Goal: Information Seeking & Learning: Learn about a topic

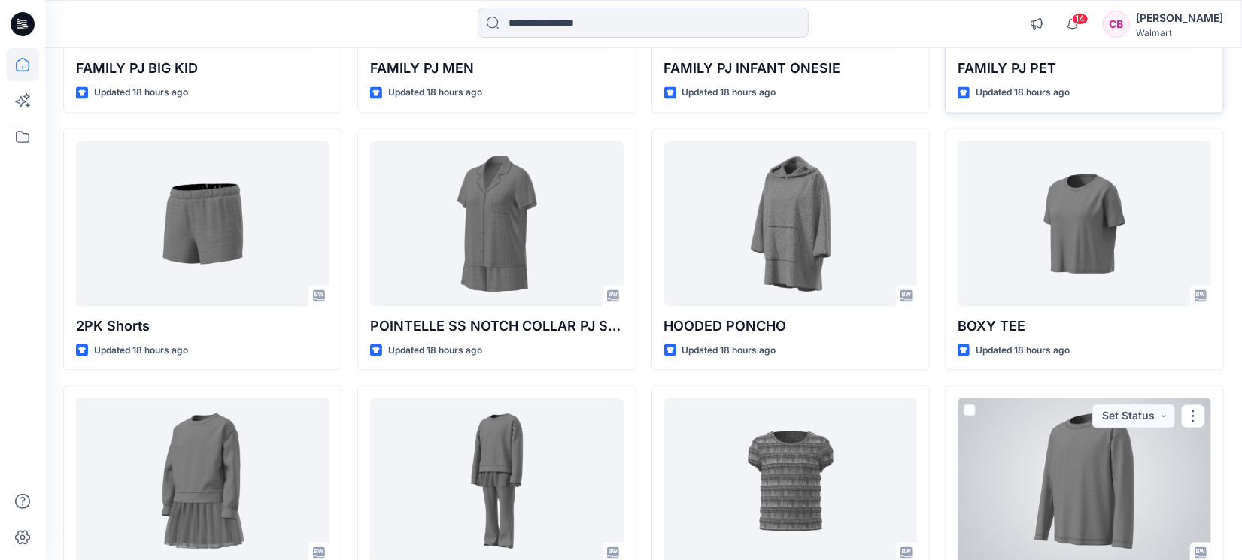
scroll to position [1723, 0]
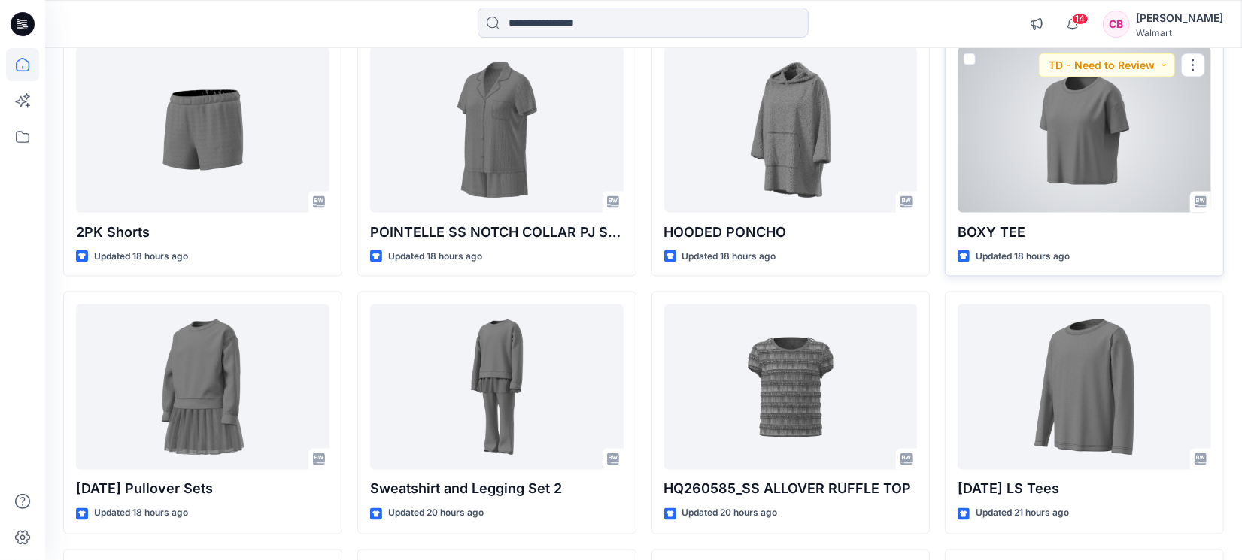
click at [1096, 141] on div at bounding box center [1085, 130] width 254 height 166
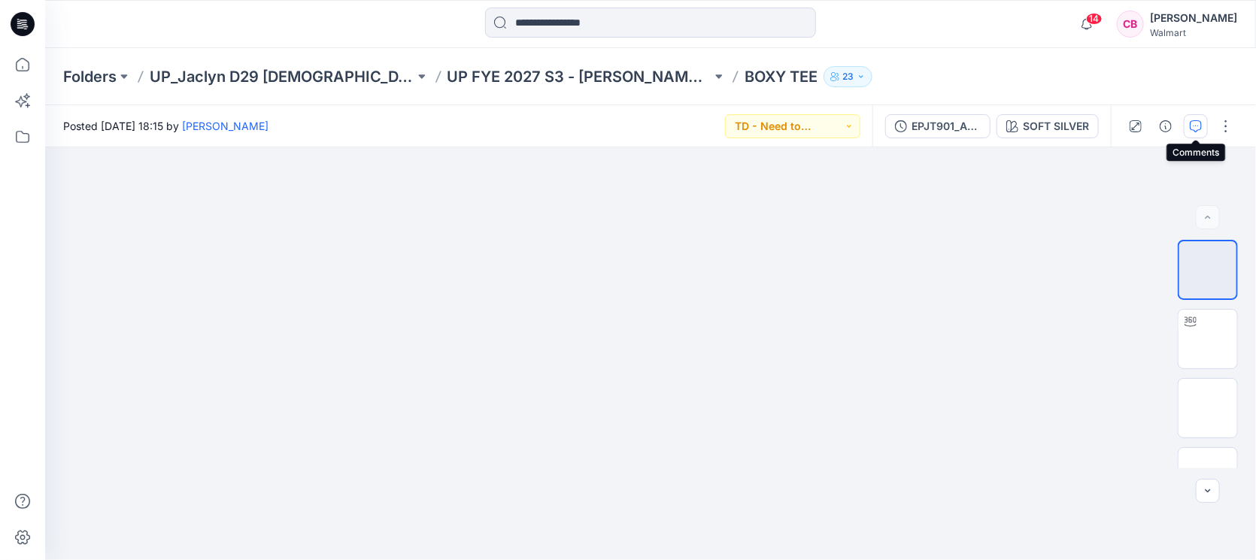
click at [1189, 125] on button "button" at bounding box center [1196, 126] width 24 height 24
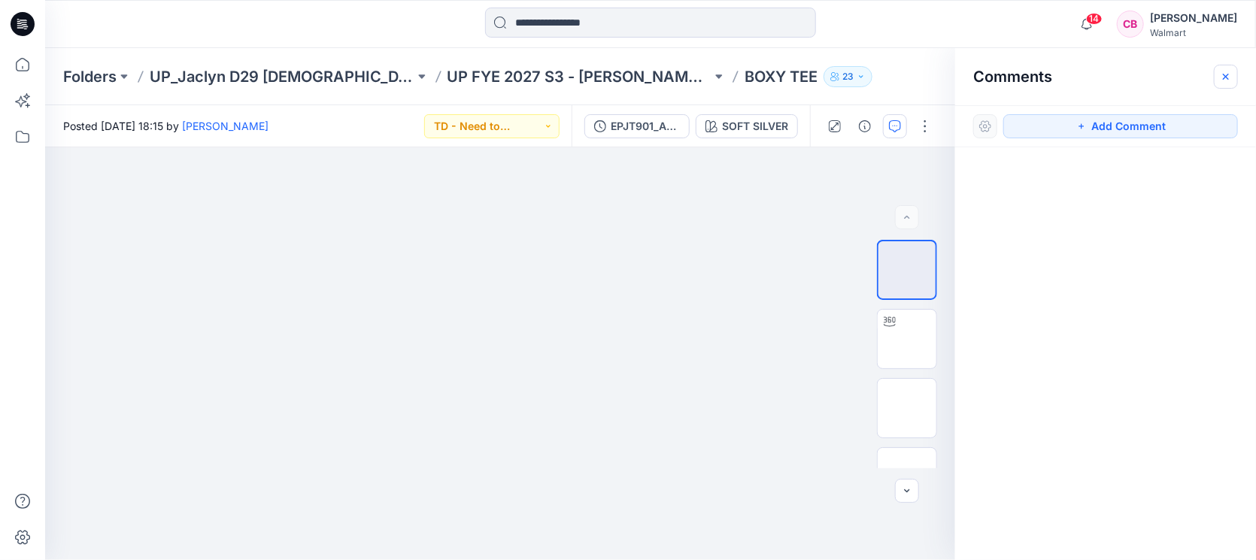
click at [1228, 74] on icon "button" at bounding box center [1226, 77] width 12 height 12
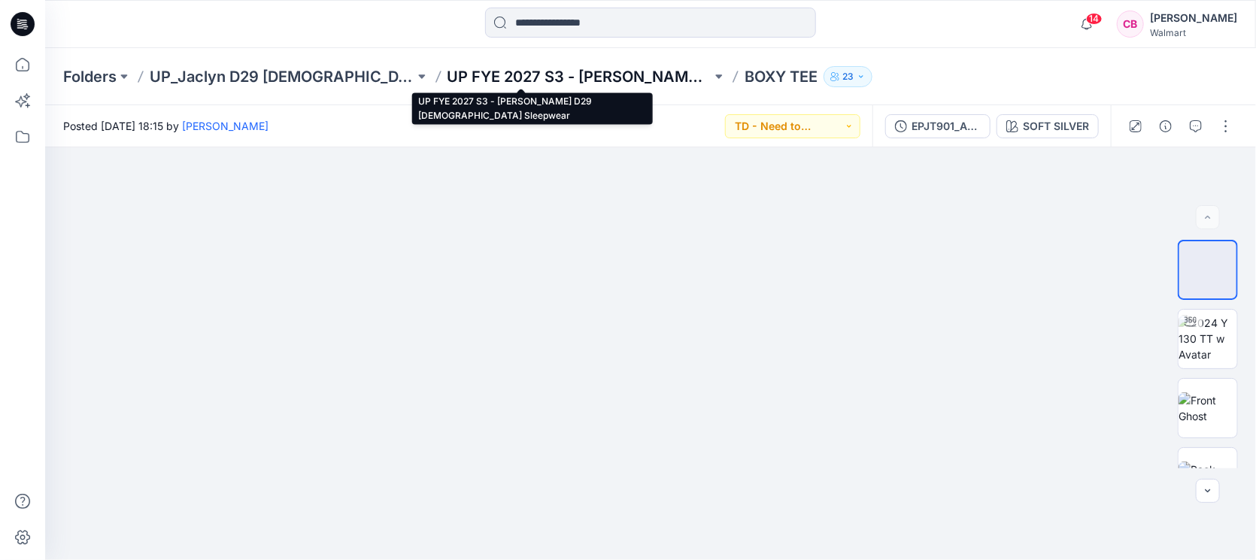
click at [451, 74] on p "UP FYE 2027 S3 - [PERSON_NAME] D29 [DEMOGRAPHIC_DATA] Sleepwear" at bounding box center [580, 76] width 265 height 21
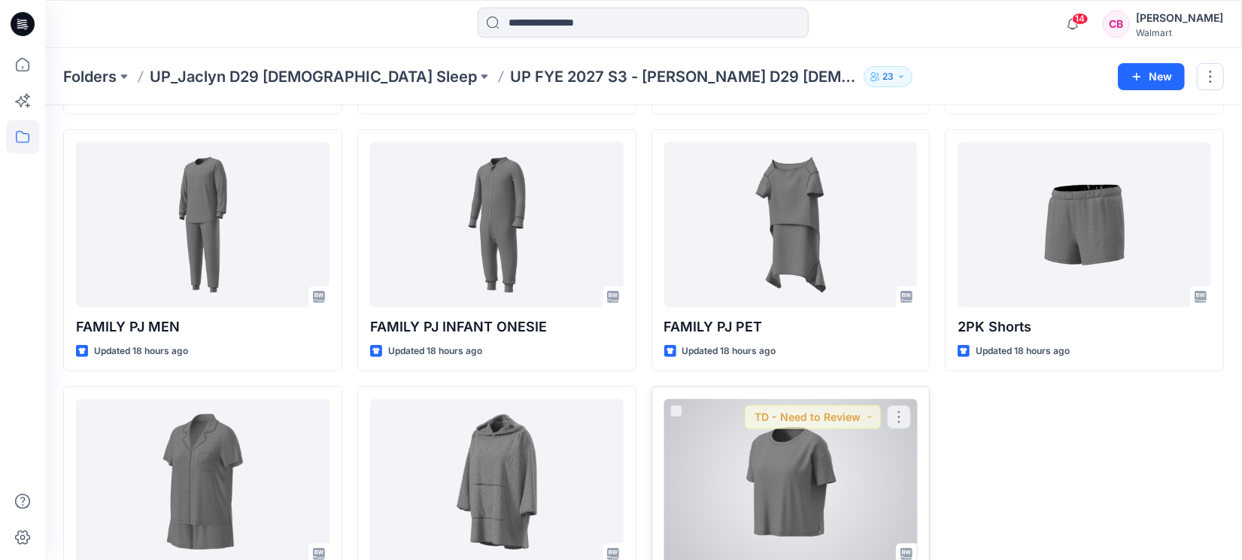
scroll to position [897, 0]
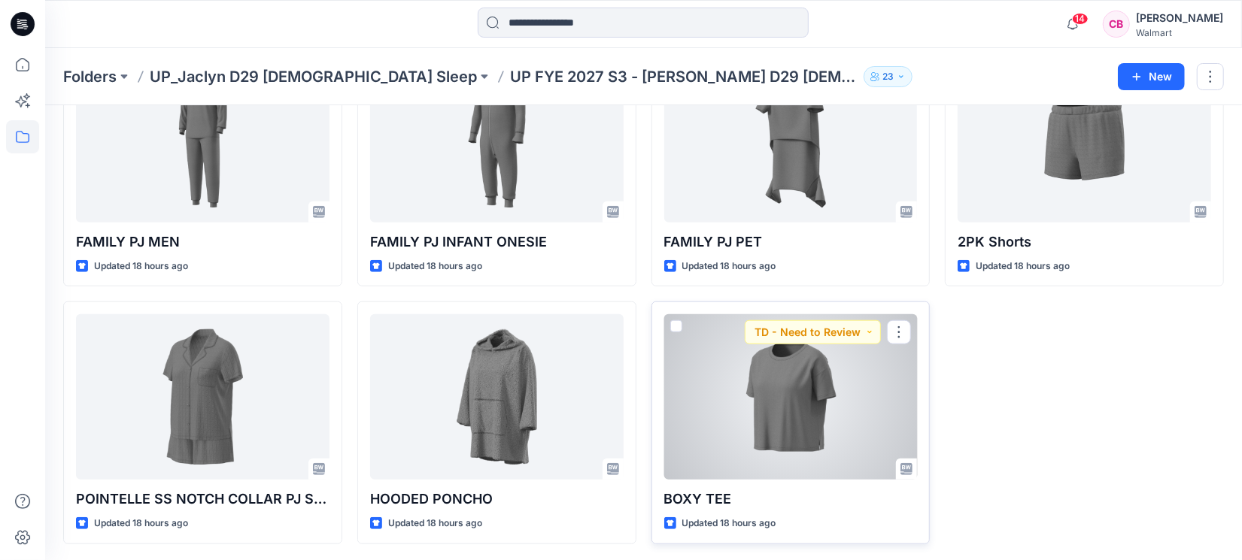
click at [824, 438] on div at bounding box center [791, 397] width 254 height 166
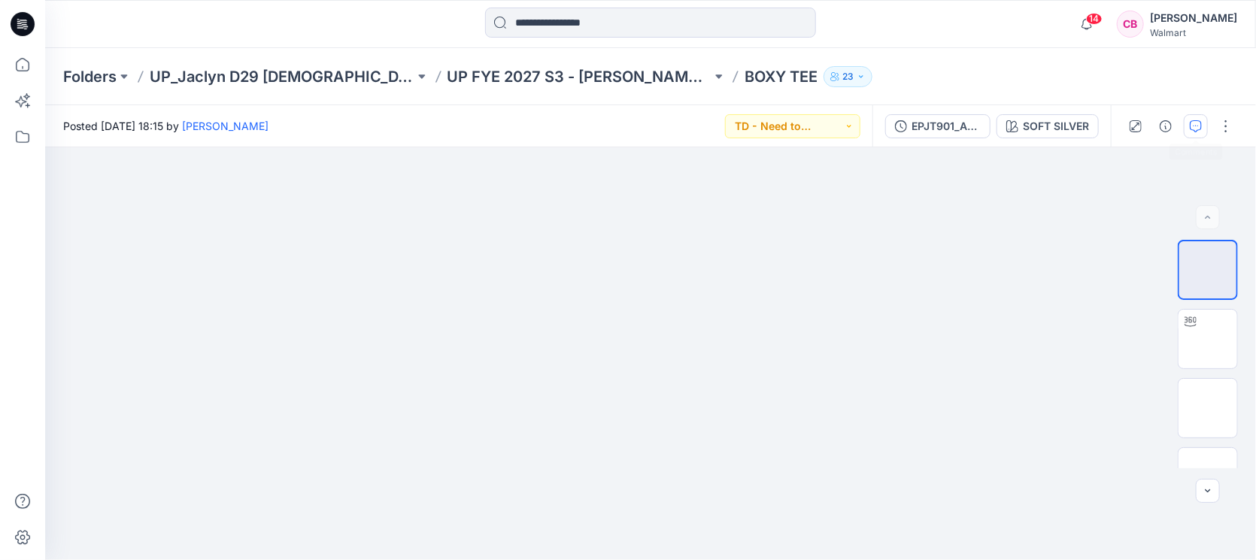
click at [1192, 127] on icon "button" at bounding box center [1196, 126] width 12 height 12
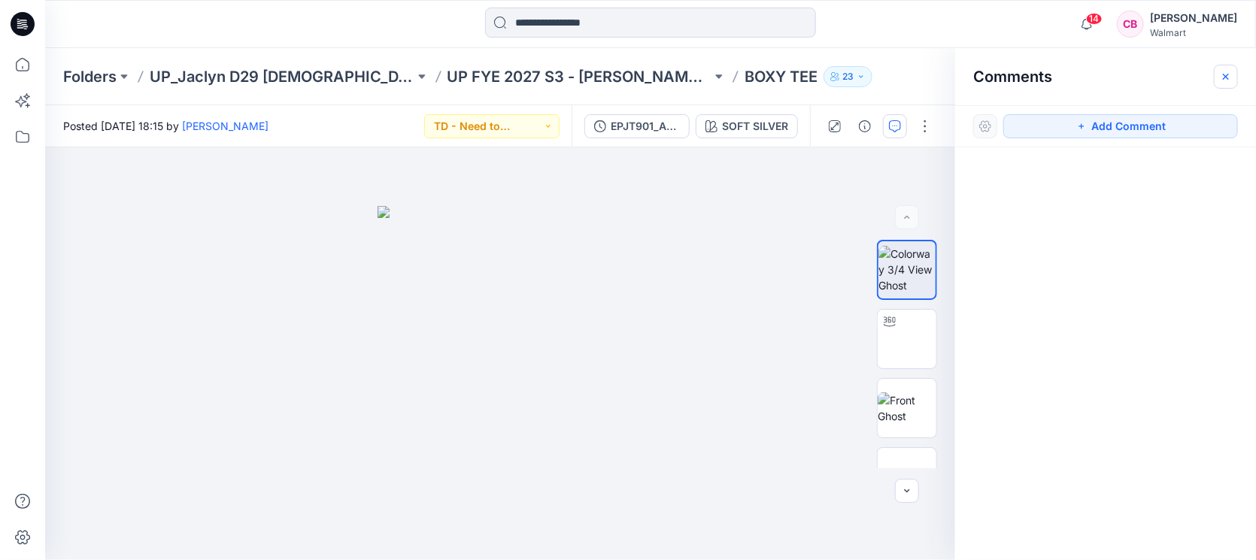
click at [1227, 80] on icon "button" at bounding box center [1226, 77] width 12 height 12
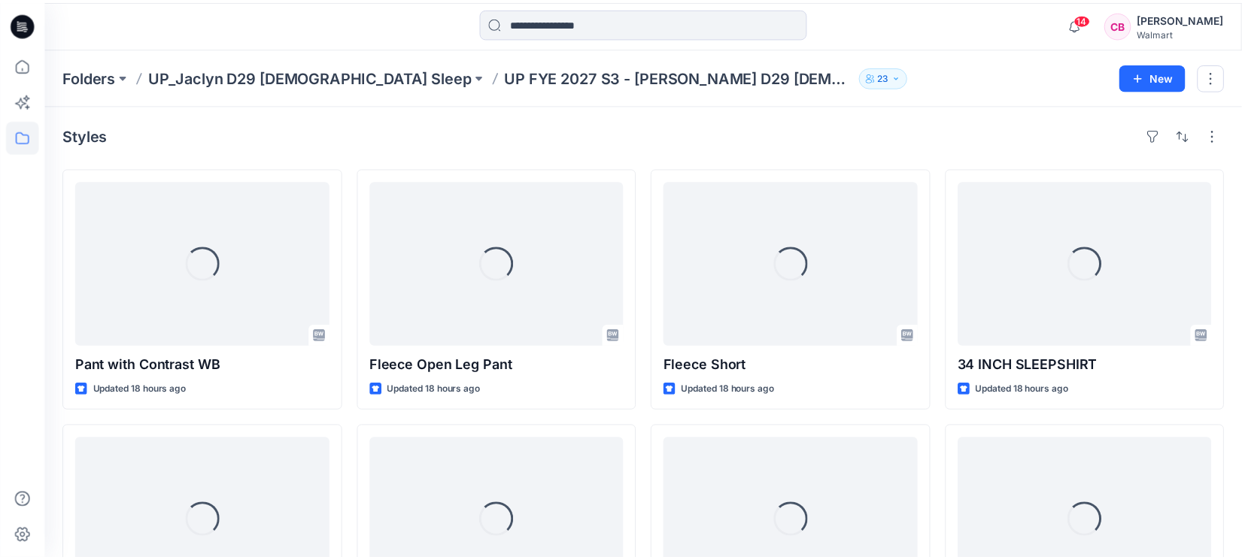
scroll to position [897, 0]
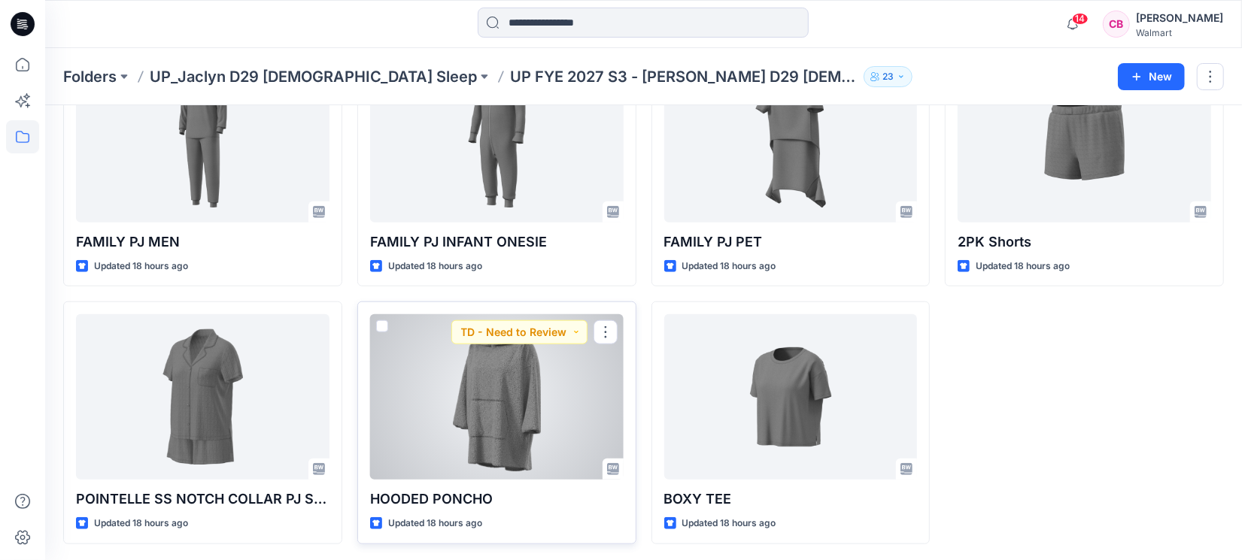
click at [513, 409] on div at bounding box center [497, 397] width 254 height 166
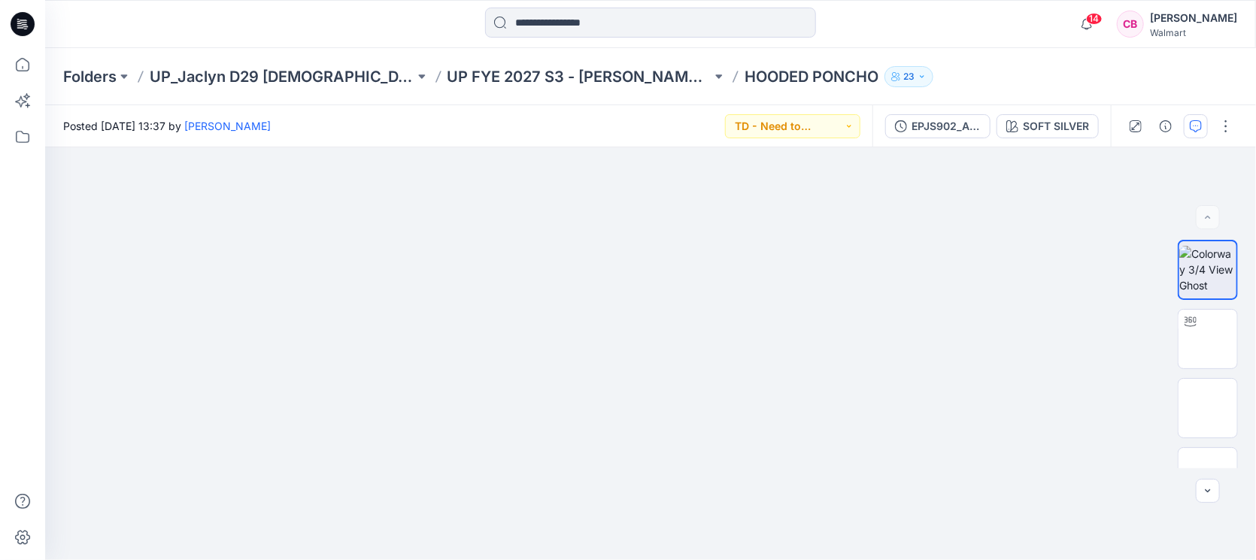
click at [1190, 123] on icon "button" at bounding box center [1196, 126] width 12 height 12
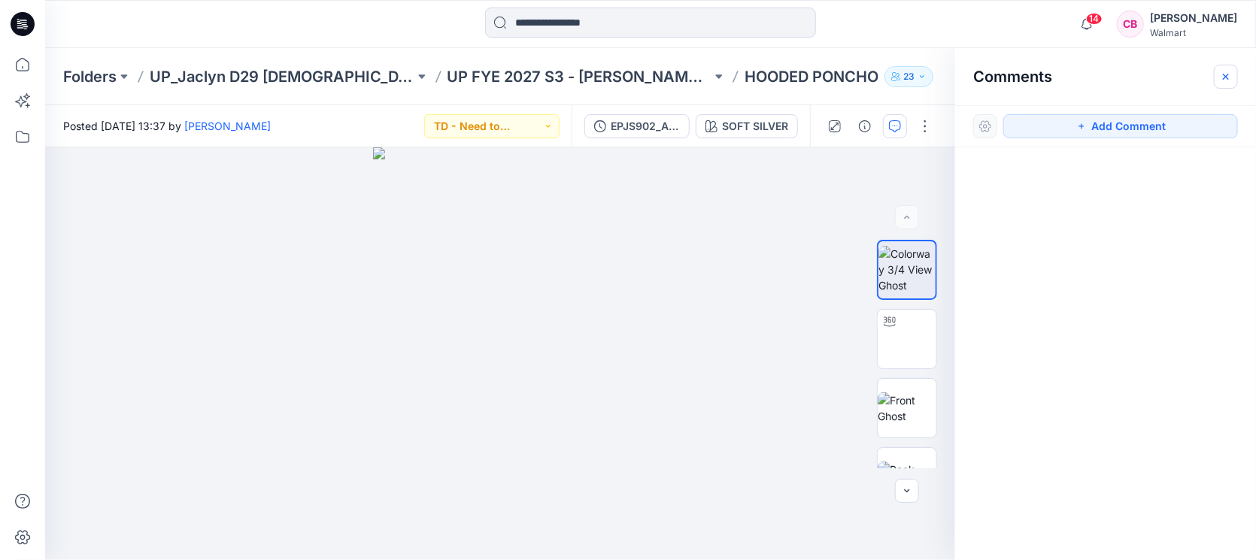
click at [1221, 76] on icon "button" at bounding box center [1226, 77] width 12 height 12
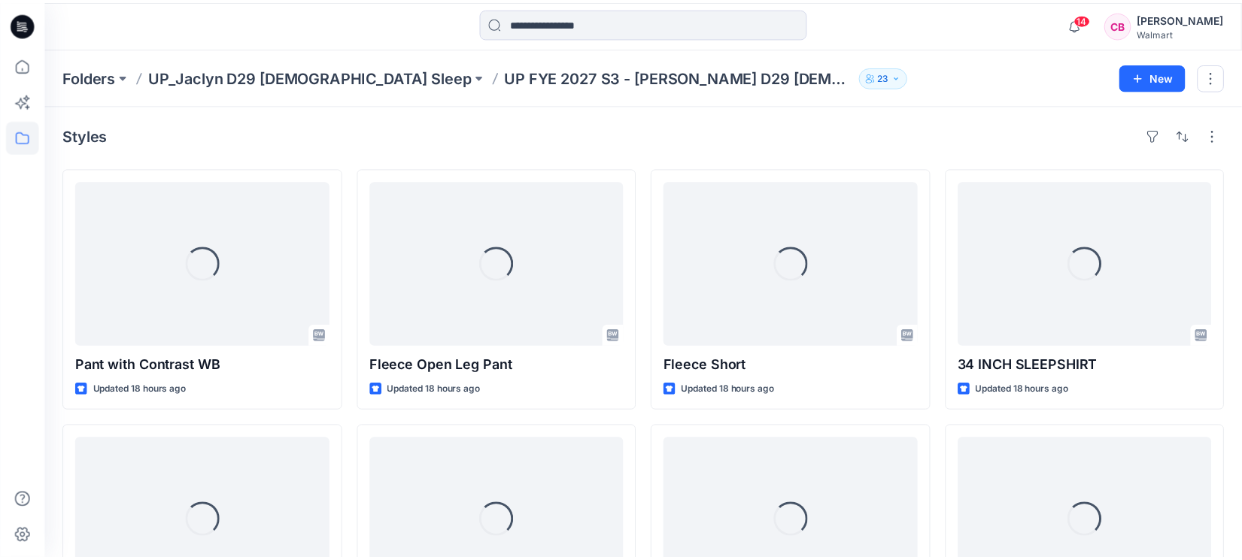
scroll to position [897, 0]
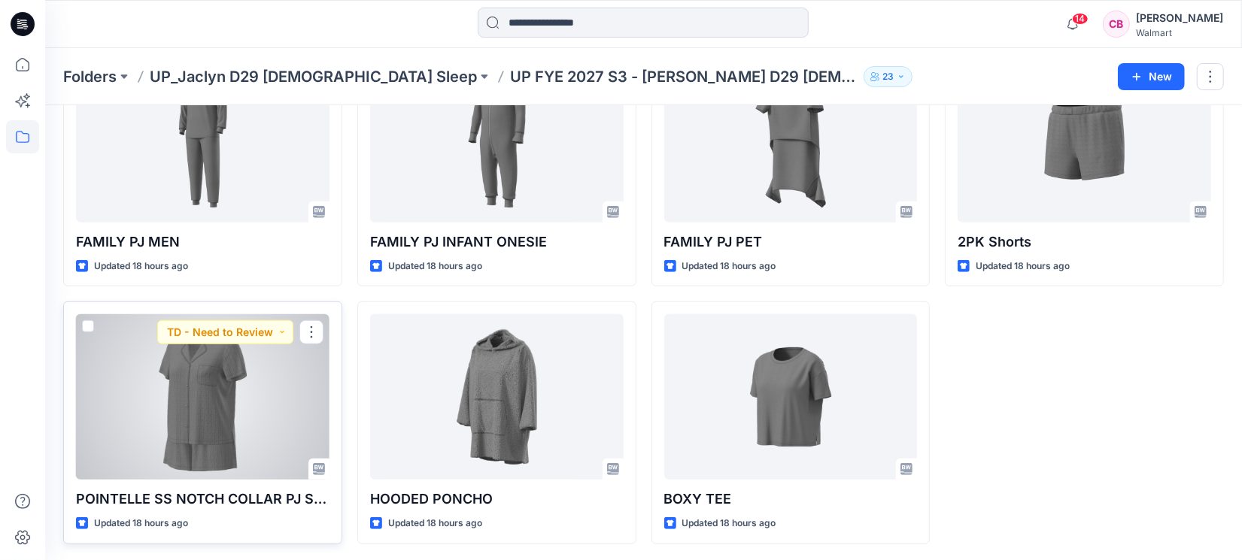
click at [220, 408] on div at bounding box center [203, 397] width 254 height 166
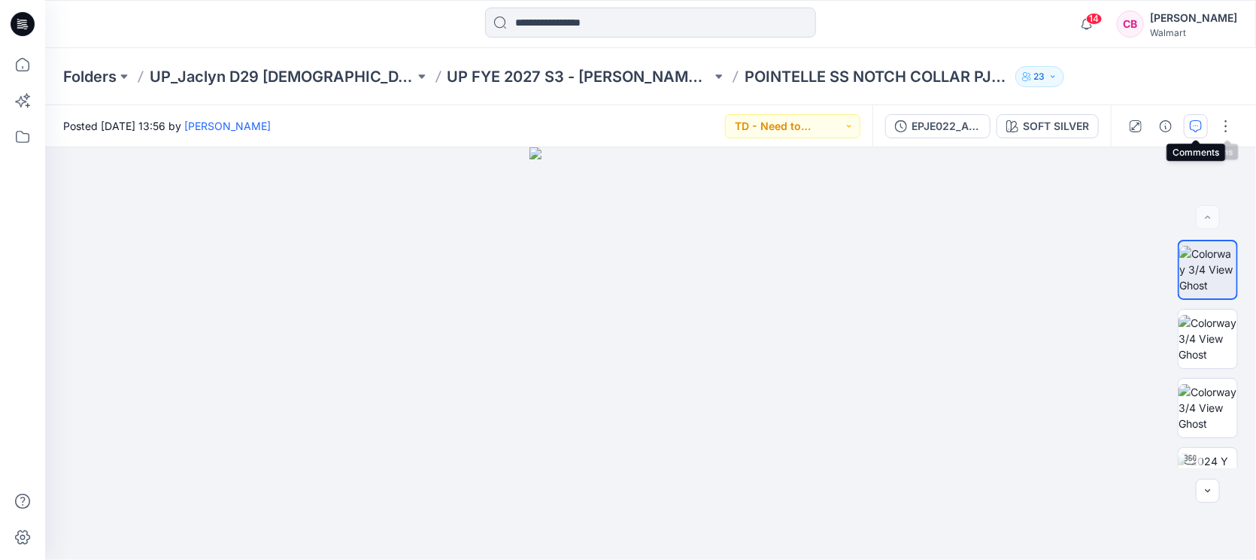
click at [1205, 124] on button "button" at bounding box center [1196, 126] width 24 height 24
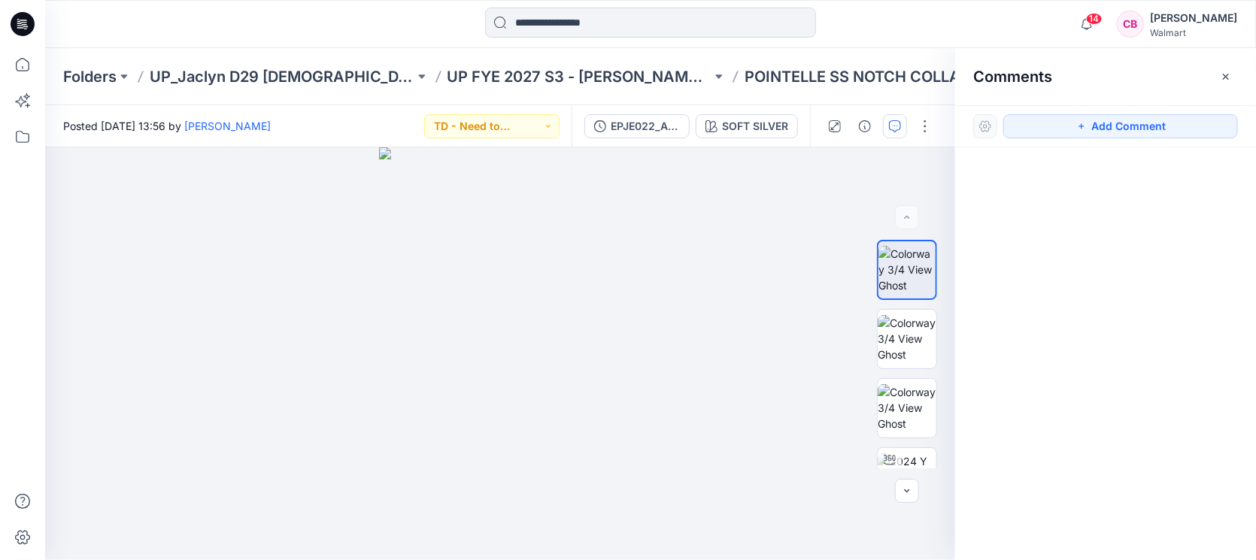
click at [1238, 75] on div "Comments" at bounding box center [1105, 76] width 301 height 56
click at [1228, 75] on icon "button" at bounding box center [1226, 77] width 12 height 12
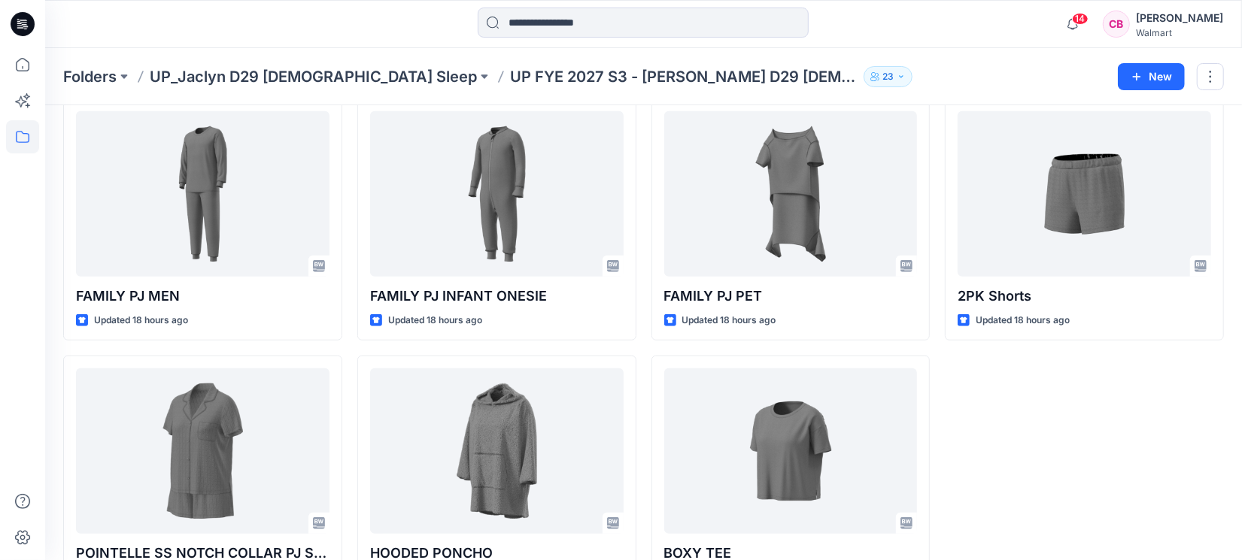
scroll to position [803, 0]
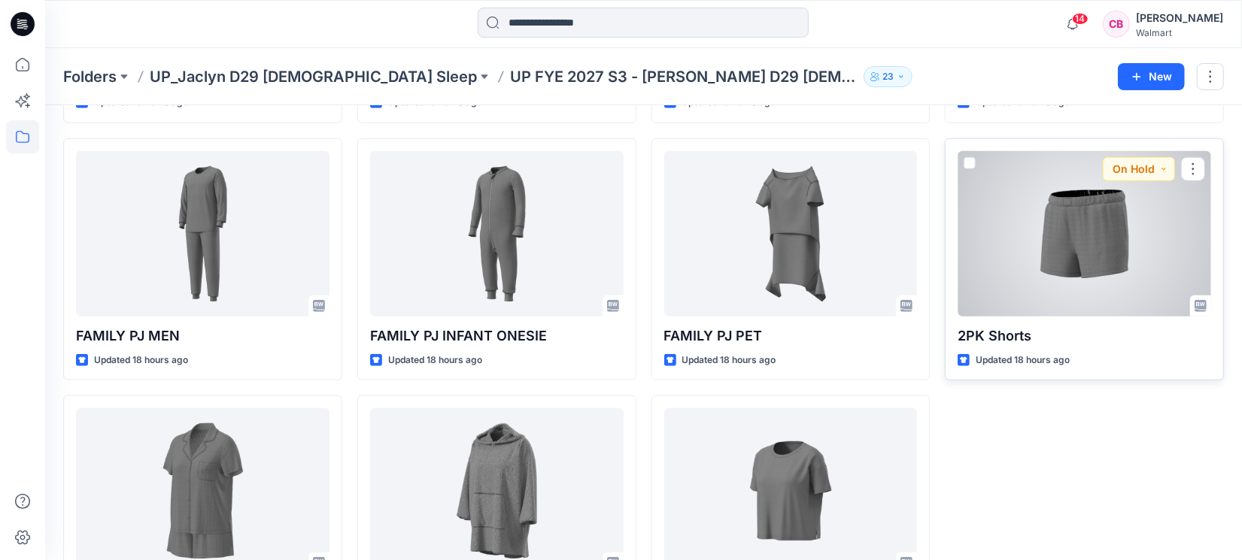
click at [1117, 241] on div at bounding box center [1085, 234] width 254 height 166
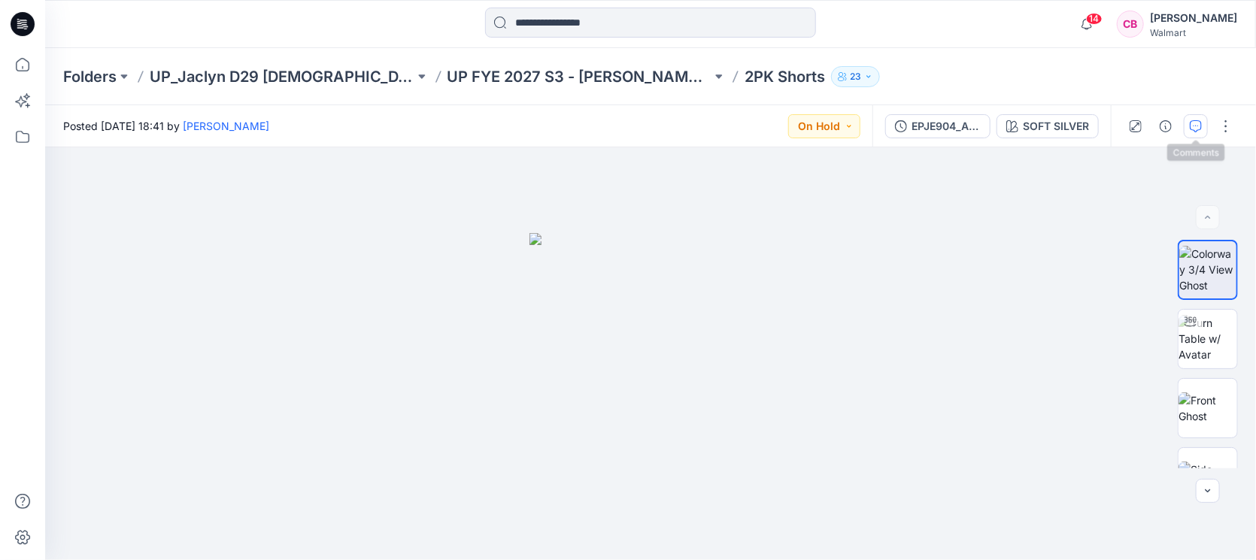
click at [1206, 120] on button "button" at bounding box center [1196, 126] width 24 height 24
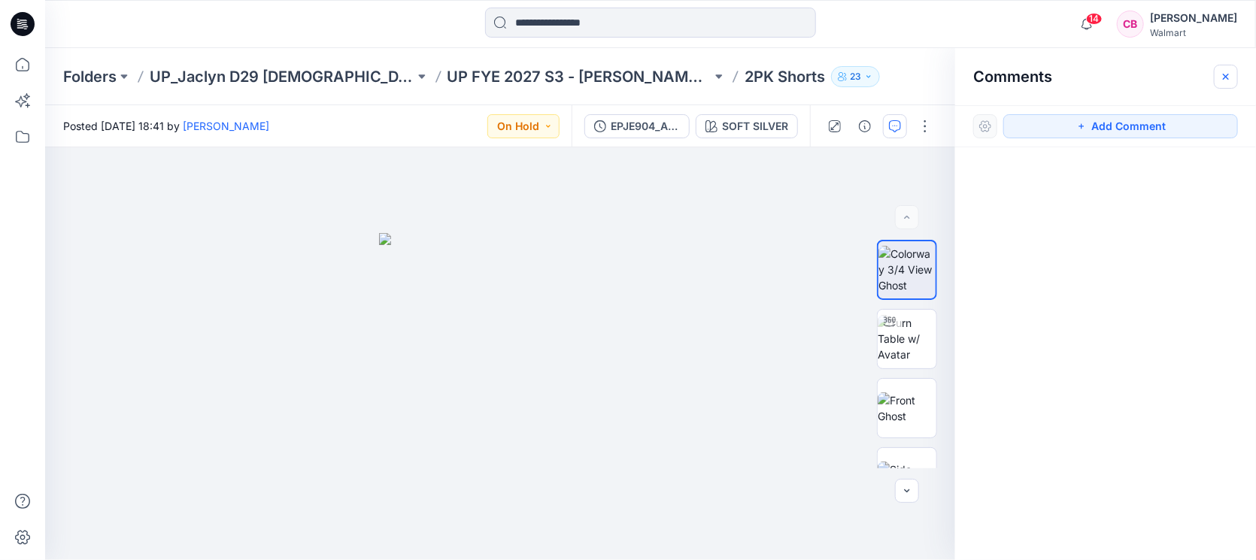
click at [1232, 74] on icon "button" at bounding box center [1226, 77] width 12 height 12
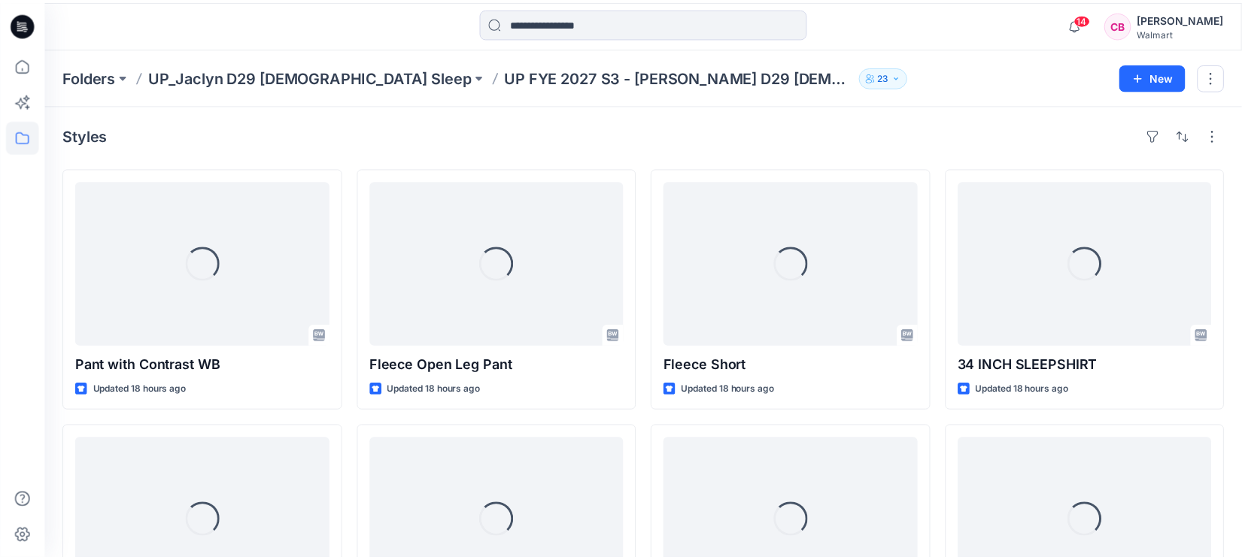
scroll to position [803, 0]
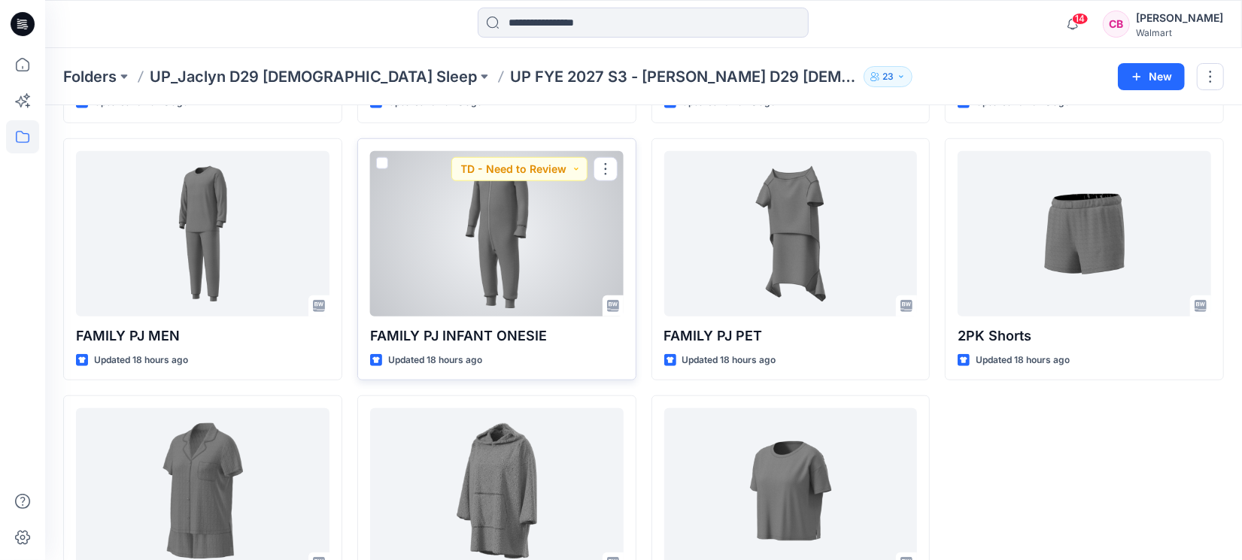
click at [471, 244] on div at bounding box center [497, 234] width 254 height 166
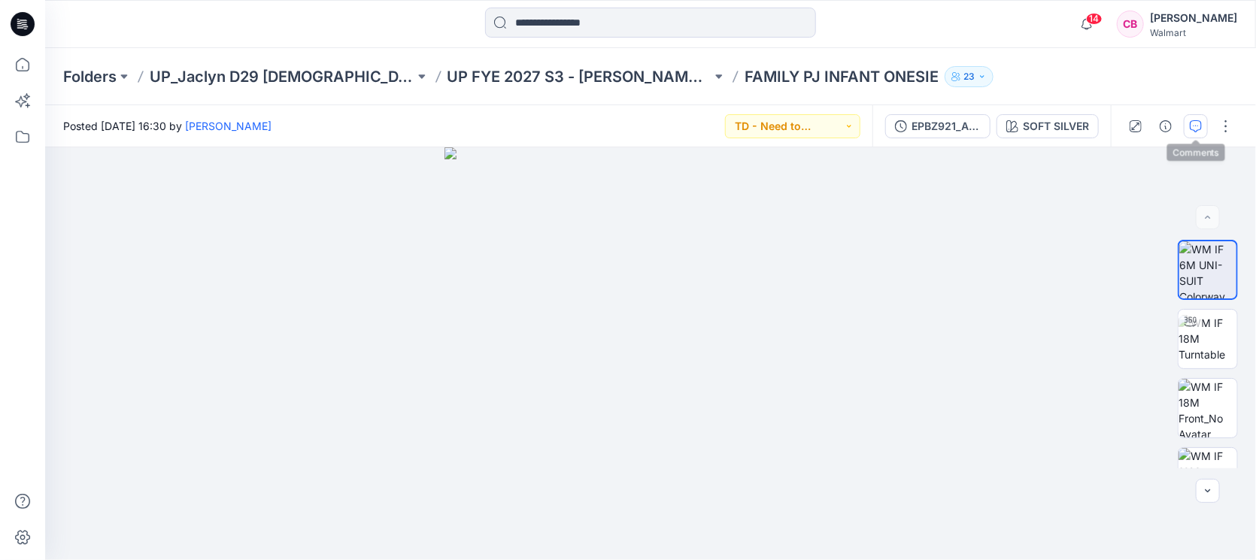
click at [1204, 126] on button "button" at bounding box center [1196, 126] width 24 height 24
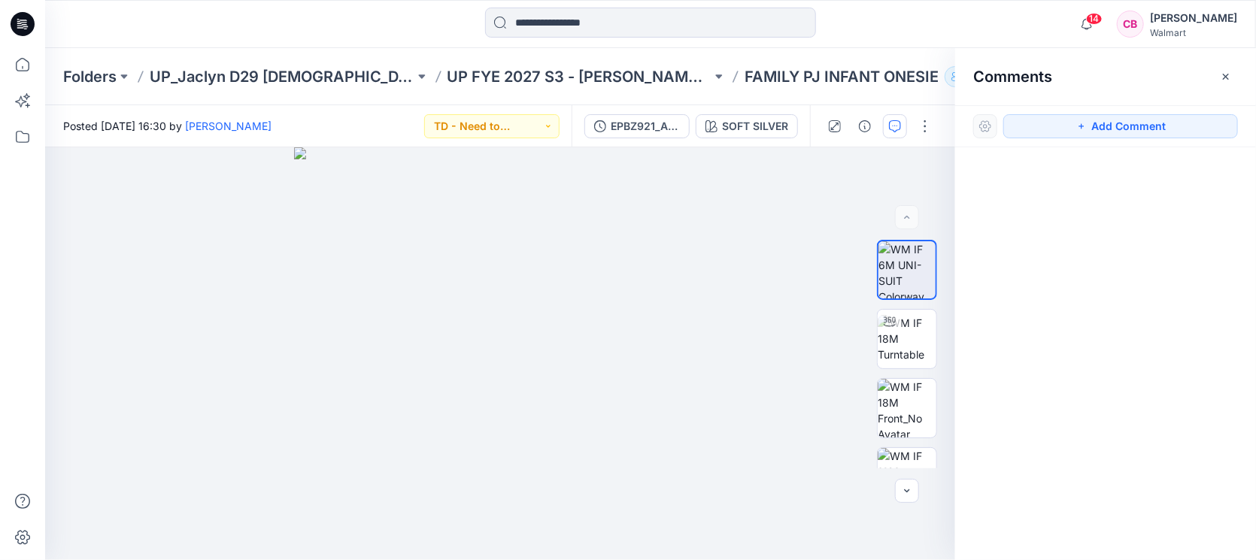
click at [1225, 79] on icon "button" at bounding box center [1226, 77] width 12 height 12
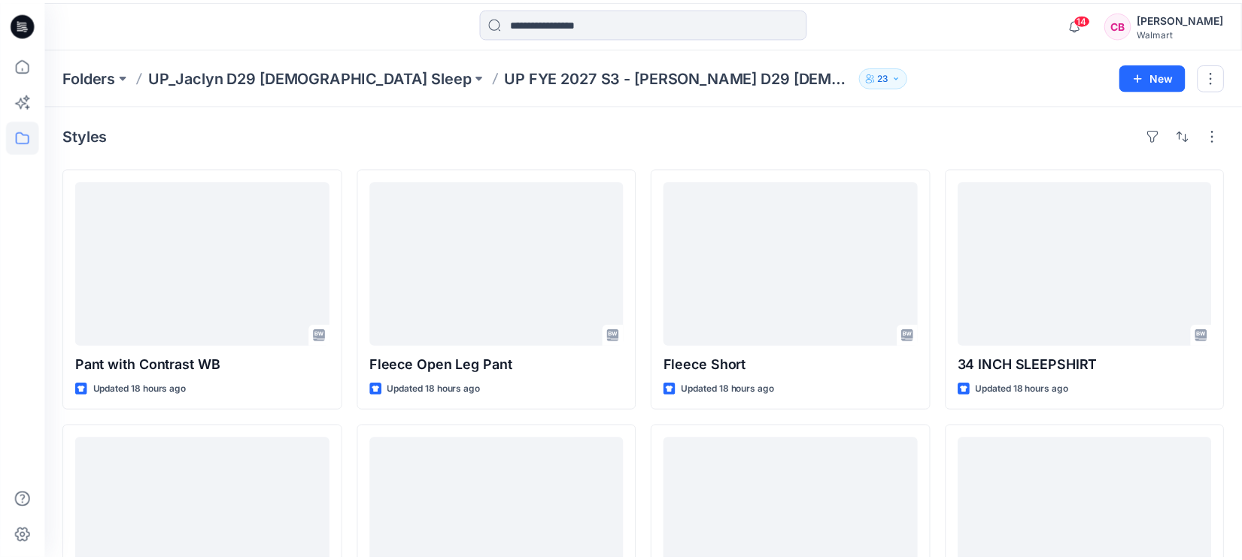
scroll to position [803, 0]
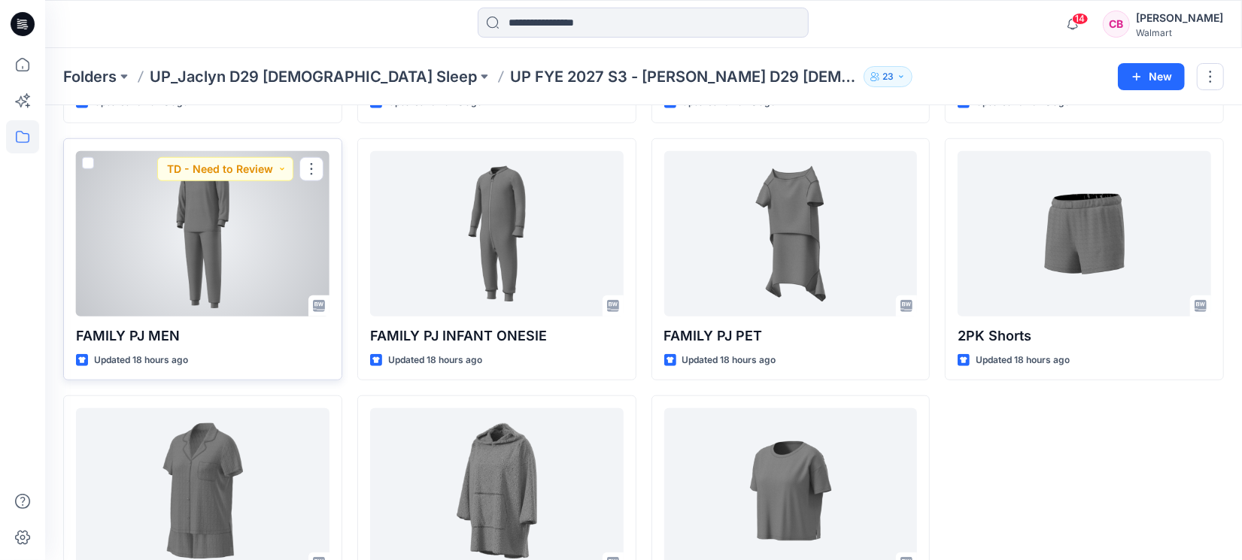
click at [221, 251] on div at bounding box center [203, 234] width 254 height 166
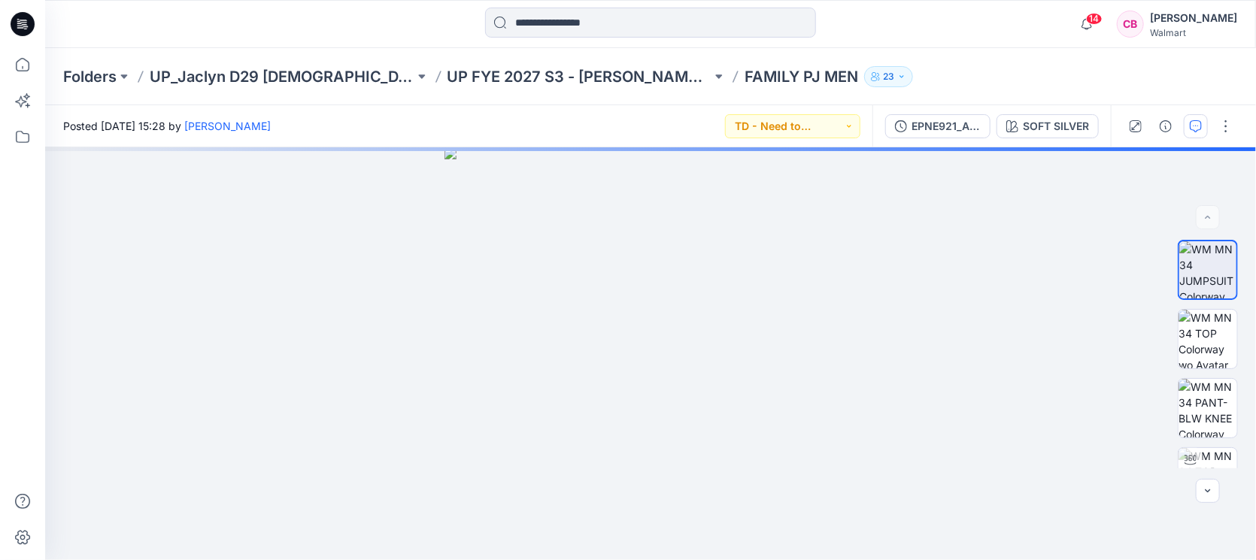
click at [1204, 133] on button "button" at bounding box center [1196, 126] width 24 height 24
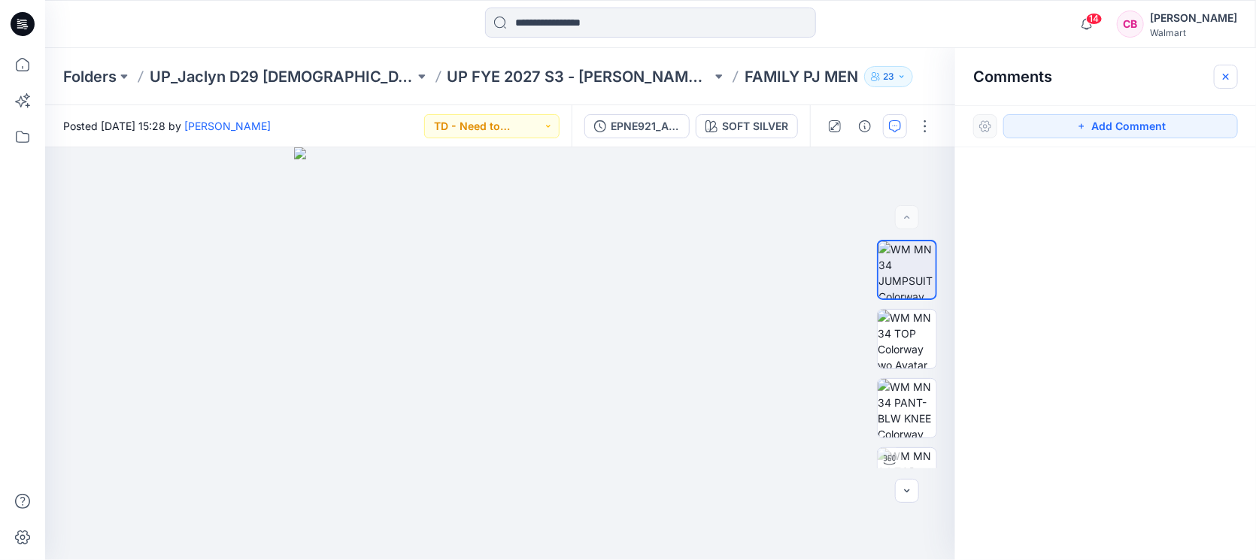
click at [1227, 73] on icon "button" at bounding box center [1226, 77] width 12 height 12
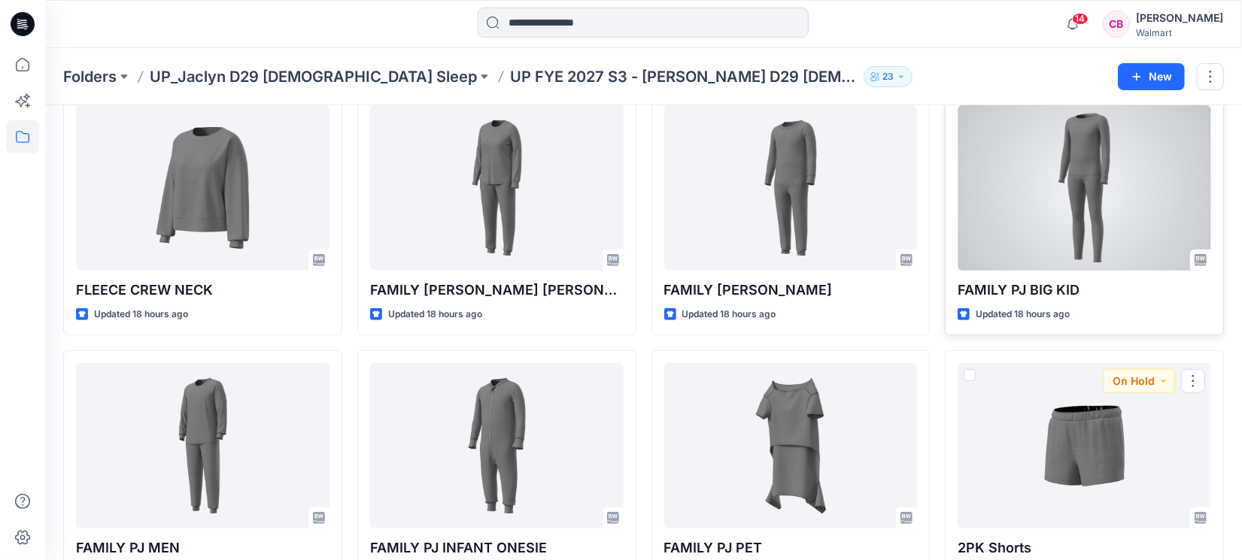
scroll to position [521, 0]
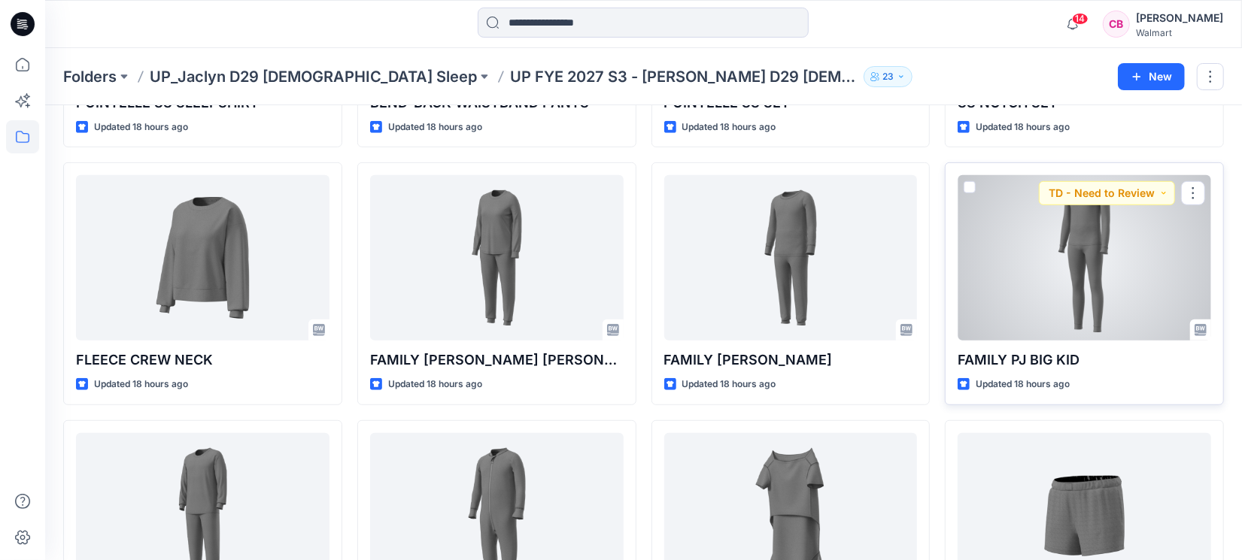
click at [1080, 271] on div at bounding box center [1085, 258] width 254 height 166
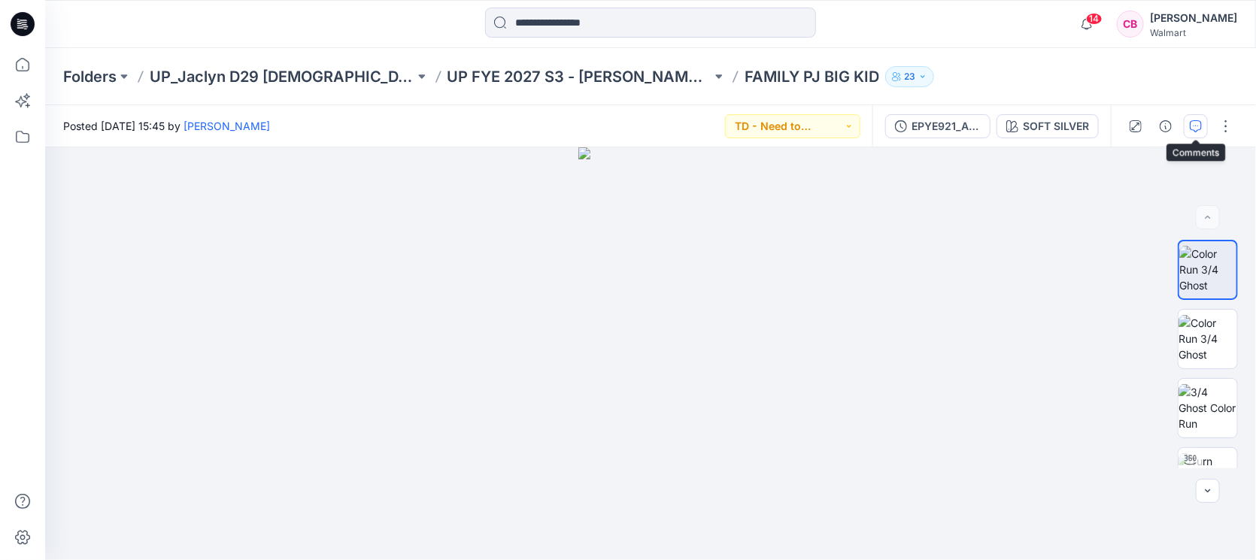
click at [1199, 130] on icon "button" at bounding box center [1196, 126] width 12 height 12
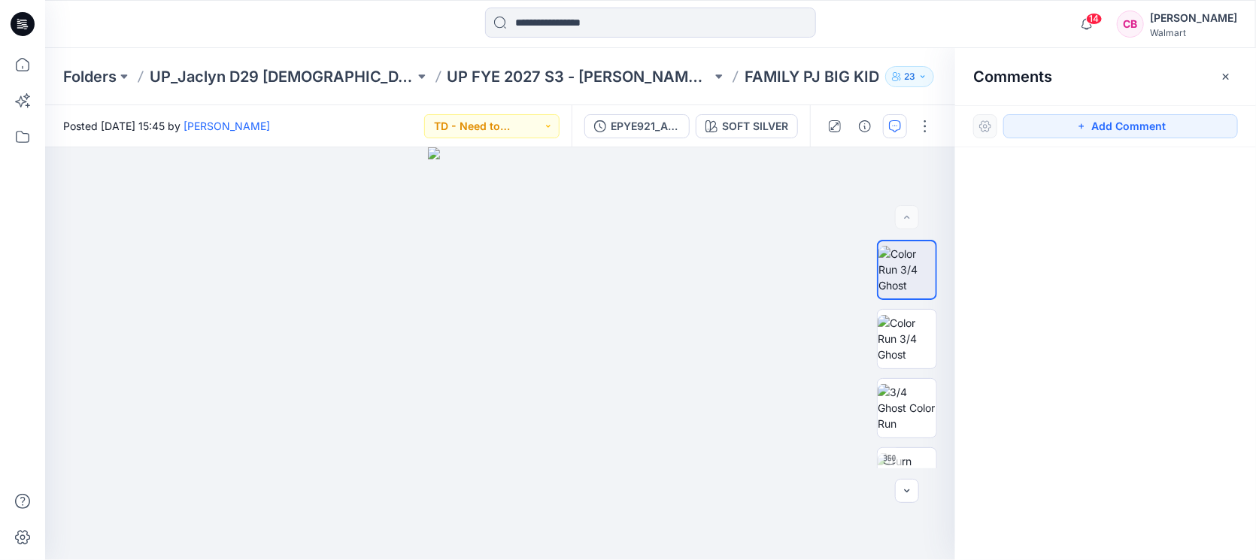
click at [1228, 78] on icon "button" at bounding box center [1226, 76] width 6 height 6
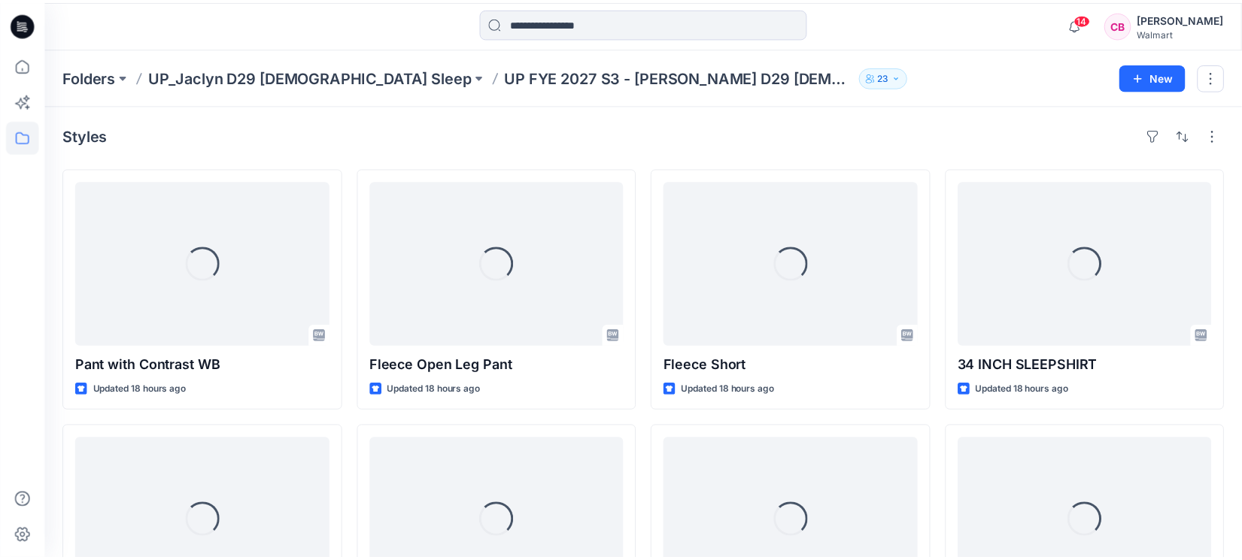
scroll to position [521, 0]
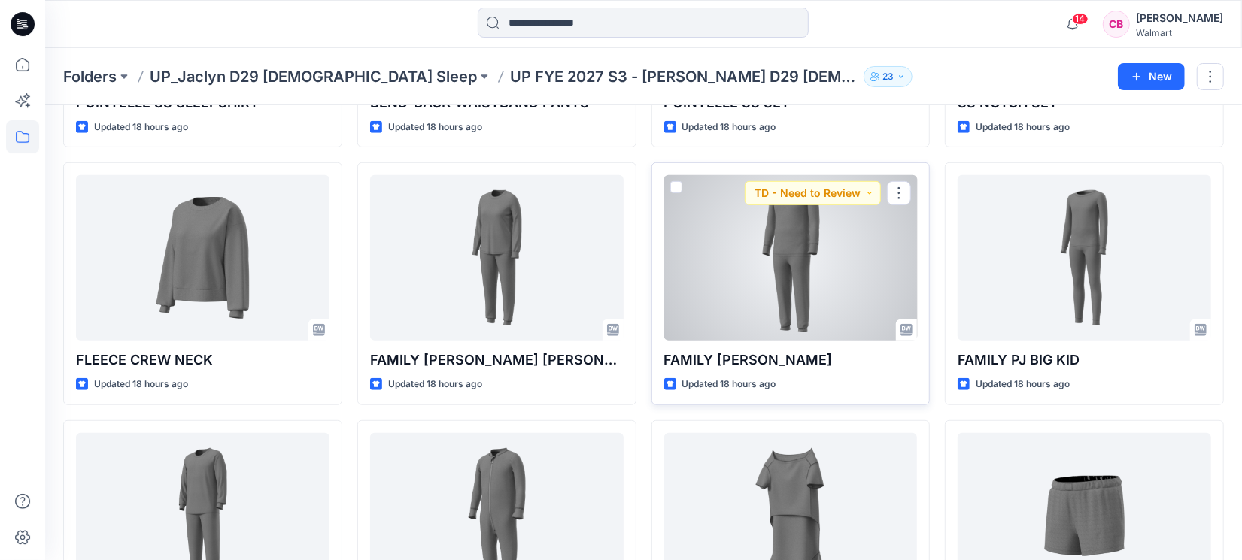
click at [806, 278] on div at bounding box center [791, 258] width 254 height 166
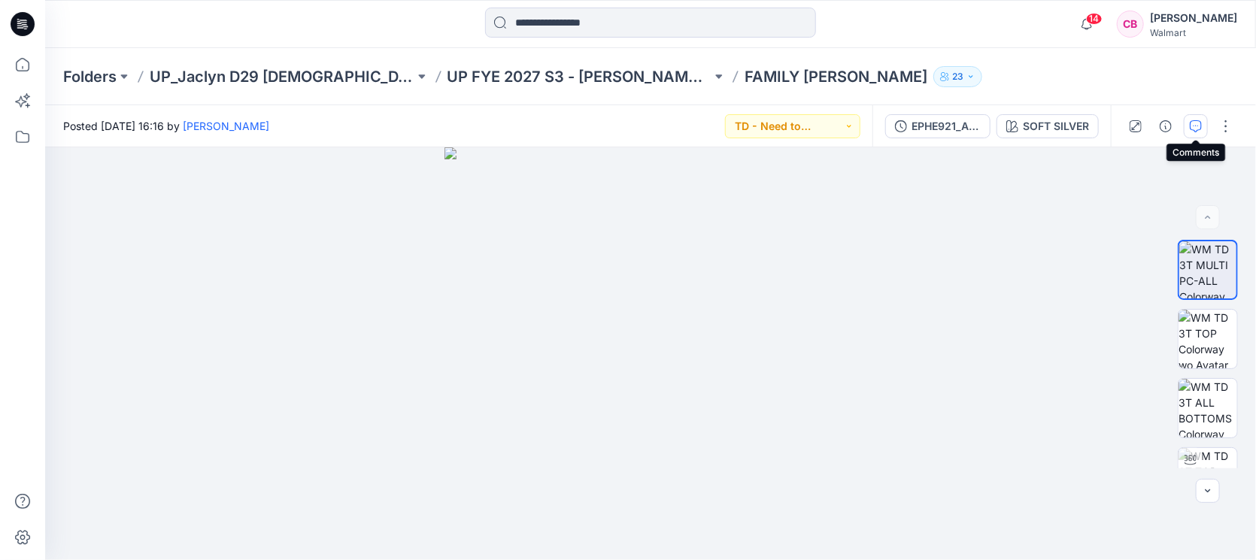
click at [1202, 124] on icon "button" at bounding box center [1196, 126] width 12 height 12
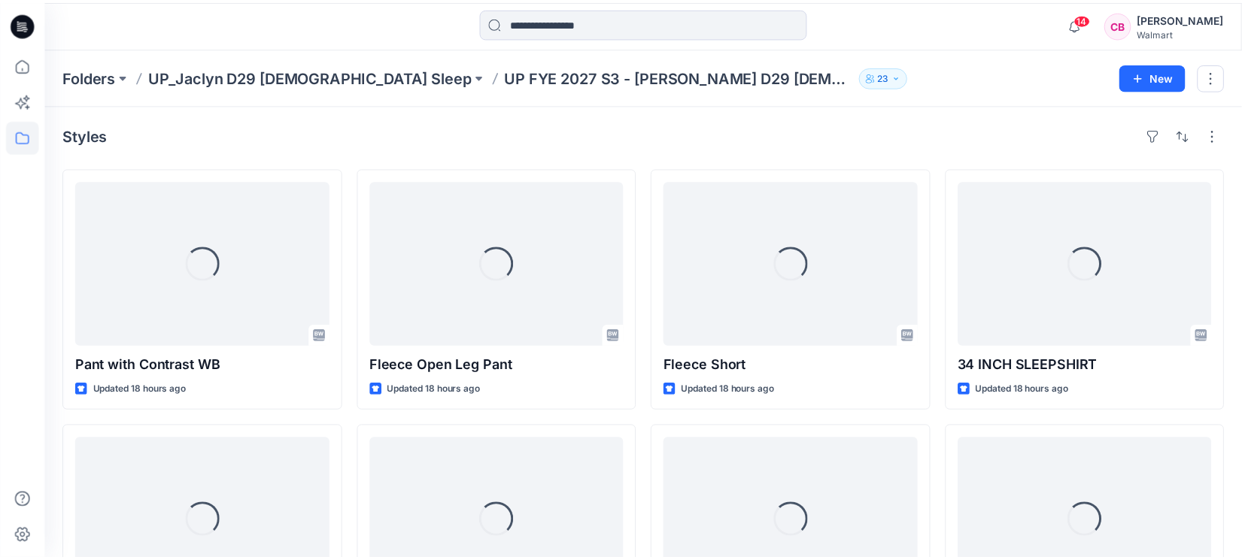
scroll to position [521, 0]
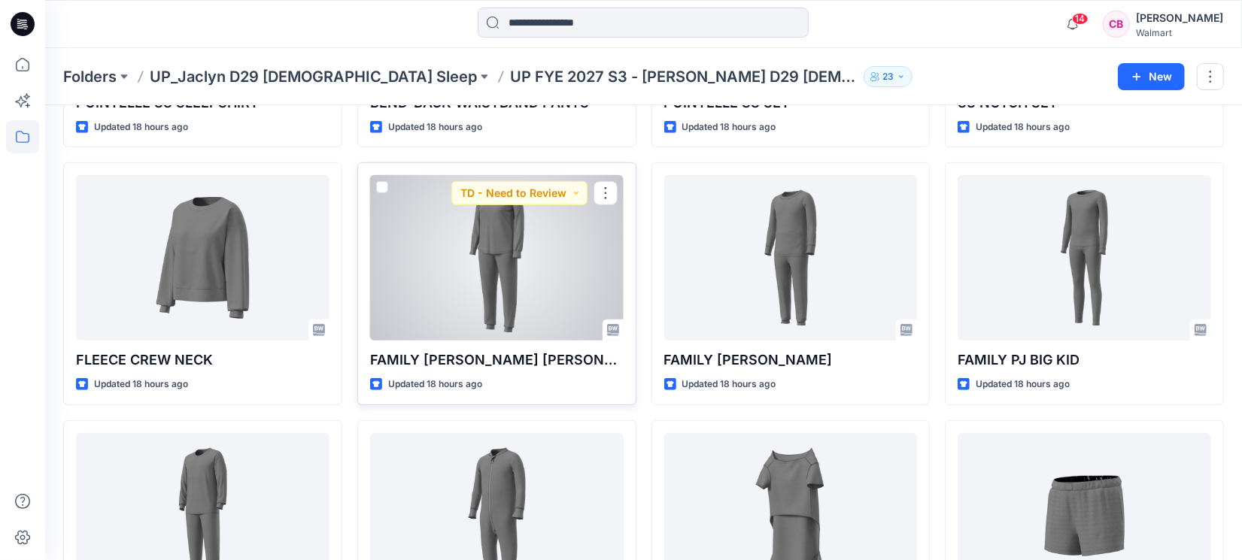
click at [500, 270] on div at bounding box center [497, 258] width 254 height 166
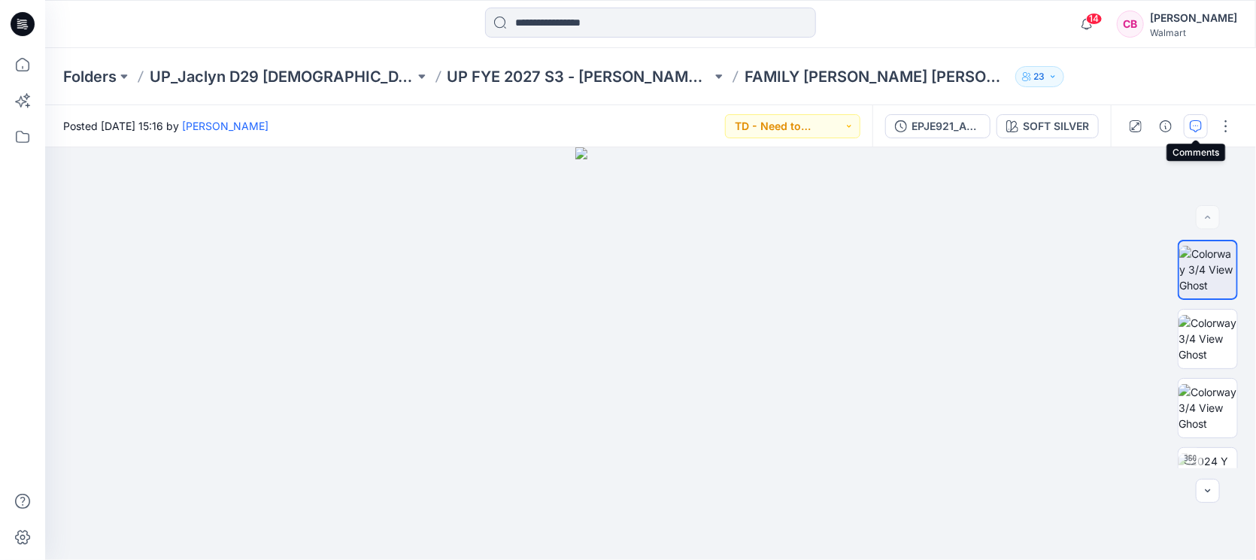
click at [1204, 124] on button "button" at bounding box center [1196, 126] width 24 height 24
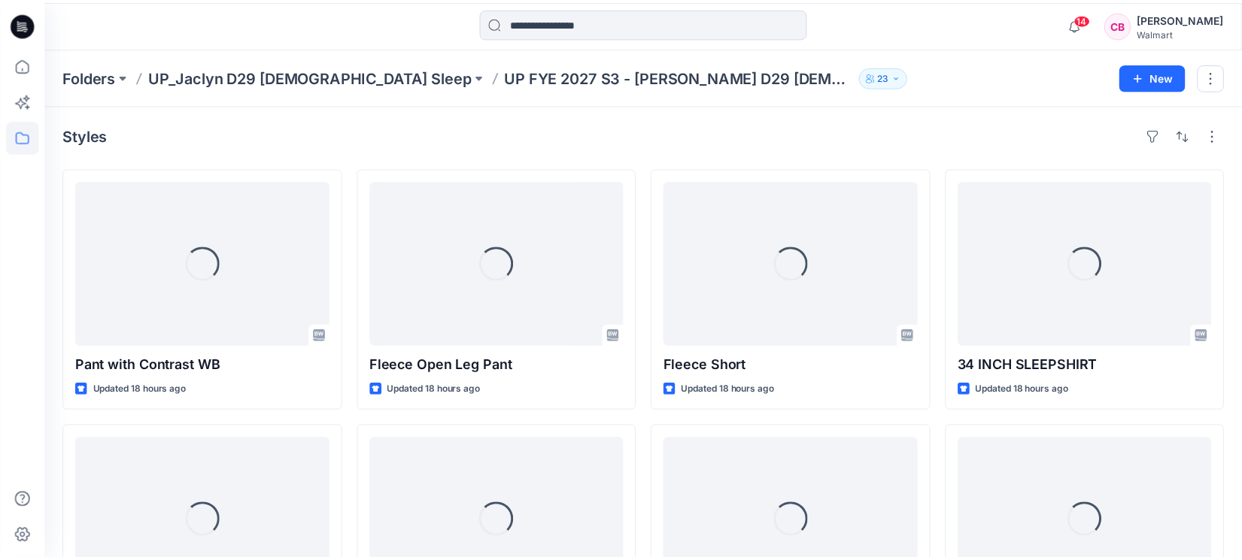
scroll to position [521, 0]
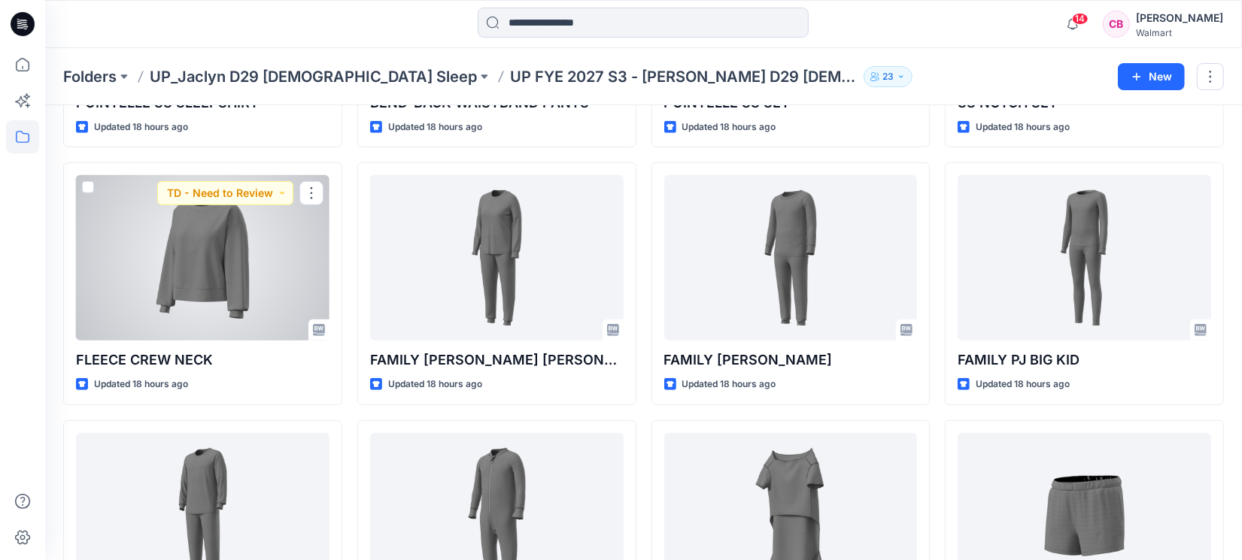
drag, startPoint x: 162, startPoint y: 247, endPoint x: 167, endPoint y: 241, distance: 8.0
click at [162, 249] on div at bounding box center [203, 258] width 254 height 166
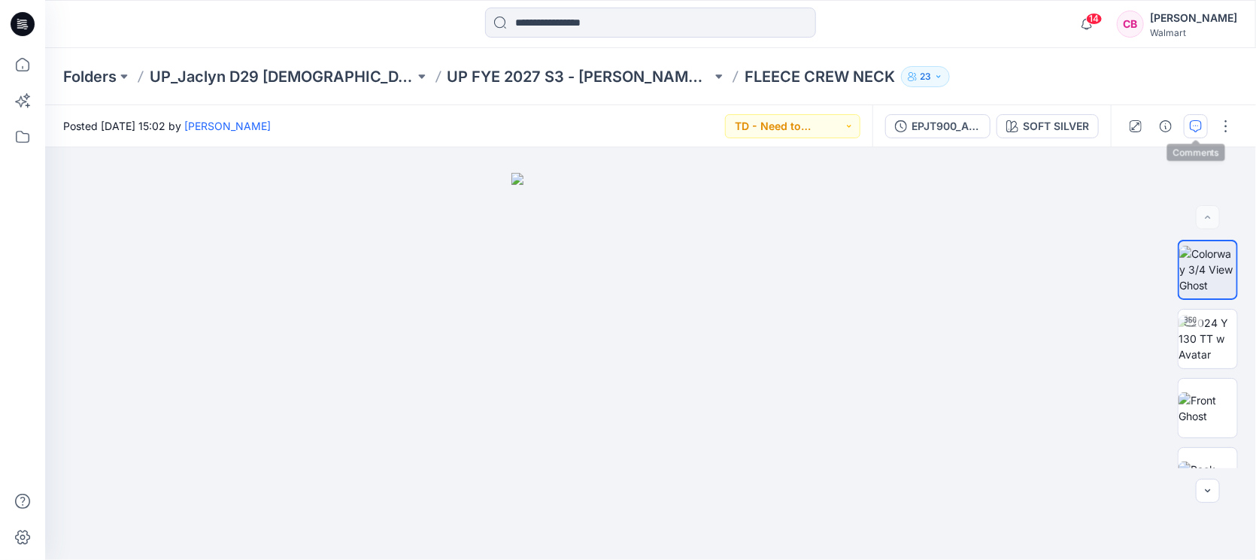
click at [1201, 129] on icon "button" at bounding box center [1196, 126] width 12 height 12
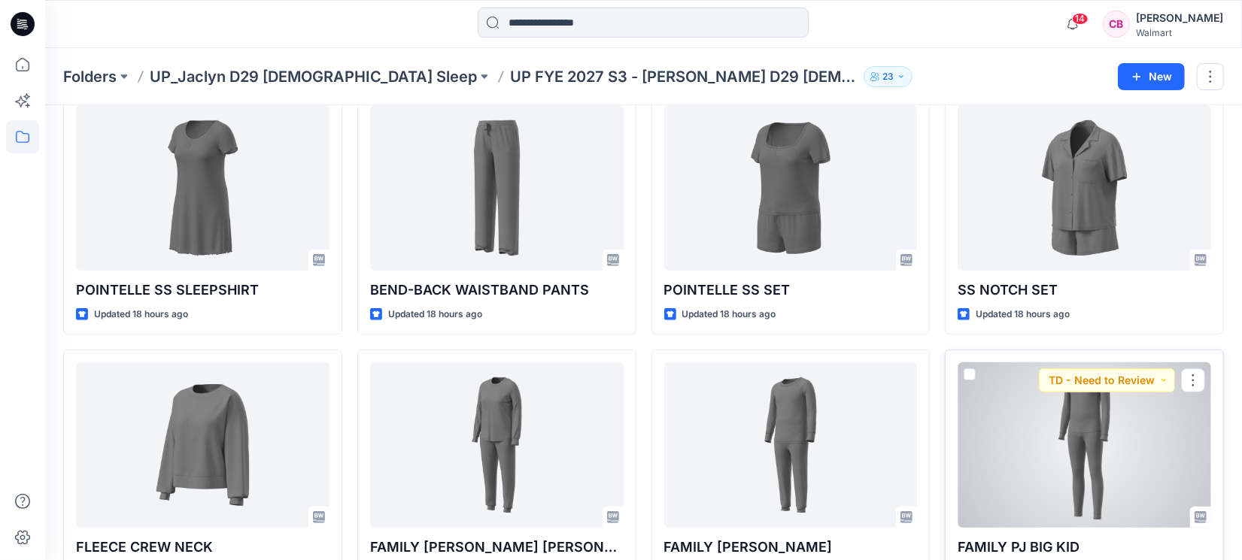
scroll to position [240, 0]
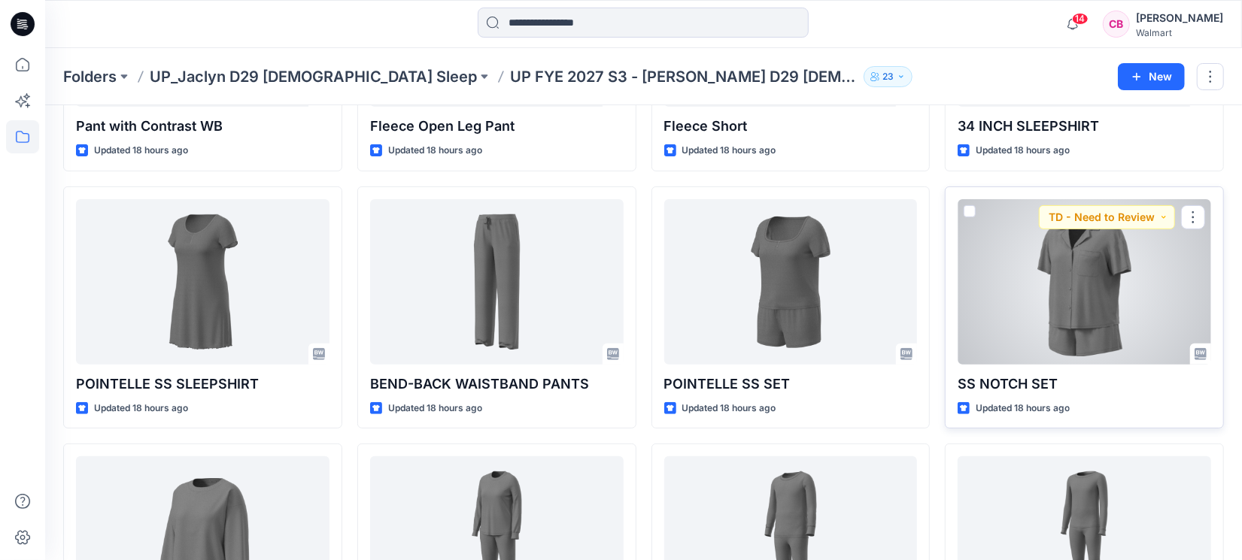
click at [1086, 263] on div at bounding box center [1085, 282] width 254 height 166
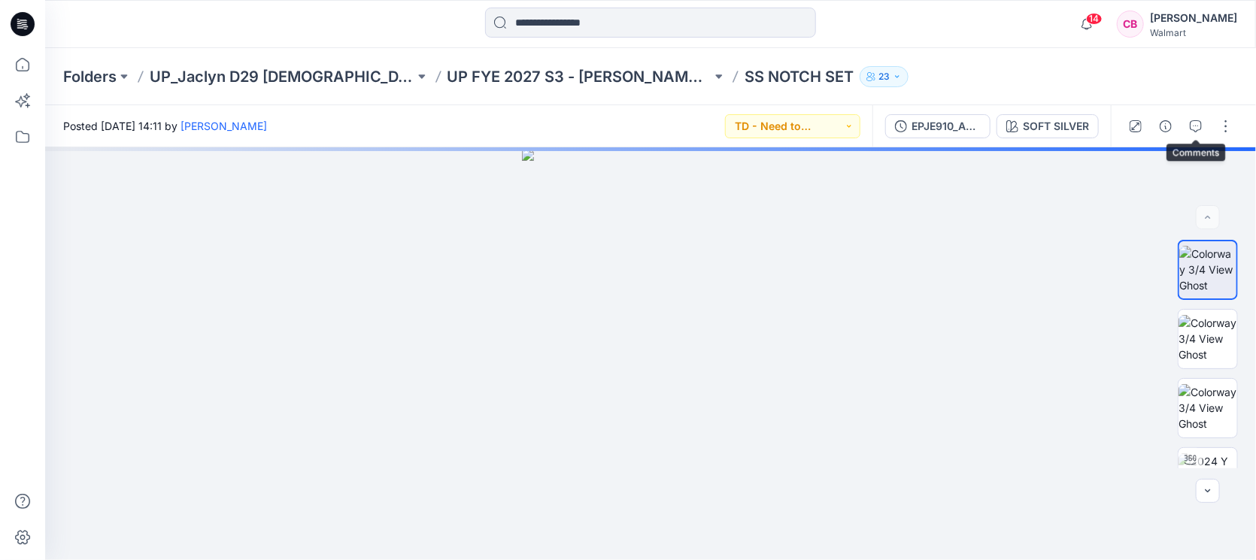
click at [1191, 129] on icon "button" at bounding box center [1196, 126] width 12 height 12
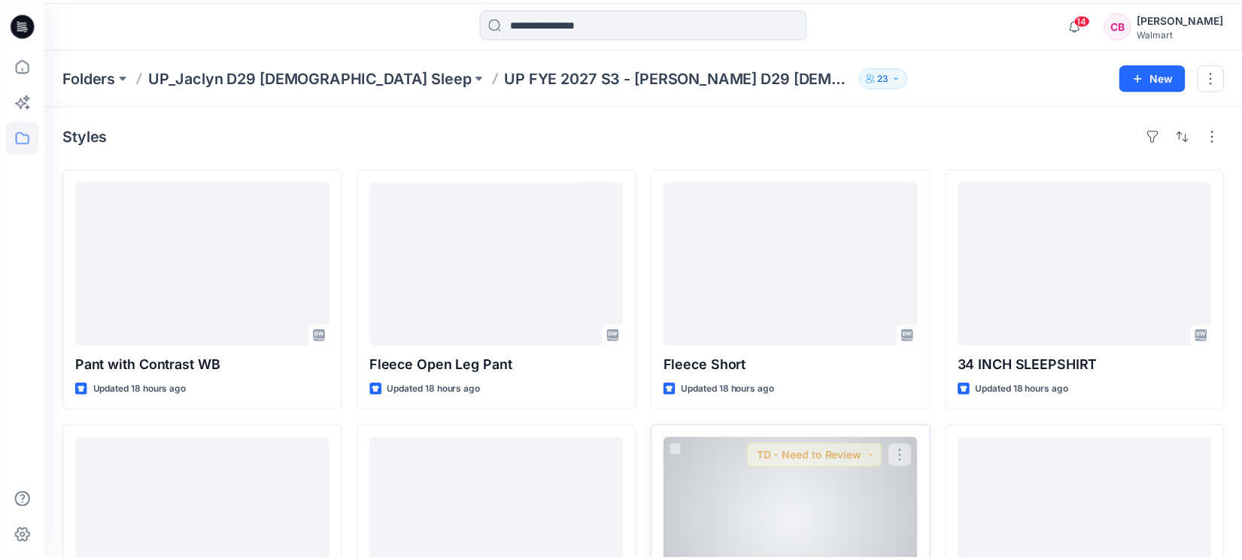
scroll to position [240, 0]
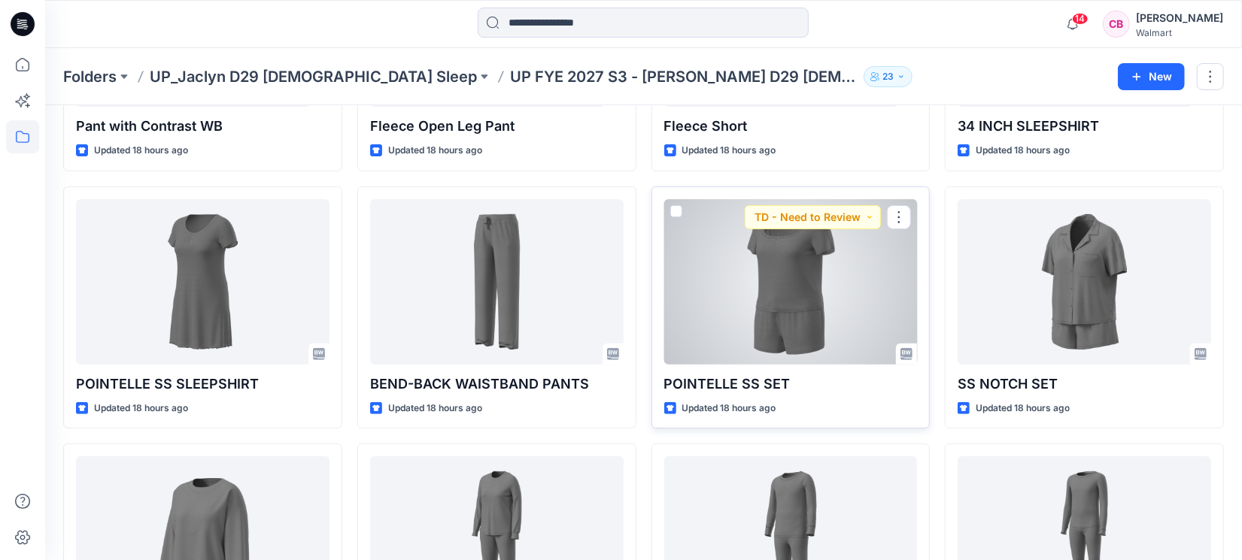
click at [864, 300] on div at bounding box center [791, 282] width 254 height 166
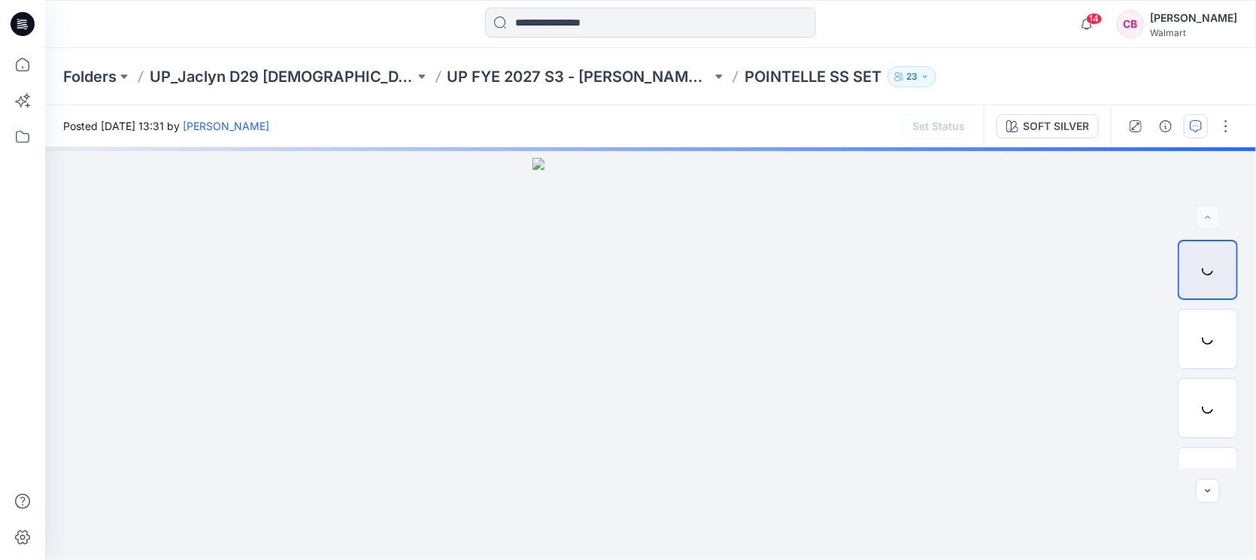
click at [1203, 121] on button "button" at bounding box center [1196, 126] width 24 height 24
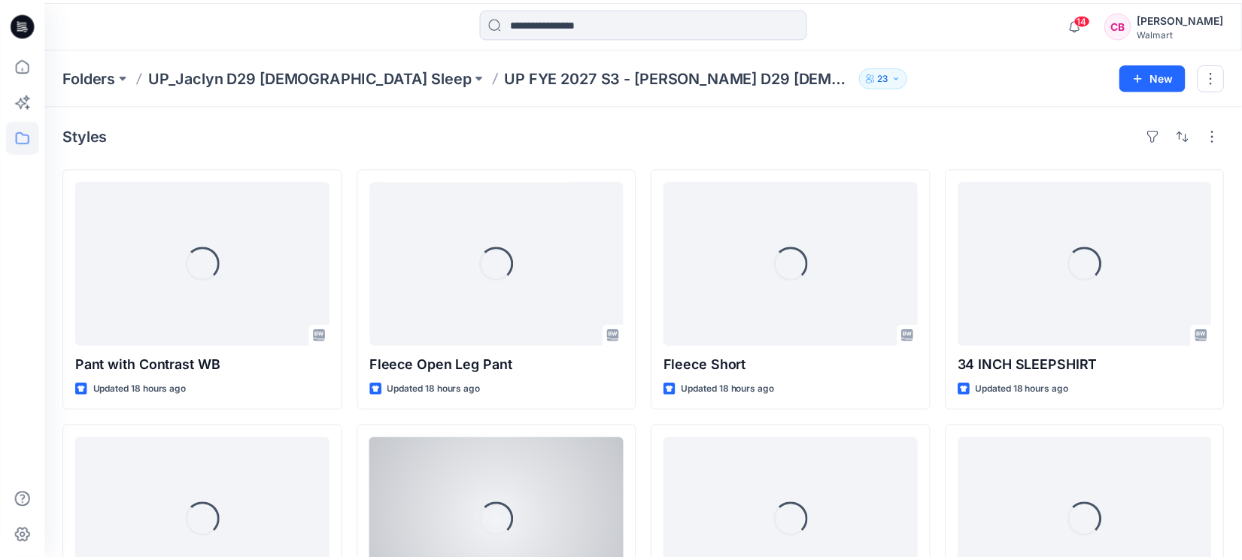
scroll to position [240, 0]
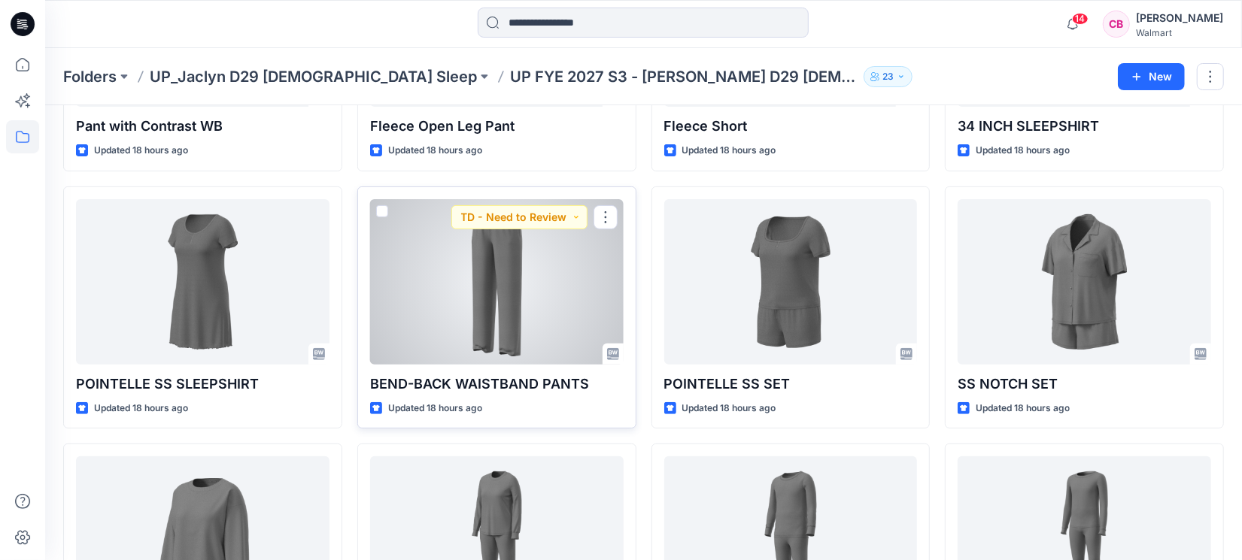
click at [500, 324] on div at bounding box center [497, 282] width 254 height 166
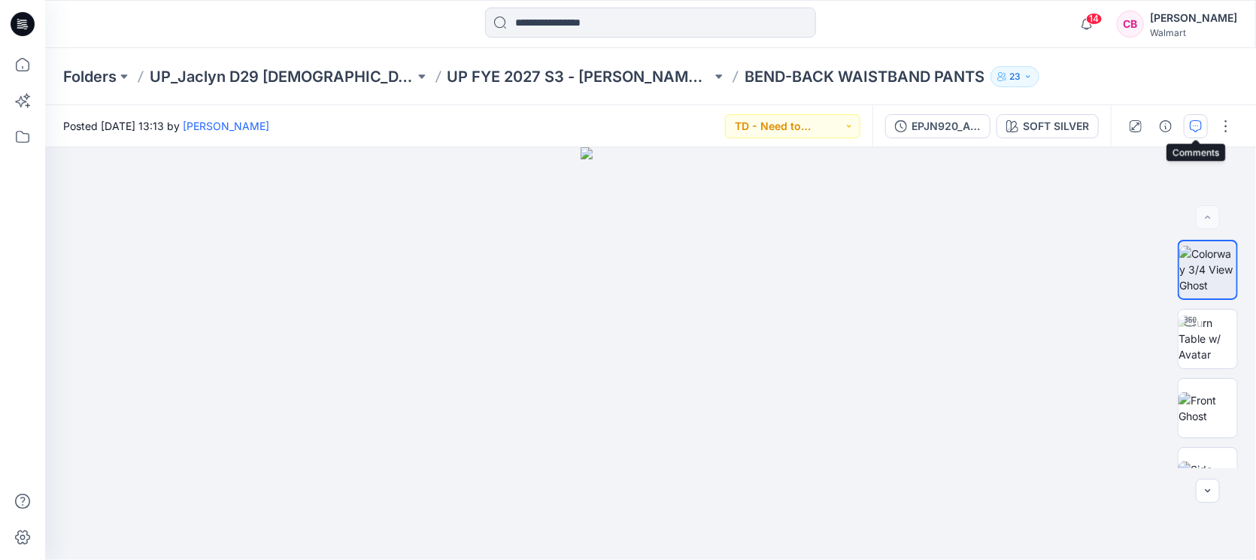
click at [1185, 123] on button "button" at bounding box center [1196, 126] width 24 height 24
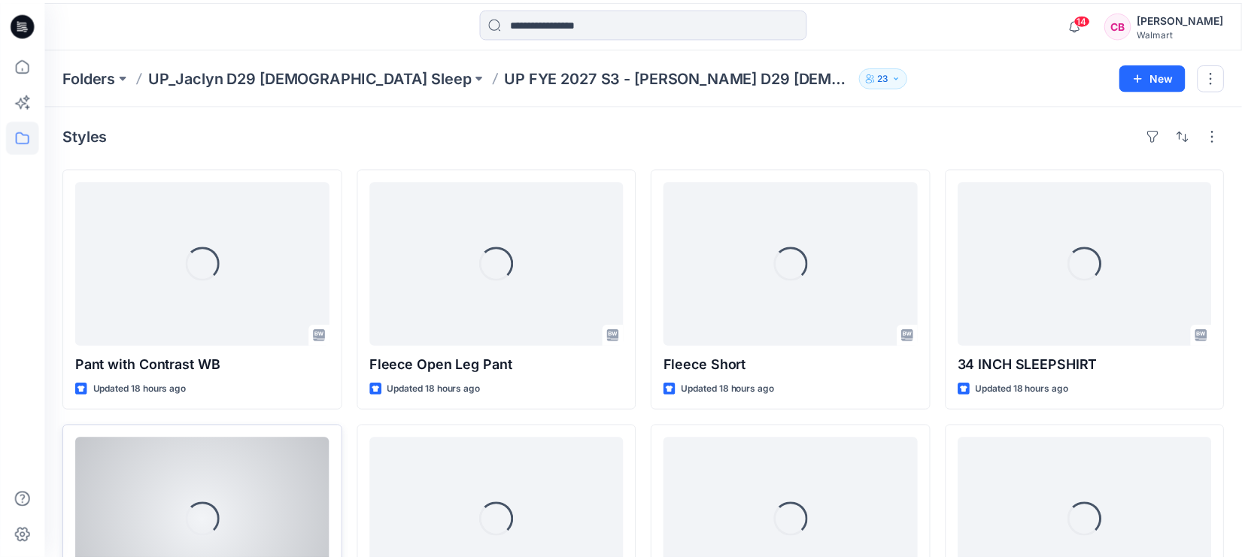
scroll to position [240, 0]
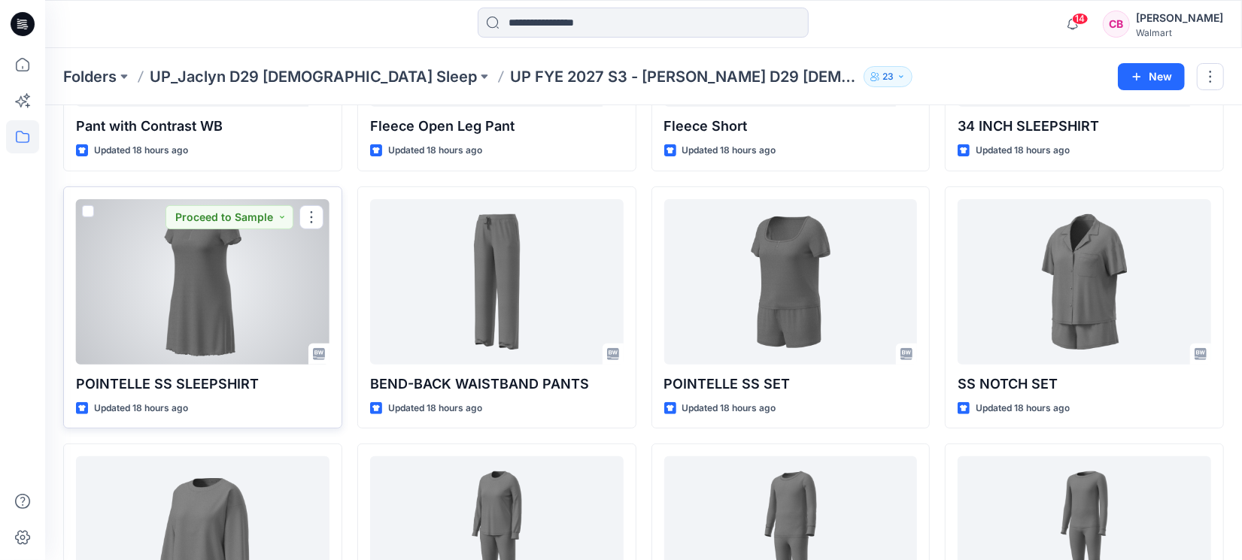
click at [168, 276] on div at bounding box center [203, 282] width 254 height 166
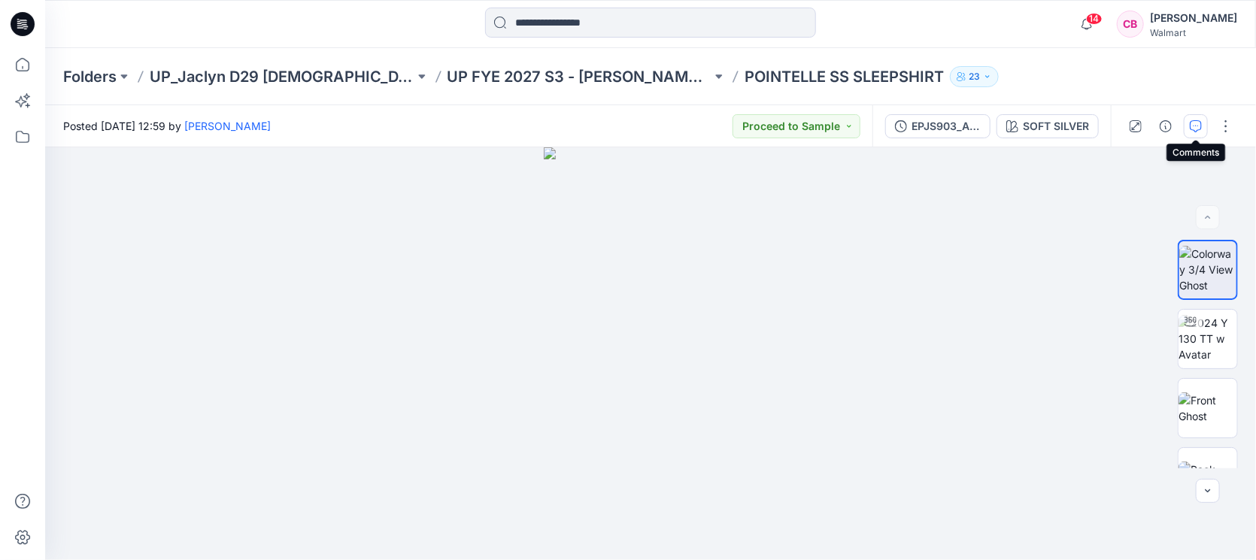
click at [1191, 123] on icon "button" at bounding box center [1196, 126] width 12 height 12
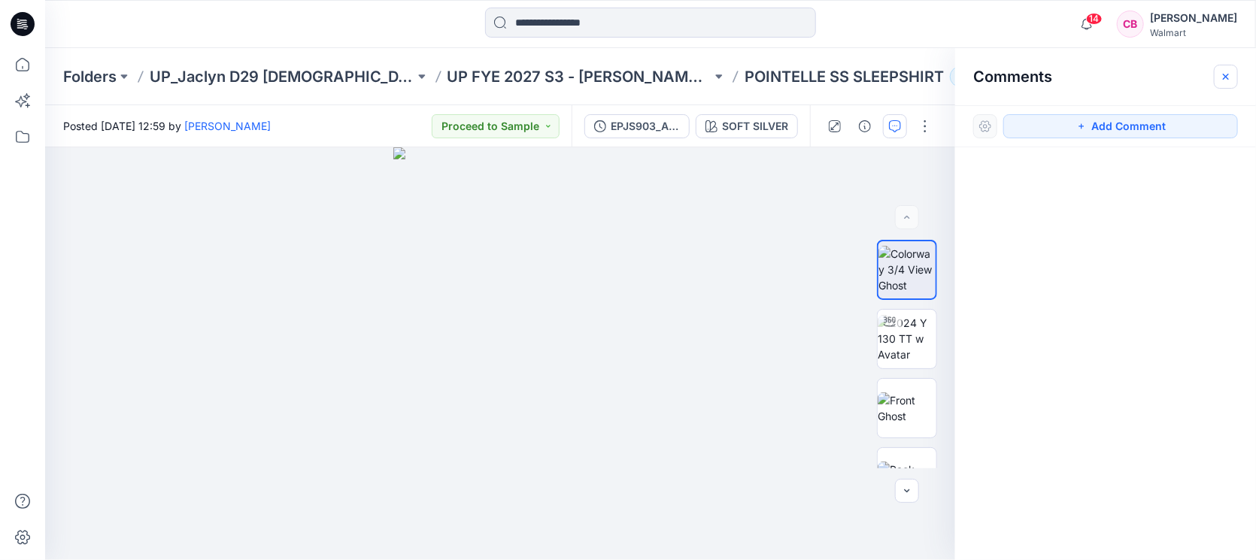
click at [1235, 68] on button "button" at bounding box center [1226, 77] width 24 height 24
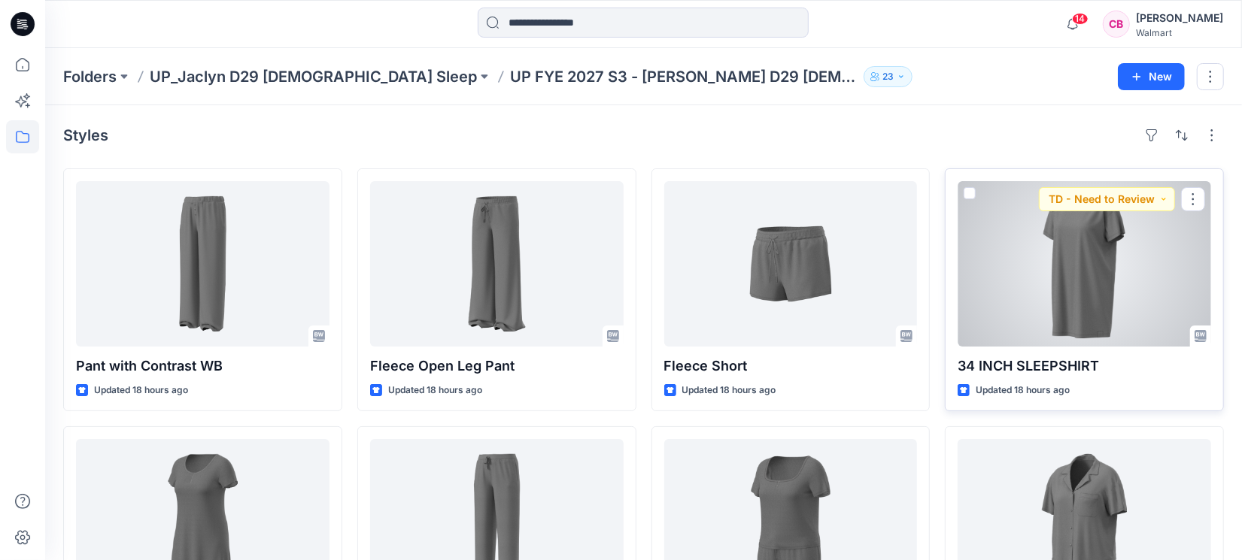
click at [1078, 295] on div at bounding box center [1085, 264] width 254 height 166
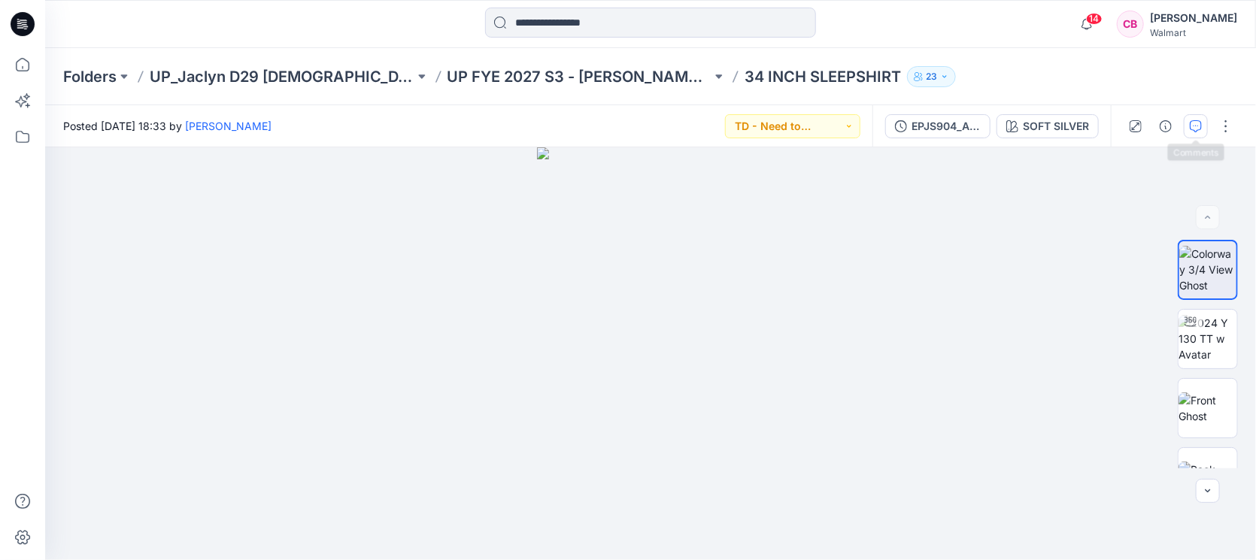
click at [1203, 132] on button "button" at bounding box center [1196, 126] width 24 height 24
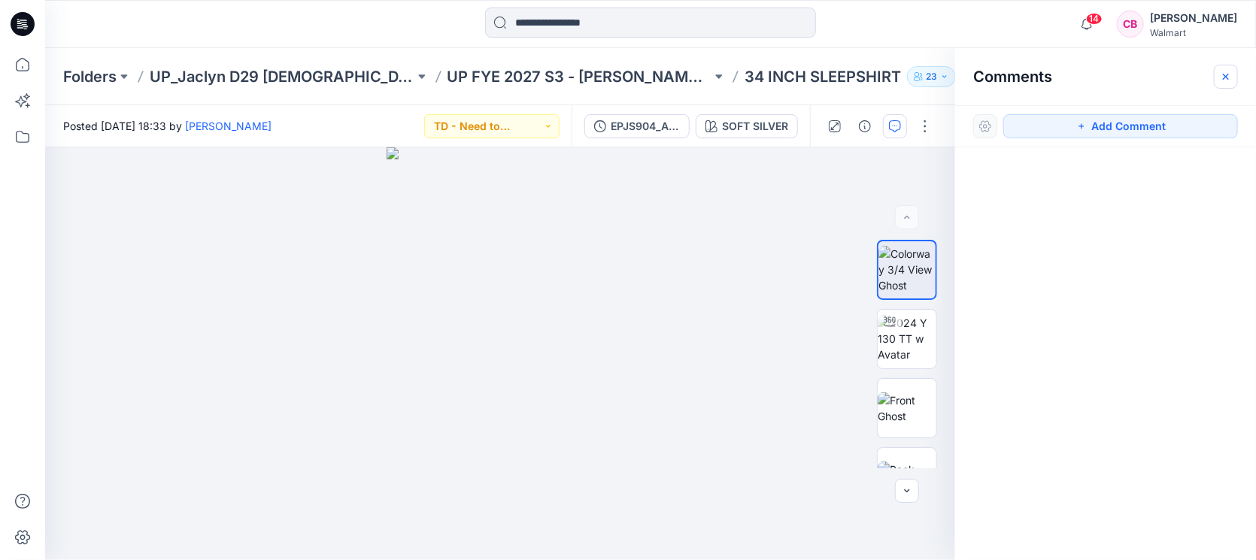
click at [1234, 80] on button "button" at bounding box center [1226, 77] width 24 height 24
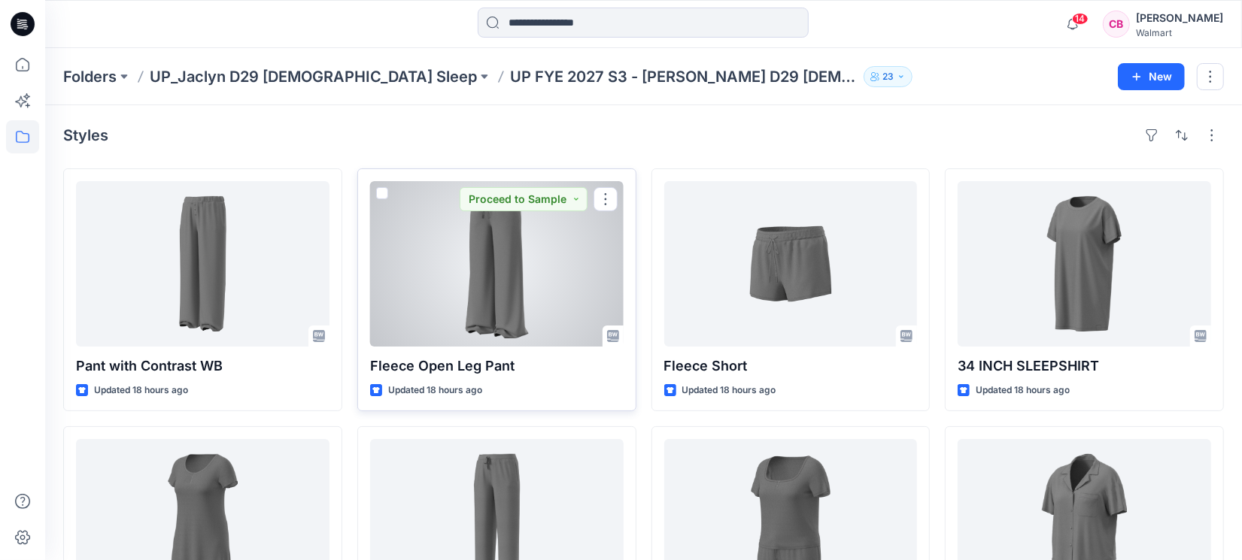
click at [481, 268] on div at bounding box center [497, 264] width 254 height 166
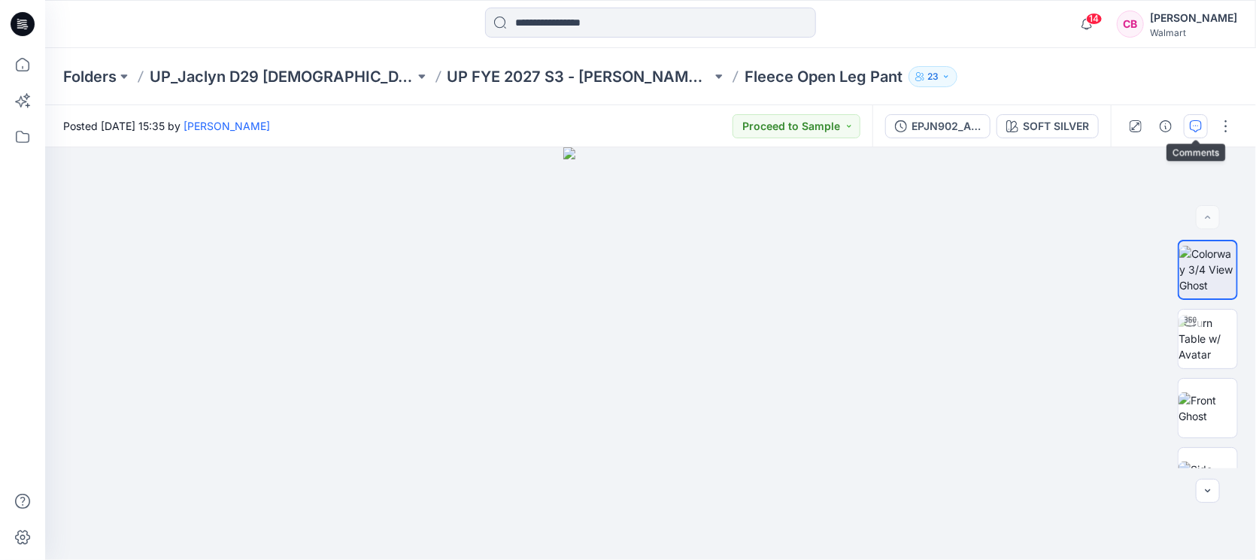
click at [1208, 120] on button "button" at bounding box center [1196, 126] width 24 height 24
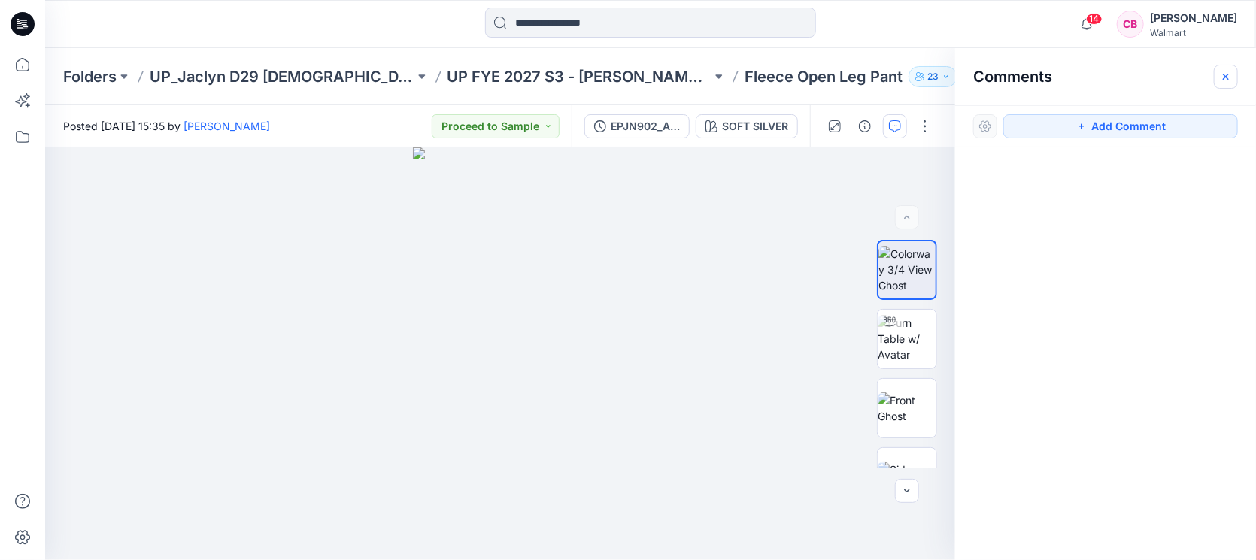
click at [1225, 74] on icon "button" at bounding box center [1226, 76] width 6 height 6
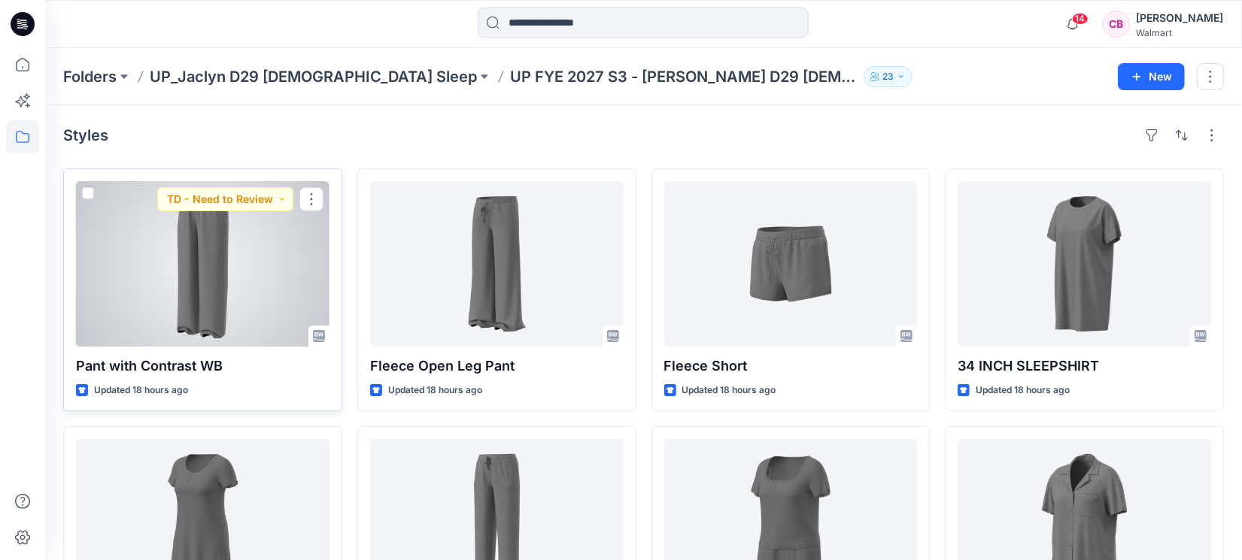
click at [209, 256] on div at bounding box center [203, 264] width 254 height 166
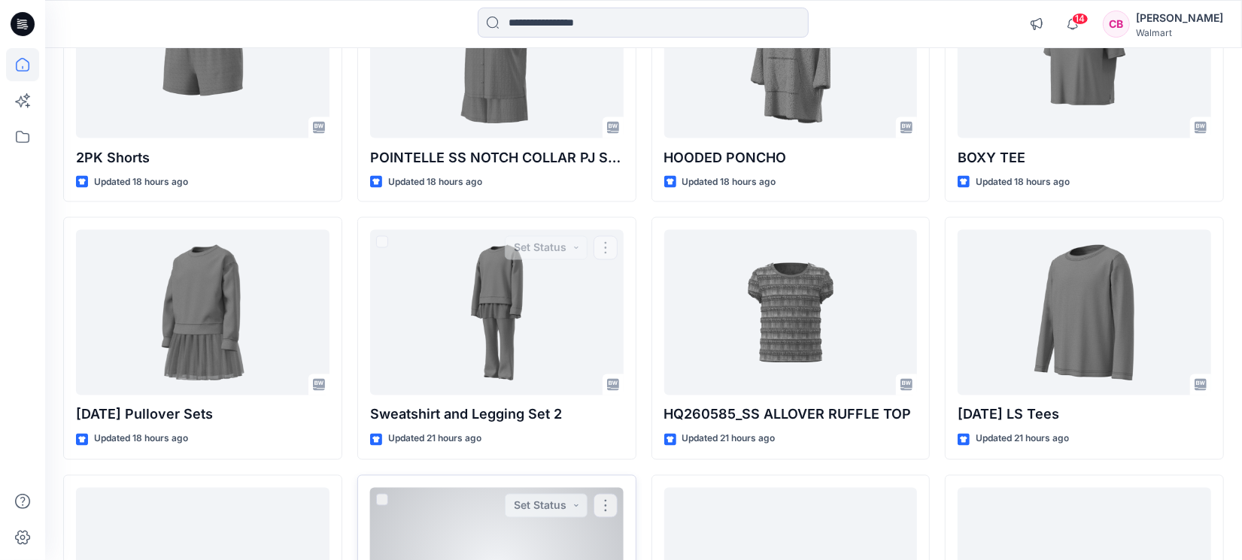
scroll to position [2024, 0]
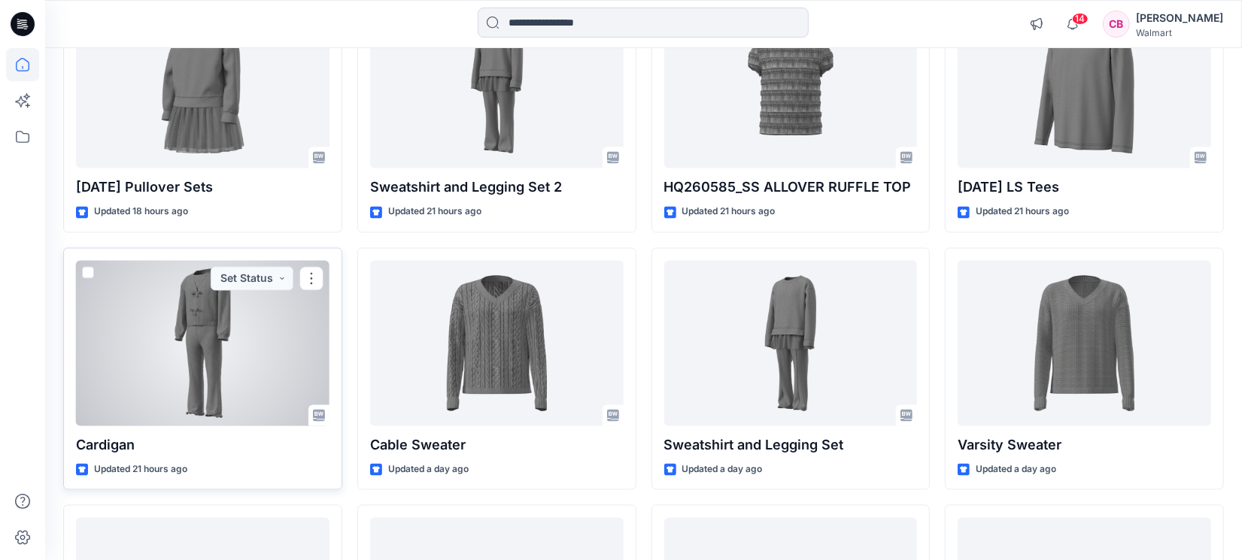
click at [201, 357] on div at bounding box center [203, 344] width 254 height 166
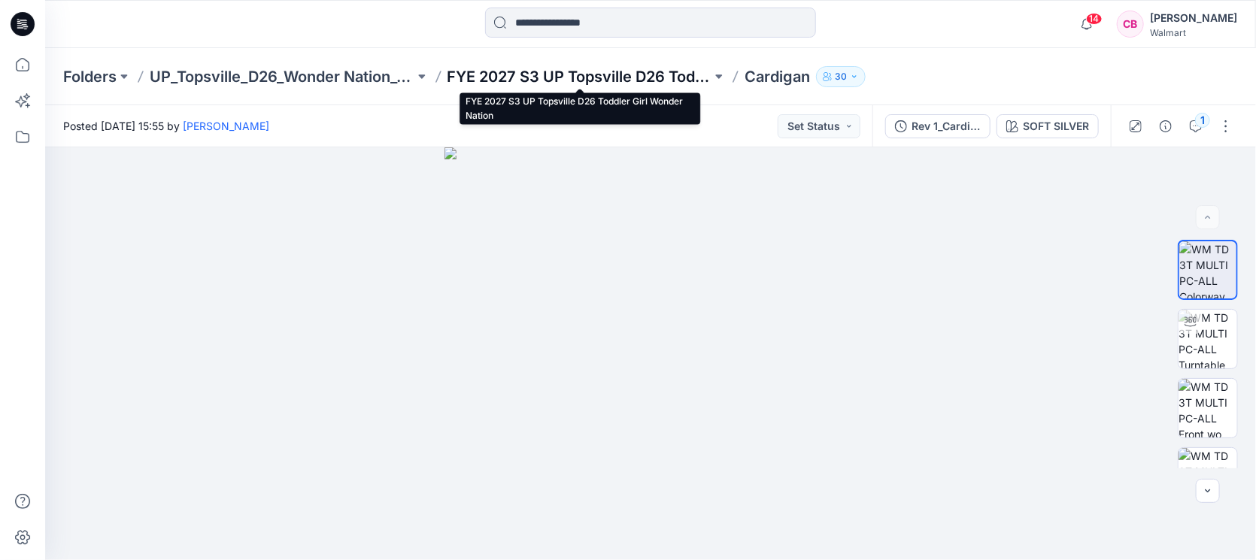
click at [554, 84] on p "FYE 2027 S3 UP Topsville D26 Toddler Girl Wonder Nation" at bounding box center [580, 76] width 265 height 21
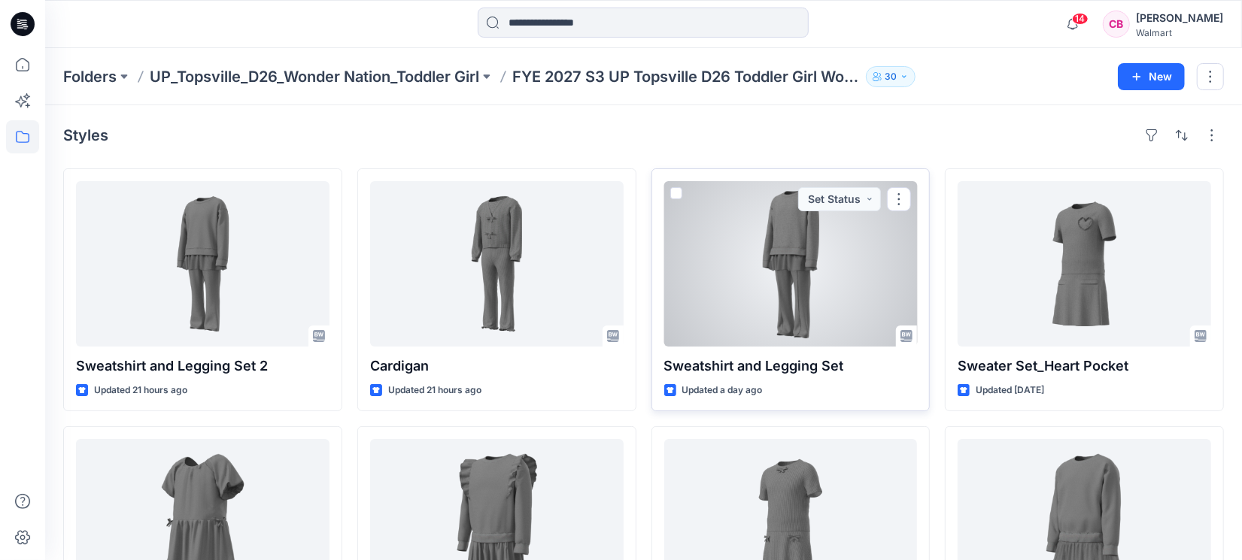
click at [818, 286] on div at bounding box center [791, 264] width 254 height 166
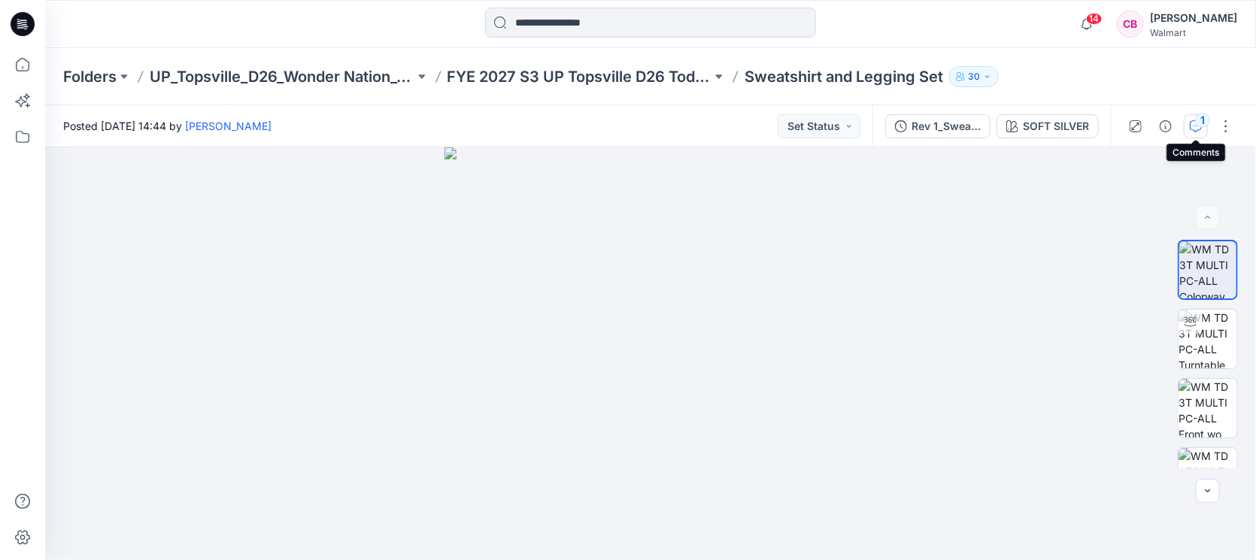
click at [1192, 128] on icon "button" at bounding box center [1196, 126] width 12 height 12
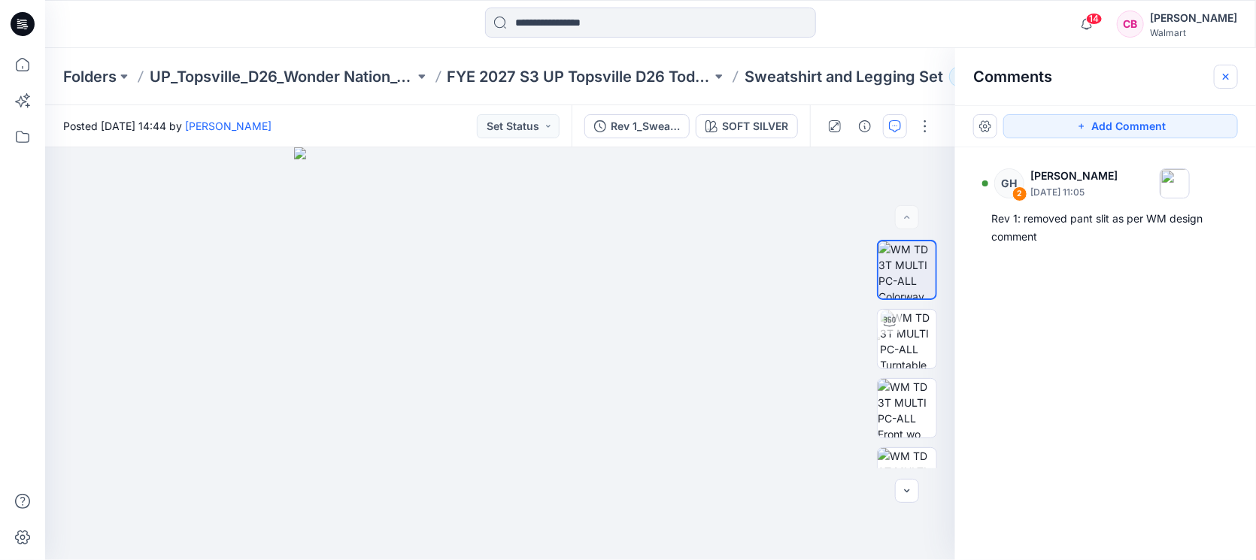
click at [1231, 76] on icon "button" at bounding box center [1226, 77] width 12 height 12
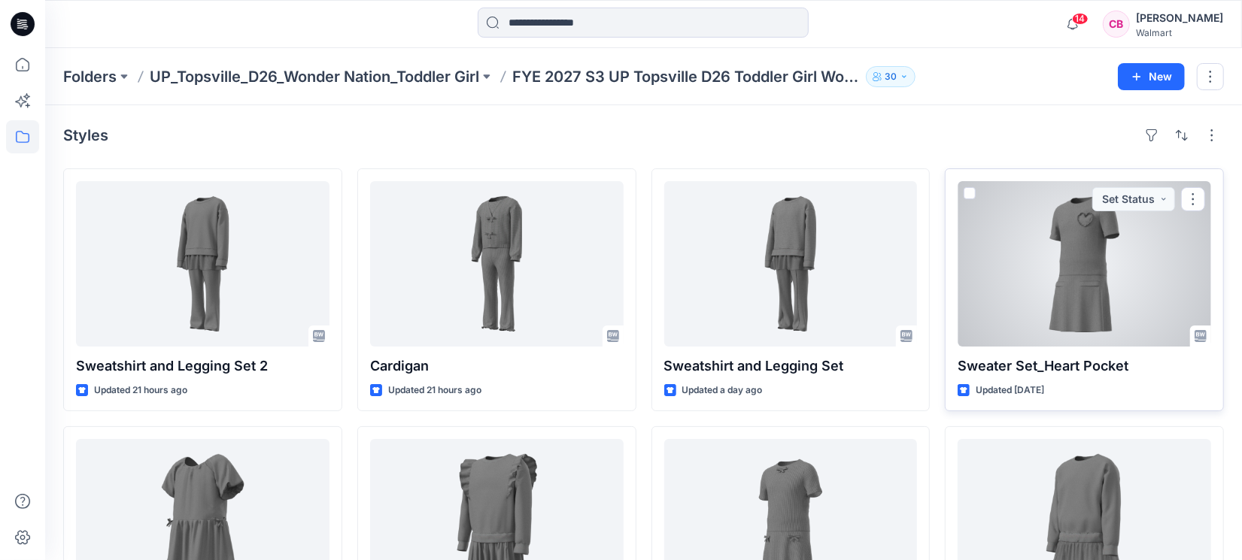
click at [1074, 285] on div at bounding box center [1085, 264] width 254 height 166
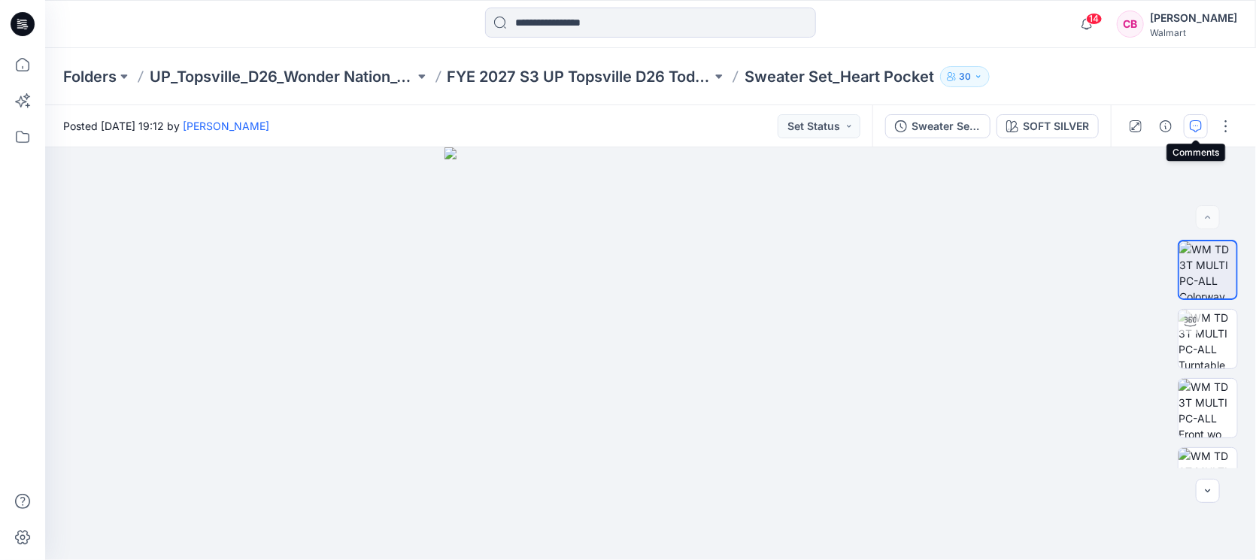
click at [1195, 131] on icon "button" at bounding box center [1196, 126] width 12 height 12
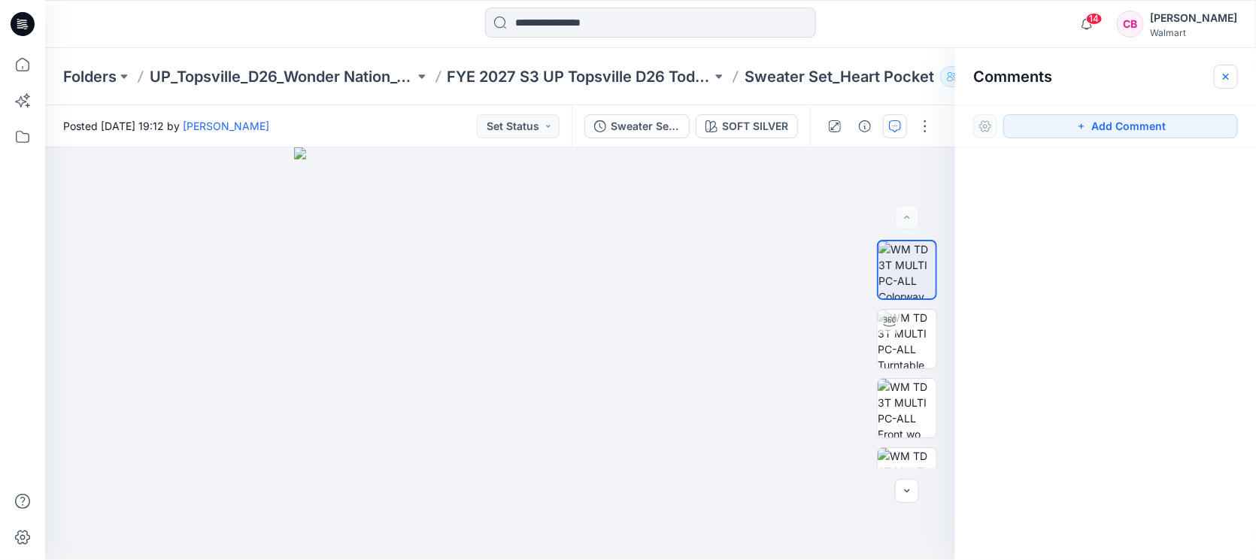
click at [1227, 74] on icon "button" at bounding box center [1226, 77] width 12 height 12
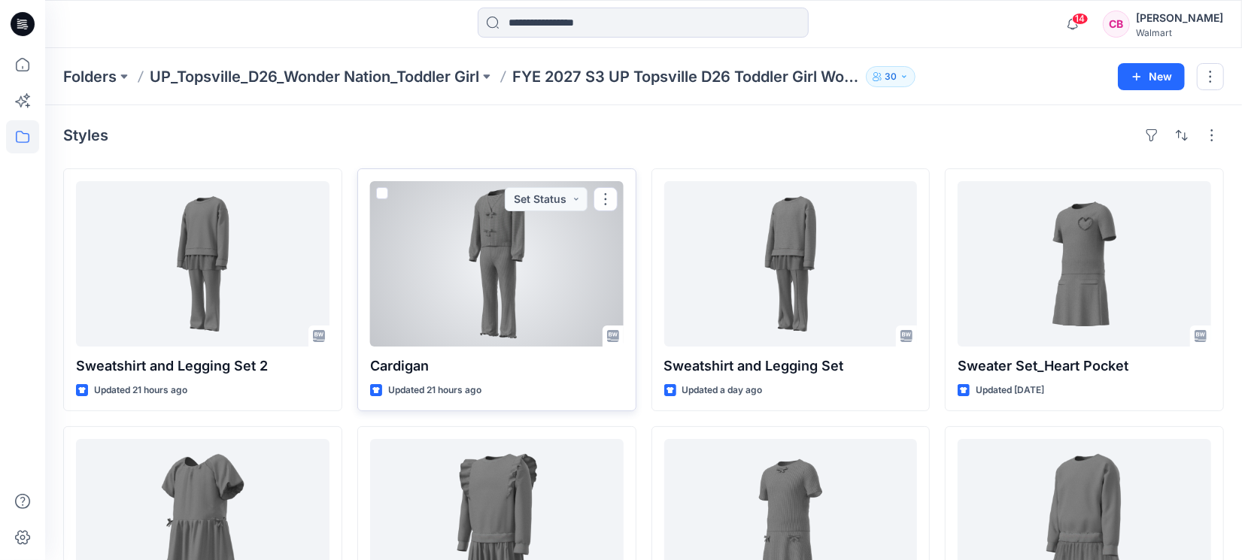
click at [500, 293] on div at bounding box center [497, 264] width 254 height 166
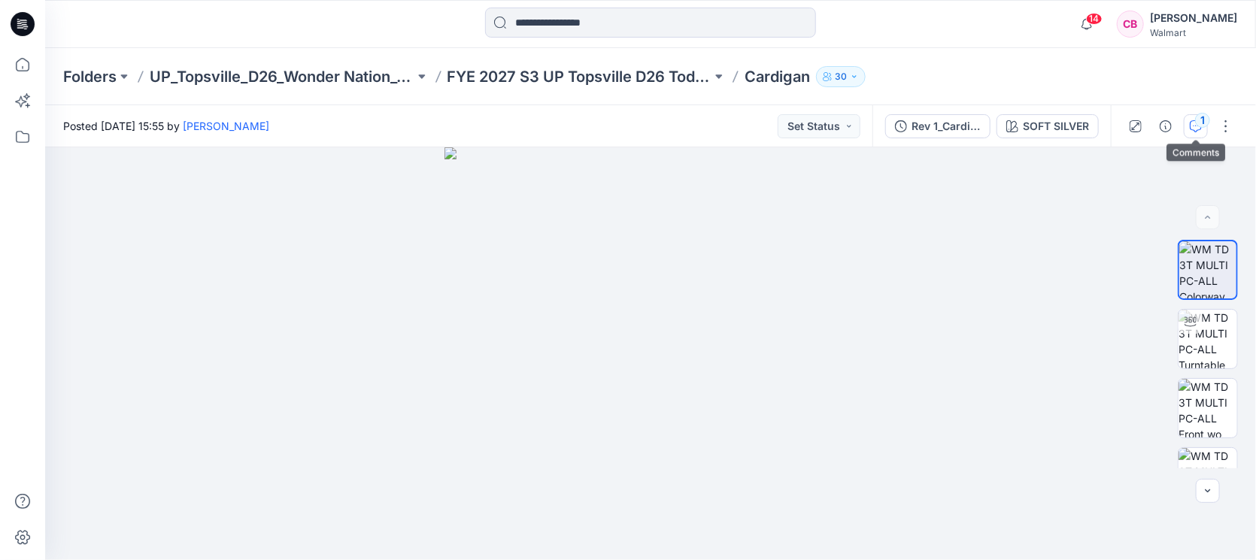
click at [1204, 123] on div "1" at bounding box center [1202, 120] width 15 height 15
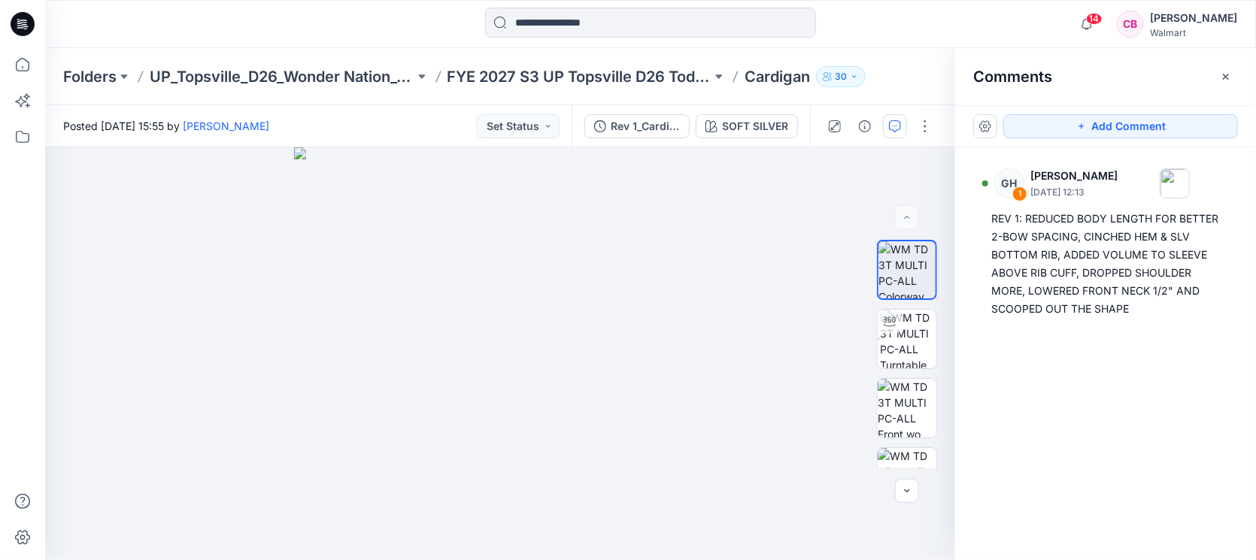
click at [1230, 71] on icon "button" at bounding box center [1226, 77] width 12 height 12
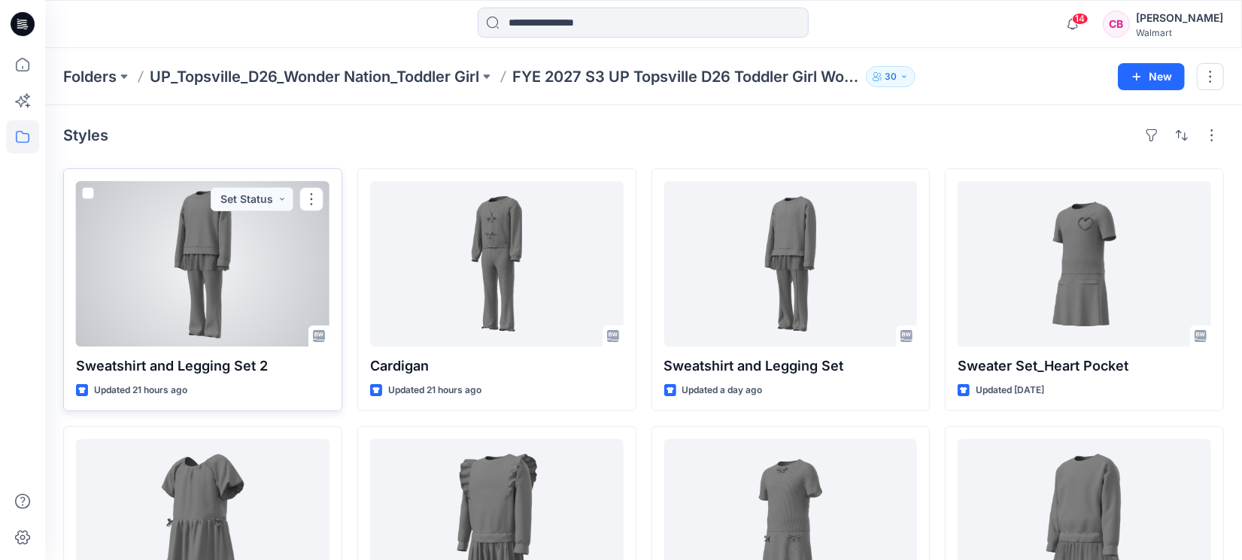
click at [226, 276] on div at bounding box center [203, 264] width 254 height 166
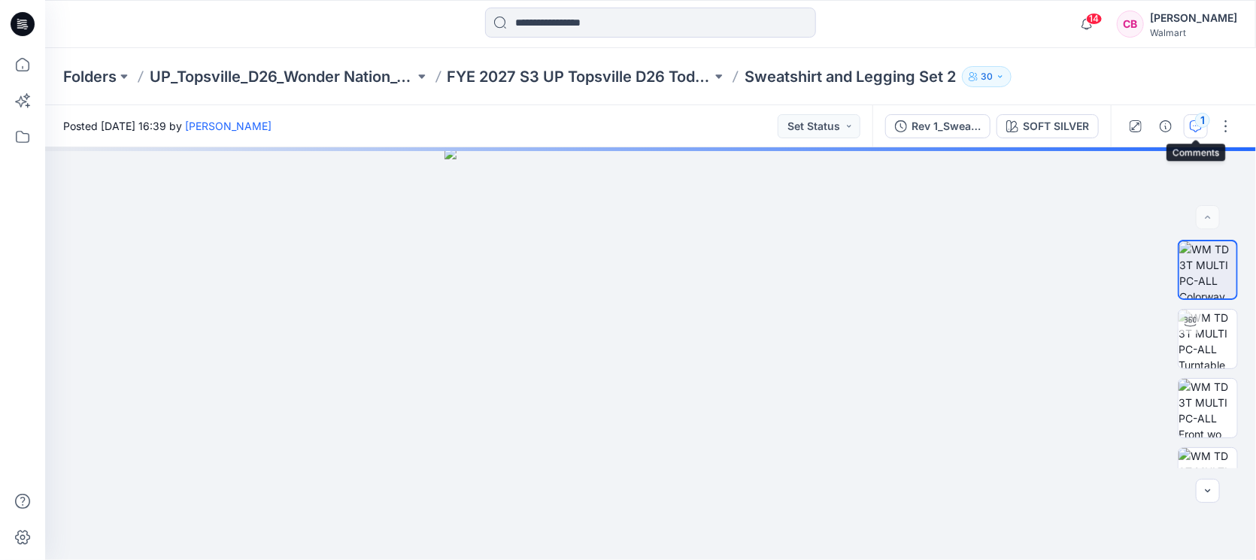
click at [1207, 120] on div "1" at bounding box center [1202, 120] width 15 height 15
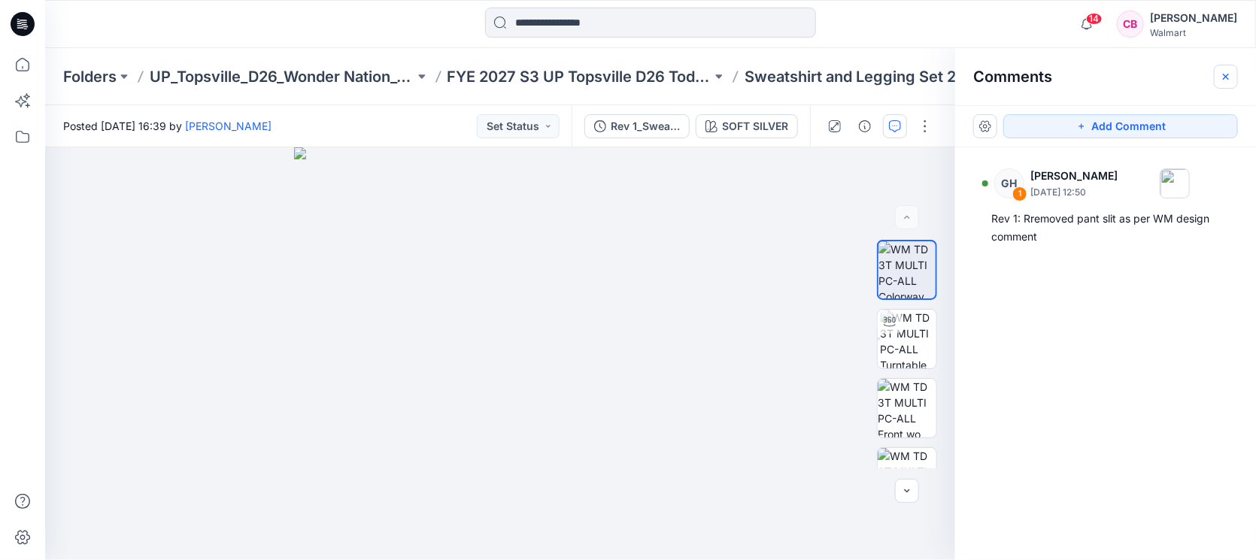
click at [1219, 86] on button "button" at bounding box center [1226, 77] width 24 height 24
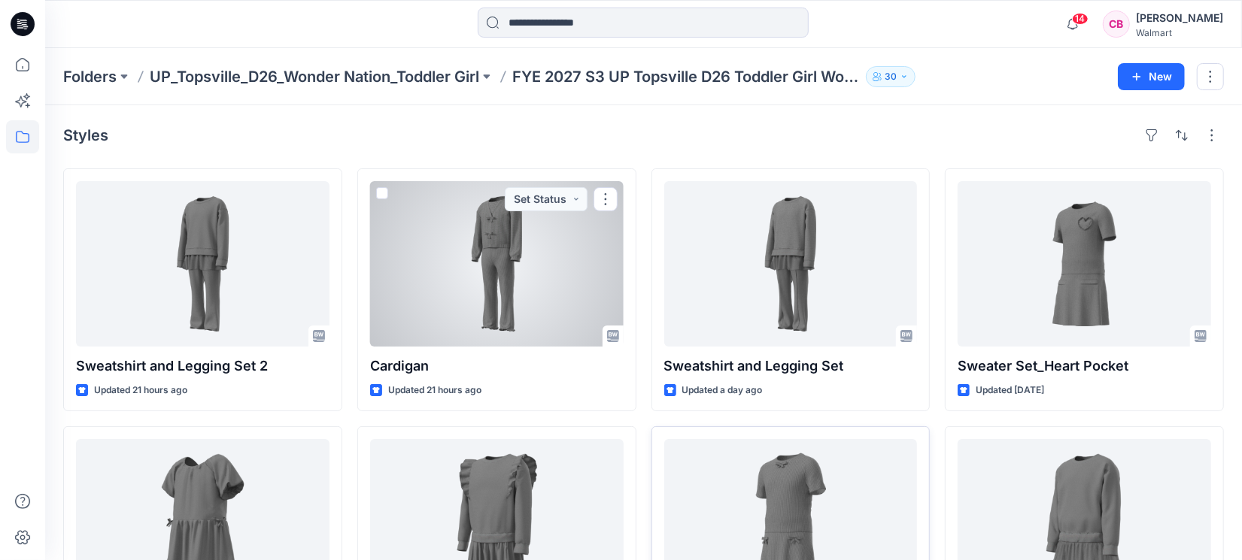
scroll to position [125, 0]
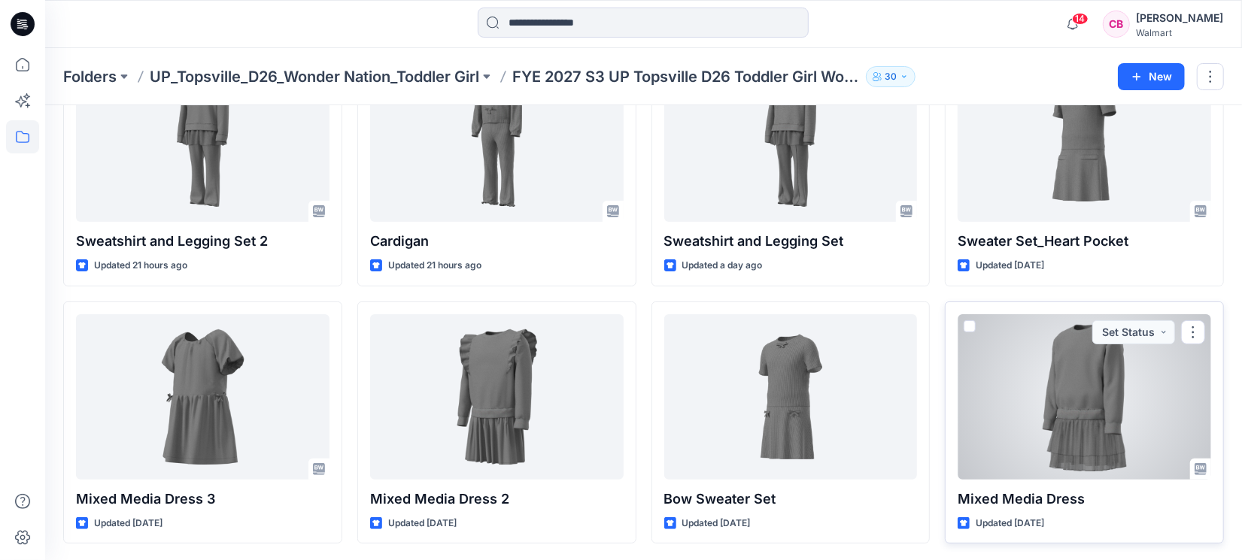
click at [1087, 405] on div at bounding box center [1085, 397] width 254 height 166
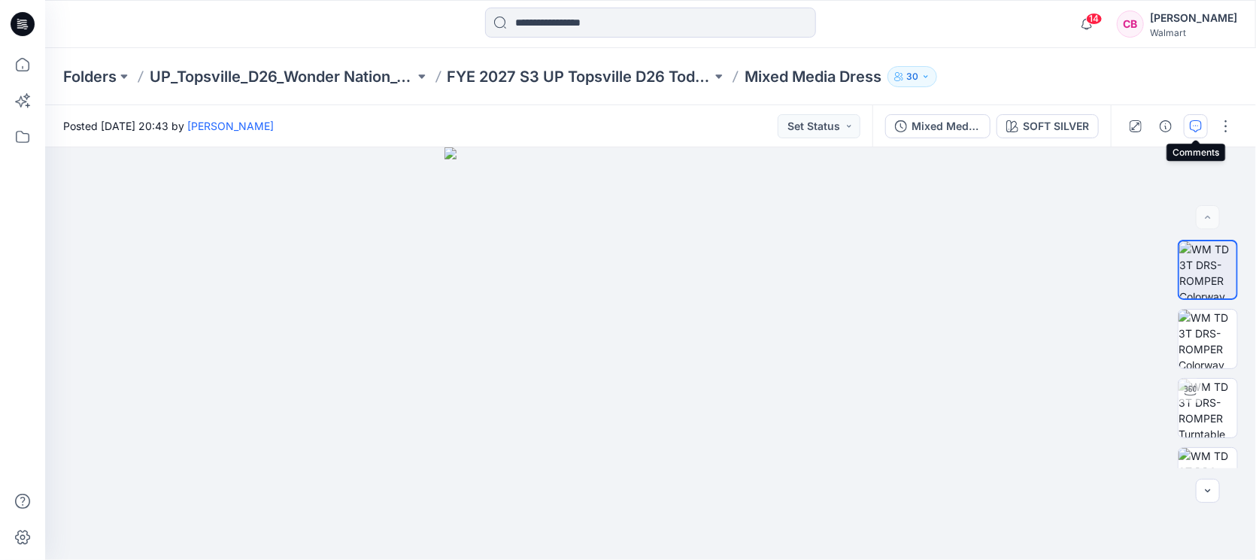
click at [1196, 129] on icon "button" at bounding box center [1196, 126] width 12 height 12
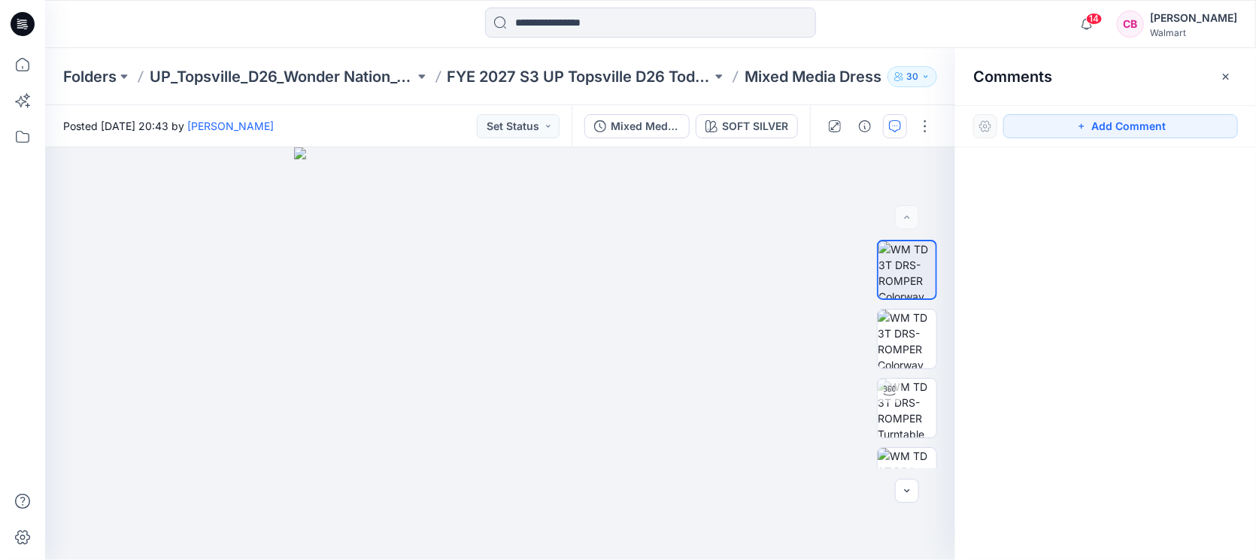
click at [1213, 75] on div "Comments" at bounding box center [1105, 76] width 301 height 56
click at [1220, 74] on icon "button" at bounding box center [1226, 77] width 12 height 12
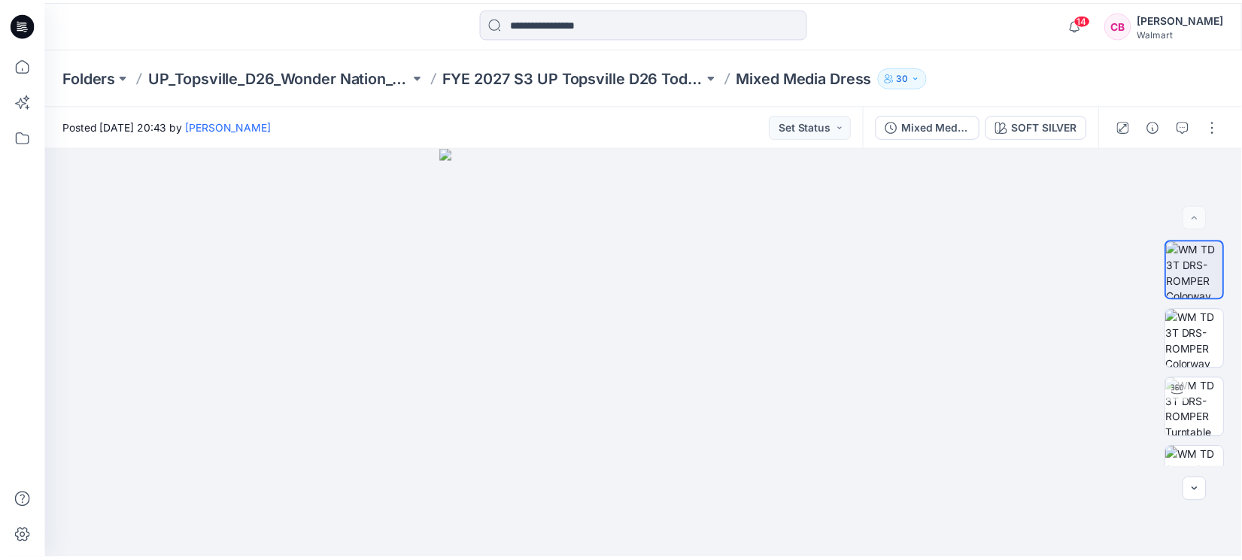
scroll to position [125, 0]
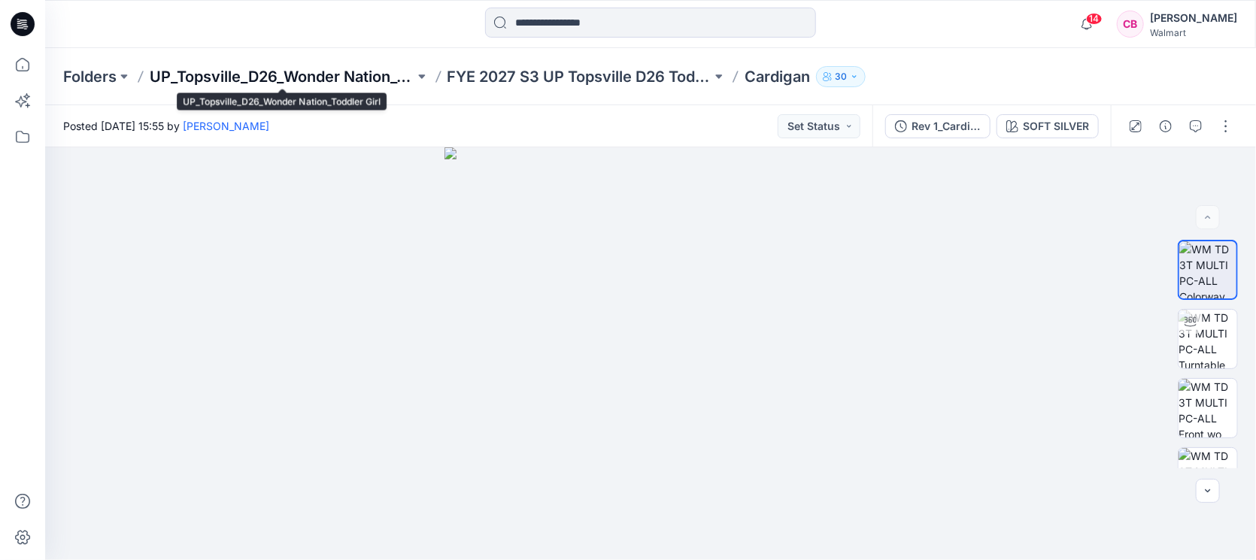
click at [263, 70] on p "UP_Topsville_D26_Wonder Nation_Toddler Girl" at bounding box center [282, 76] width 265 height 21
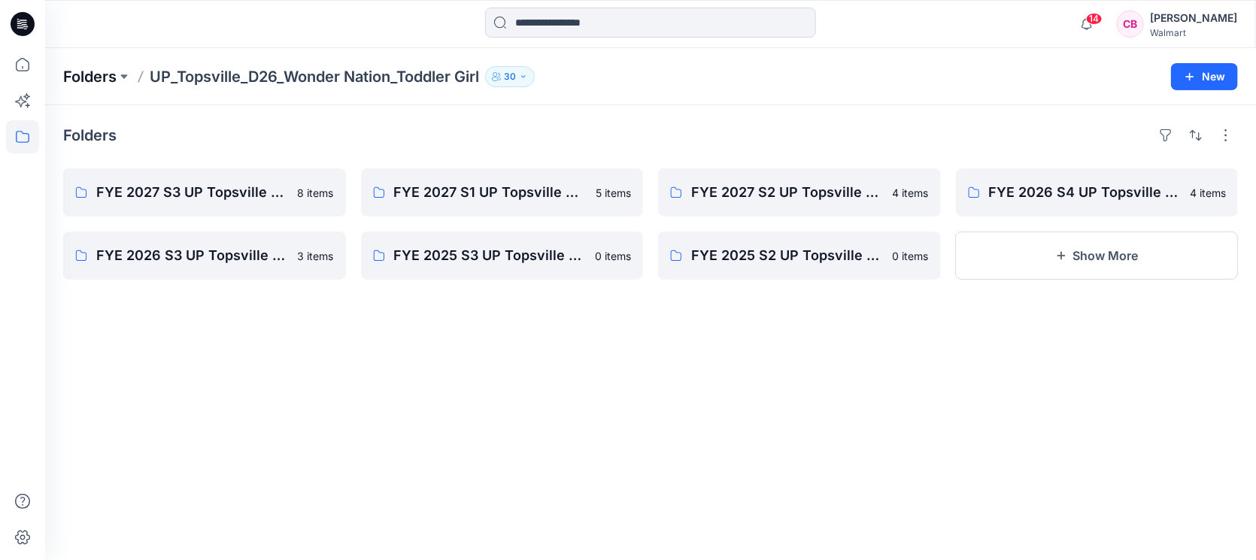
click at [85, 72] on p "Folders" at bounding box center [89, 76] width 53 height 21
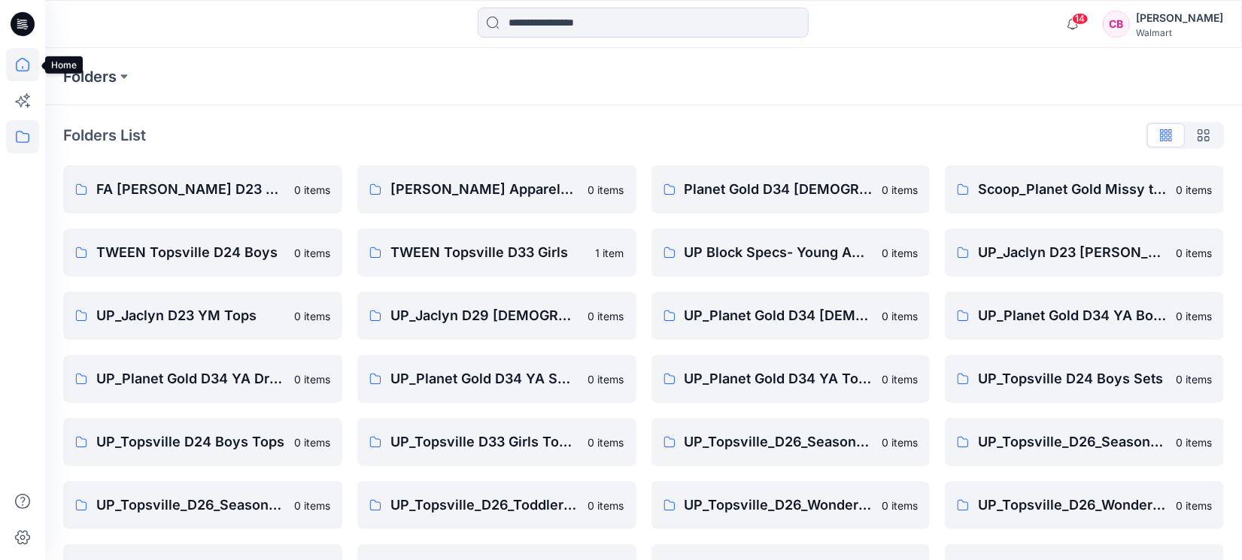
click at [25, 59] on icon at bounding box center [22, 64] width 33 height 33
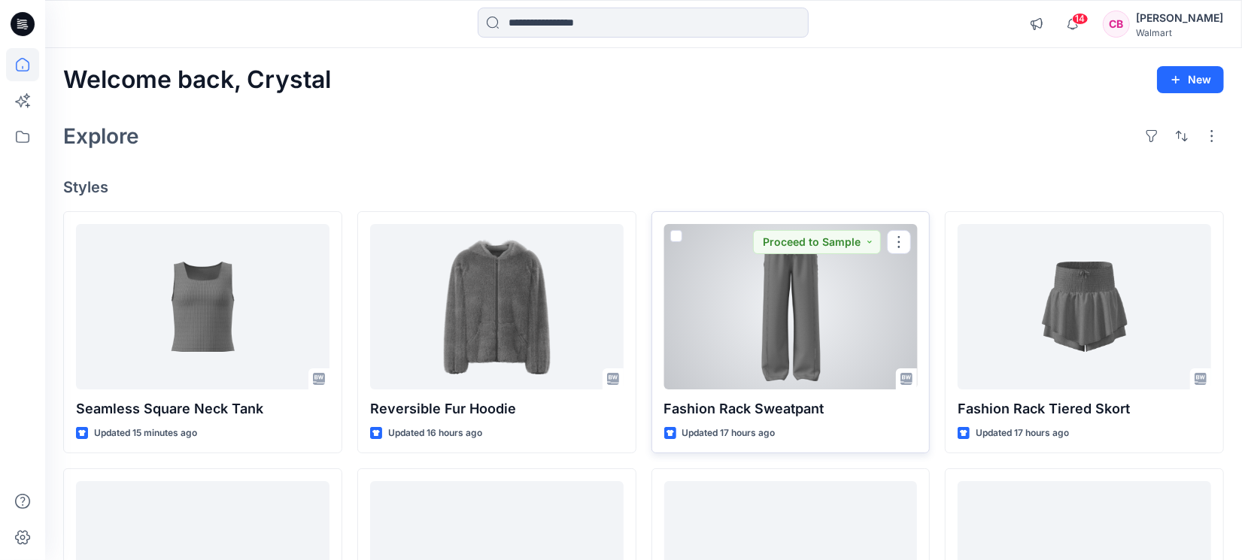
click at [761, 322] on div at bounding box center [791, 307] width 254 height 166
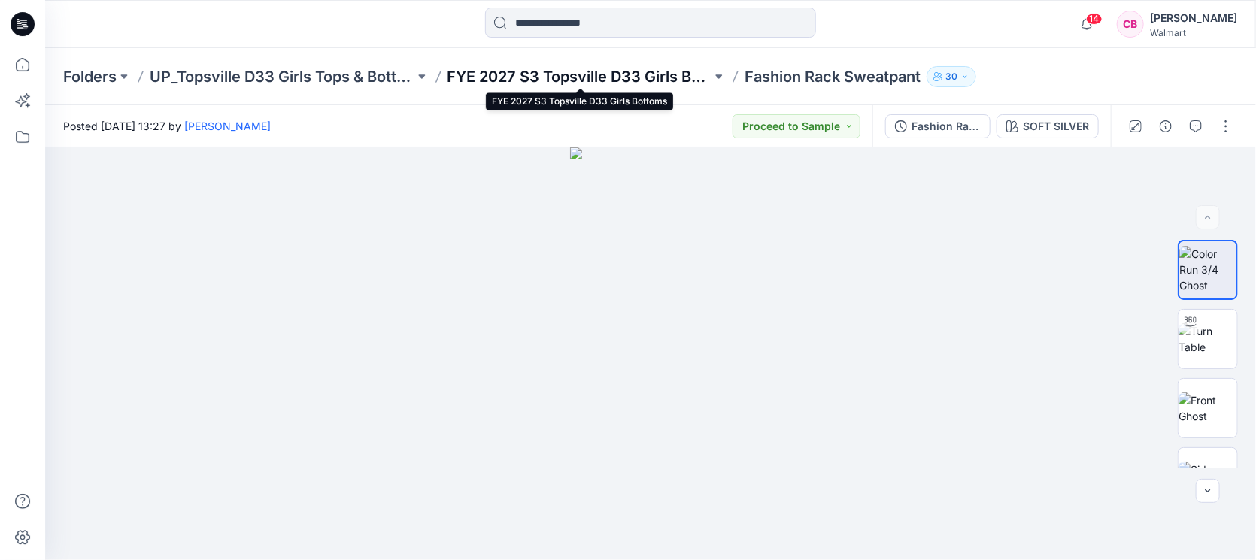
click at [587, 77] on p "FYE 2027 S3 Topsville D33 Girls Bottoms" at bounding box center [580, 76] width 265 height 21
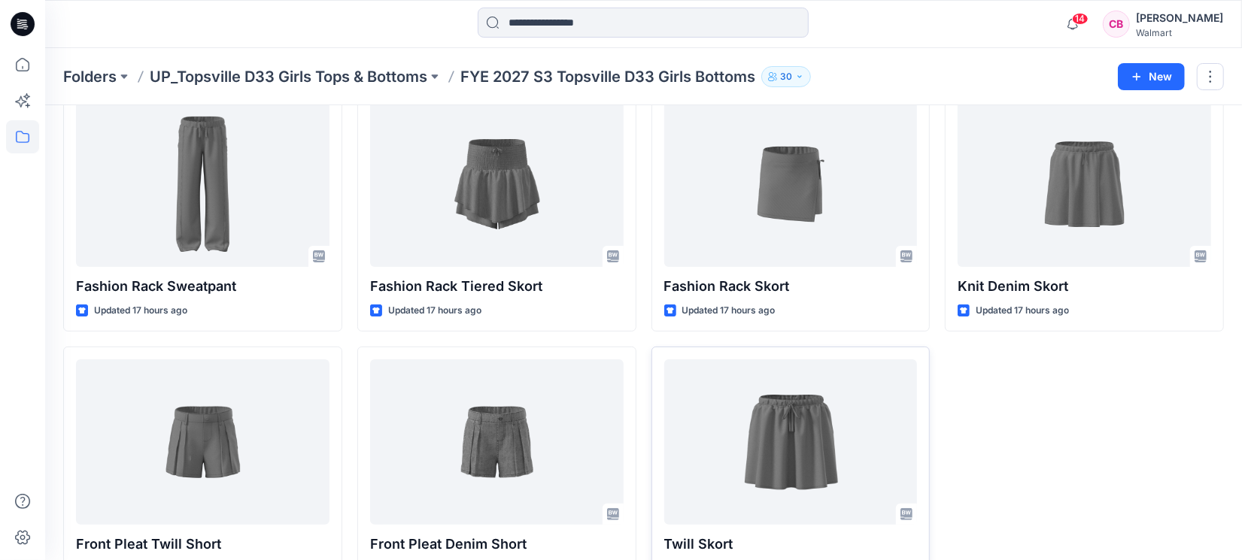
scroll to position [125, 0]
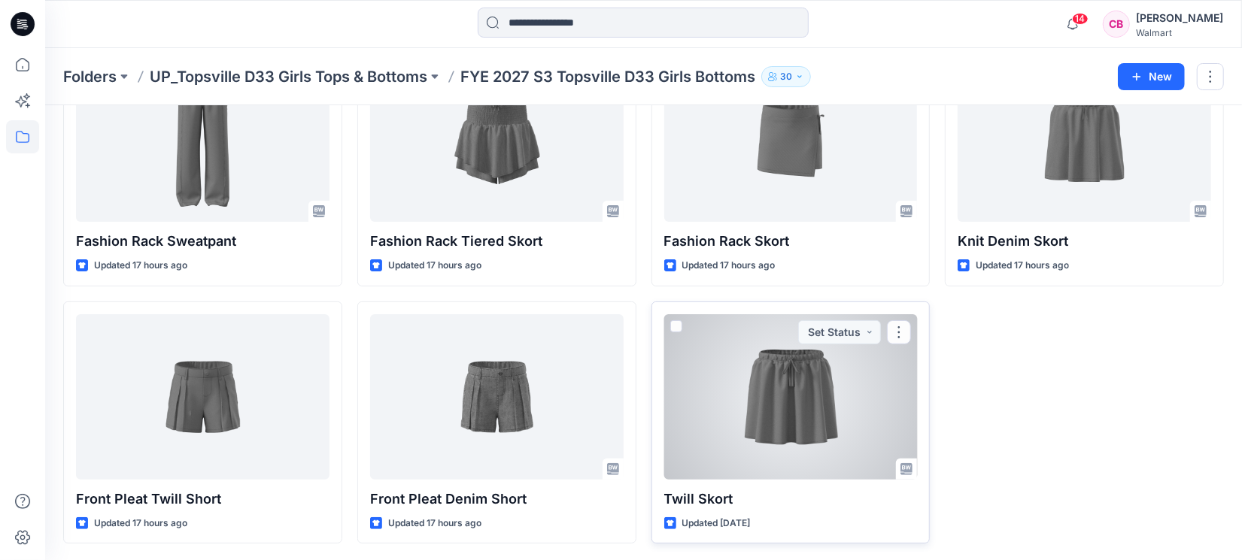
click at [817, 399] on div at bounding box center [791, 397] width 254 height 166
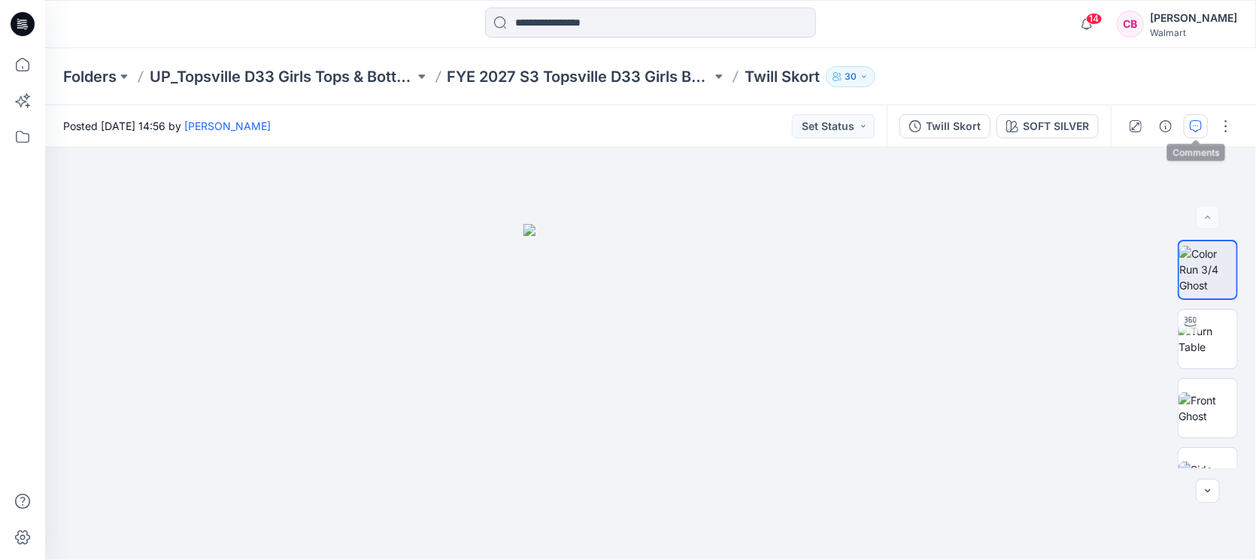
click at [1193, 129] on icon "button" at bounding box center [1196, 126] width 12 height 12
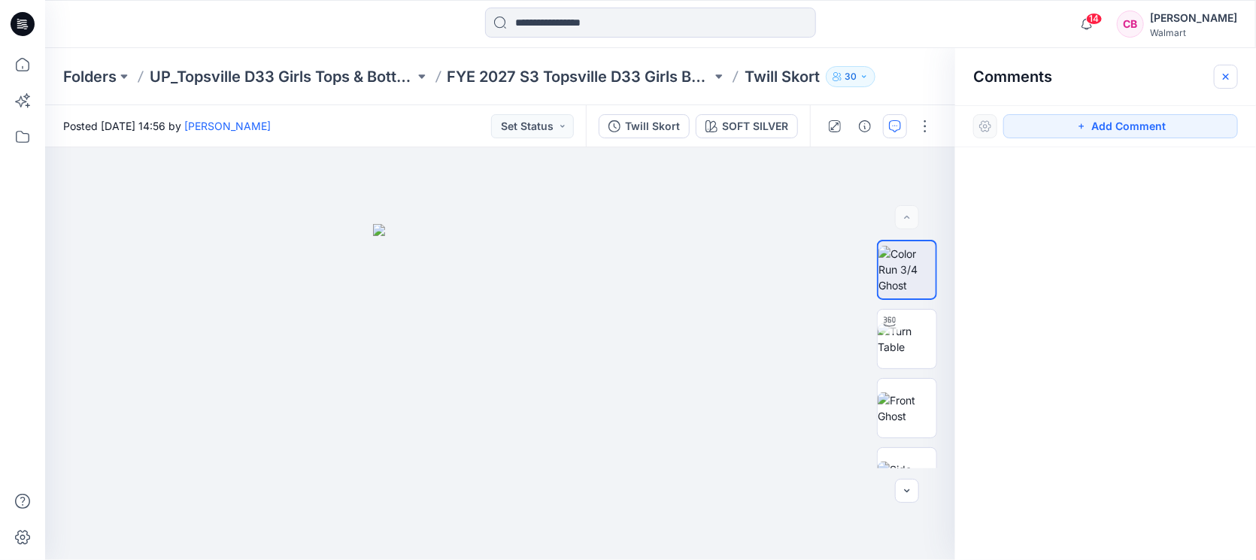
click at [1223, 80] on icon "button" at bounding box center [1226, 77] width 12 height 12
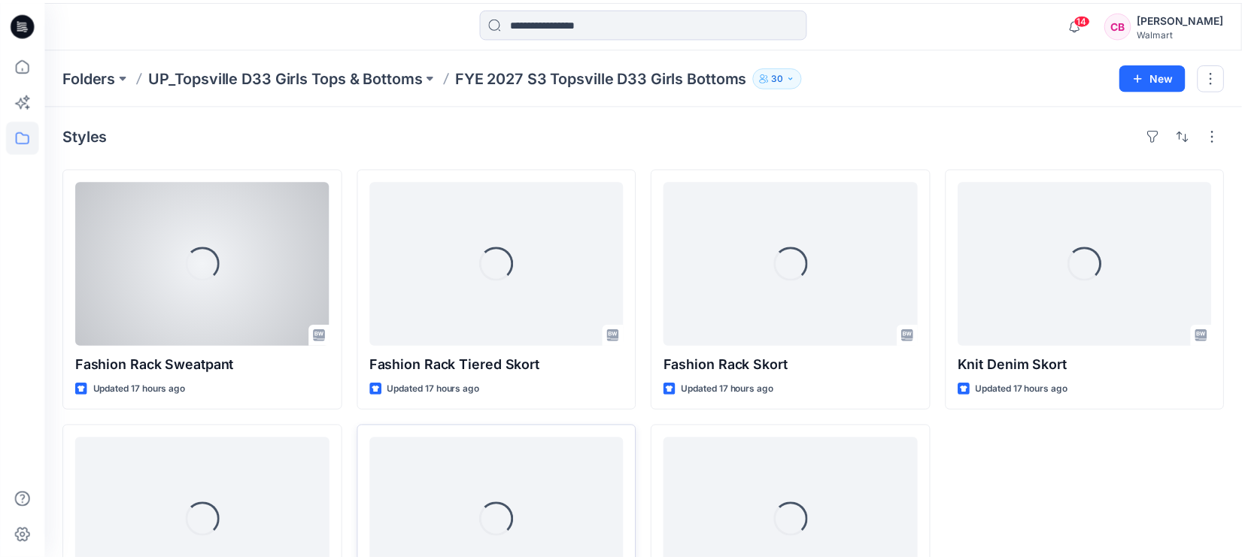
scroll to position [125, 0]
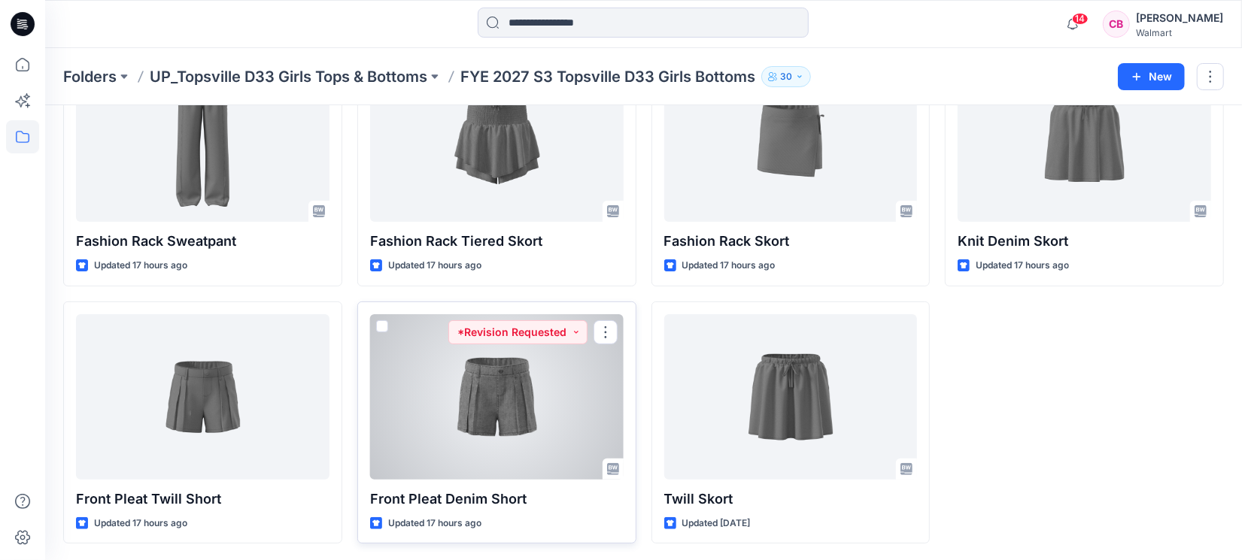
click at [452, 432] on div at bounding box center [497, 397] width 254 height 166
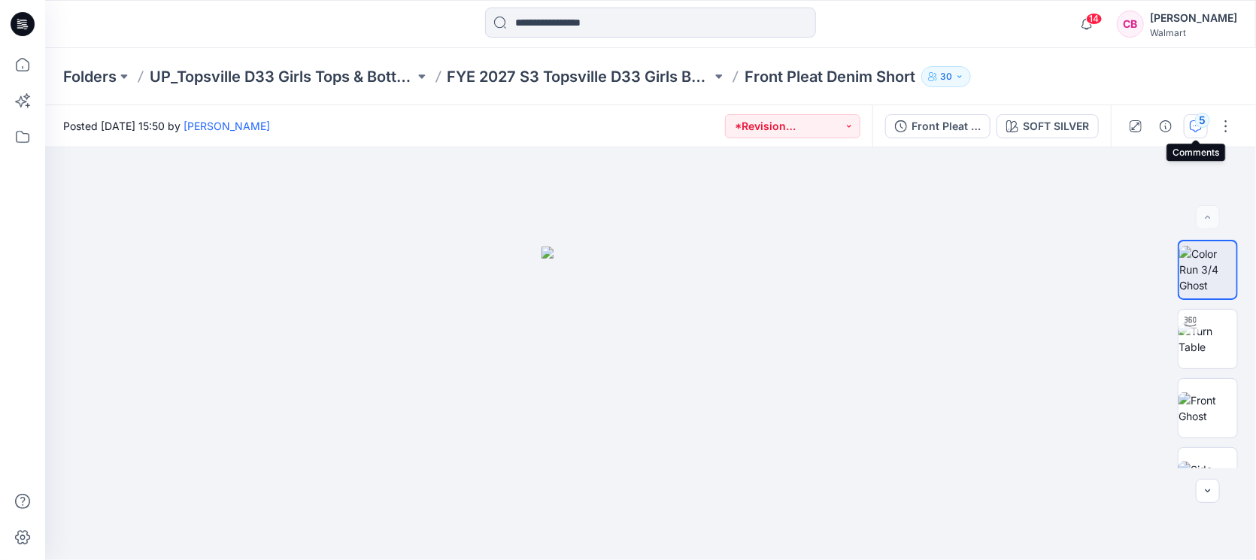
click at [1203, 114] on div "5" at bounding box center [1202, 120] width 15 height 15
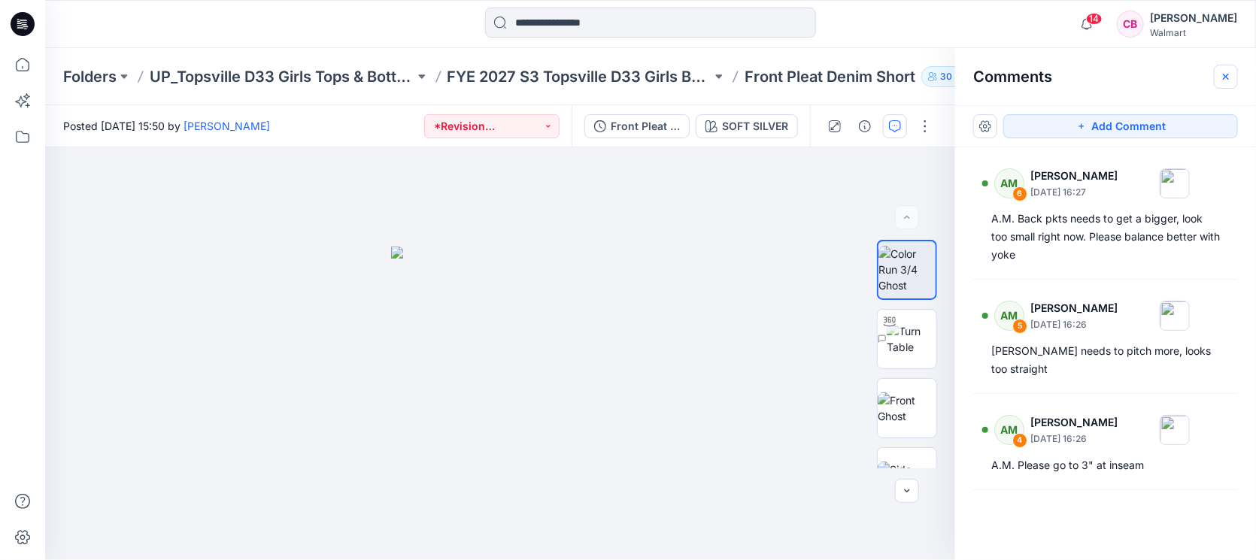
click at [1233, 80] on button "button" at bounding box center [1226, 77] width 24 height 24
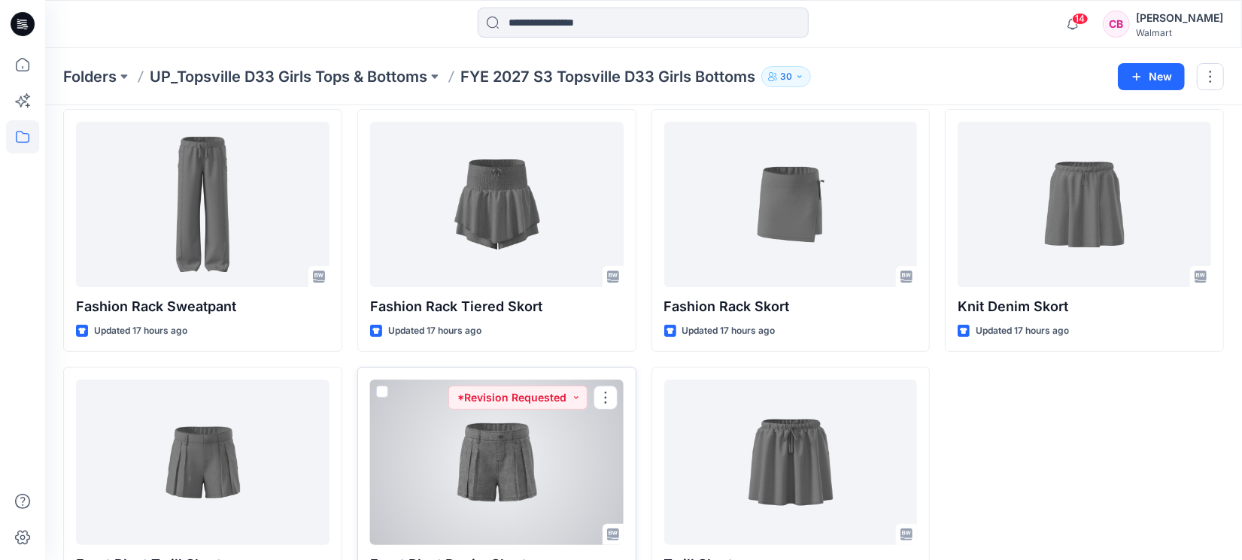
scroll to position [31, 0]
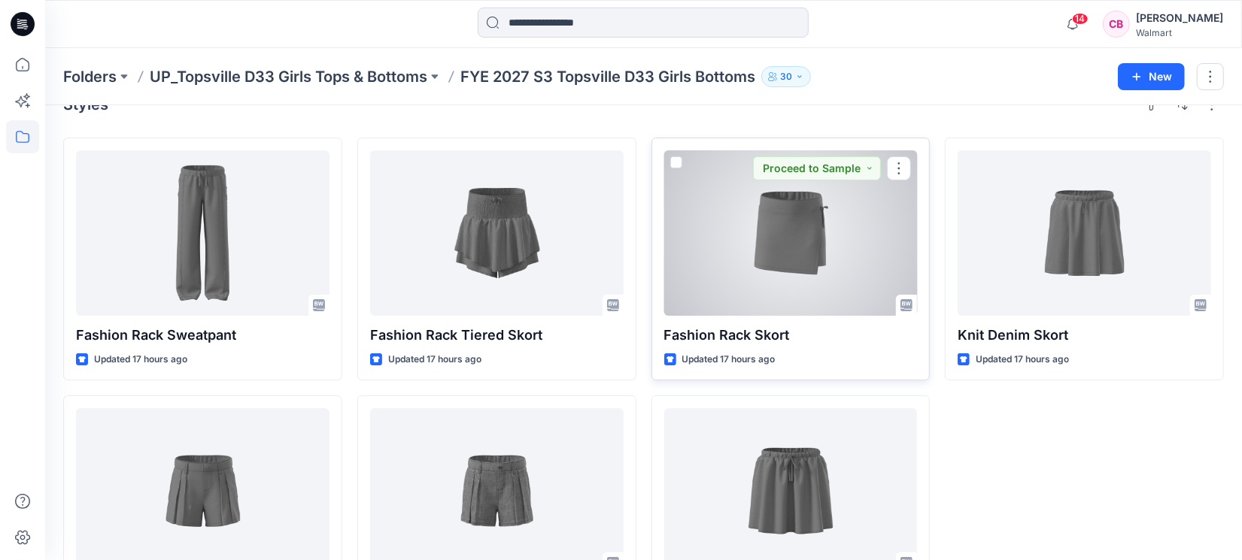
click at [798, 256] on div at bounding box center [791, 233] width 254 height 166
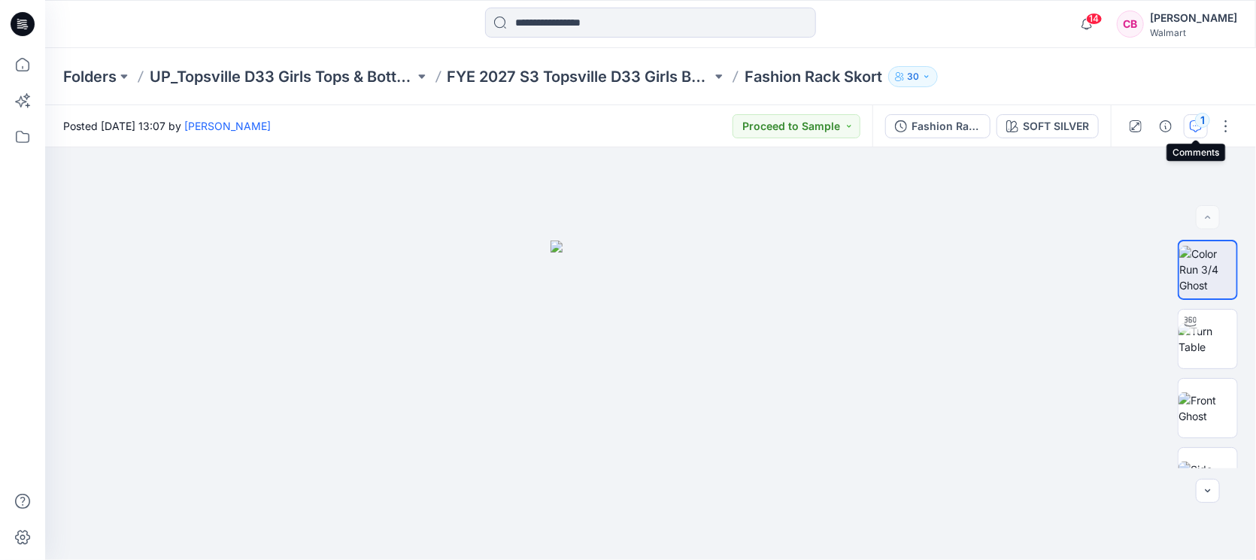
click at [1202, 120] on div "1" at bounding box center [1202, 120] width 15 height 15
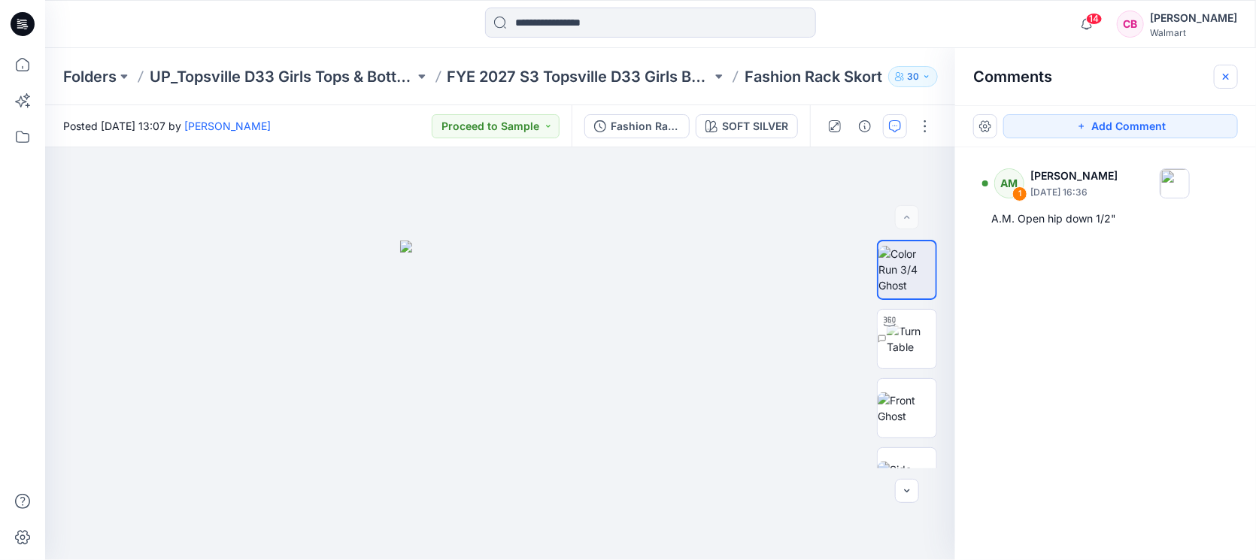
click at [1234, 80] on button "button" at bounding box center [1226, 77] width 24 height 24
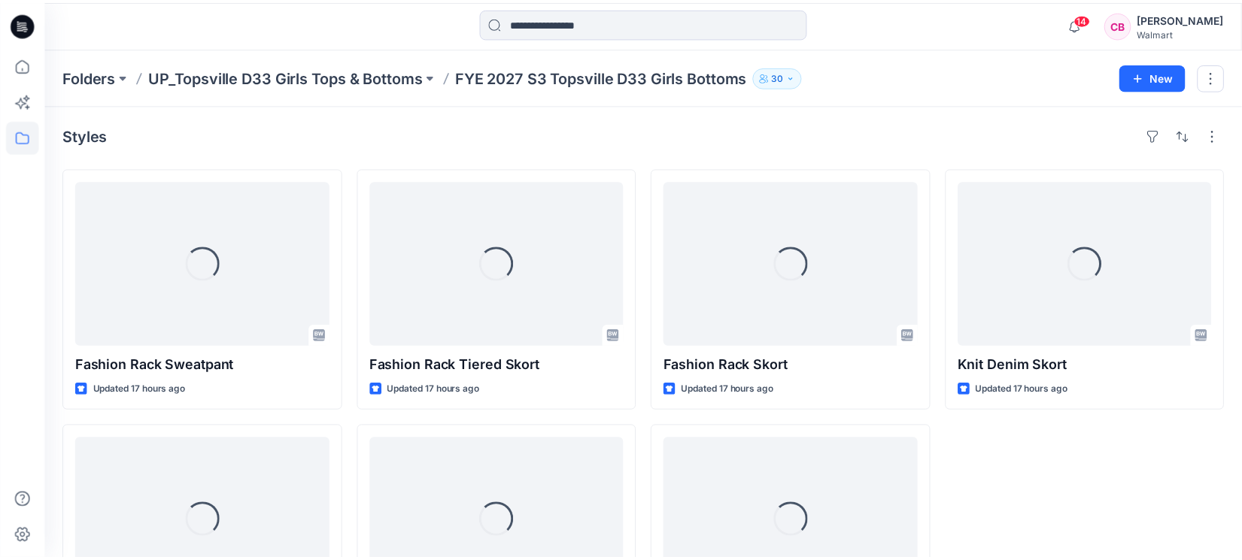
scroll to position [31, 0]
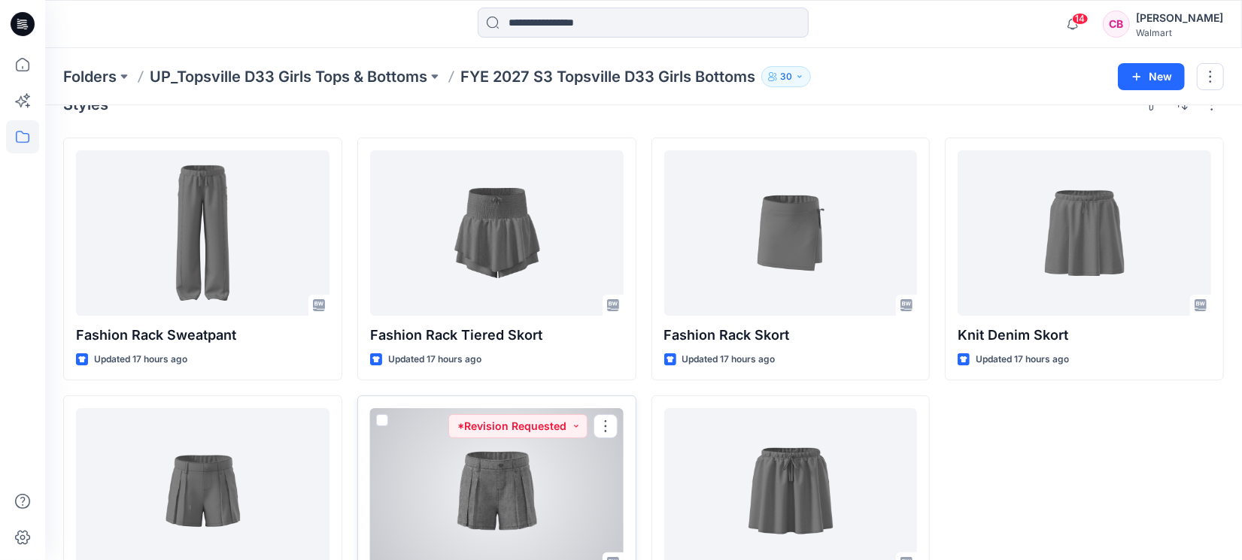
click at [544, 466] on div at bounding box center [497, 491] width 254 height 166
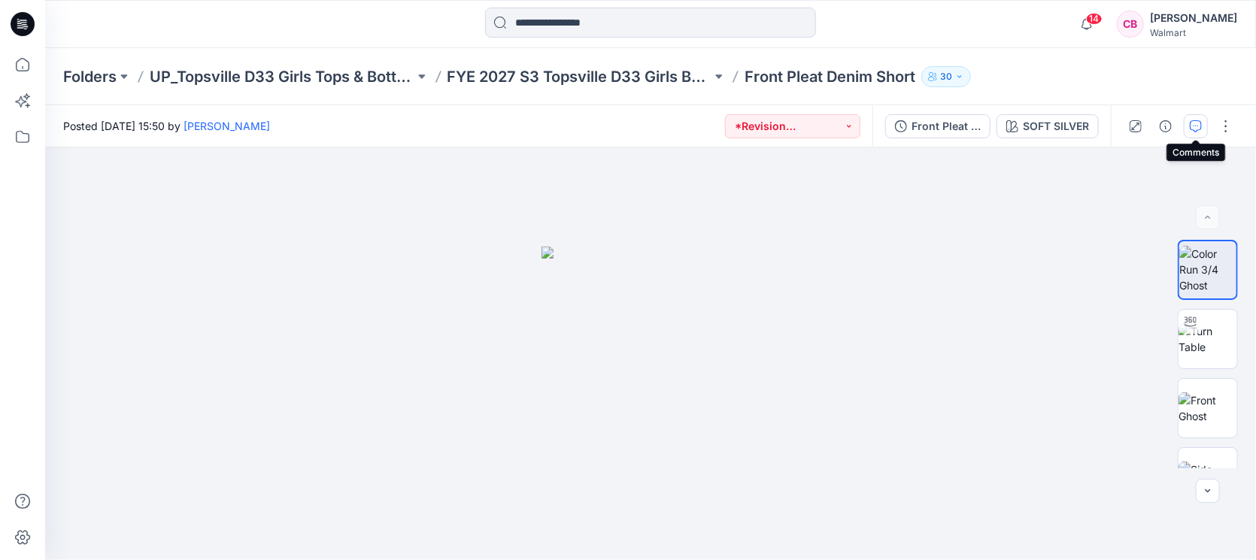
click at [1194, 130] on icon "button" at bounding box center [1196, 126] width 12 height 12
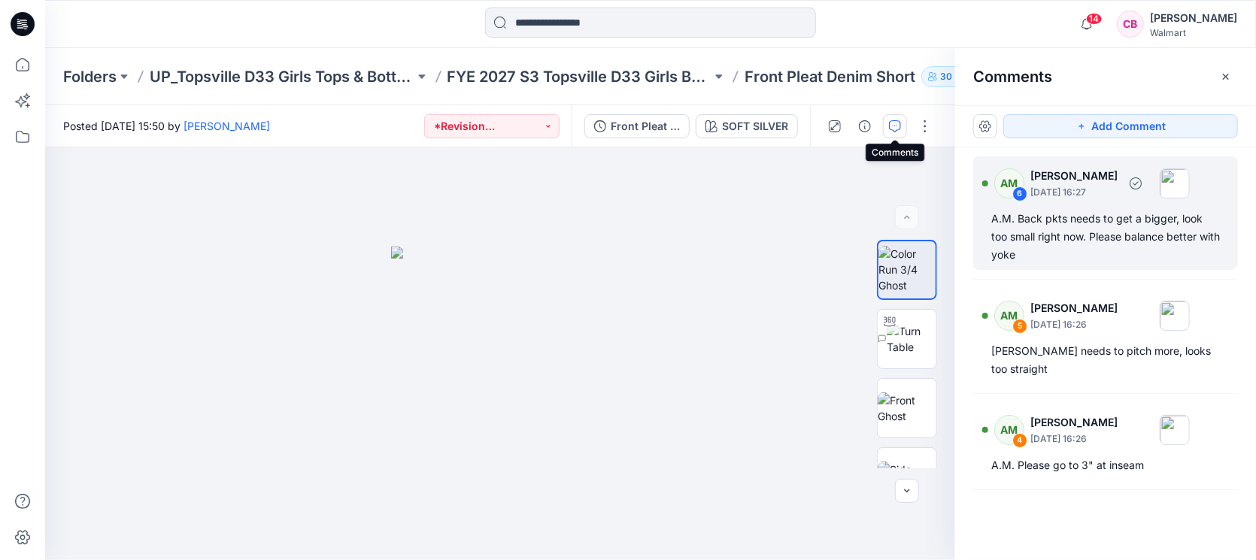
click at [1073, 235] on div "A.M. Back pkts needs to get a bigger, look too small right now. Please balance …" at bounding box center [1106, 237] width 229 height 54
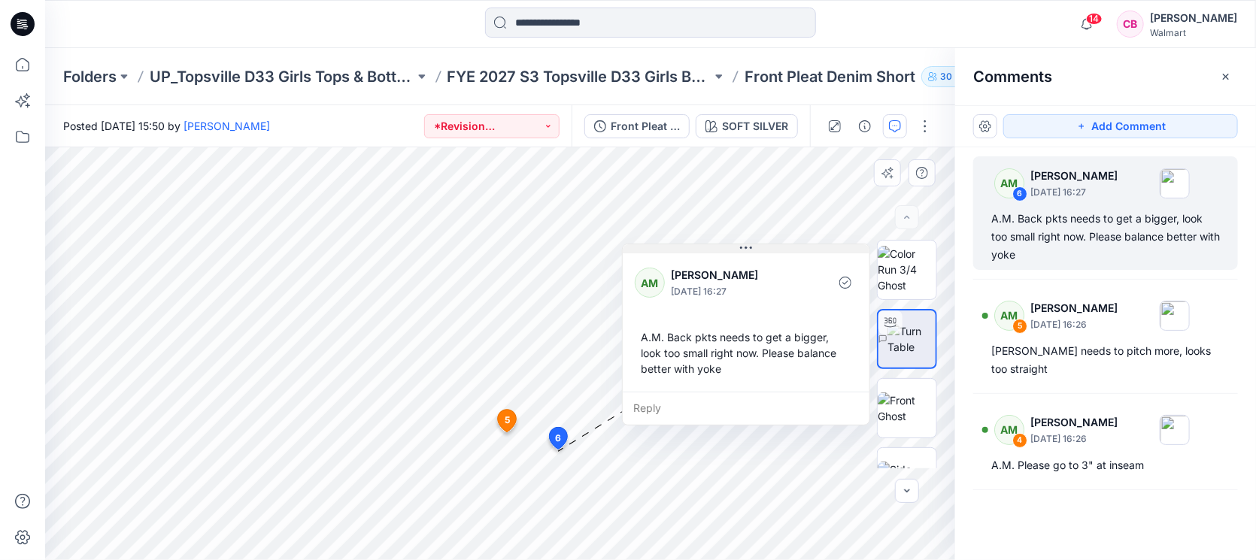
drag, startPoint x: 691, startPoint y: 466, endPoint x: 778, endPoint y: 253, distance: 230.8
click at [778, 253] on div "AM [PERSON_NAME] [DATE] 16:27 A.M. Back pkts needs to get a bigger, look too sm…" at bounding box center [746, 335] width 248 height 182
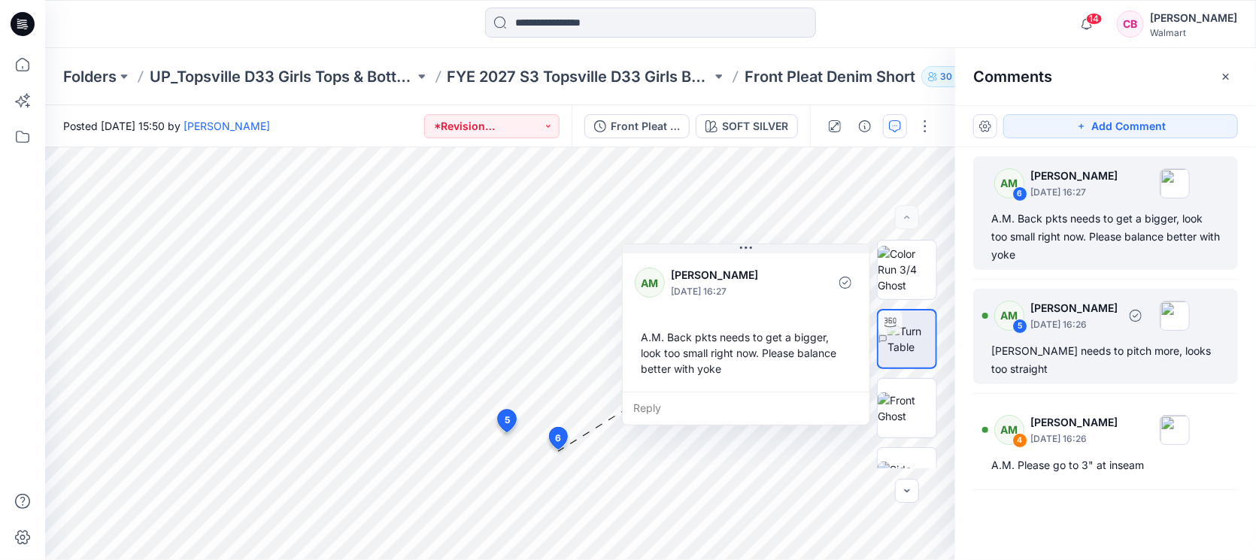
click at [1116, 365] on div "[PERSON_NAME] needs to pitch more, looks too straight" at bounding box center [1106, 360] width 229 height 36
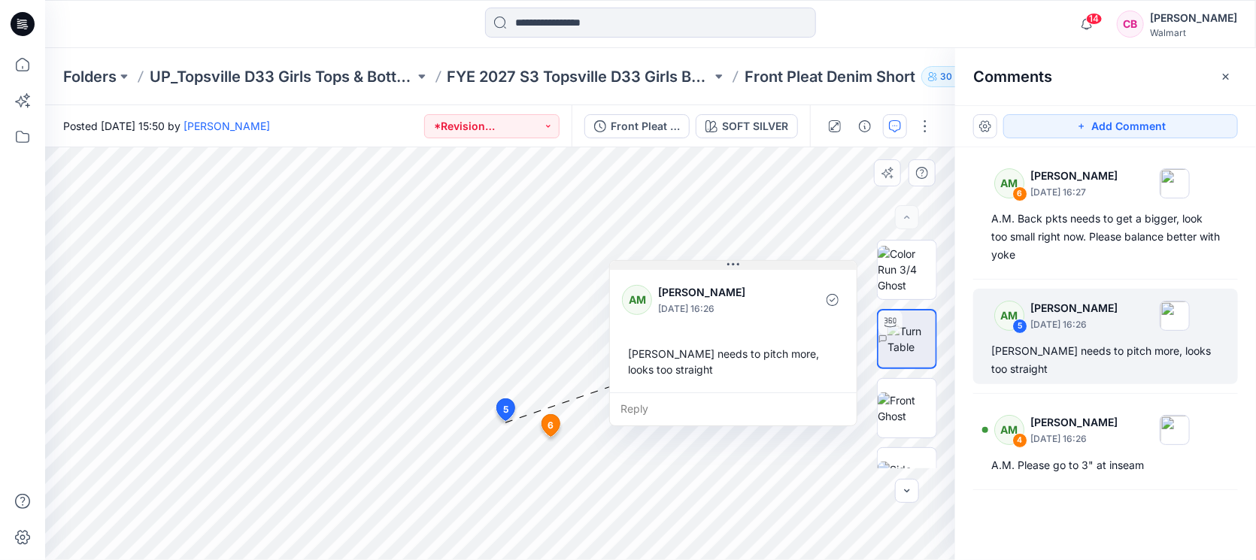
drag, startPoint x: 660, startPoint y: 436, endPoint x: 787, endPoint y: 268, distance: 211.1
click at [787, 268] on button at bounding box center [733, 265] width 247 height 9
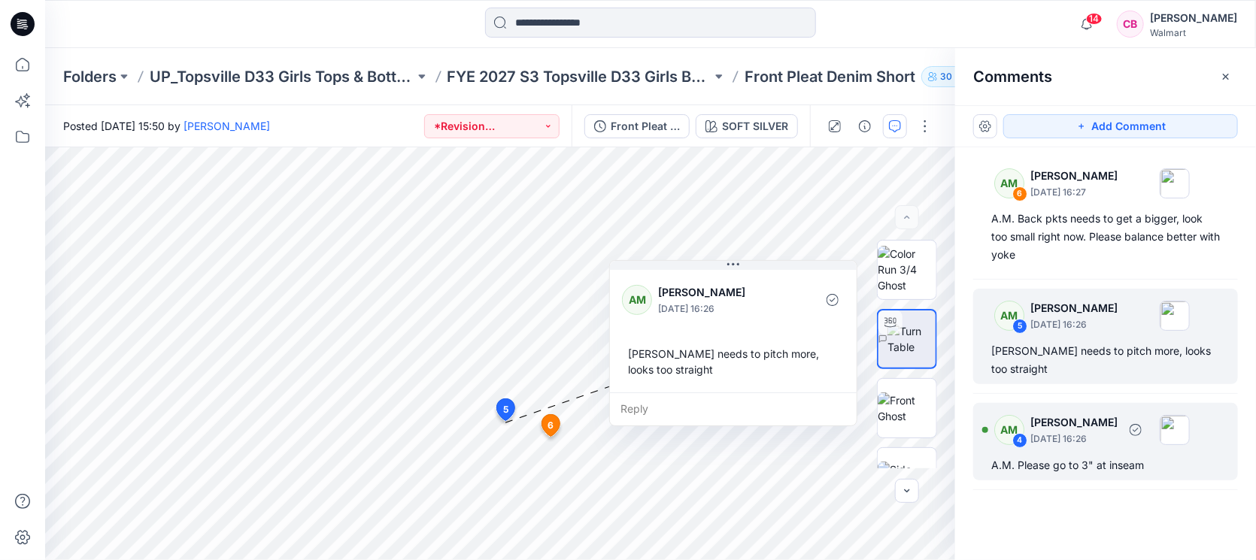
click at [1100, 451] on div "AM 4 [PERSON_NAME] [DATE] 16:26 A.M. Please go to 3" at inseam" at bounding box center [1105, 441] width 265 height 77
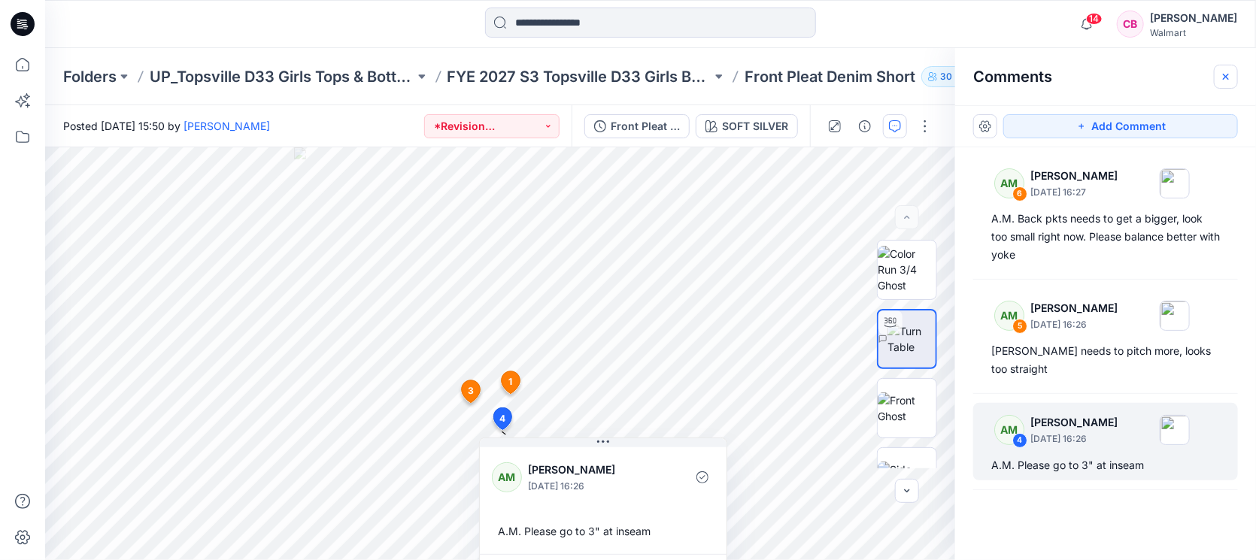
click at [1233, 72] on button "button" at bounding box center [1226, 77] width 24 height 24
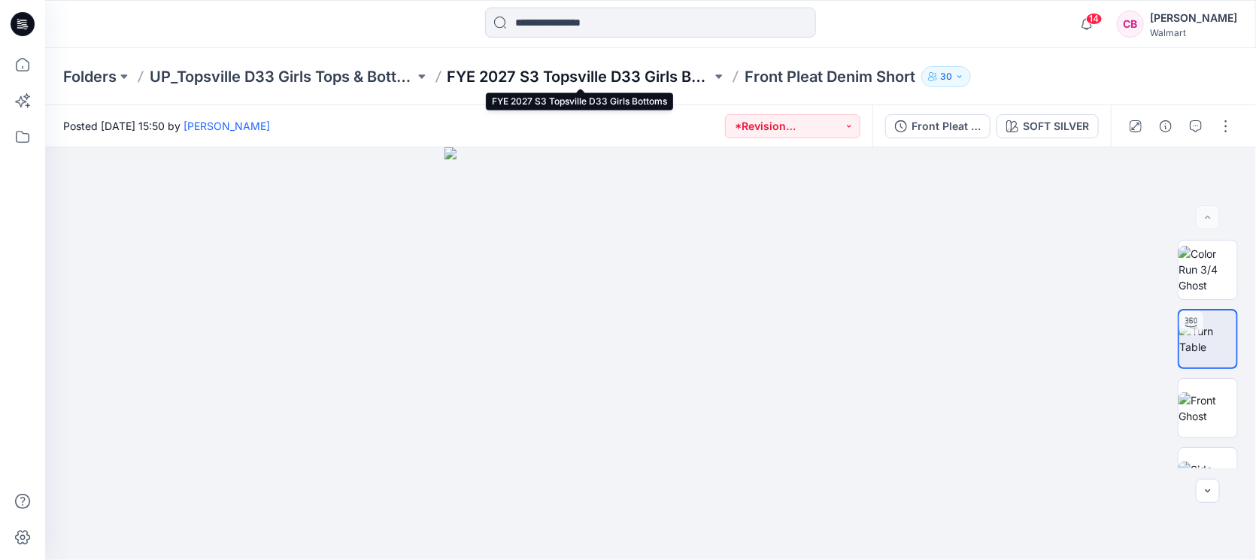
click at [633, 74] on p "FYE 2027 S3 Topsville D33 Girls Bottoms" at bounding box center [580, 76] width 265 height 21
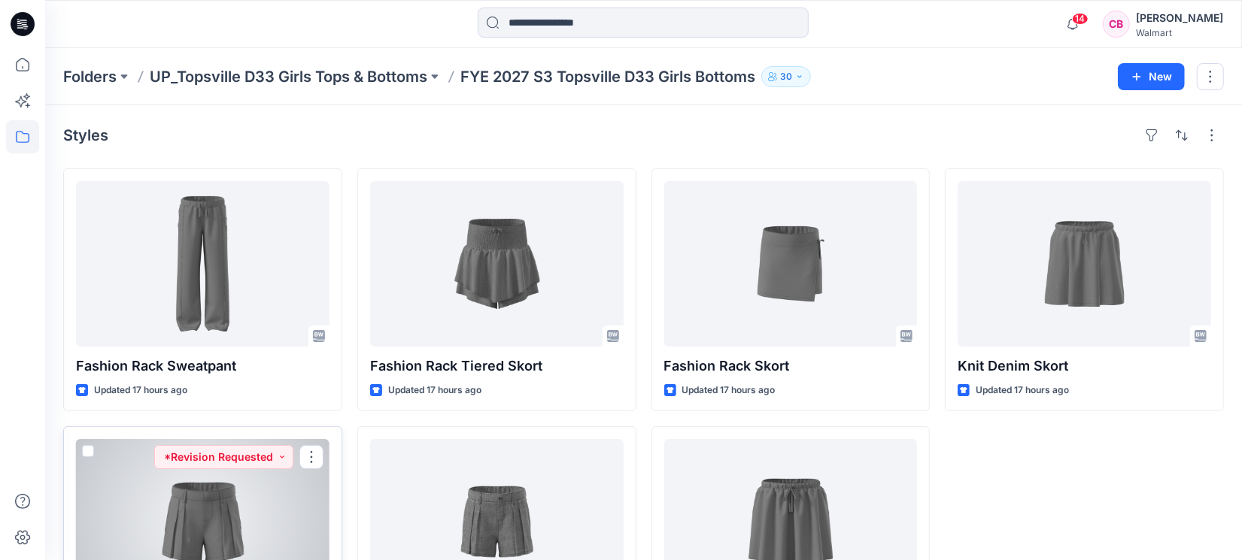
click at [200, 497] on div at bounding box center [203, 522] width 254 height 166
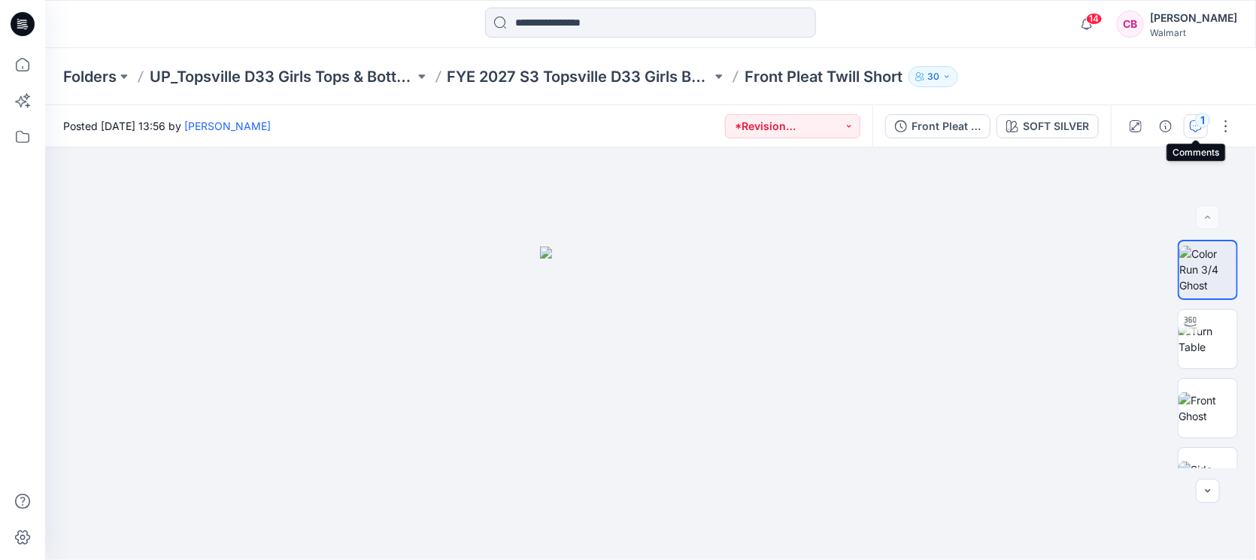
click at [1201, 117] on div "1" at bounding box center [1202, 120] width 15 height 15
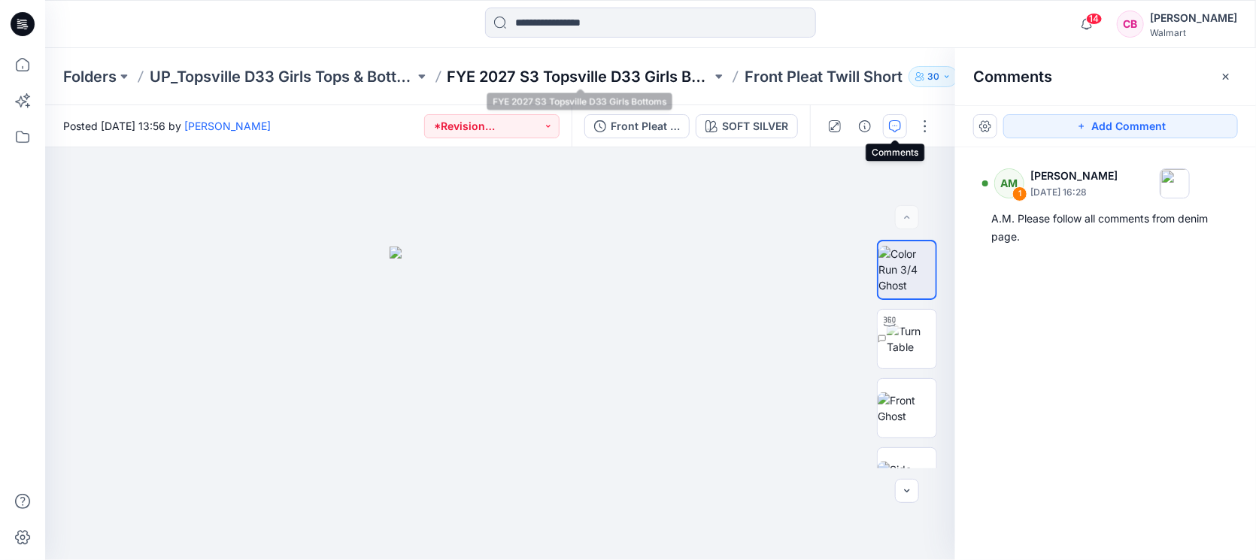
click at [642, 74] on p "FYE 2027 S3 Topsville D33 Girls Bottoms" at bounding box center [580, 76] width 265 height 21
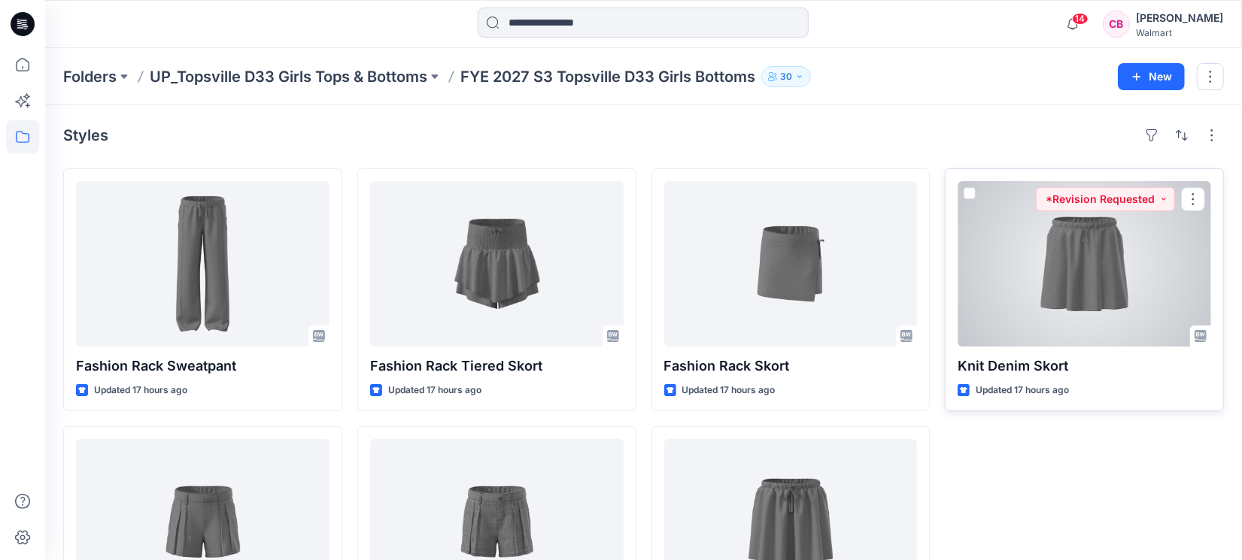
click at [1052, 294] on div at bounding box center [1085, 264] width 254 height 166
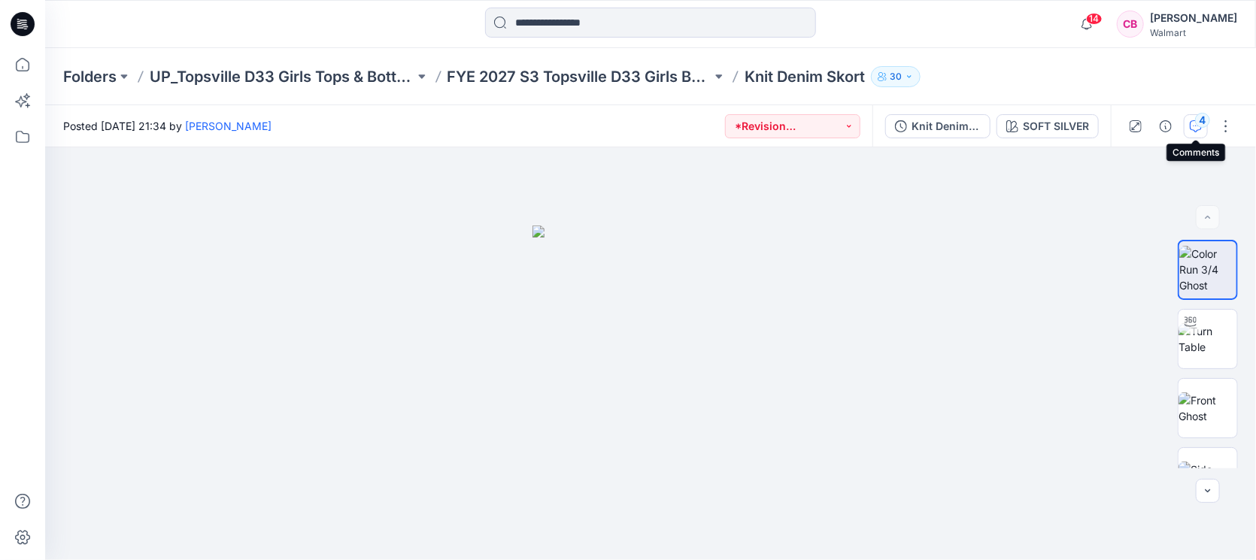
click at [1201, 123] on div "4" at bounding box center [1202, 120] width 15 height 15
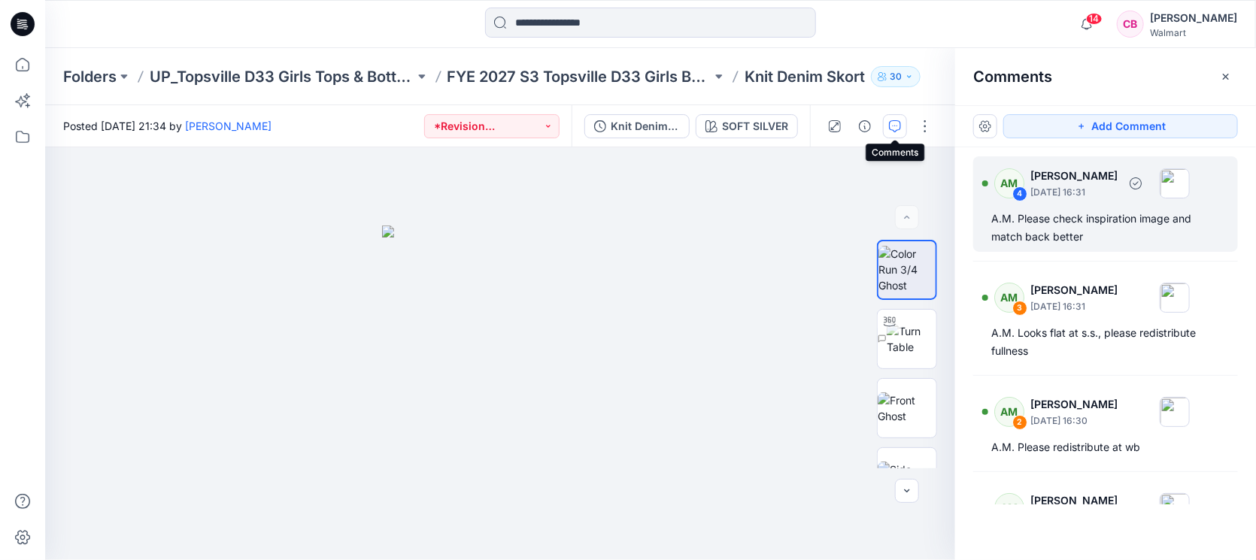
click at [1115, 235] on div "A.M. Please check inspiration image and match back better" at bounding box center [1106, 228] width 229 height 36
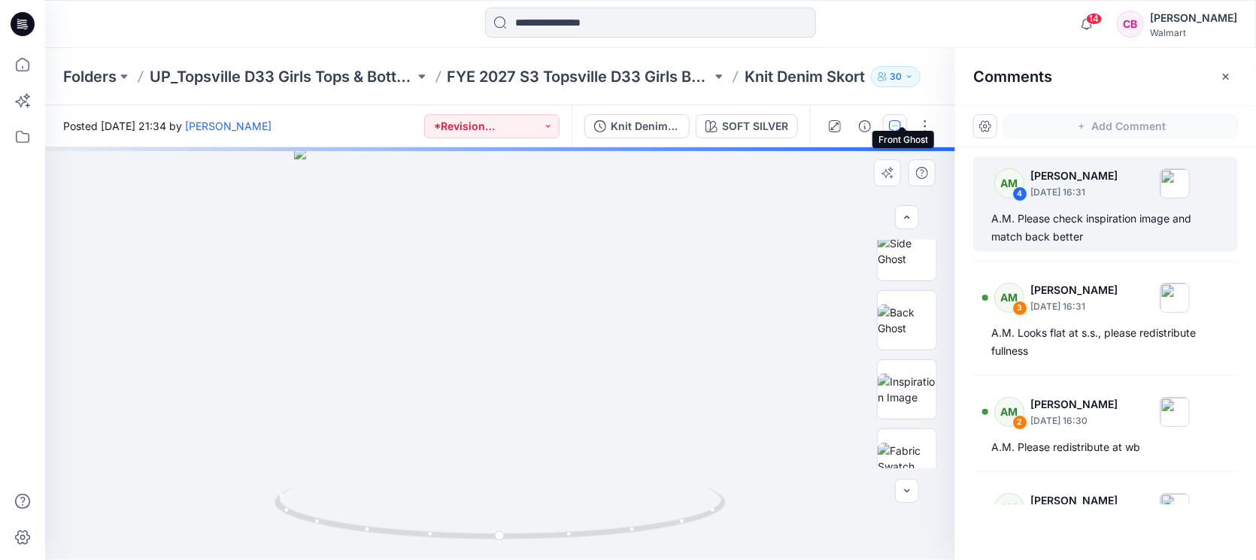
scroll to position [592, 0]
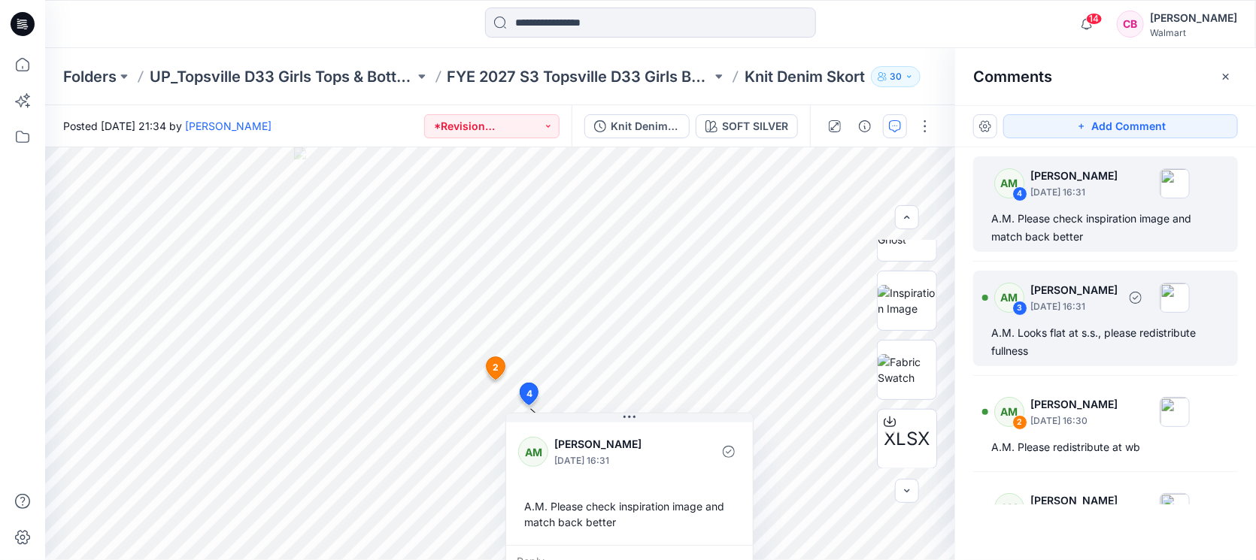
click at [1118, 321] on div "AM 3 [PERSON_NAME] [DATE] 16:31 A.M. Looks flat at s.s., please redistribute fu…" at bounding box center [1105, 319] width 265 height 96
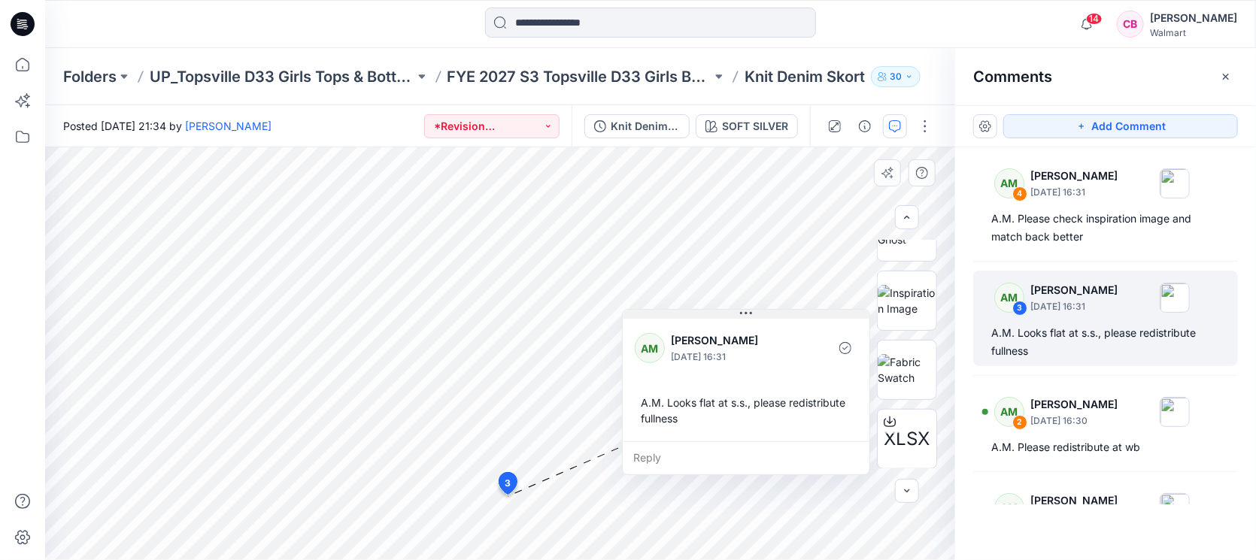
drag, startPoint x: 652, startPoint y: 514, endPoint x: 790, endPoint y: 316, distance: 241.0
click at [790, 316] on button at bounding box center [746, 314] width 247 height 9
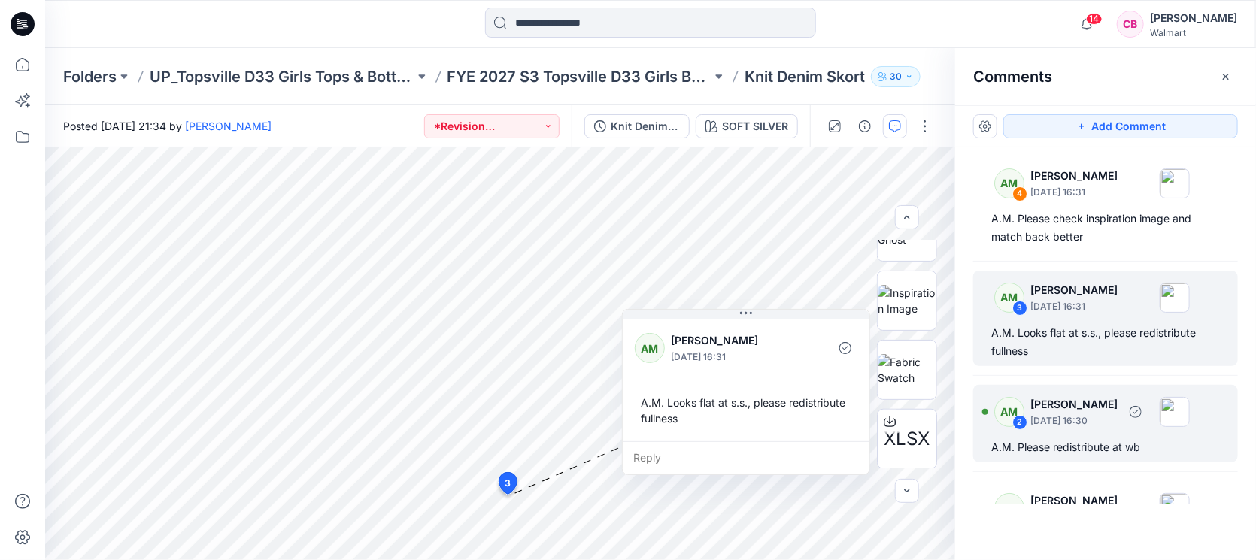
click at [1101, 403] on p "[PERSON_NAME]" at bounding box center [1074, 405] width 87 height 18
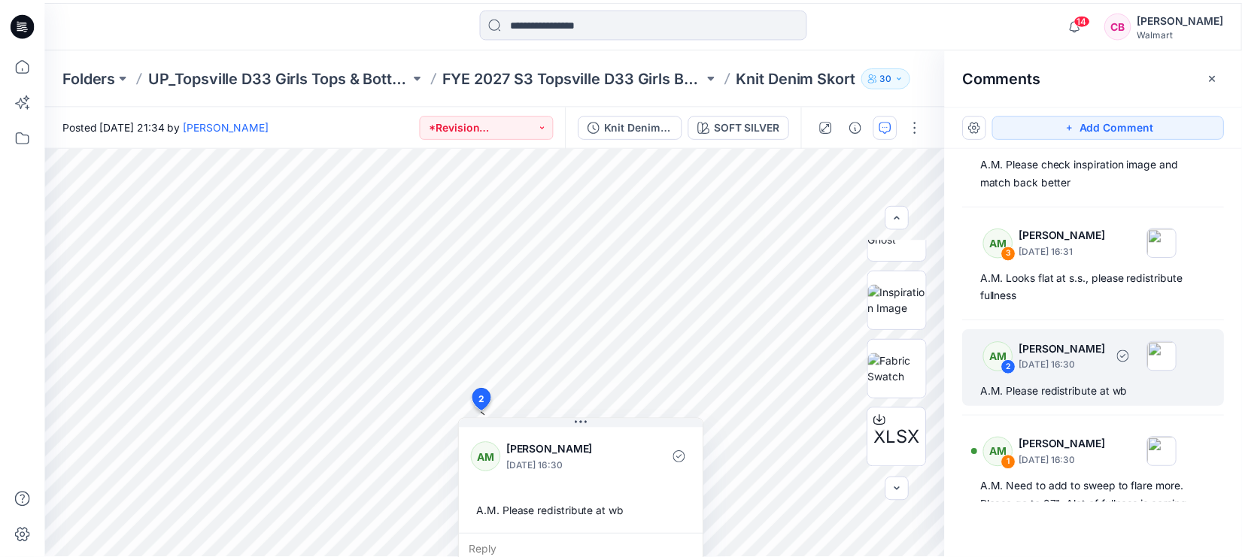
scroll to position [98, 0]
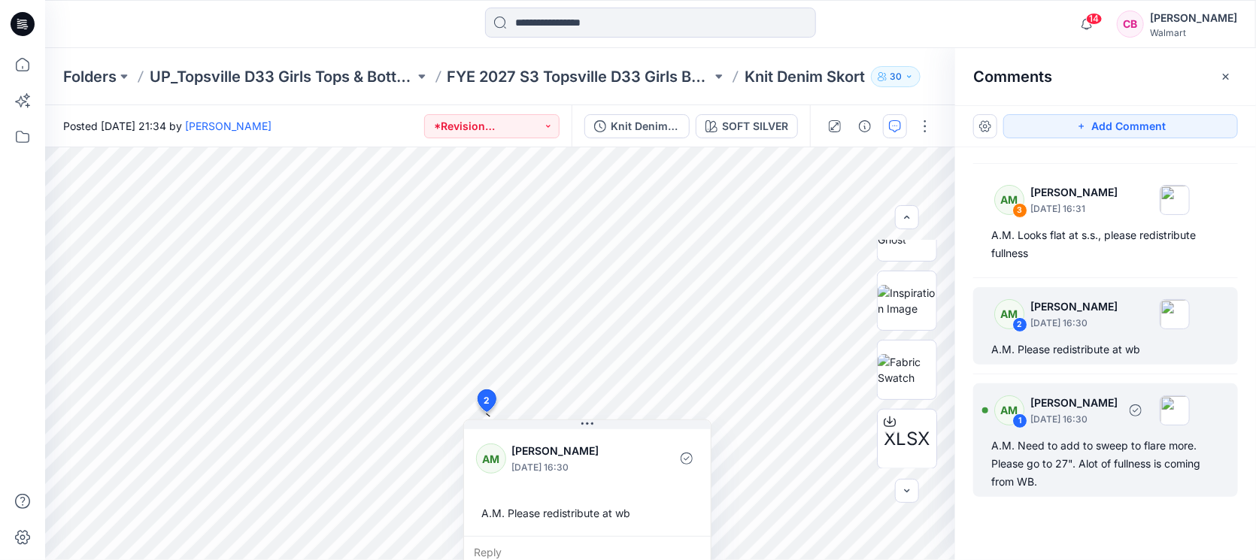
click at [1099, 433] on div "AM 1 [PERSON_NAME] [DATE] 16:30 A.M. Need to add to sweep to flare more. Please…" at bounding box center [1105, 441] width 265 height 114
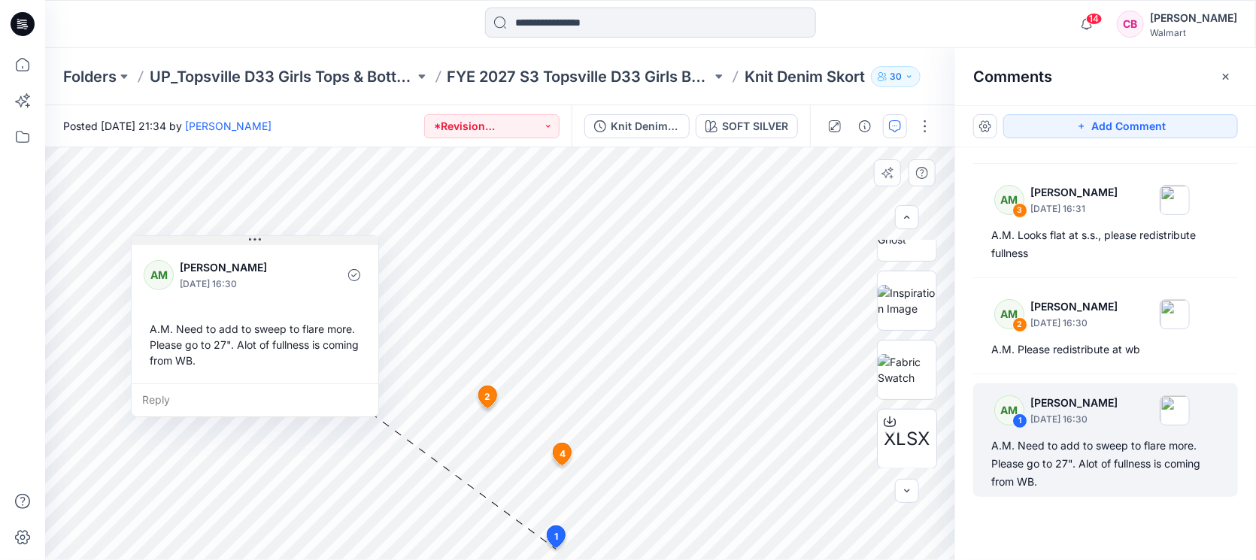
drag, startPoint x: 726, startPoint y: 421, endPoint x: 325, endPoint y: 241, distance: 439.4
click at [325, 241] on div "AM [PERSON_NAME] [DATE] 16:30 A.M. Need to add to sweep to flare more. Please g…" at bounding box center [255, 326] width 248 height 182
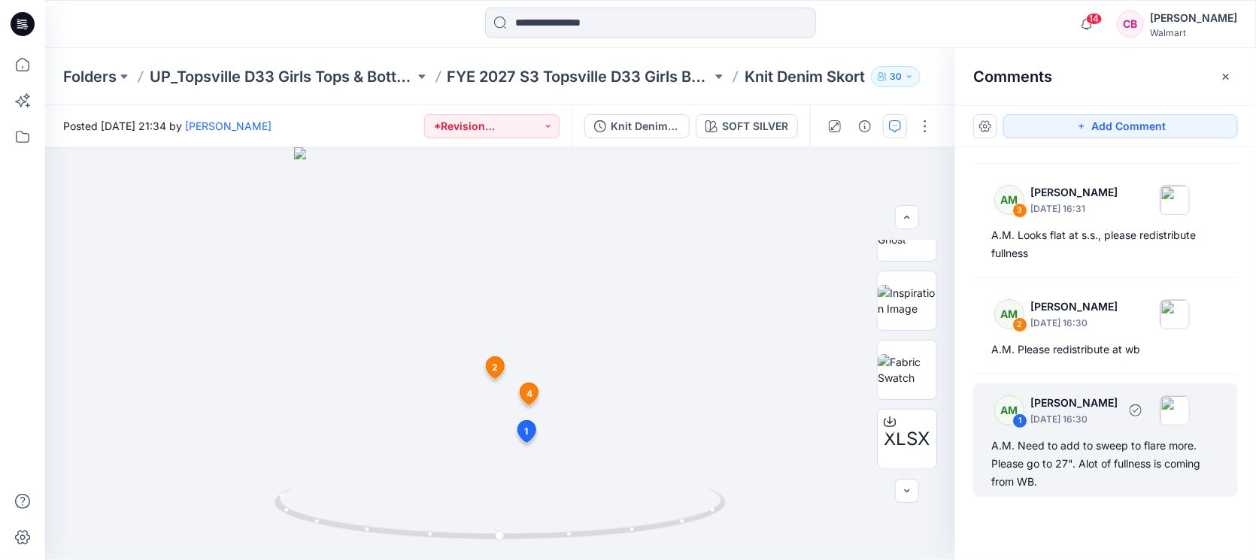
click at [1042, 470] on div "A.M. Need to add to sweep to flare more. Please go to 27". Alot of fullness is …" at bounding box center [1106, 464] width 229 height 54
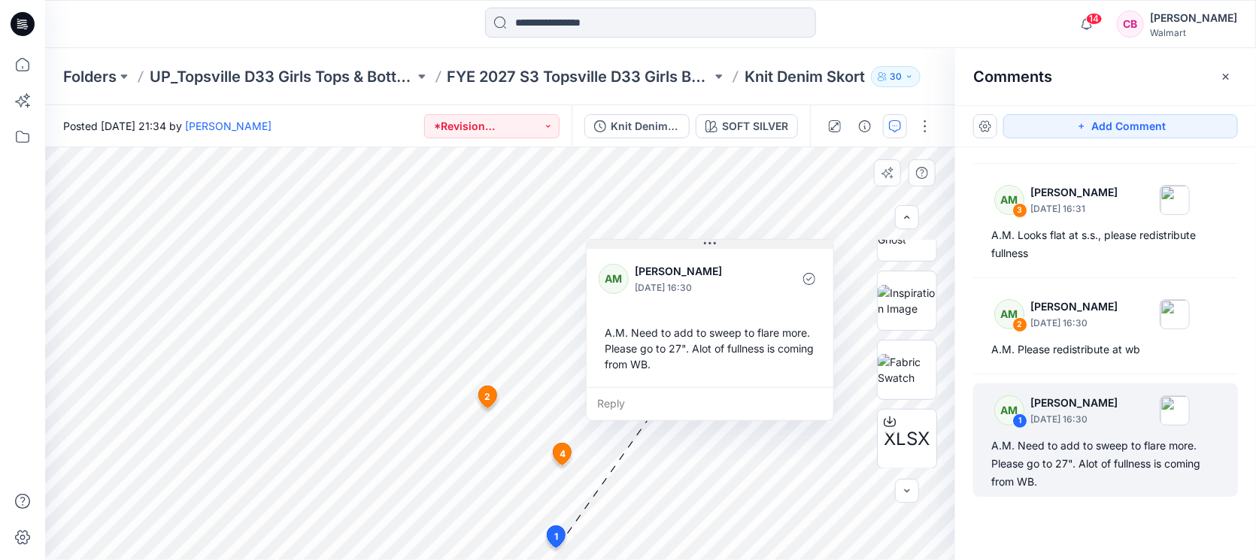
drag, startPoint x: 701, startPoint y: 418, endPoint x: 755, endPoint y: 246, distance: 180.4
click at [755, 246] on button at bounding box center [710, 244] width 247 height 9
click at [619, 76] on p "FYE 2027 S3 Topsville D33 Girls Bottoms" at bounding box center [580, 76] width 265 height 21
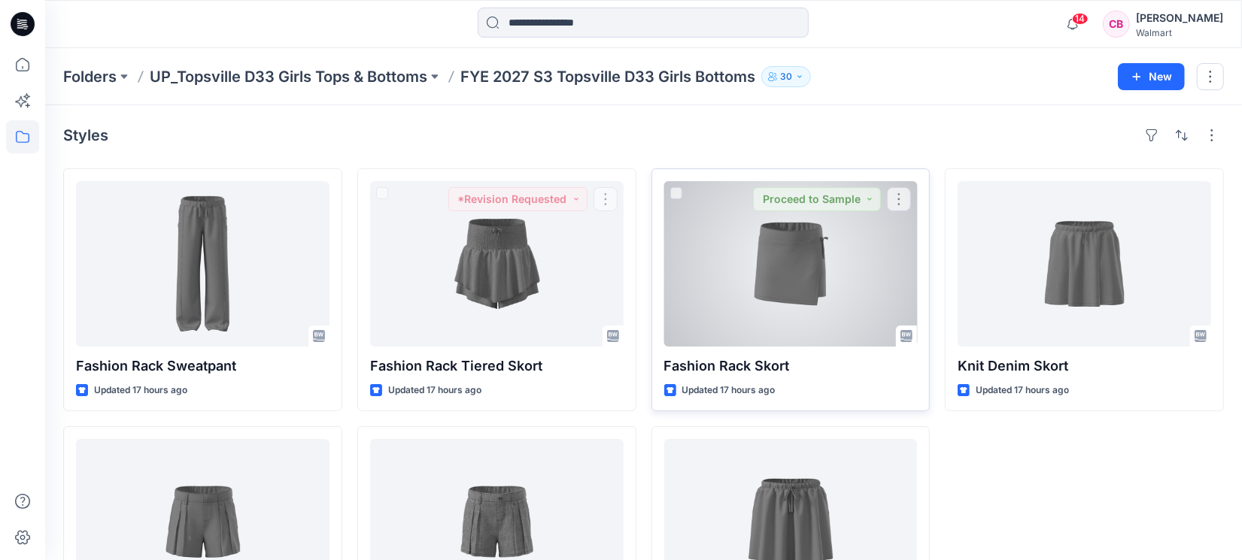
click at [815, 291] on div at bounding box center [791, 264] width 254 height 166
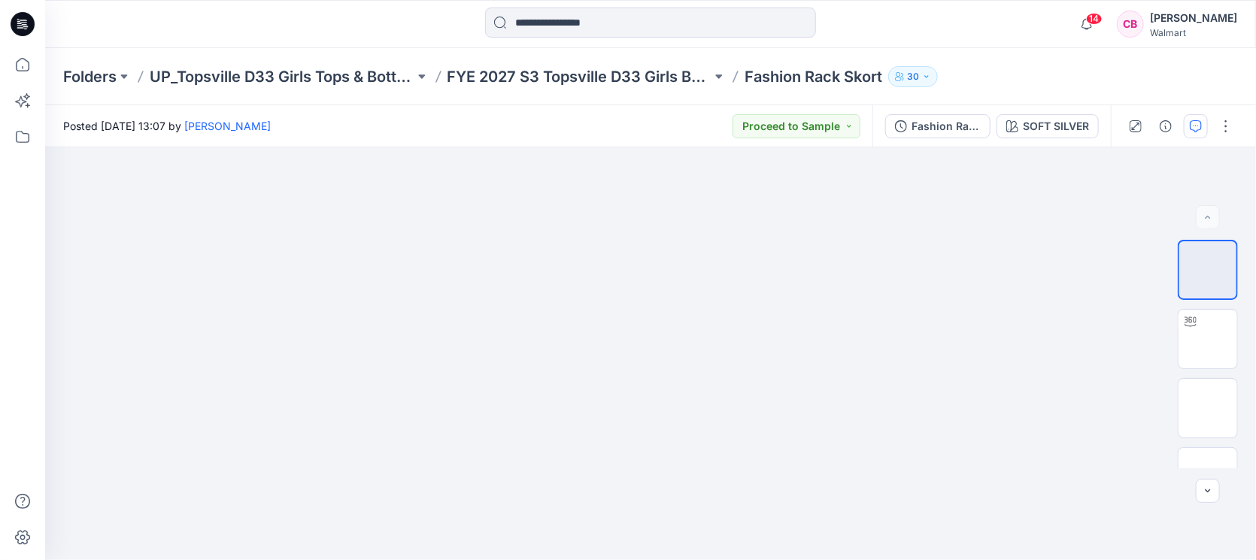
click at [1198, 129] on icon "button" at bounding box center [1196, 126] width 12 height 12
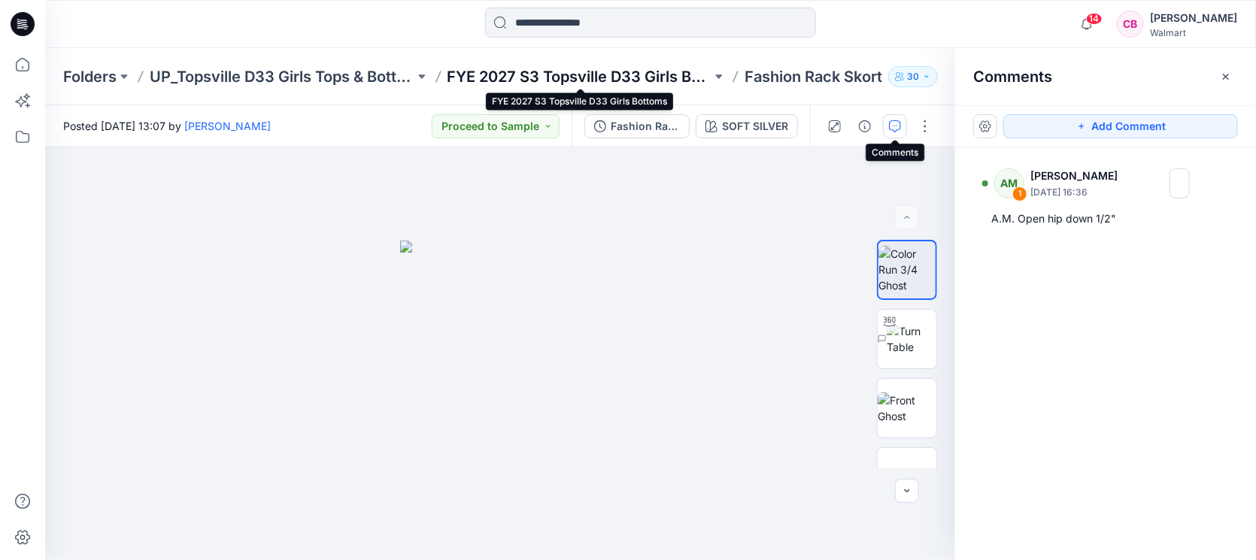
click at [579, 77] on p "FYE 2027 S3 Topsville D33 Girls Bottoms" at bounding box center [580, 76] width 265 height 21
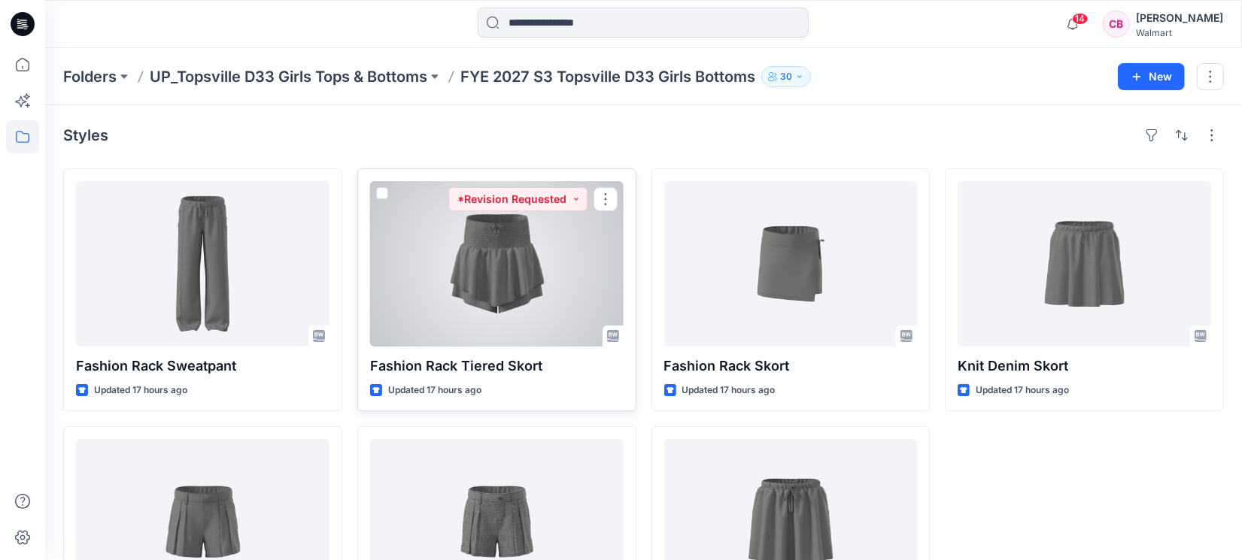
click at [446, 314] on div at bounding box center [497, 264] width 254 height 166
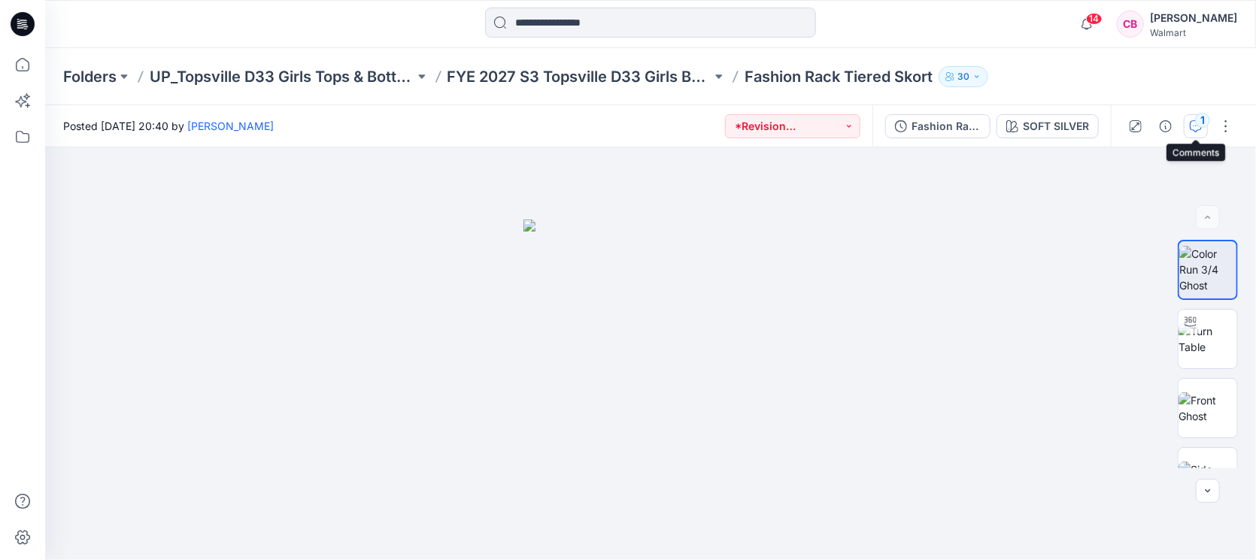
click at [1206, 116] on div "1" at bounding box center [1202, 120] width 15 height 15
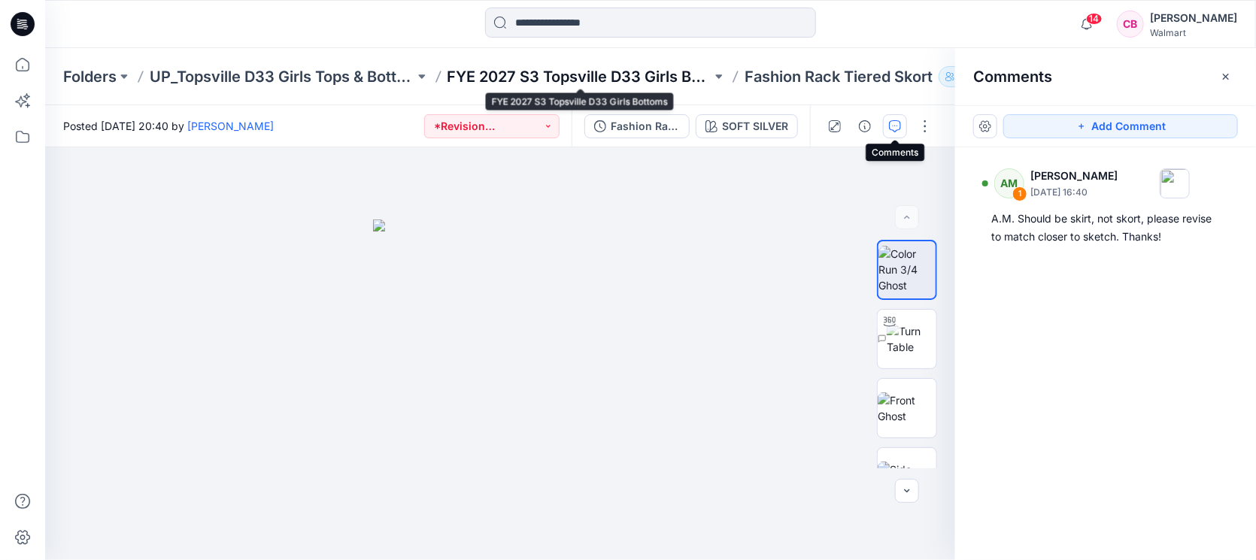
click at [619, 80] on p "FYE 2027 S3 Topsville D33 Girls Bottoms" at bounding box center [580, 76] width 265 height 21
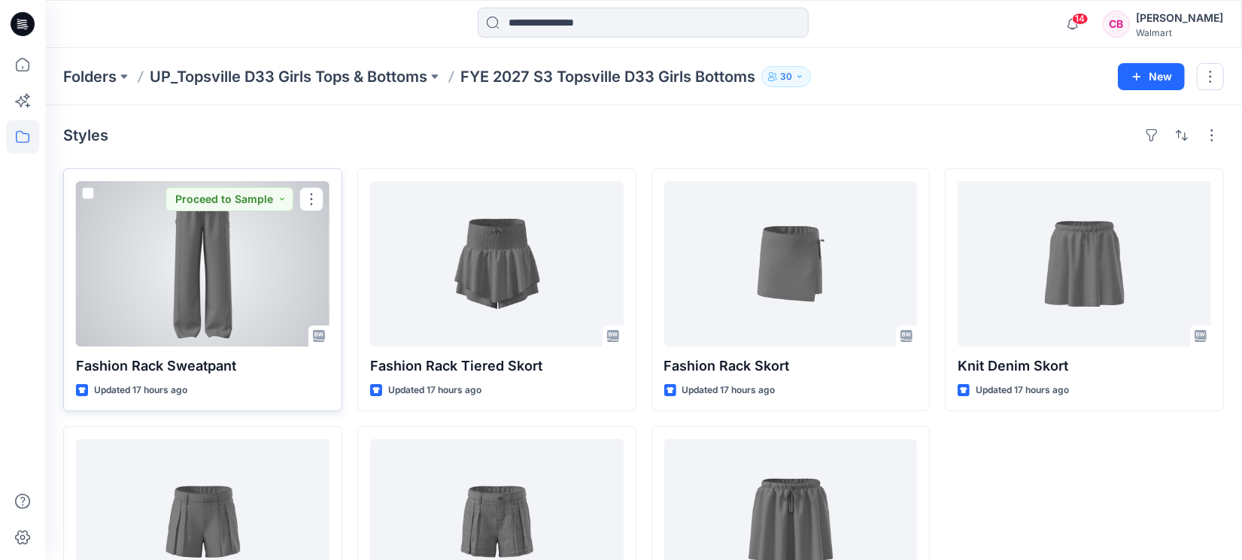
click at [149, 291] on div at bounding box center [203, 264] width 254 height 166
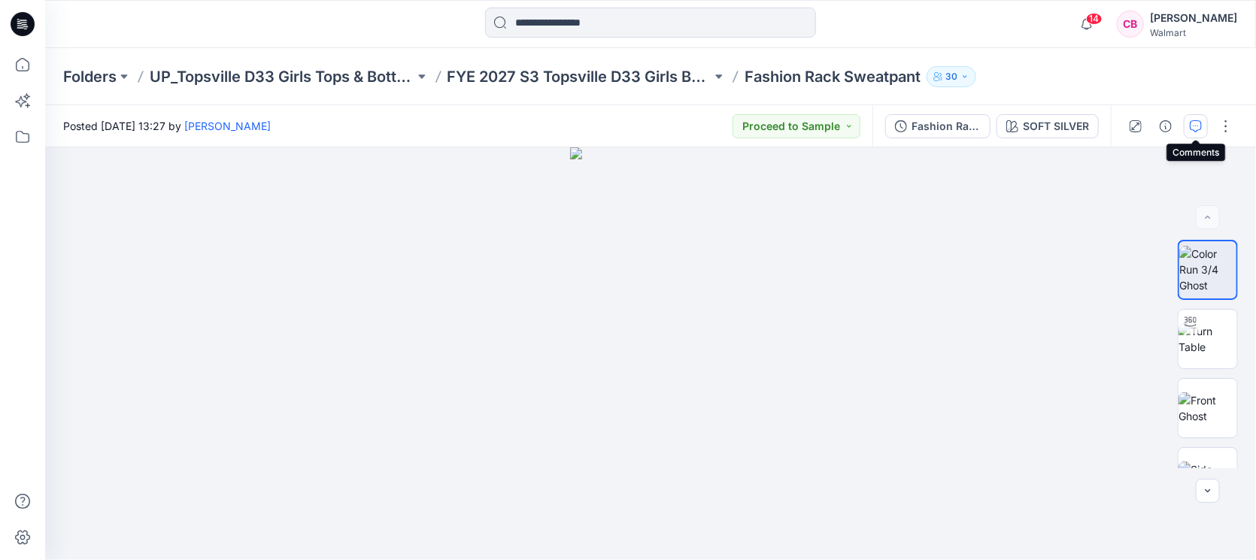
click at [1196, 130] on icon "button" at bounding box center [1196, 126] width 12 height 12
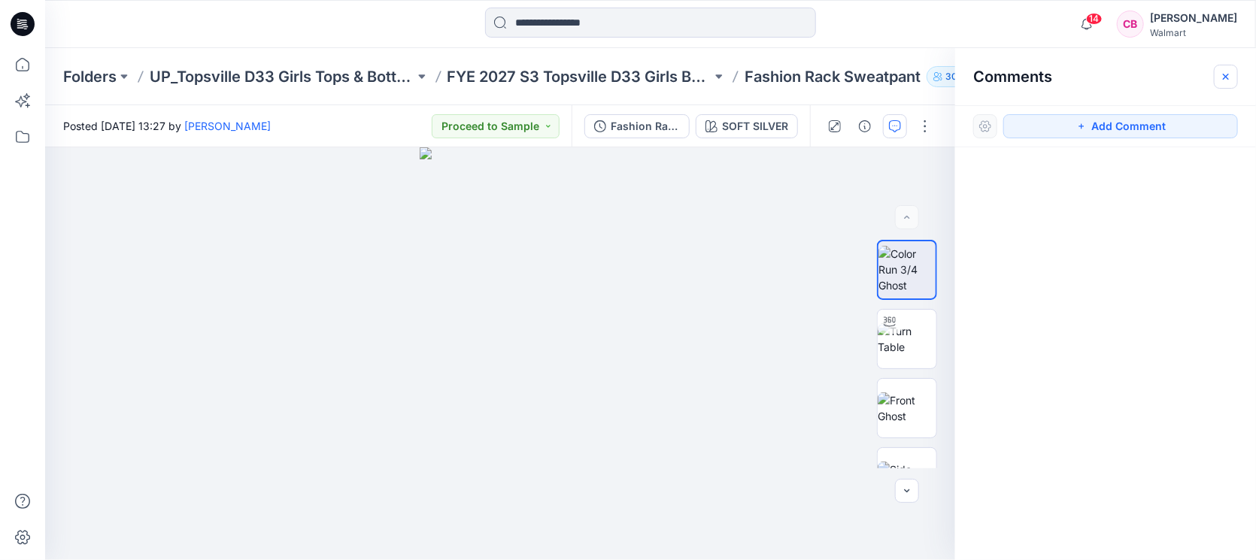
click at [1231, 83] on button "button" at bounding box center [1226, 77] width 24 height 24
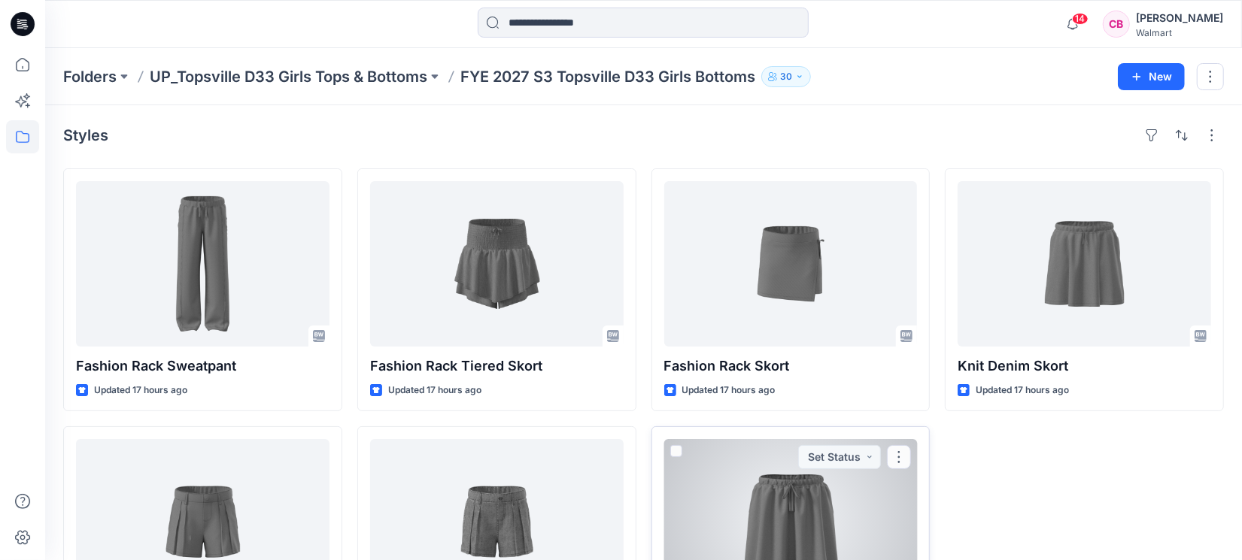
click at [777, 532] on div at bounding box center [791, 522] width 254 height 166
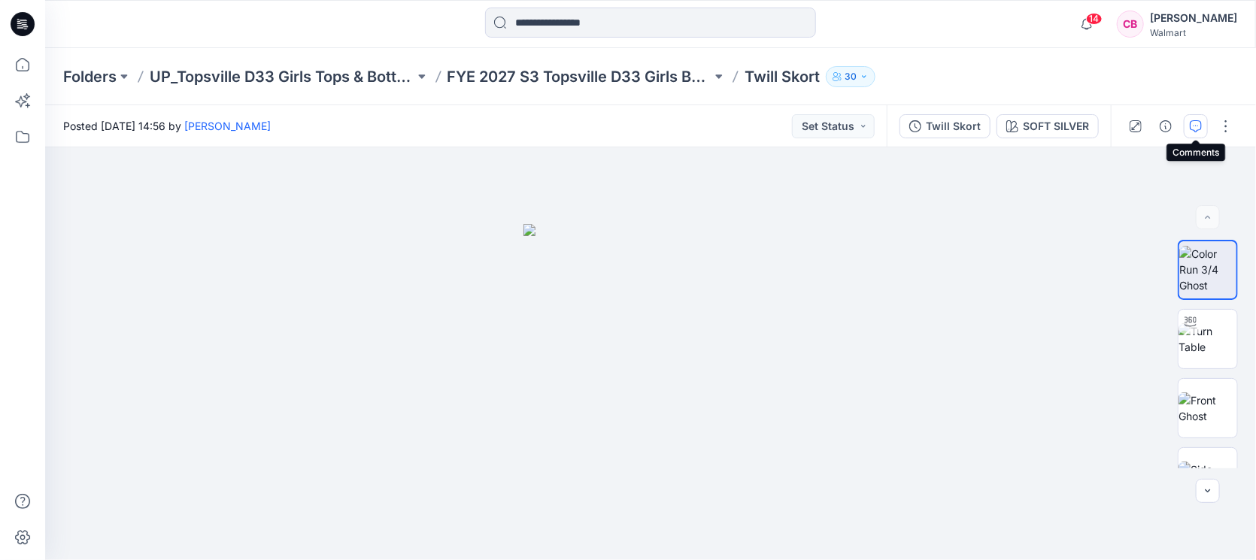
click at [1192, 124] on icon "button" at bounding box center [1196, 126] width 12 height 12
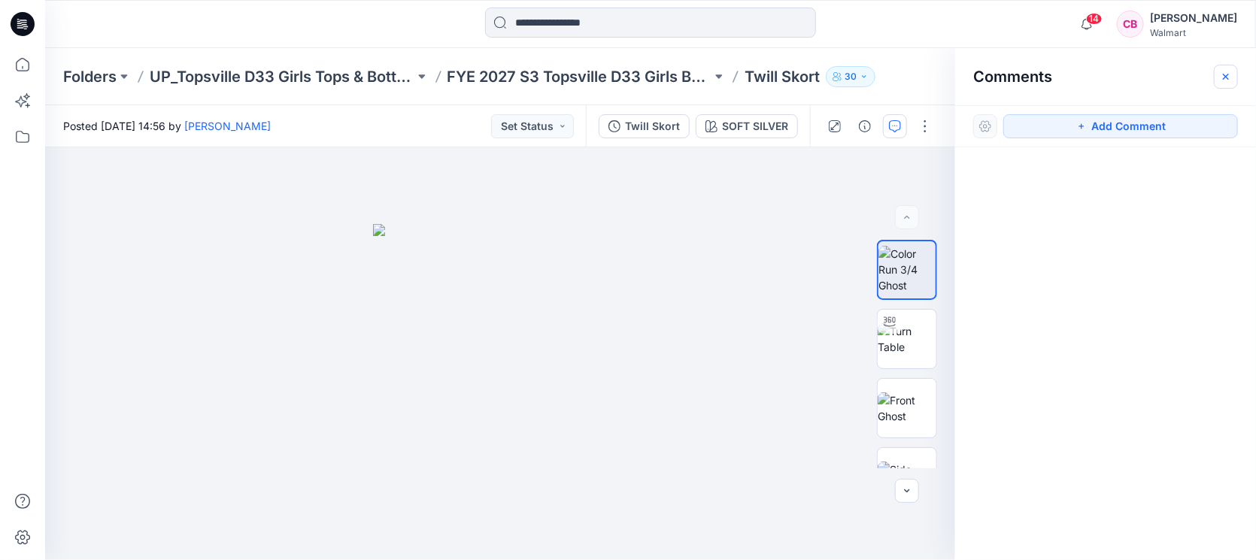
click at [1228, 66] on button "button" at bounding box center [1226, 77] width 24 height 24
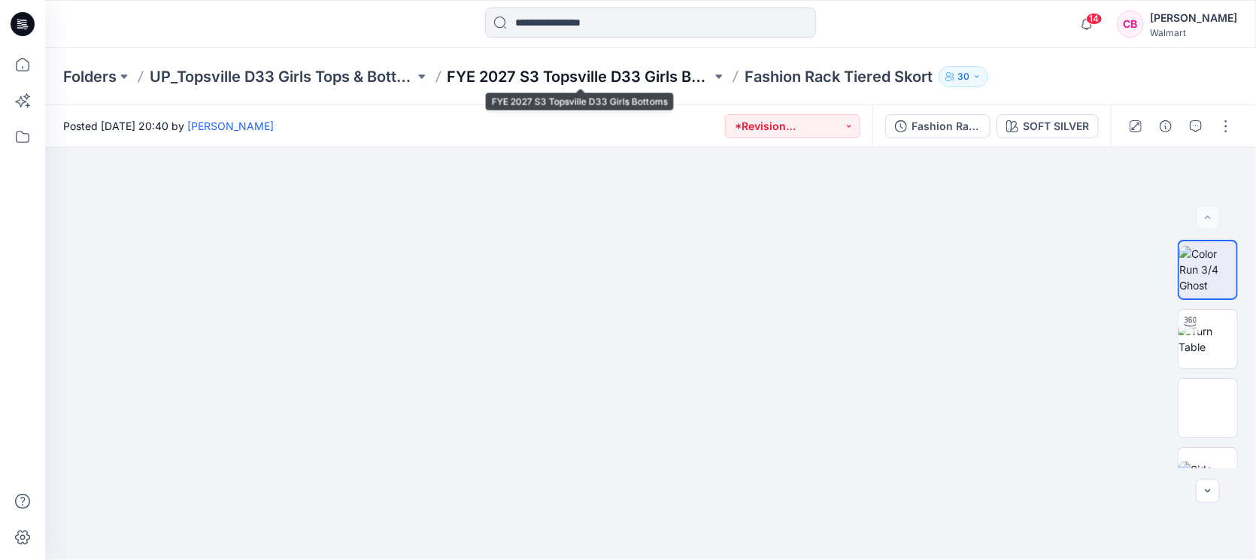
click at [545, 69] on p "FYE 2027 S3 Topsville D33 Girls Bottoms" at bounding box center [580, 76] width 265 height 21
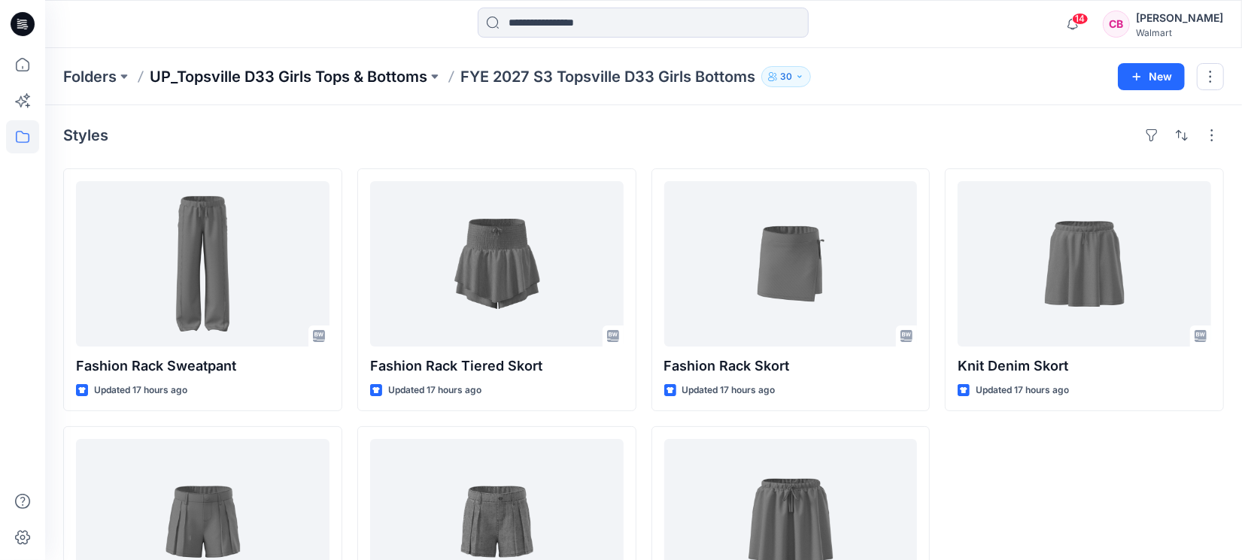
click at [305, 74] on p "UP_Topsville D33 Girls Tops & Bottoms" at bounding box center [289, 76] width 278 height 21
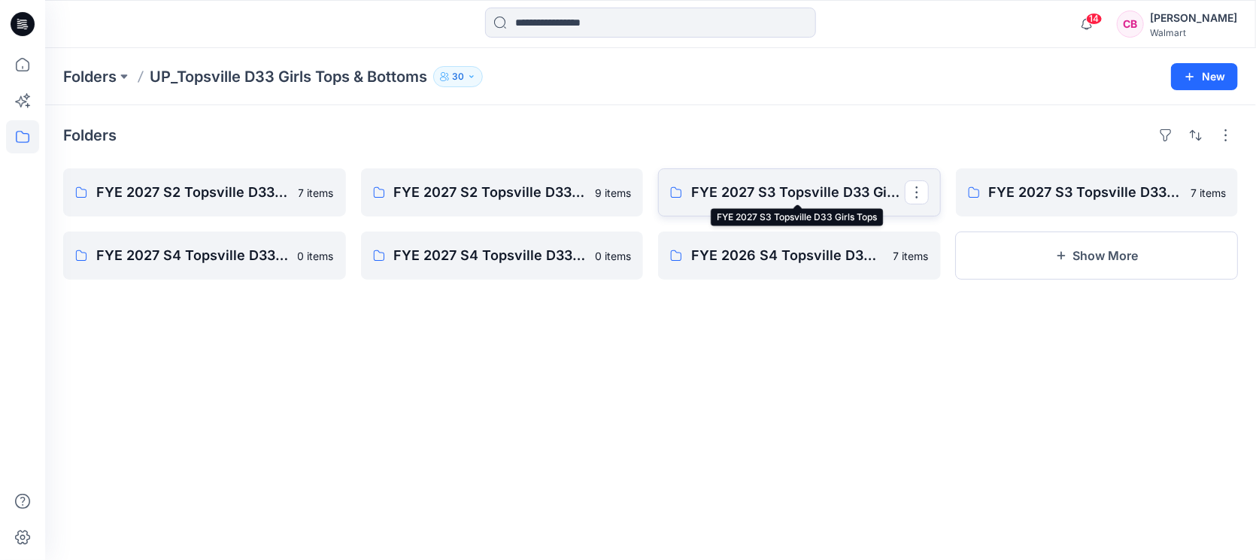
click at [766, 190] on p "FYE 2027 S3 Topsville D33 Girls Tops" at bounding box center [798, 192] width 214 height 21
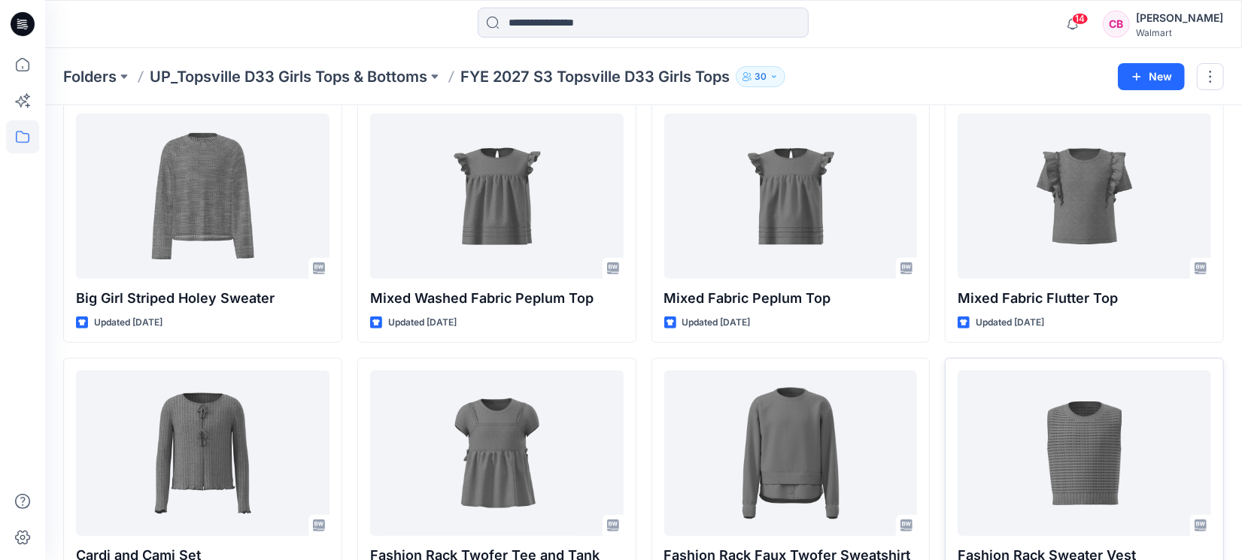
scroll to position [383, 0]
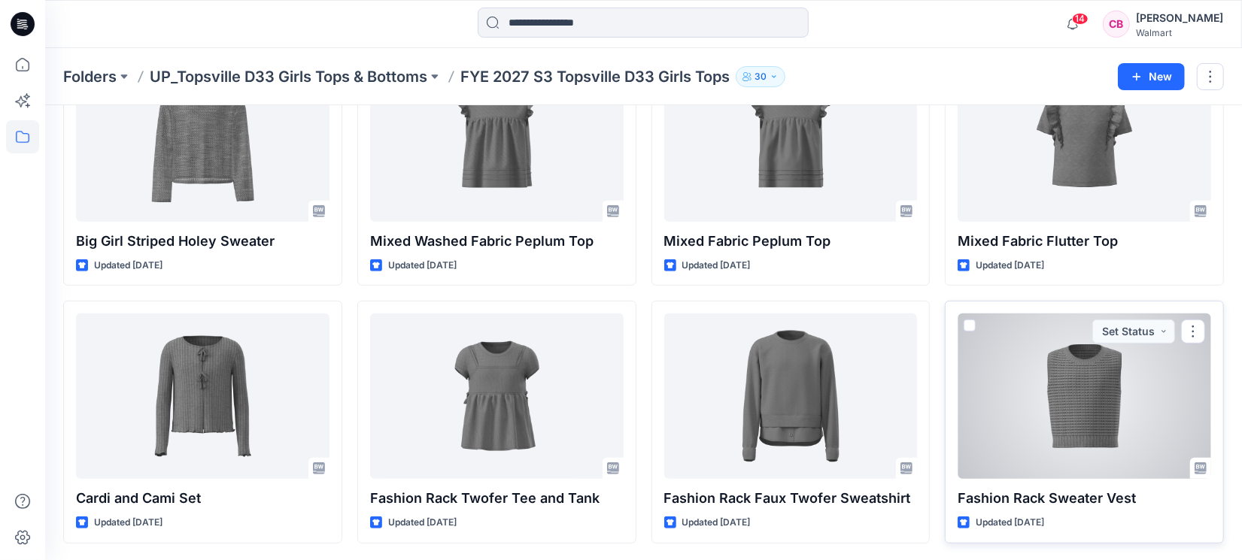
click at [1088, 424] on div at bounding box center [1085, 397] width 254 height 166
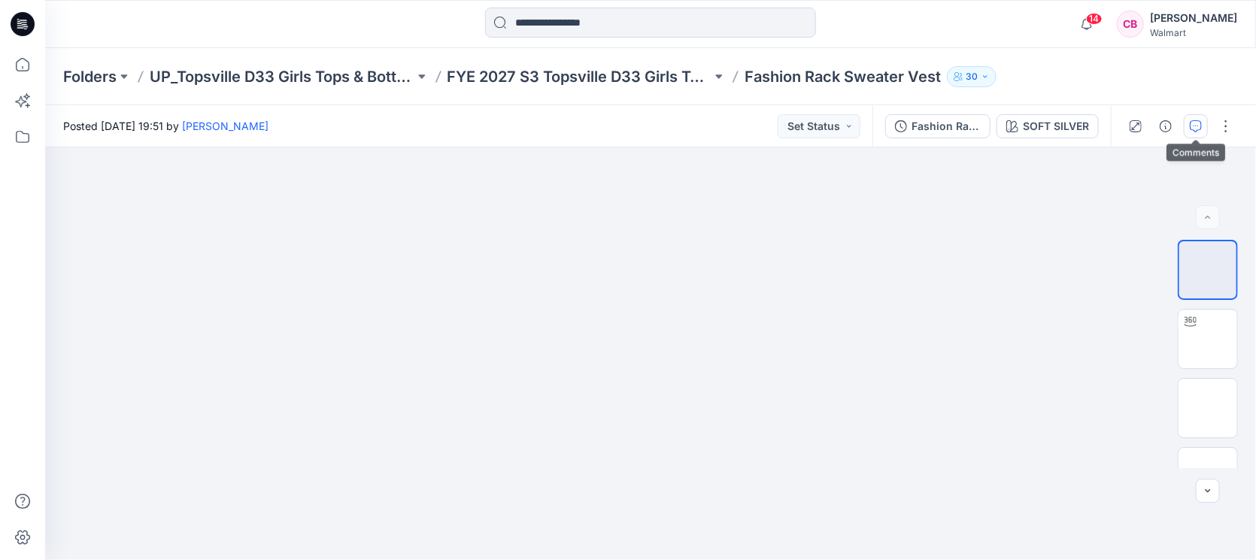
click at [1204, 119] on button "button" at bounding box center [1196, 126] width 24 height 24
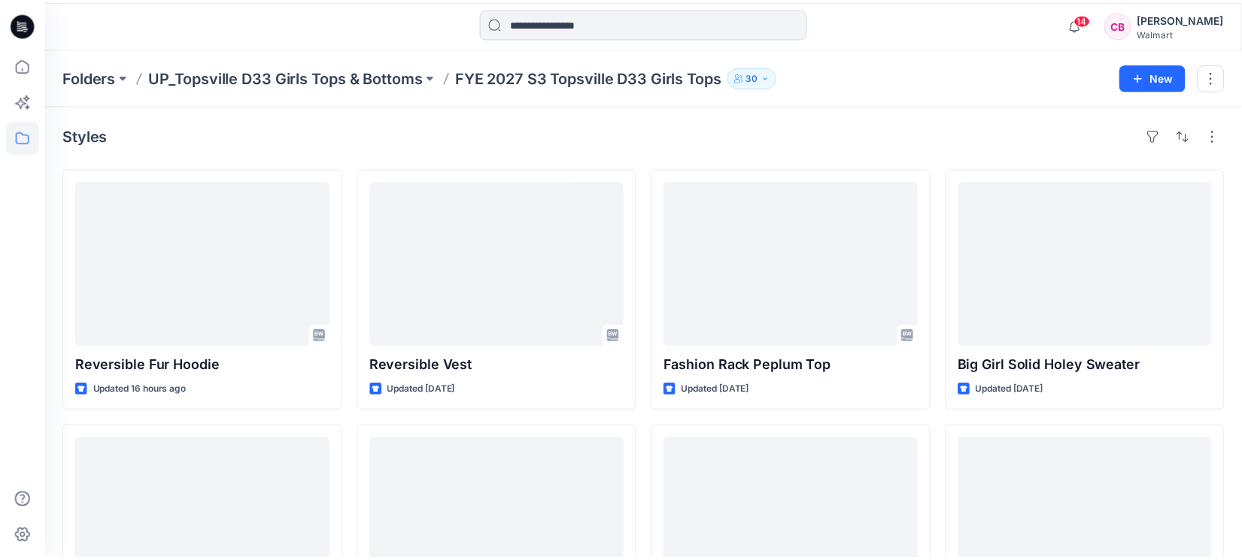
scroll to position [383, 0]
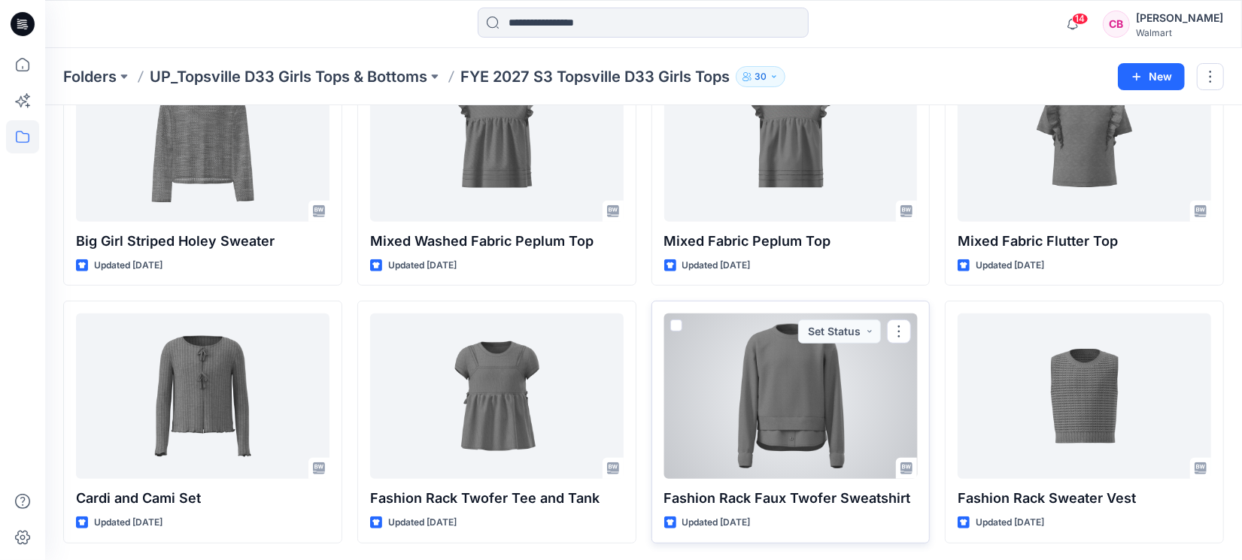
click at [748, 451] on div at bounding box center [791, 397] width 254 height 166
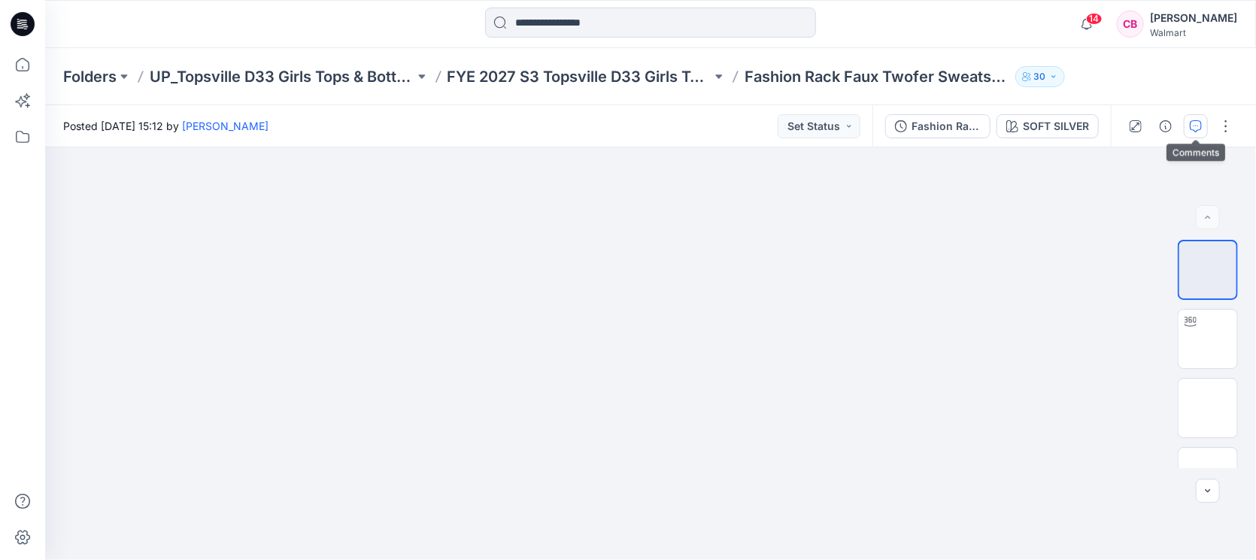
click at [1195, 123] on icon "button" at bounding box center [1196, 126] width 12 height 12
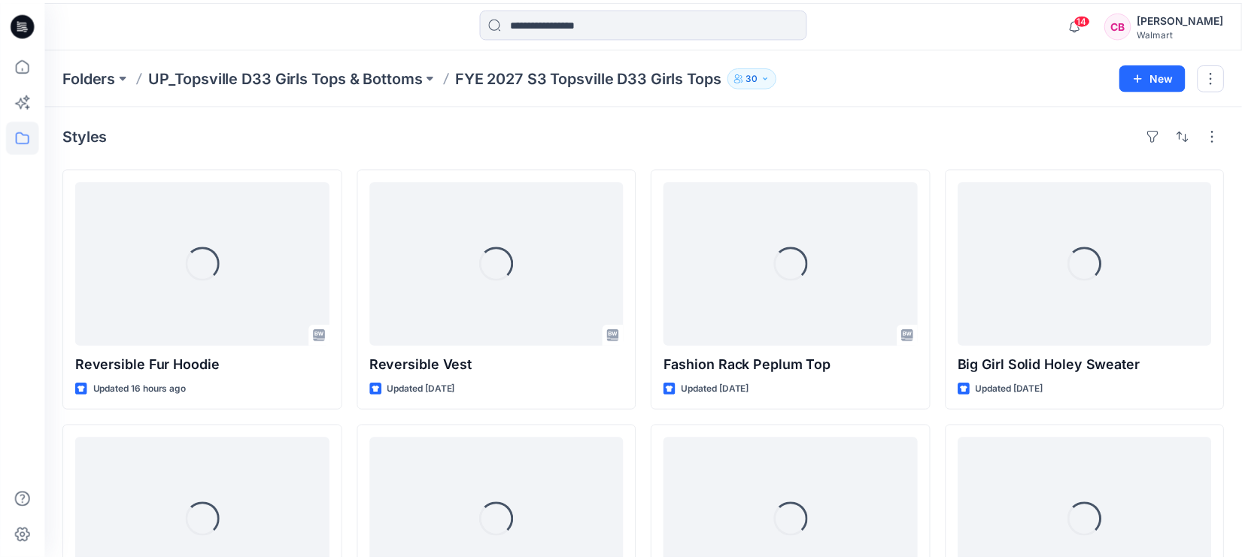
scroll to position [383, 0]
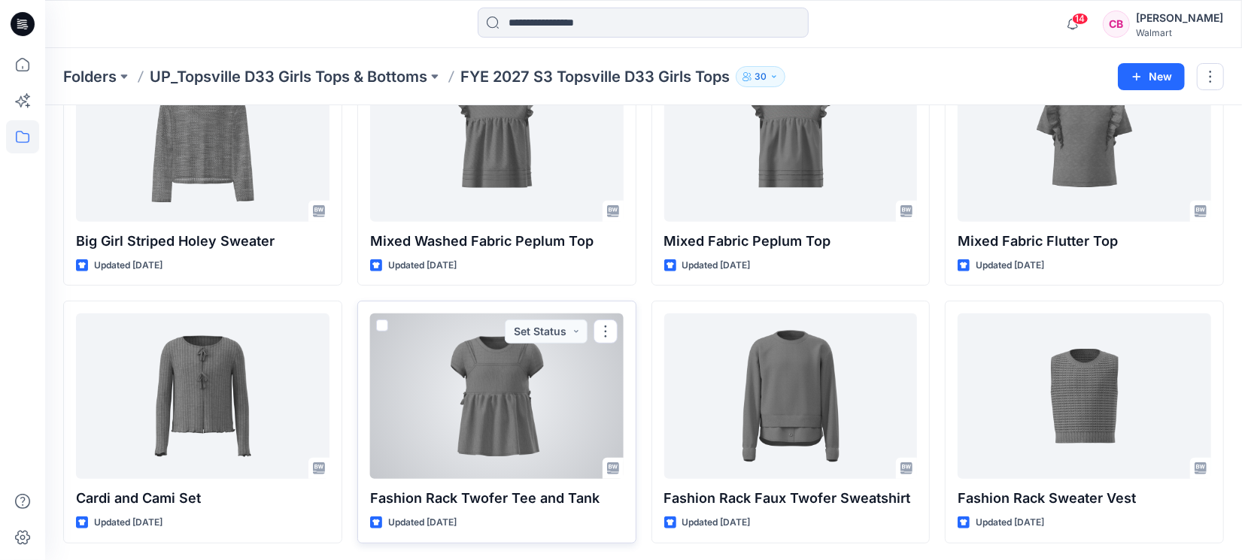
click at [367, 449] on div "Fashion Rack Twofer Tee and Tank Updated [DATE] Set Status" at bounding box center [496, 422] width 279 height 243
click at [419, 432] on div at bounding box center [497, 397] width 254 height 166
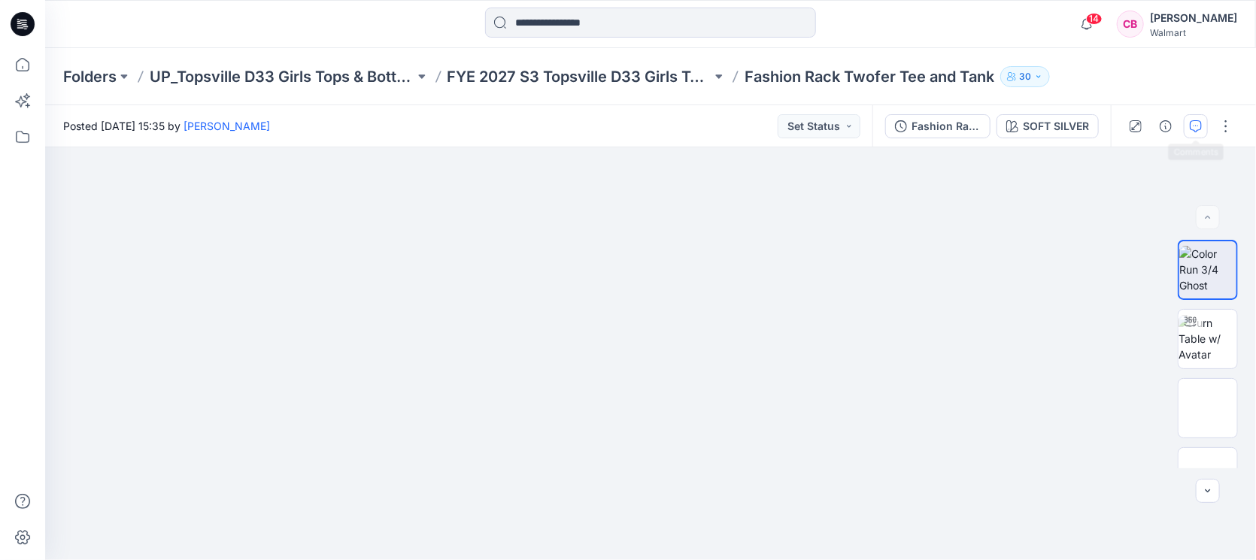
click at [1201, 123] on icon "button" at bounding box center [1196, 126] width 12 height 12
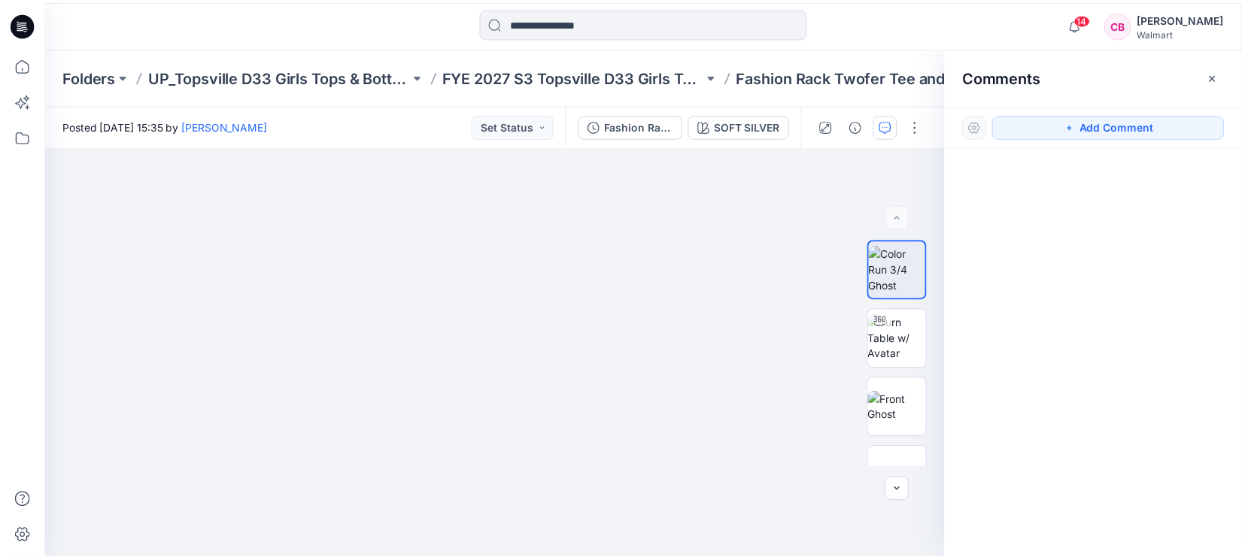
scroll to position [383, 0]
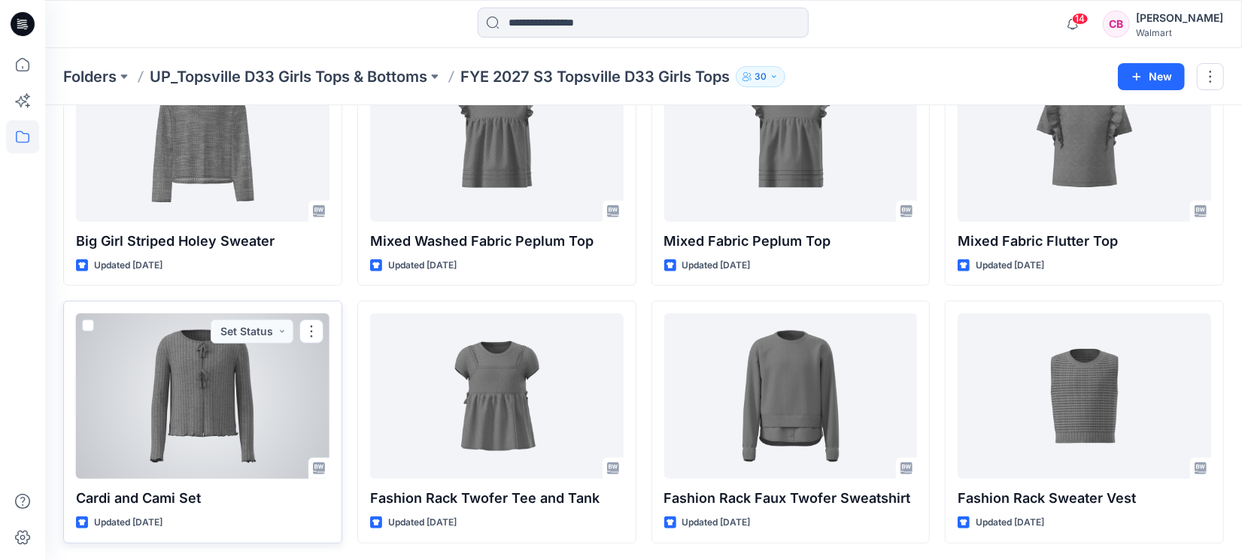
click at [129, 392] on div at bounding box center [203, 397] width 254 height 166
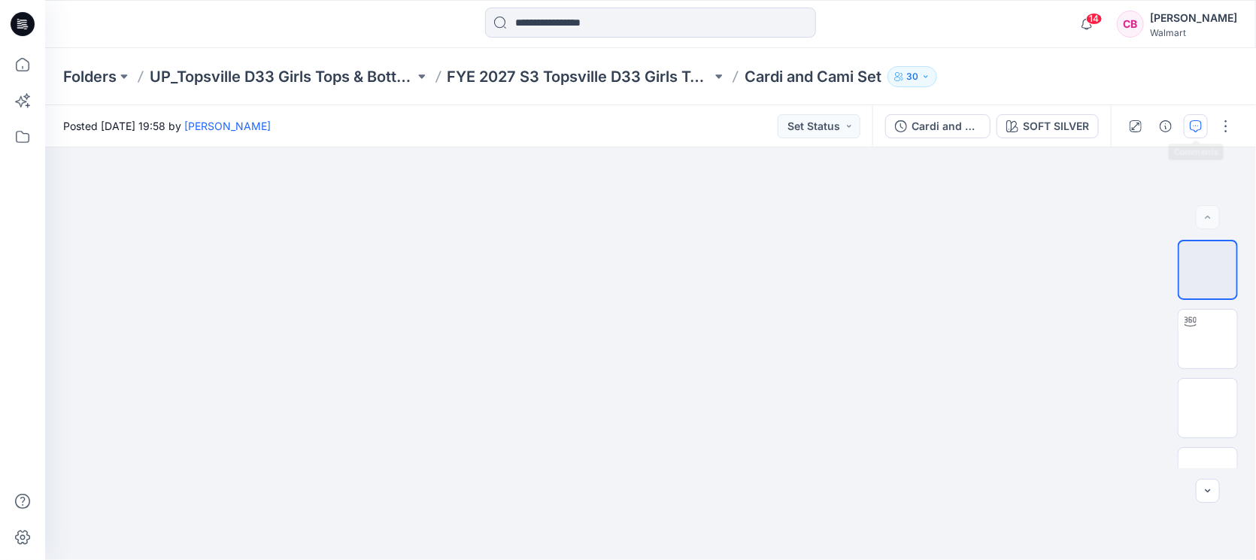
click at [1198, 121] on icon "button" at bounding box center [1196, 126] width 12 height 12
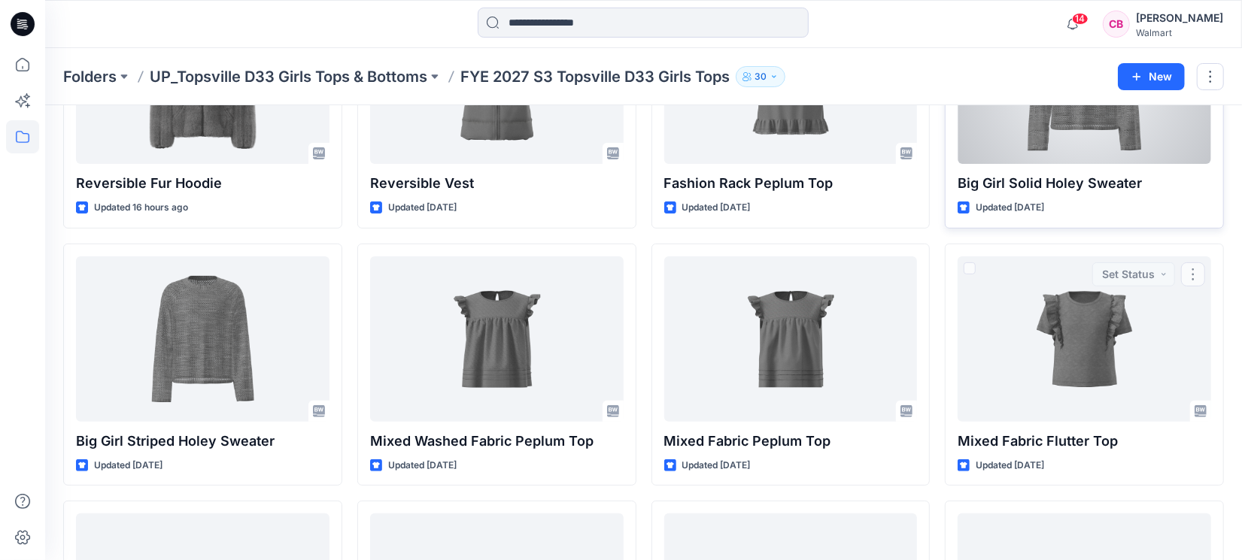
scroll to position [101, 0]
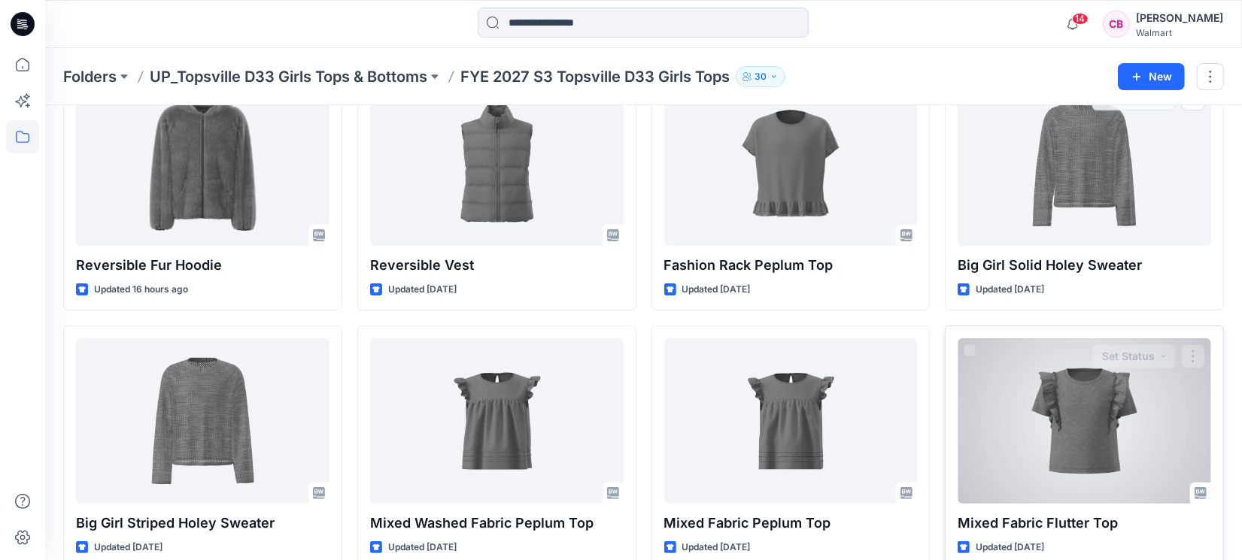
click at [1081, 410] on div at bounding box center [1085, 422] width 254 height 166
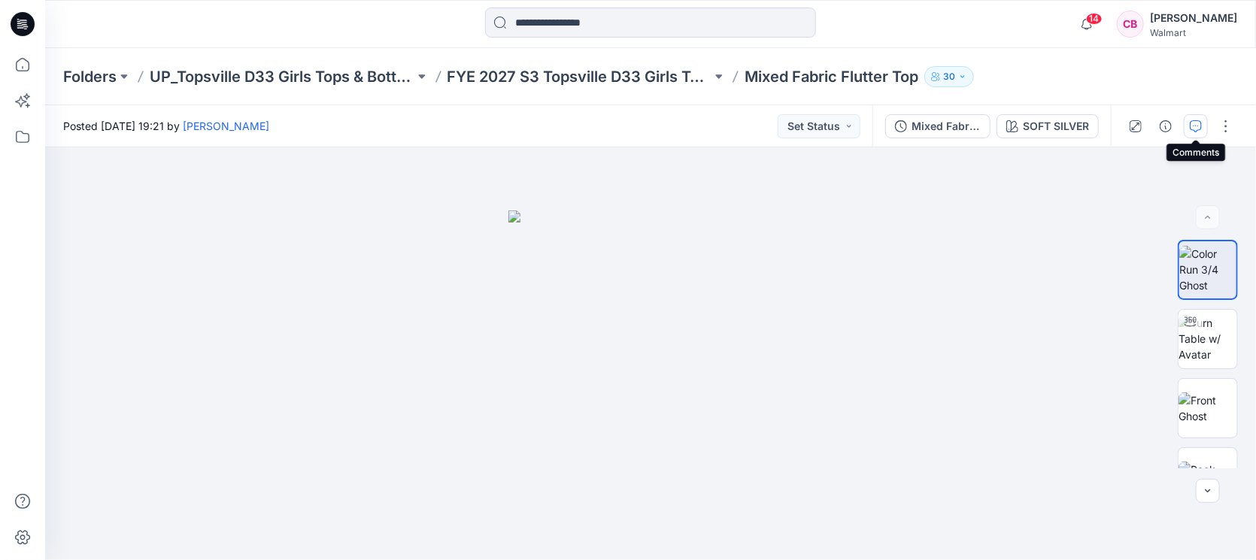
click at [1199, 130] on icon "button" at bounding box center [1196, 126] width 12 height 12
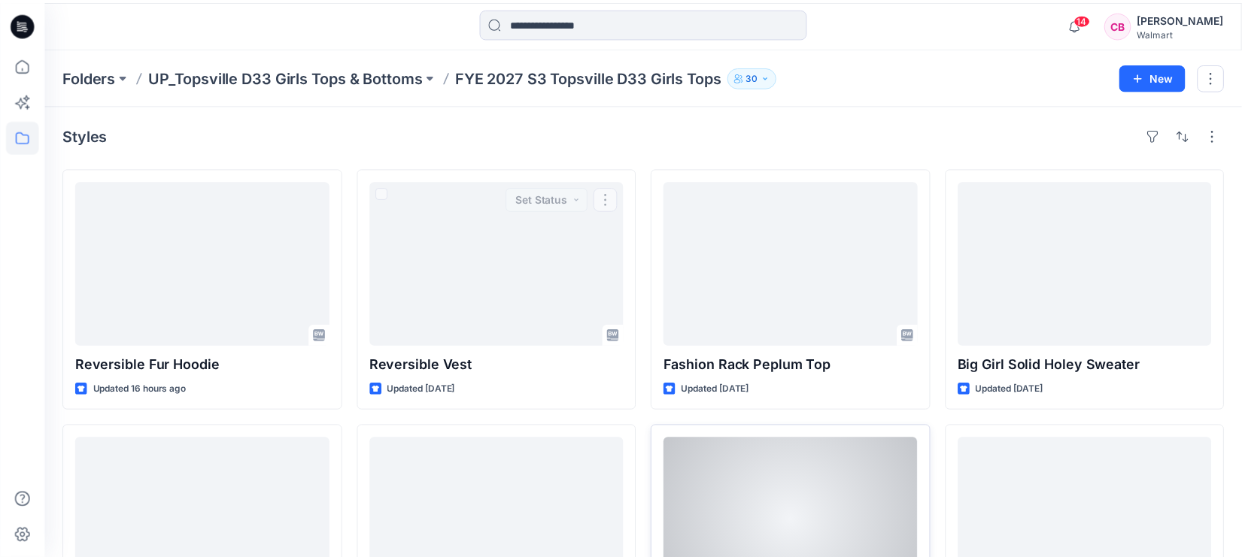
scroll to position [101, 0]
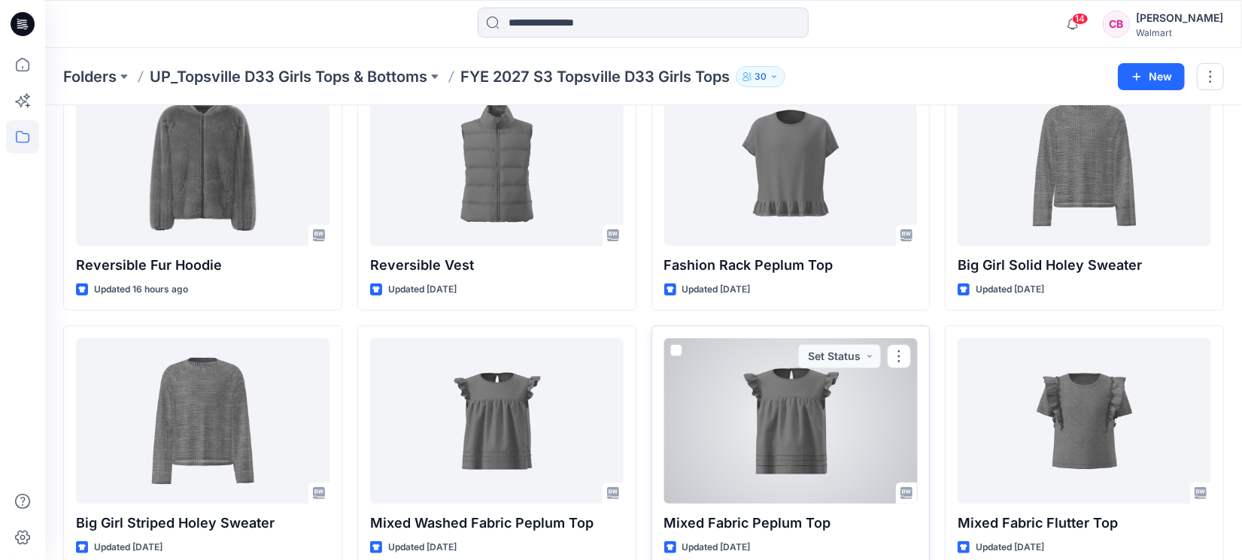
click at [758, 439] on div at bounding box center [791, 422] width 254 height 166
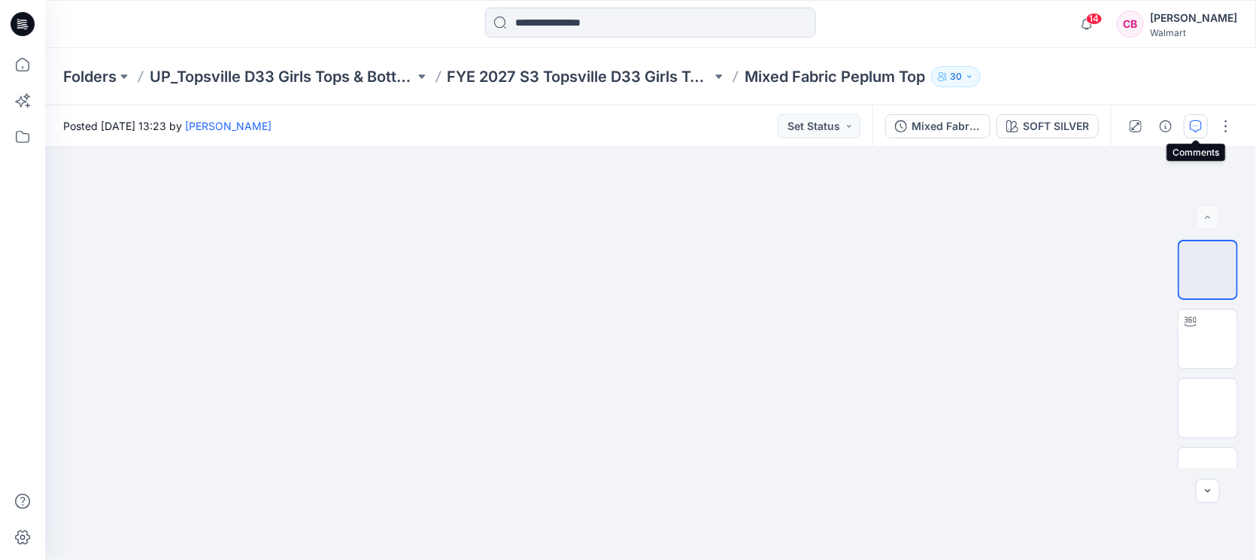
click at [1196, 129] on icon "button" at bounding box center [1196, 126] width 12 height 12
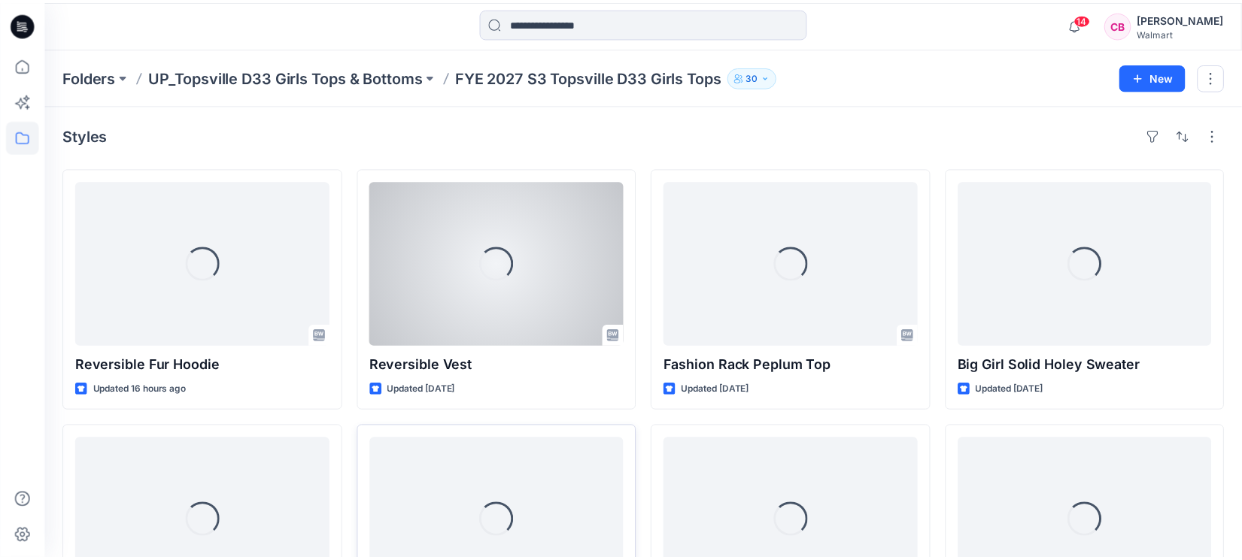
scroll to position [101, 0]
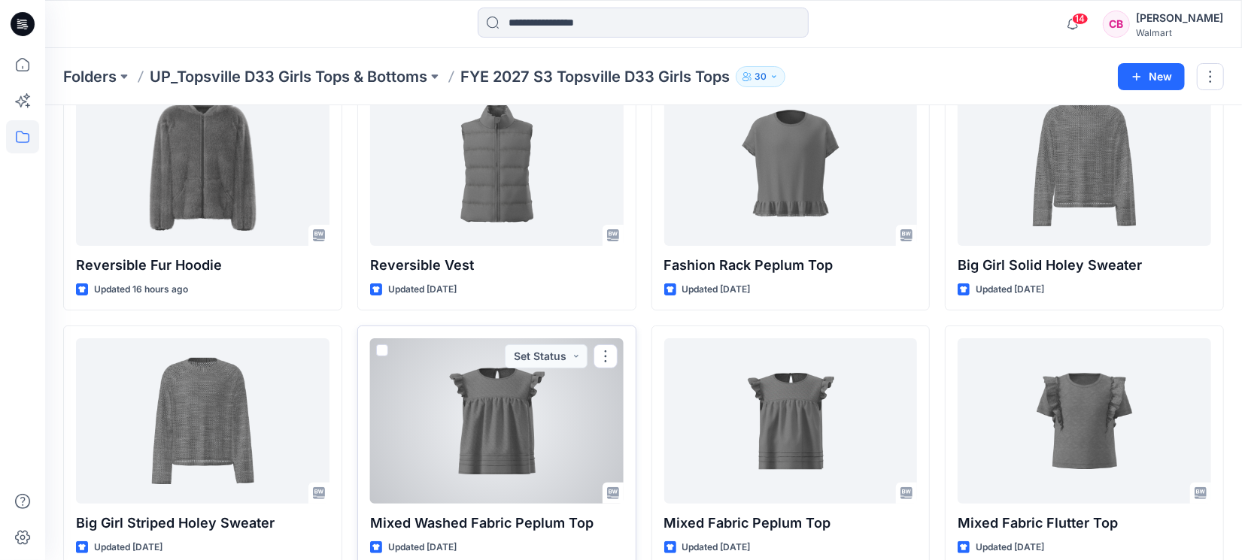
click at [557, 445] on div at bounding box center [497, 422] width 254 height 166
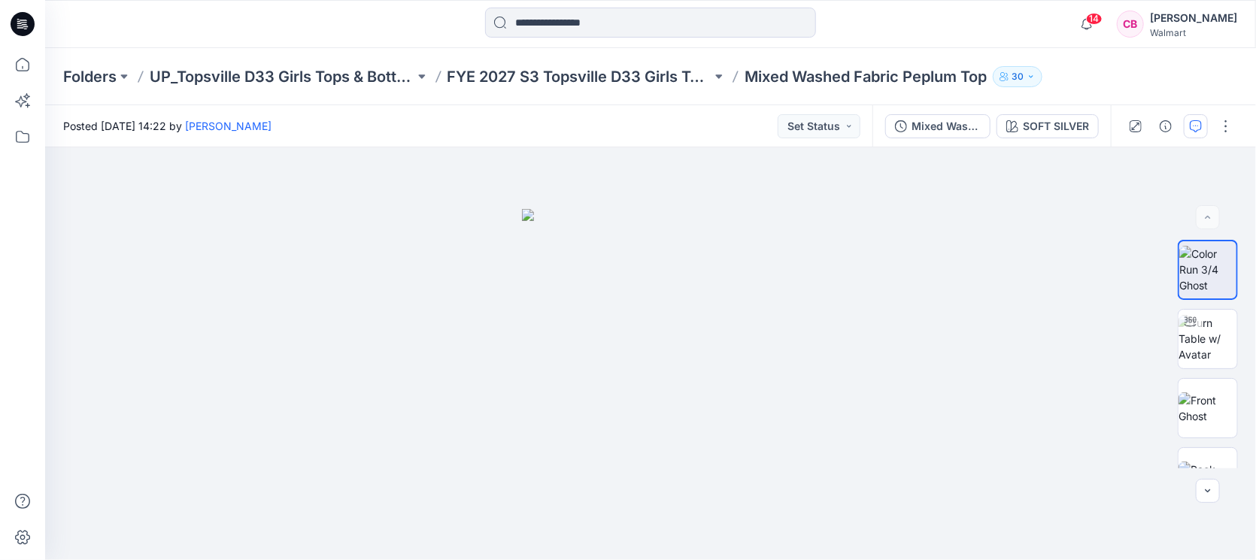
click at [1199, 132] on button "button" at bounding box center [1196, 126] width 24 height 24
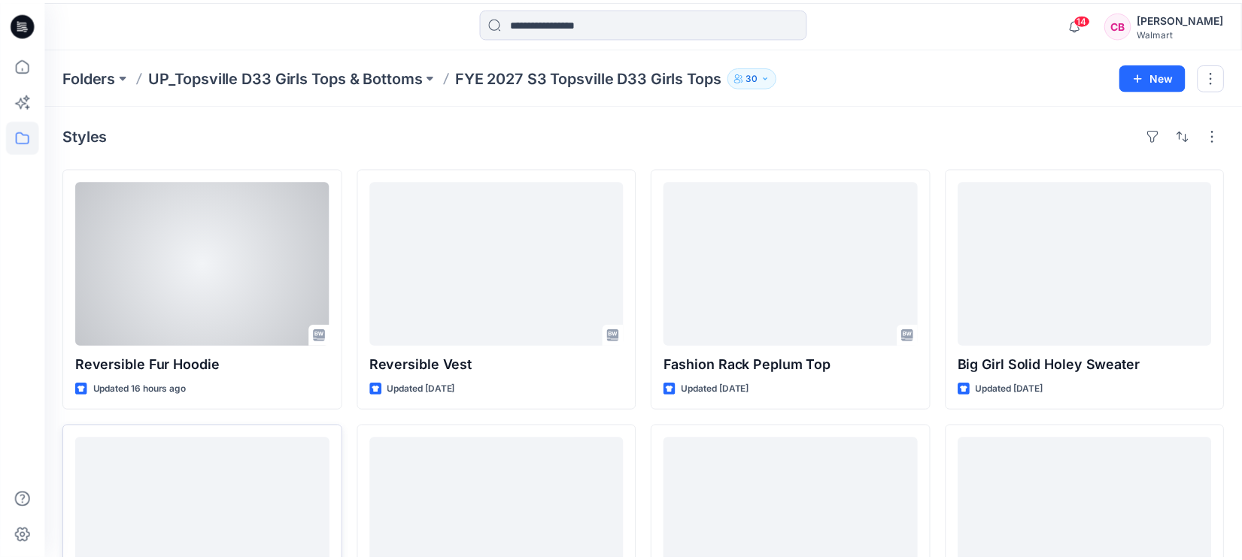
scroll to position [101, 0]
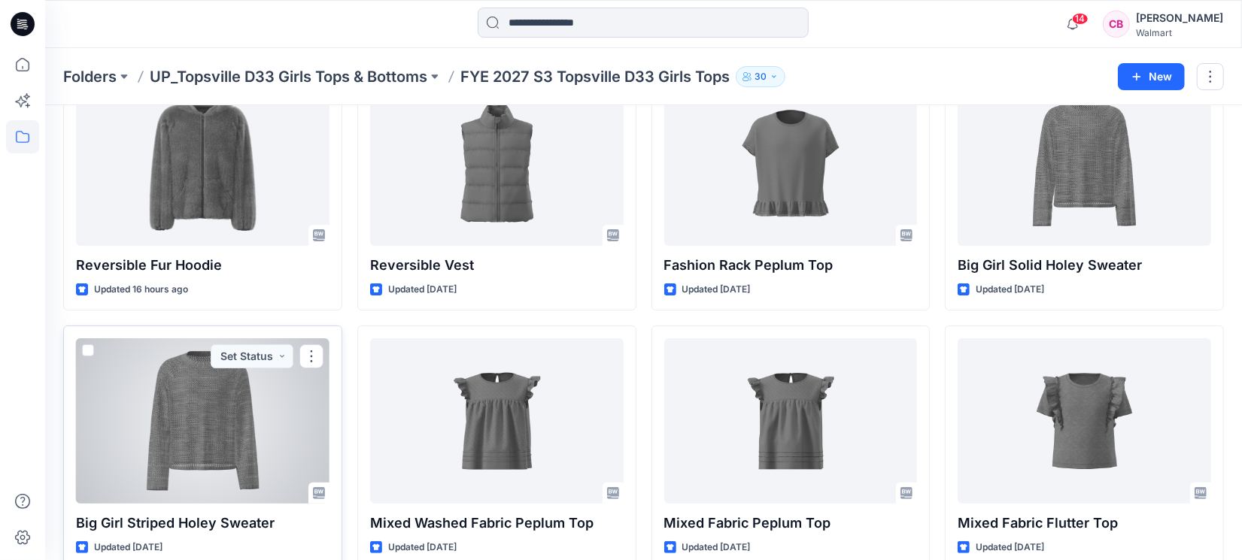
click at [212, 454] on div at bounding box center [203, 422] width 254 height 166
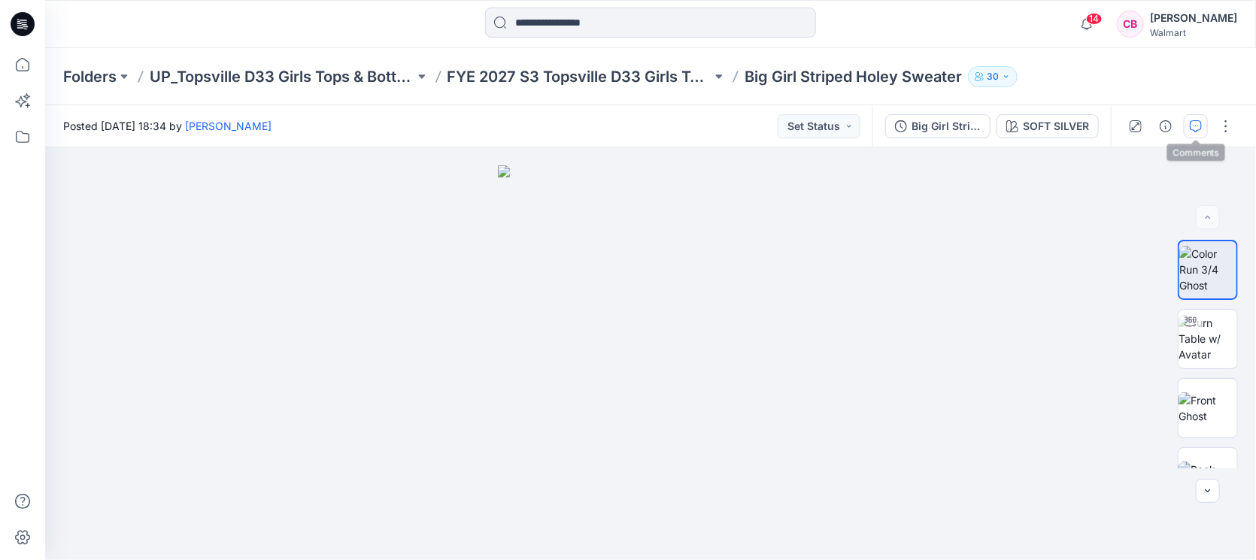
click at [1207, 130] on button "button" at bounding box center [1196, 126] width 24 height 24
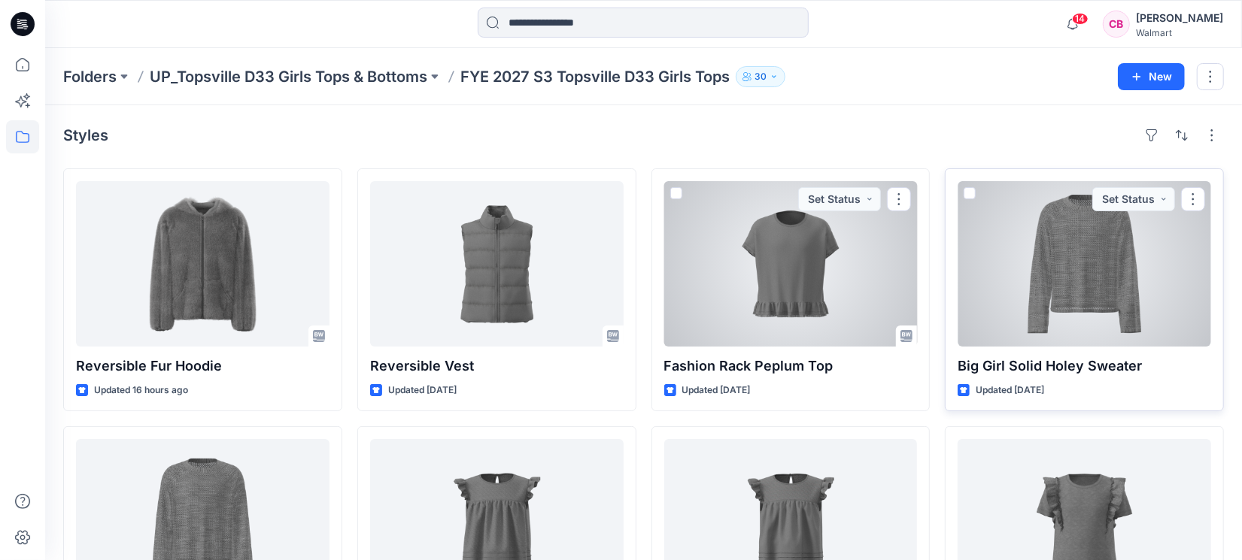
click at [1083, 296] on div at bounding box center [1085, 264] width 254 height 166
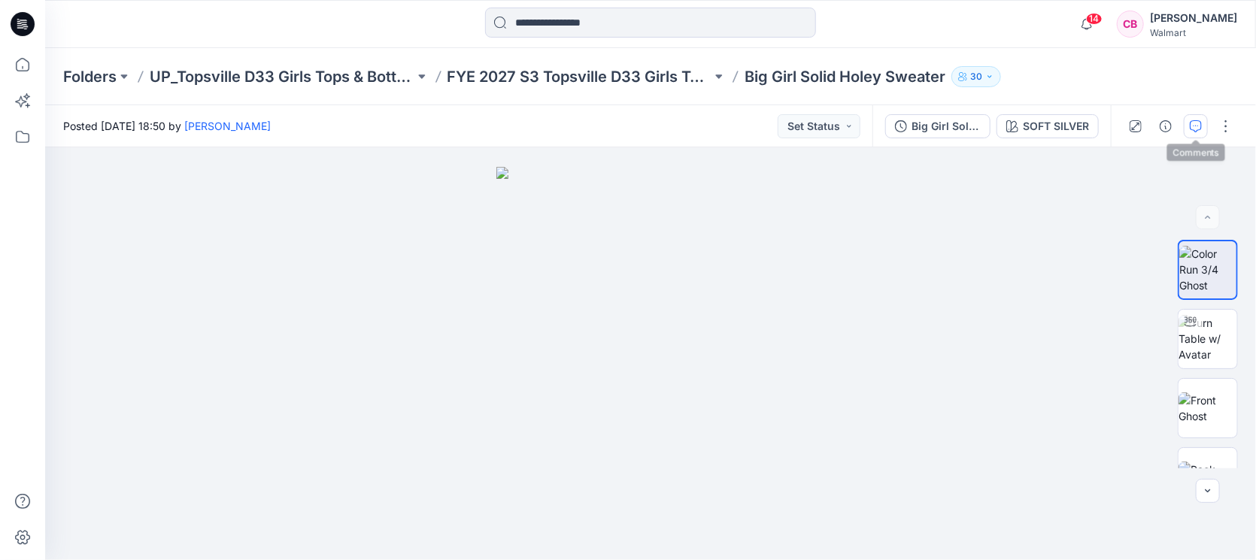
click at [1200, 126] on icon "button" at bounding box center [1196, 126] width 12 height 12
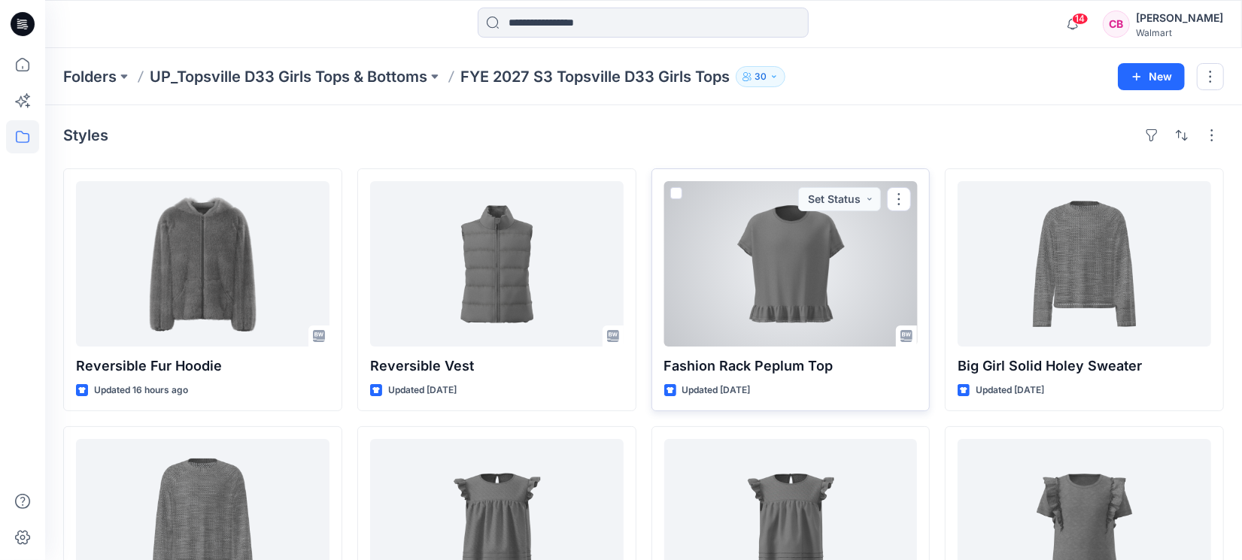
click at [799, 301] on div at bounding box center [791, 264] width 254 height 166
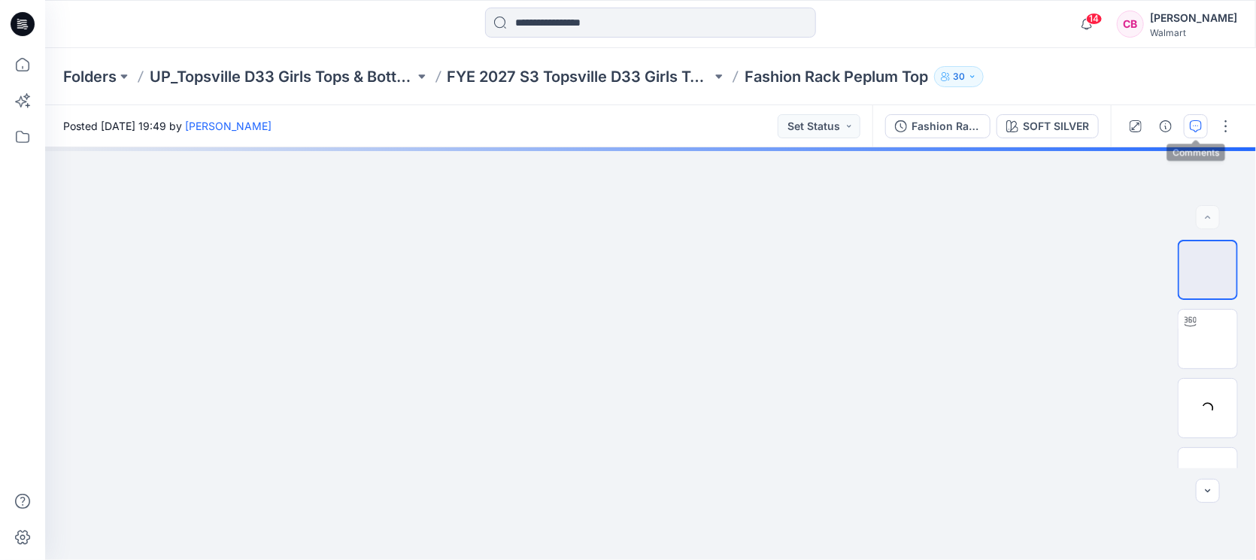
click at [1193, 126] on icon "button" at bounding box center [1196, 126] width 12 height 12
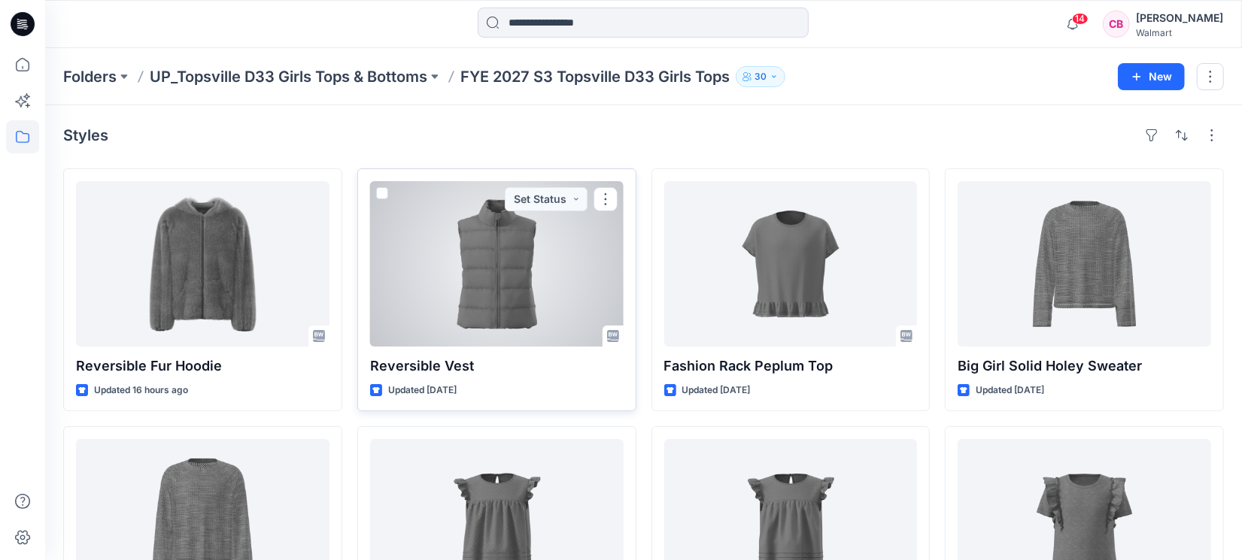
click at [503, 275] on div at bounding box center [497, 264] width 254 height 166
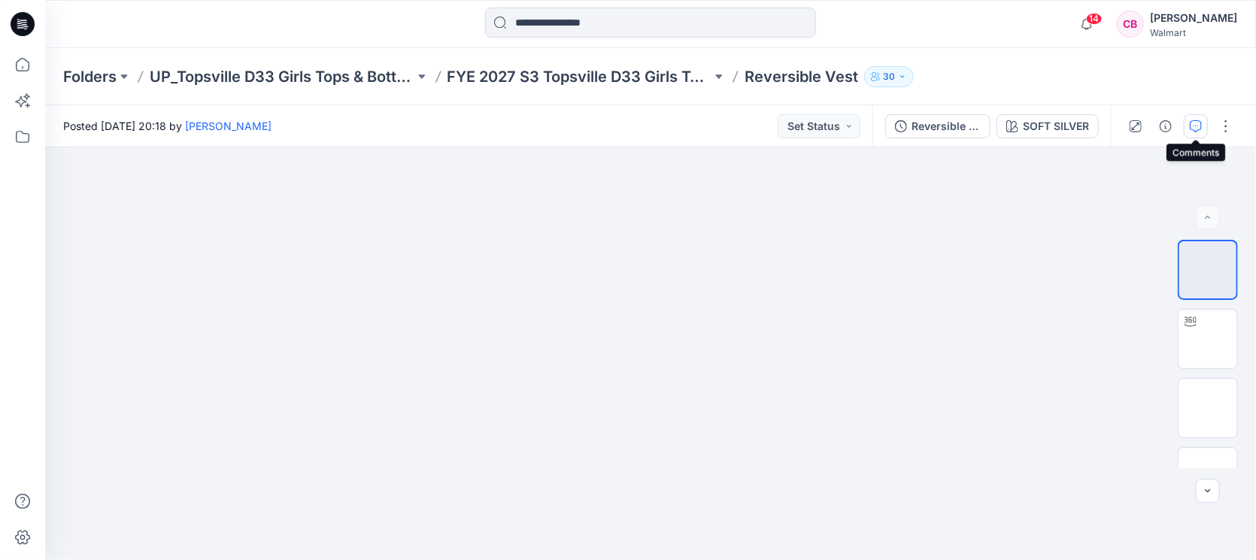
click at [1201, 132] on button "button" at bounding box center [1196, 126] width 24 height 24
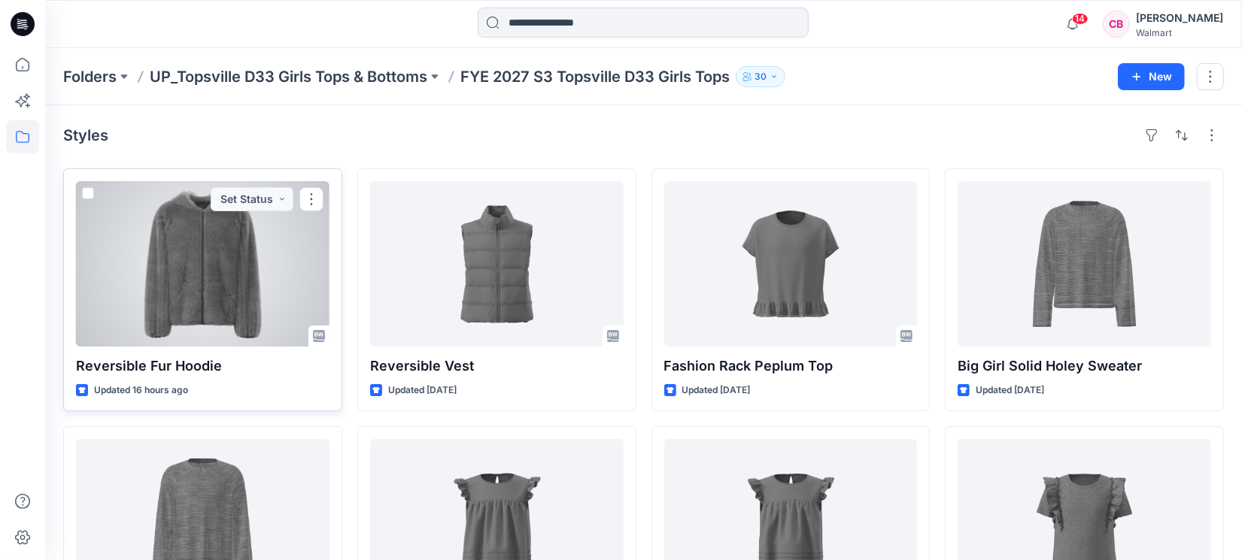
click at [150, 281] on div at bounding box center [203, 264] width 254 height 166
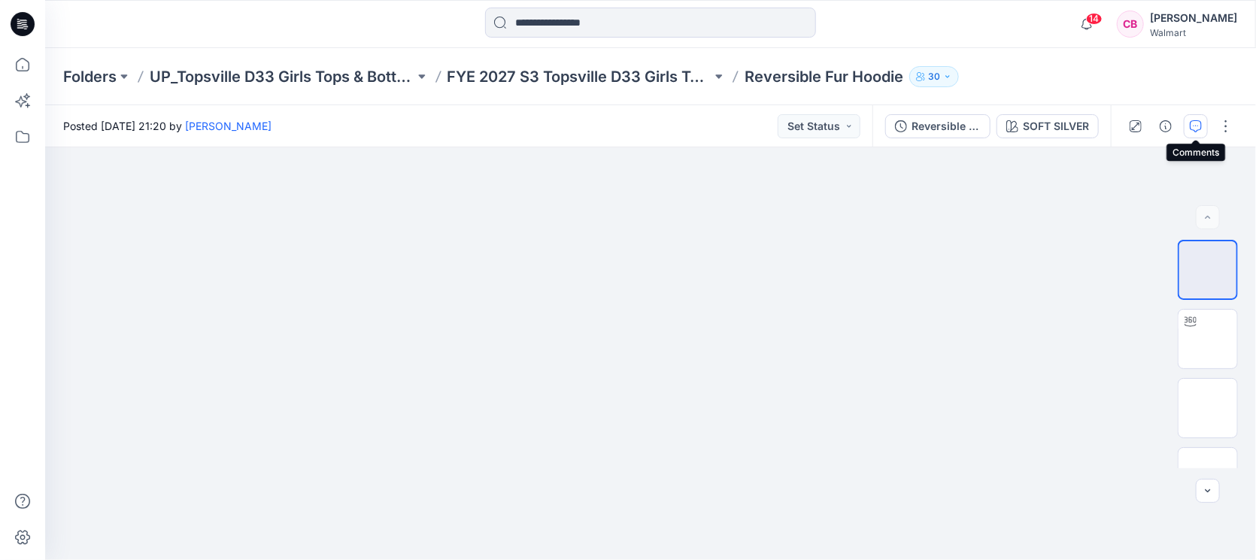
click at [1204, 128] on button "button" at bounding box center [1196, 126] width 24 height 24
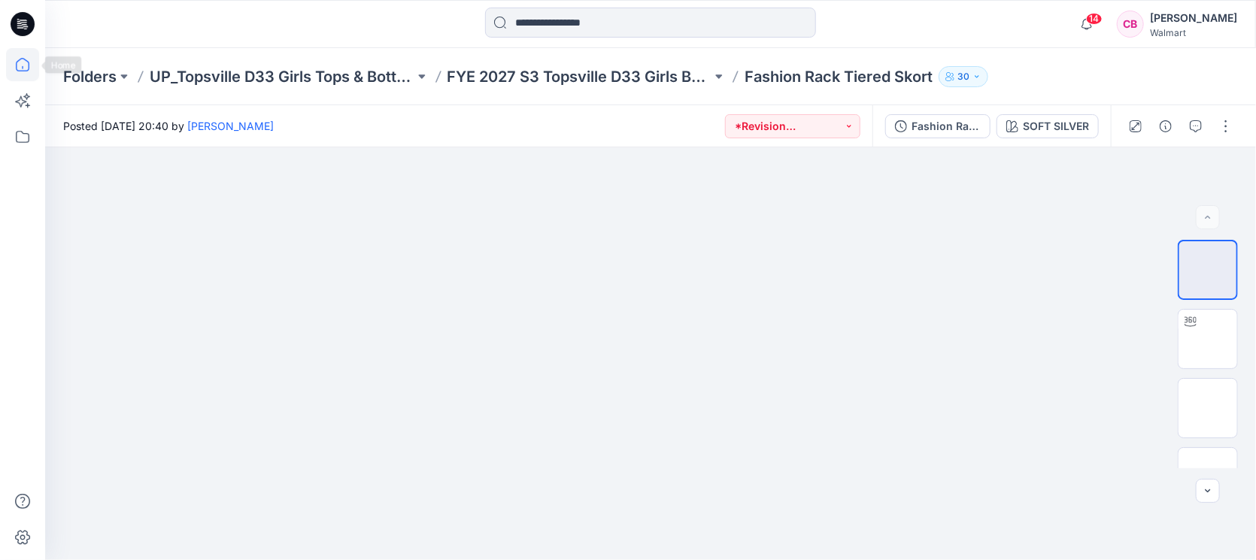
click at [22, 61] on icon at bounding box center [22, 64] width 33 height 33
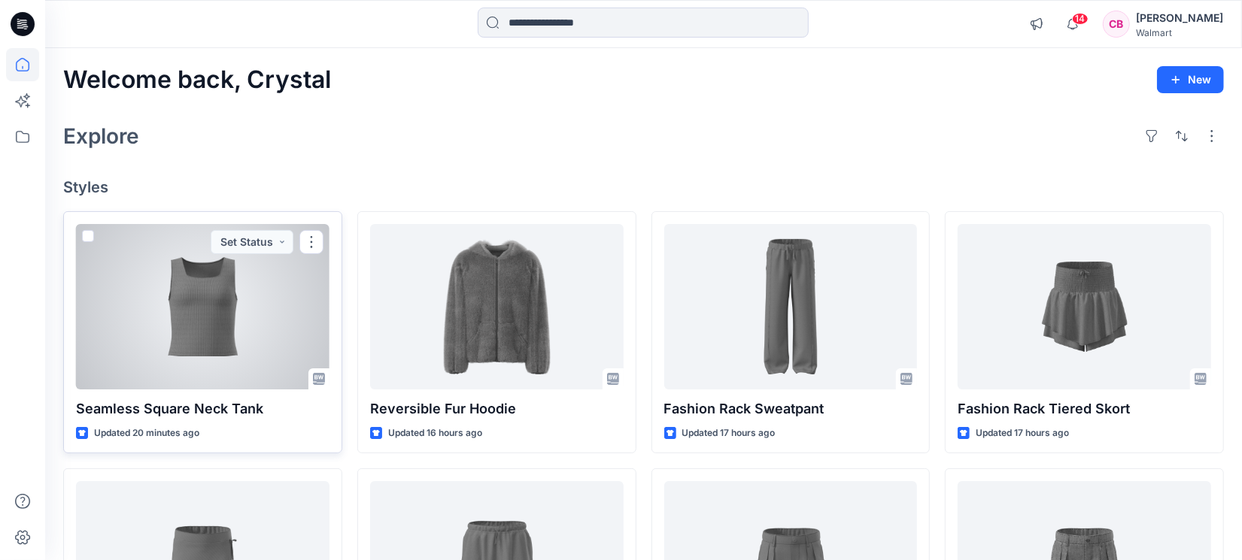
click at [201, 331] on div at bounding box center [203, 307] width 254 height 166
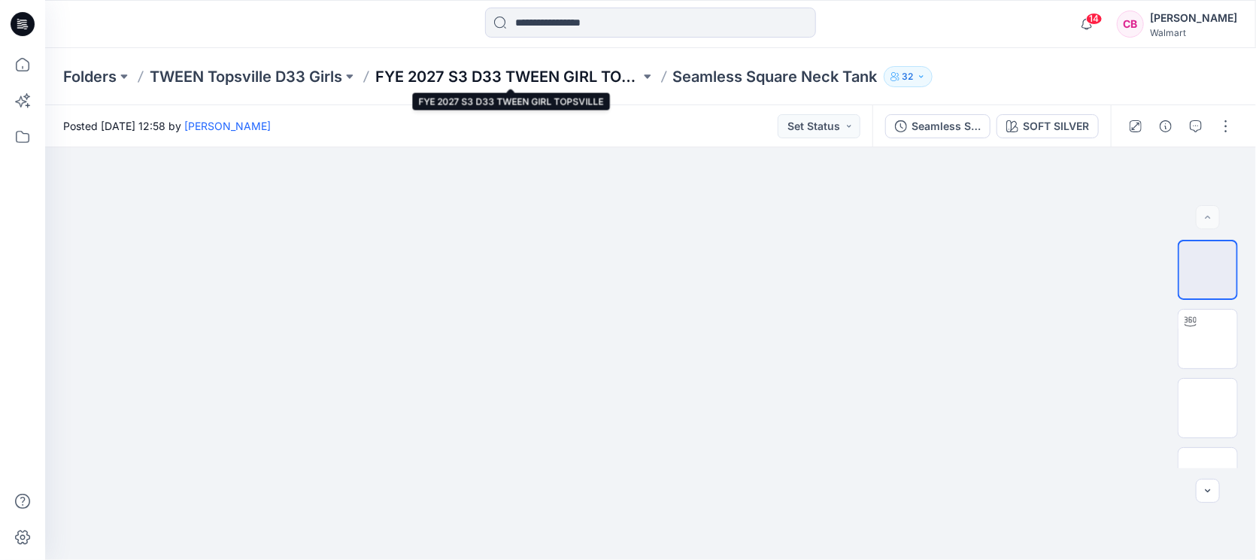
click at [559, 81] on p "FYE 2027 S3 D33 TWEEN GIRL TOPSVILLE" at bounding box center [507, 76] width 265 height 21
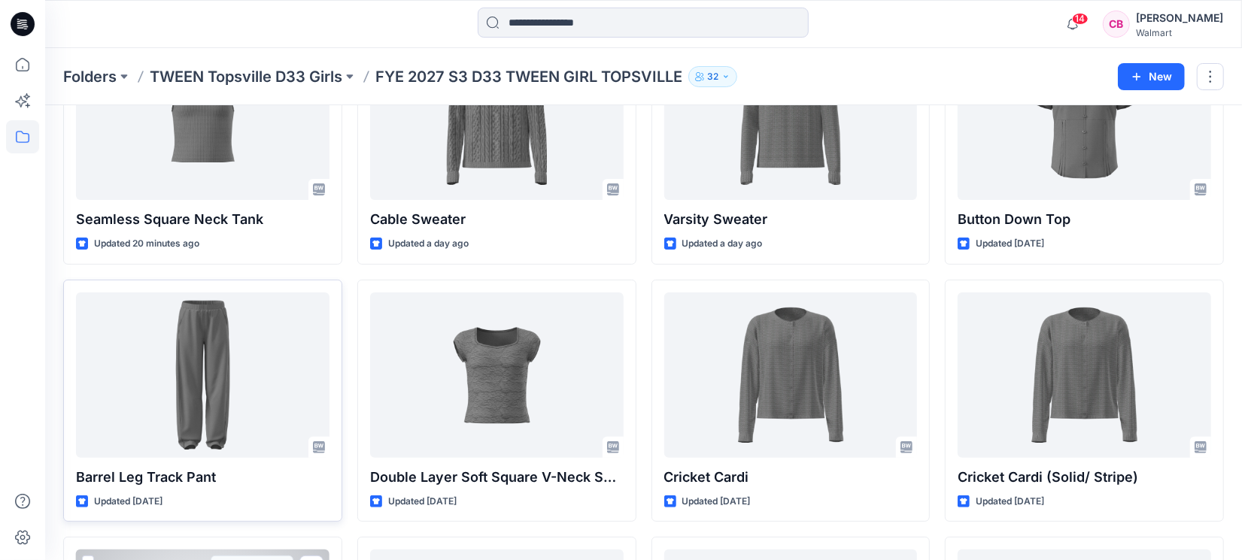
scroll to position [101, 0]
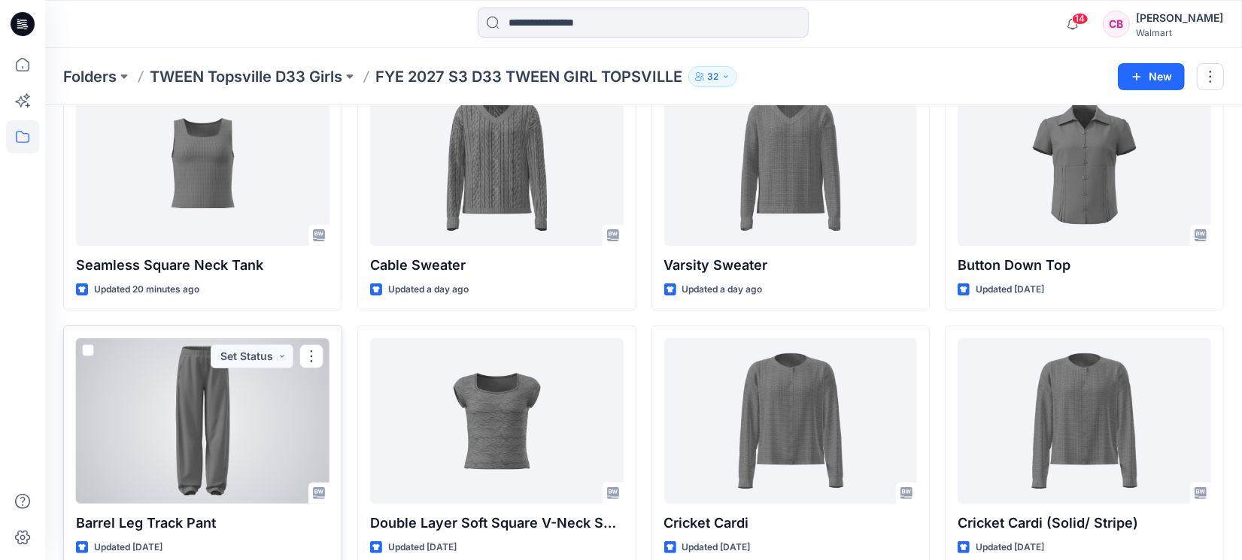
click at [219, 405] on div at bounding box center [203, 422] width 254 height 166
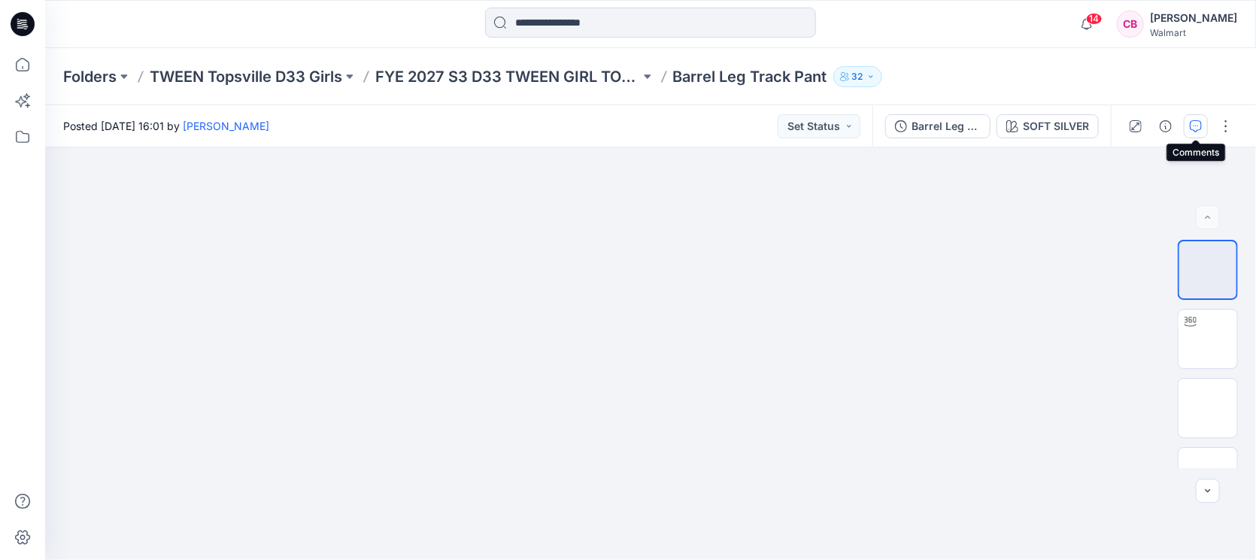
click at [1192, 131] on icon "button" at bounding box center [1196, 126] width 12 height 12
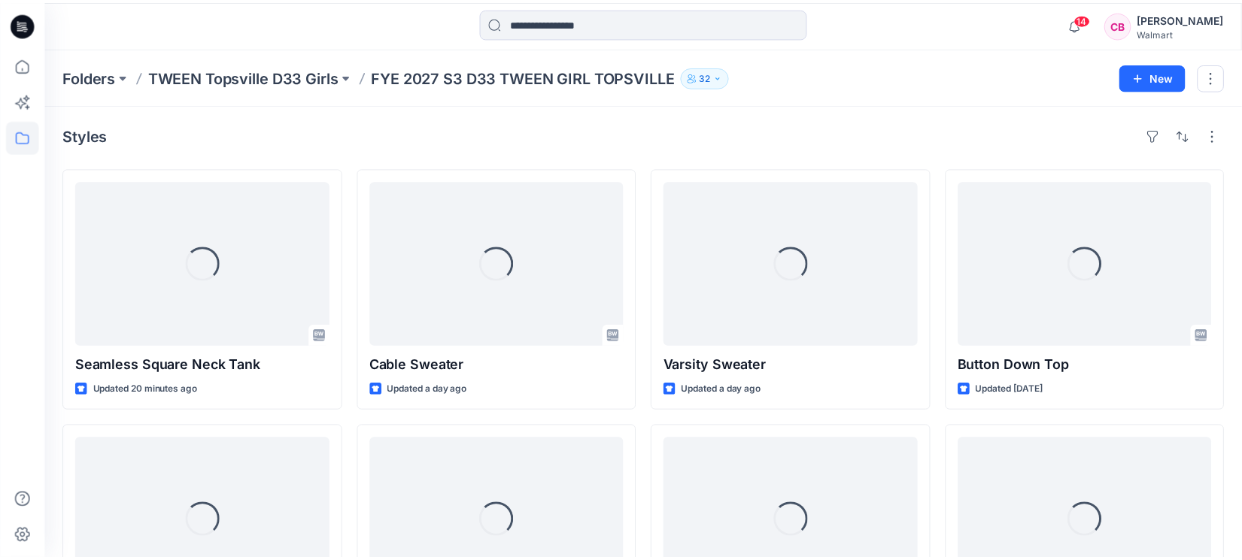
scroll to position [101, 0]
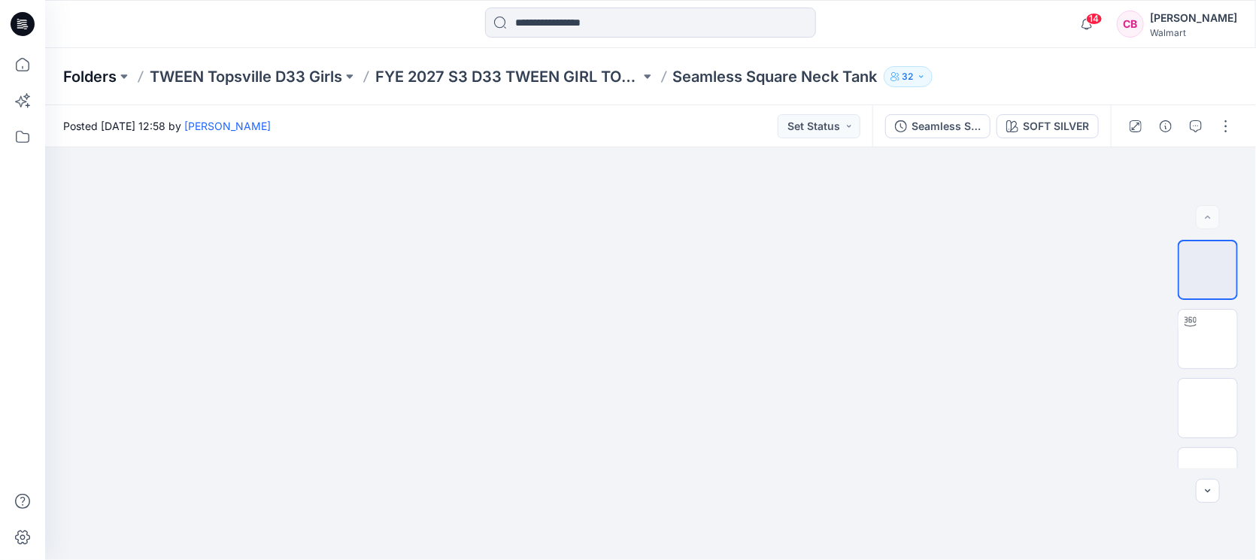
click at [75, 73] on p "Folders" at bounding box center [89, 76] width 53 height 21
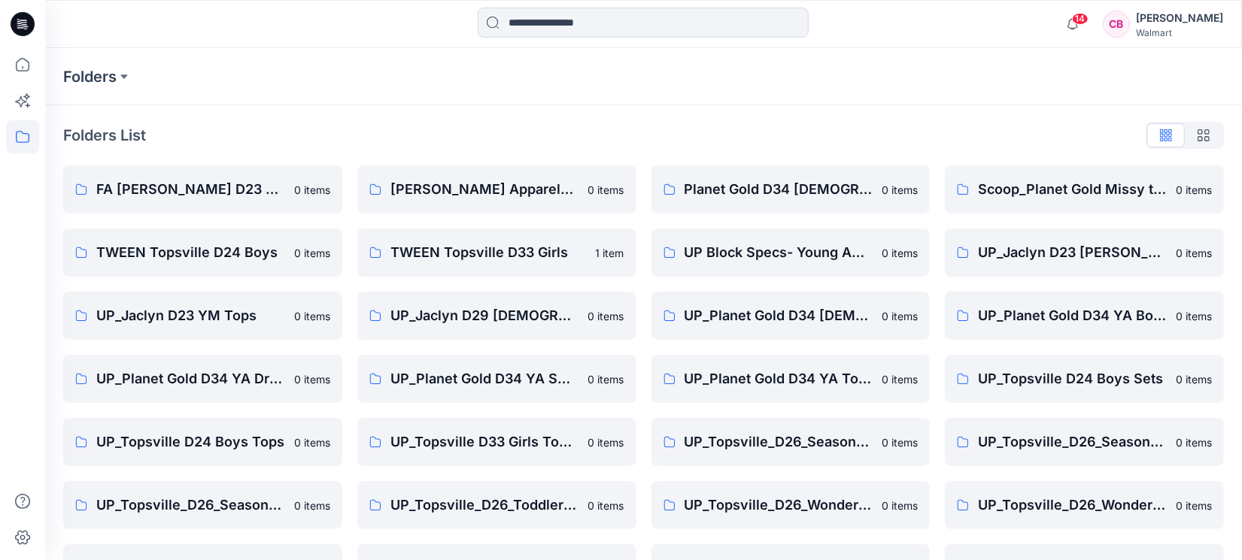
scroll to position [113, 0]
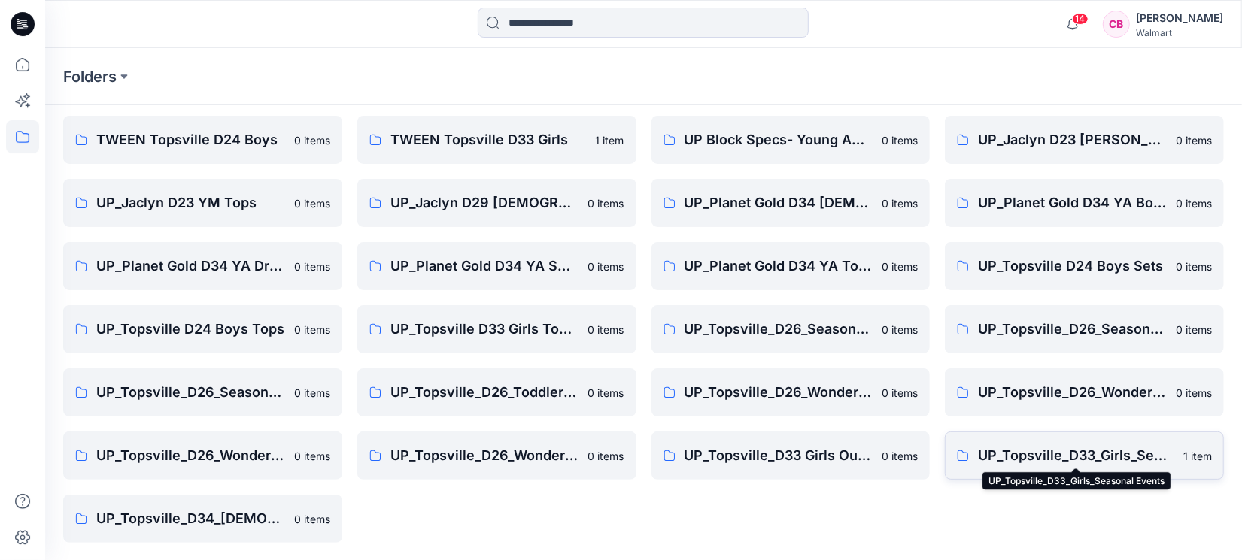
click at [1058, 457] on p "UP_Topsville_D33_Girls_Seasonal Events" at bounding box center [1076, 455] width 196 height 21
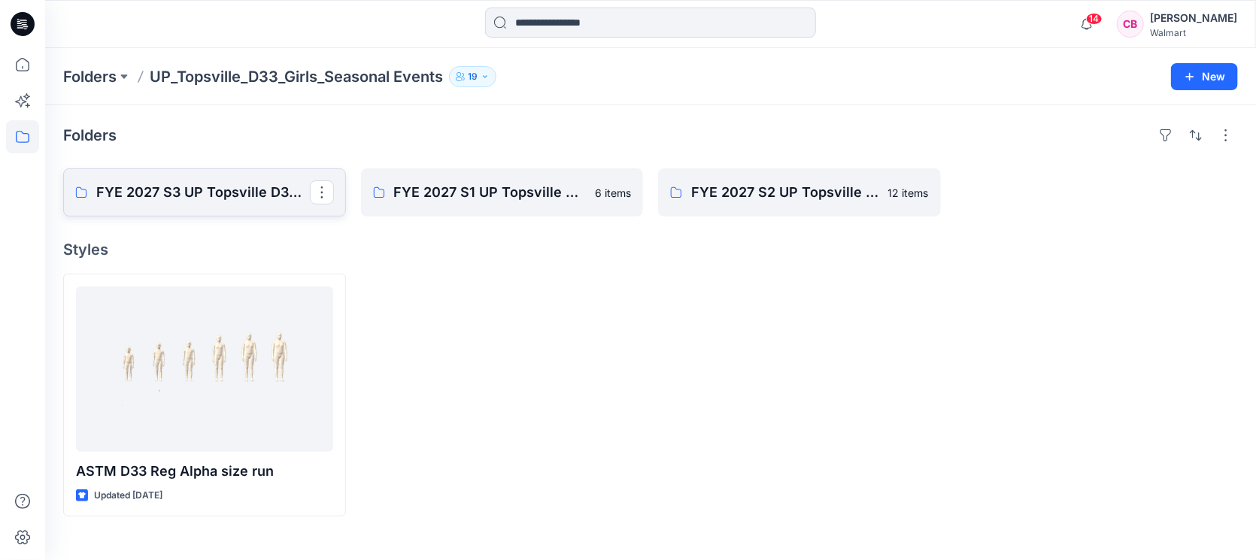
click at [184, 198] on p "FYE 2027 S3 UP Topsville D33 Girls Seasonal" at bounding box center [203, 192] width 214 height 21
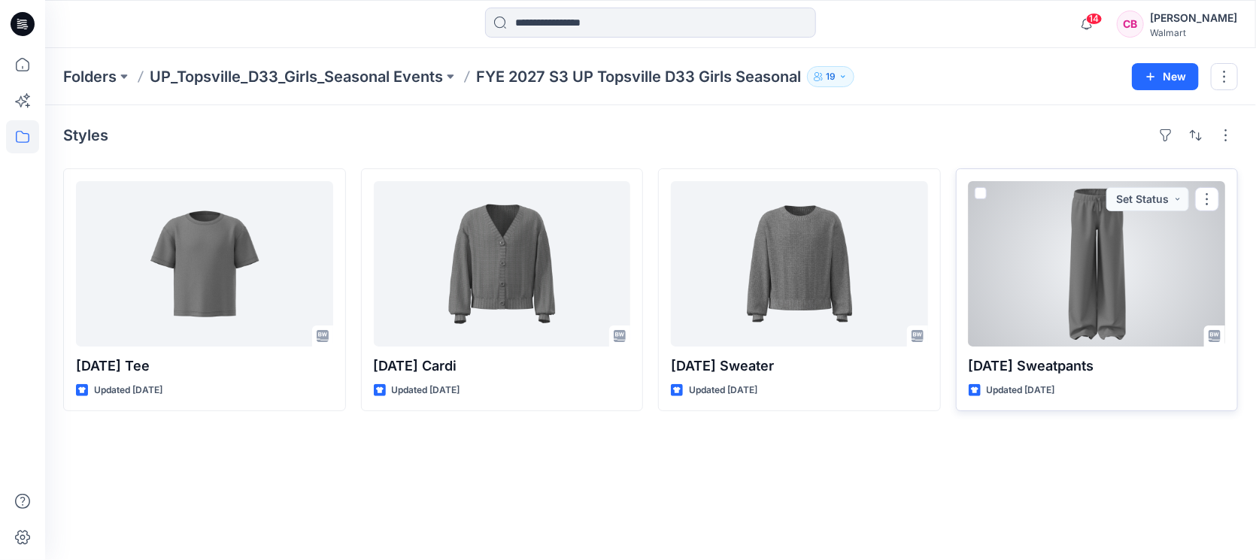
click at [1068, 302] on div at bounding box center [1097, 264] width 257 height 166
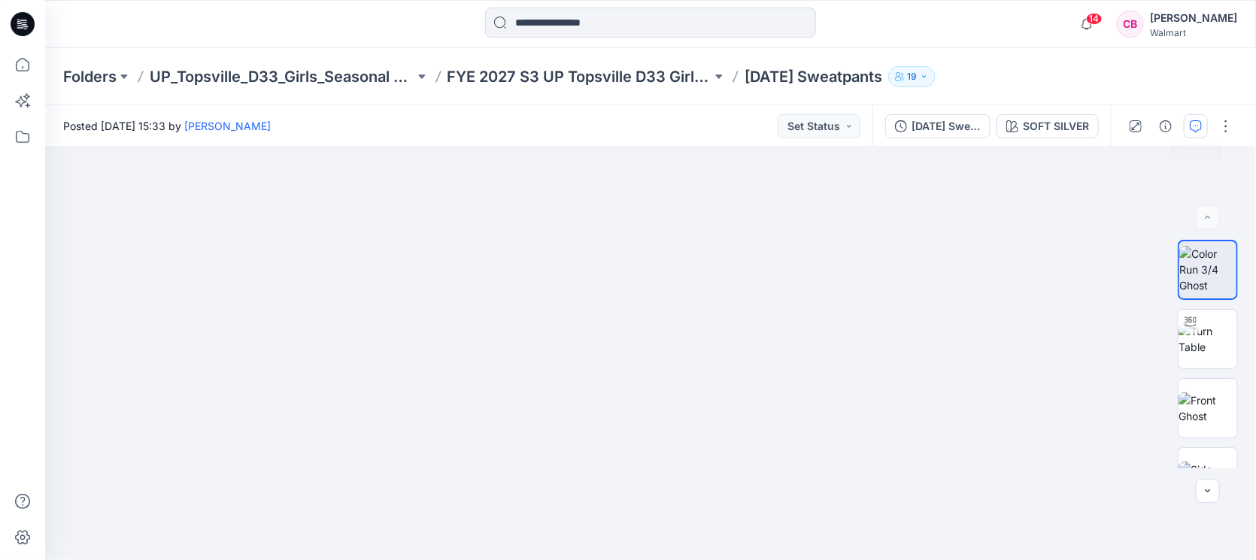
click at [1204, 125] on button "button" at bounding box center [1196, 126] width 24 height 24
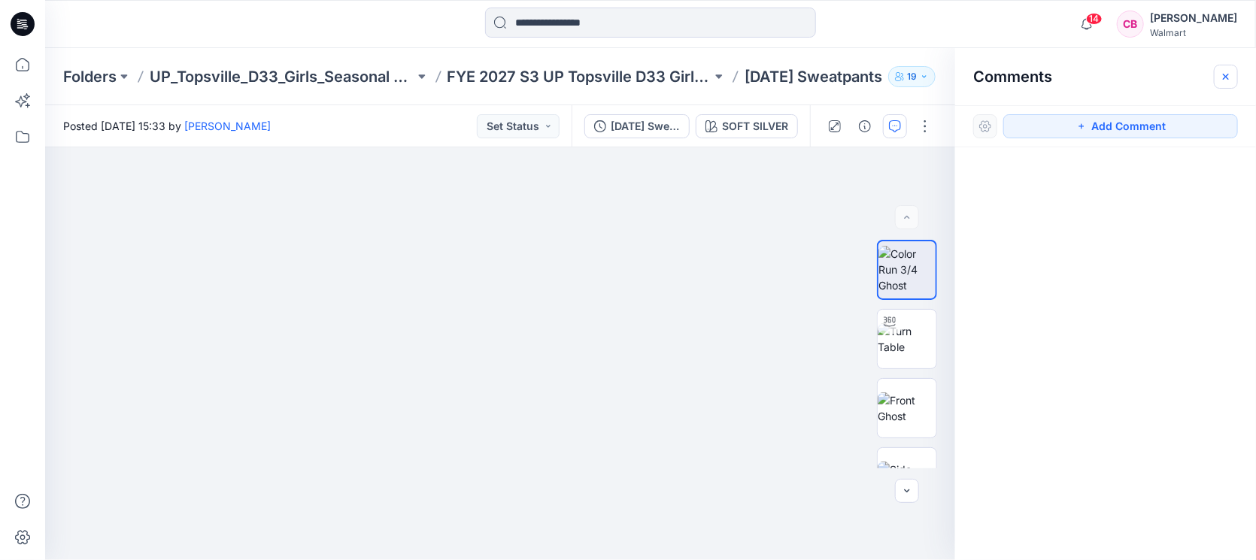
click at [1231, 72] on icon "button" at bounding box center [1226, 77] width 12 height 12
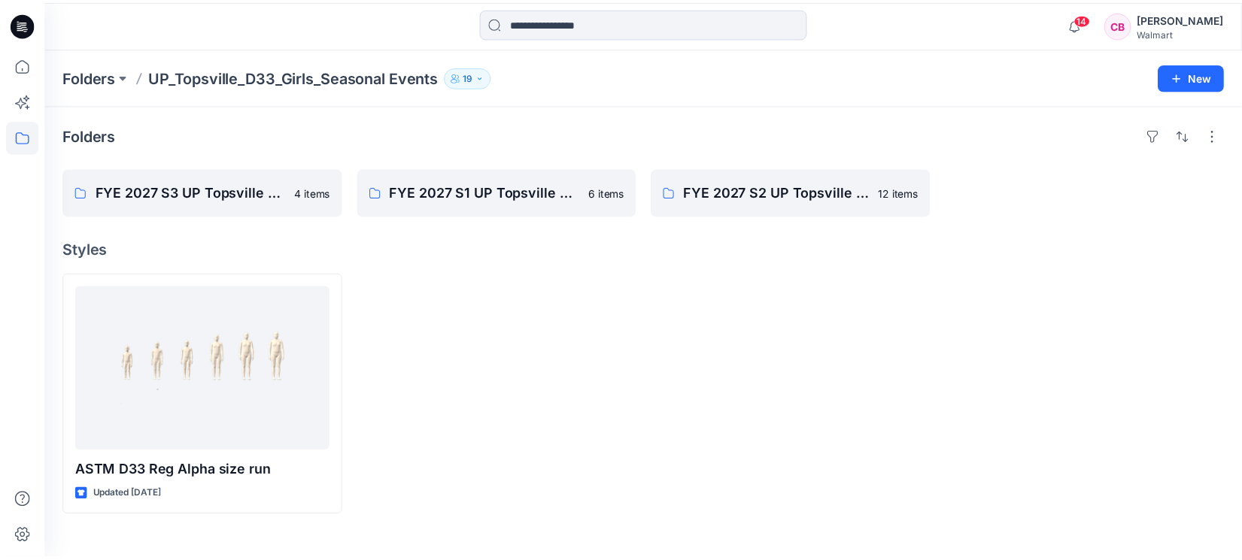
scroll to position [113, 0]
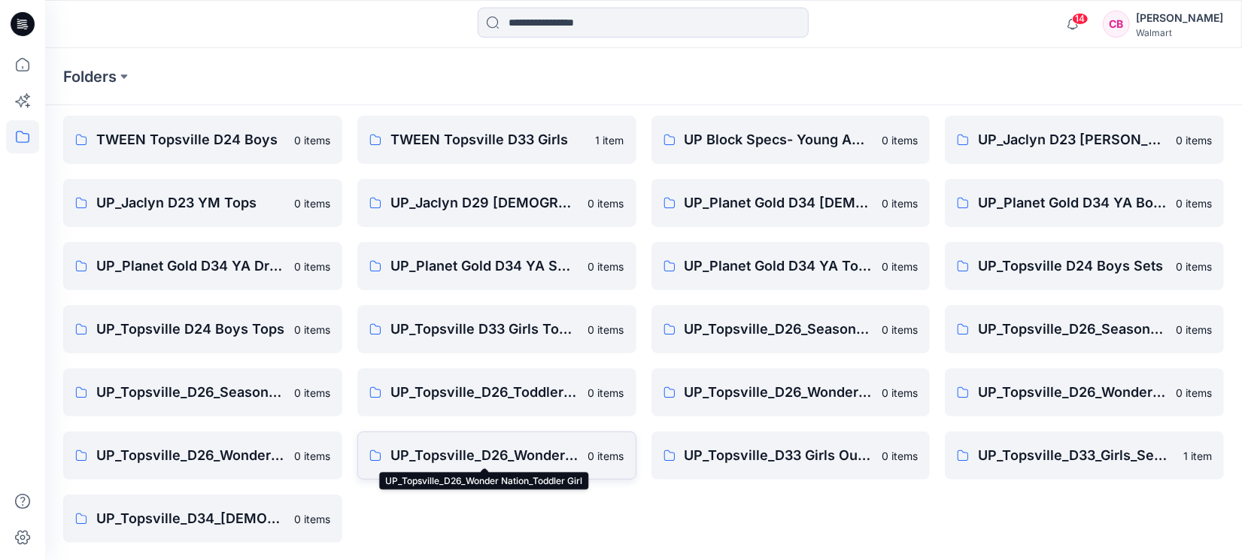
click at [487, 452] on p "UP_Topsville_D26_Wonder Nation_Toddler Girl" at bounding box center [484, 455] width 189 height 21
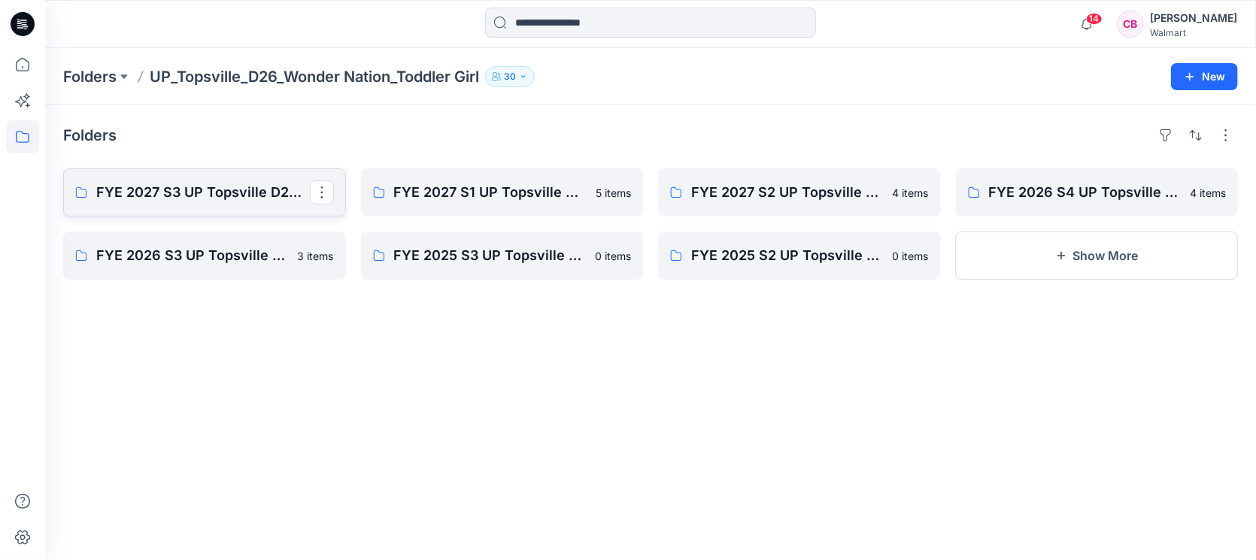
click at [159, 184] on p "FYE 2027 S3 UP Topsville D26 Toddler Girl Wonder Nation" at bounding box center [203, 192] width 214 height 21
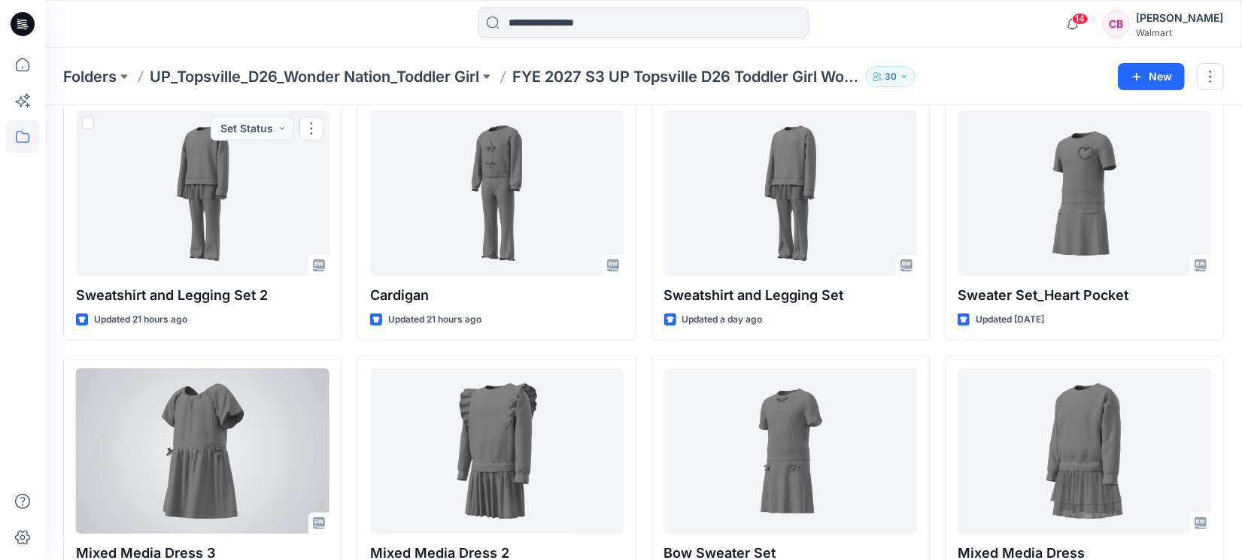
scroll to position [125, 0]
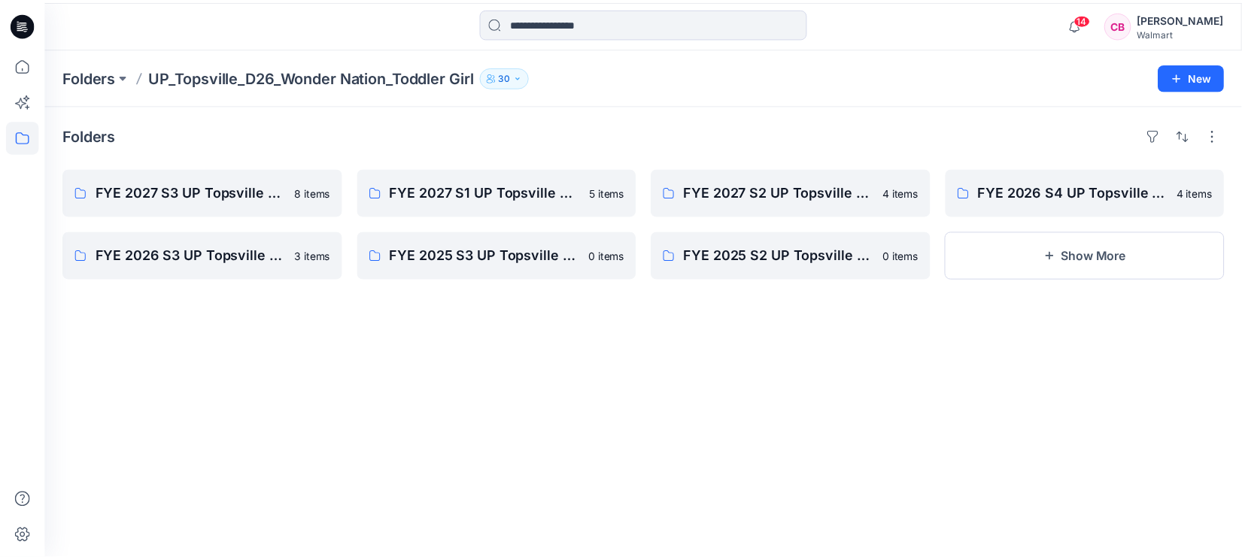
scroll to position [113, 0]
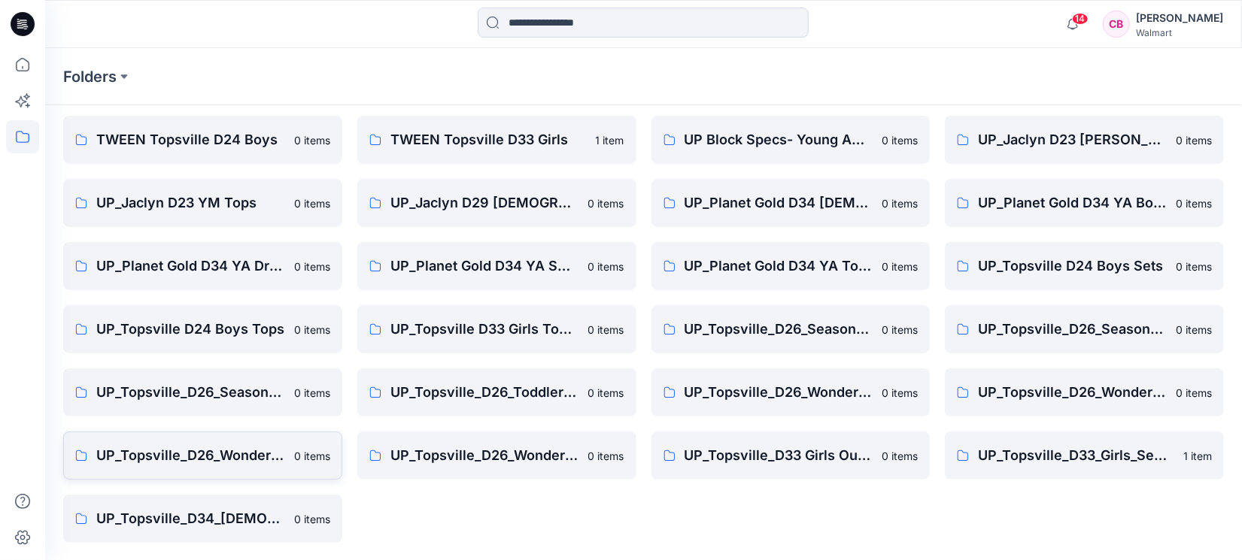
click at [195, 454] on p "UP_Topsville_D26_Wonder Nation_Toddler Boy" at bounding box center [190, 455] width 189 height 21
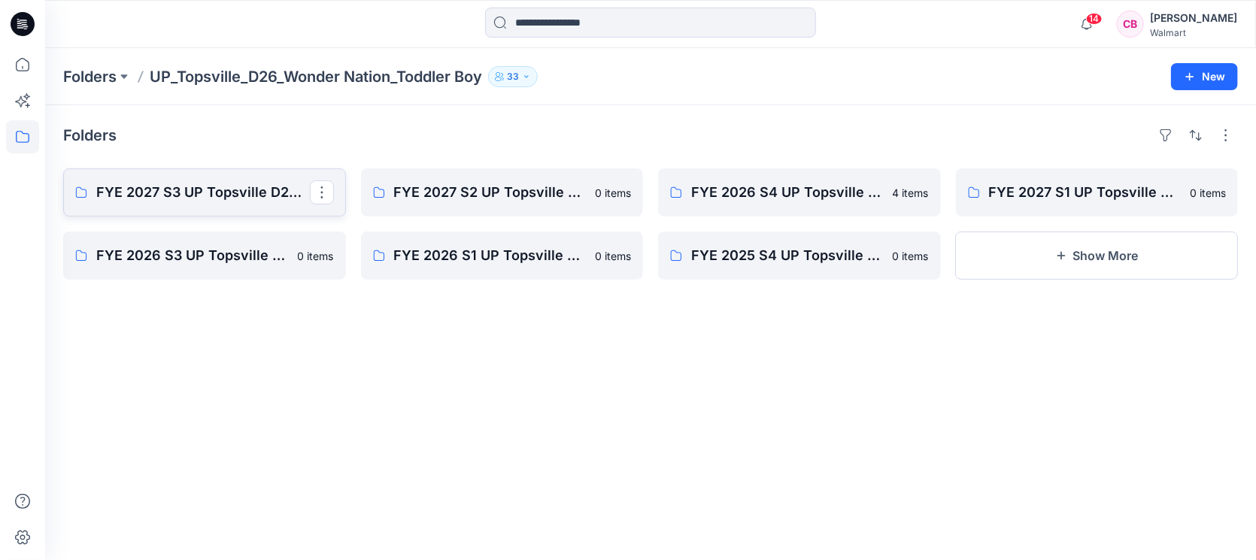
click at [132, 196] on p "FYE 2027 S3 UP Topsville D26 Toddler Boy" at bounding box center [203, 192] width 214 height 21
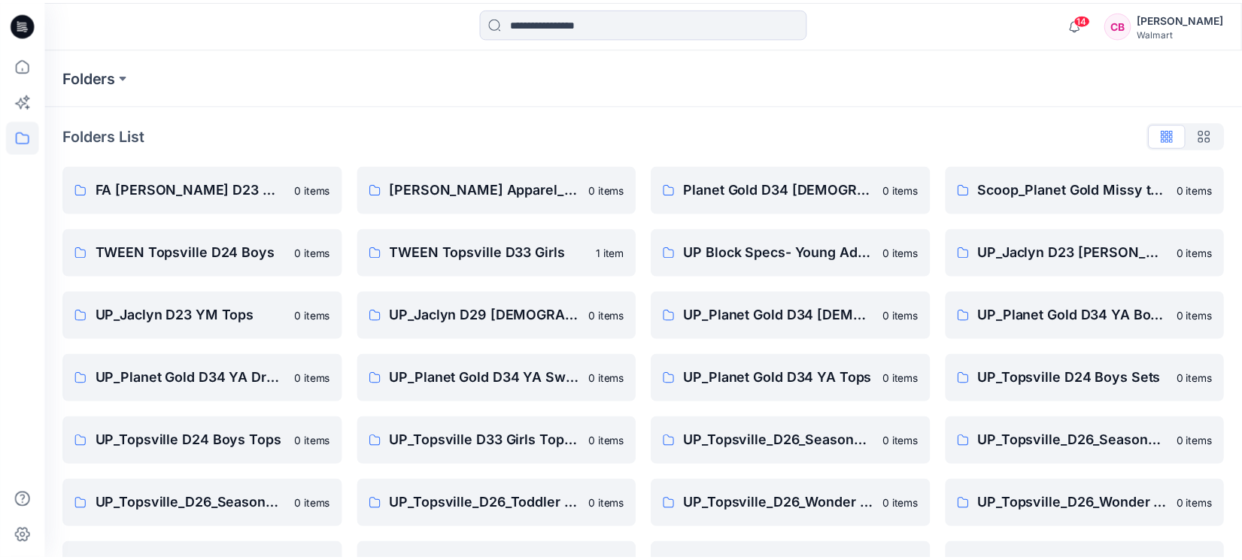
scroll to position [113, 0]
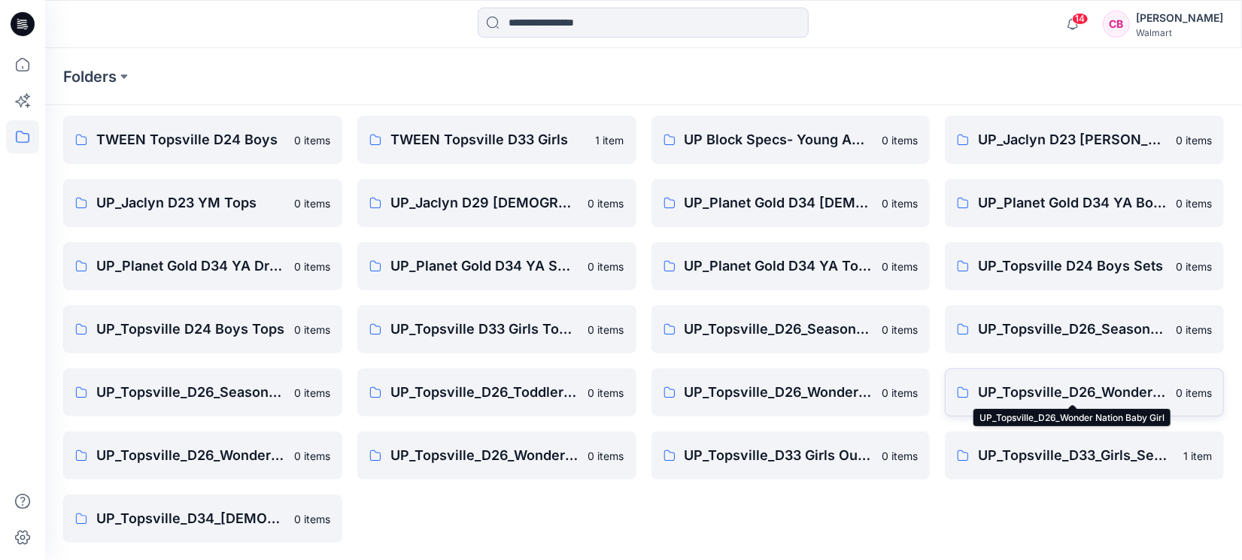
click at [1125, 390] on p "UP_Topsville_D26_Wonder Nation Baby Girl" at bounding box center [1072, 392] width 189 height 21
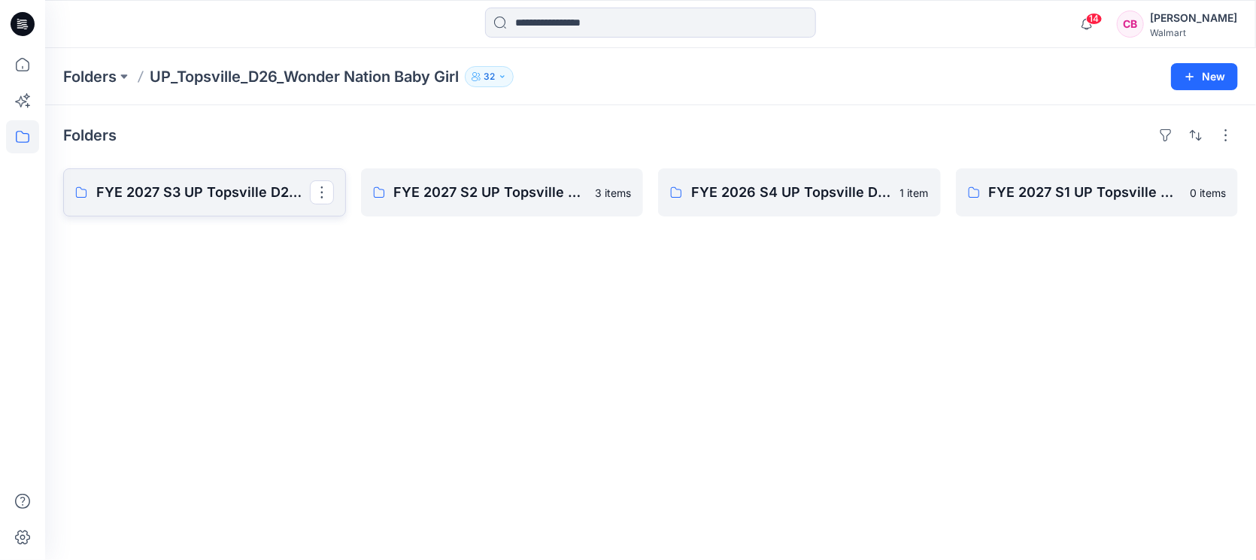
click at [164, 200] on p "FYE 2027 S3 UP Topsville D26 Baby Girl Wonder Nation" at bounding box center [203, 192] width 214 height 21
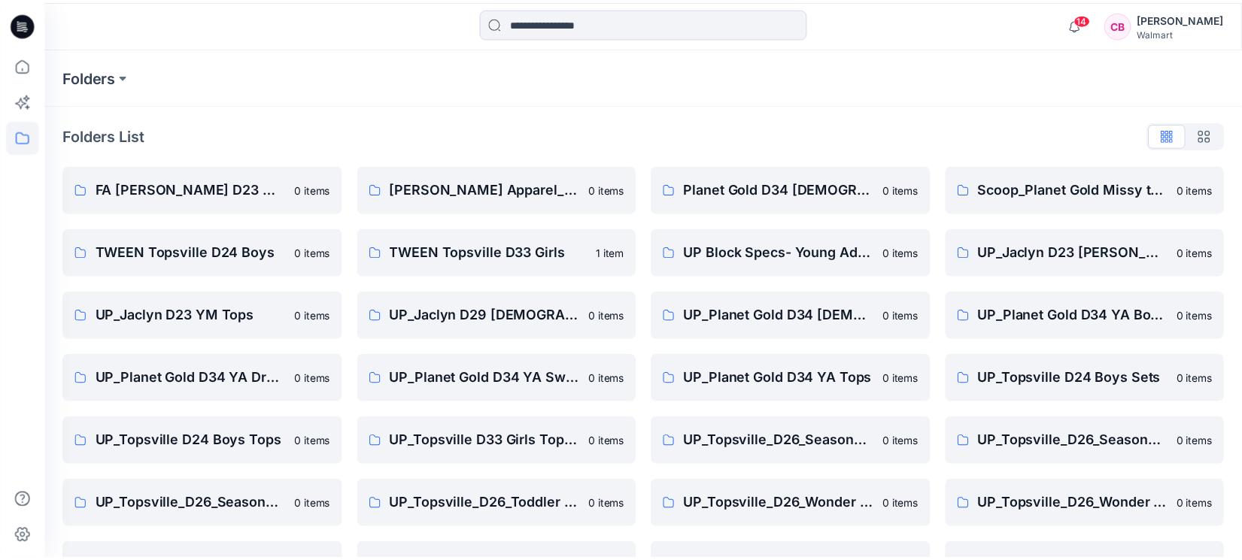
scroll to position [113, 0]
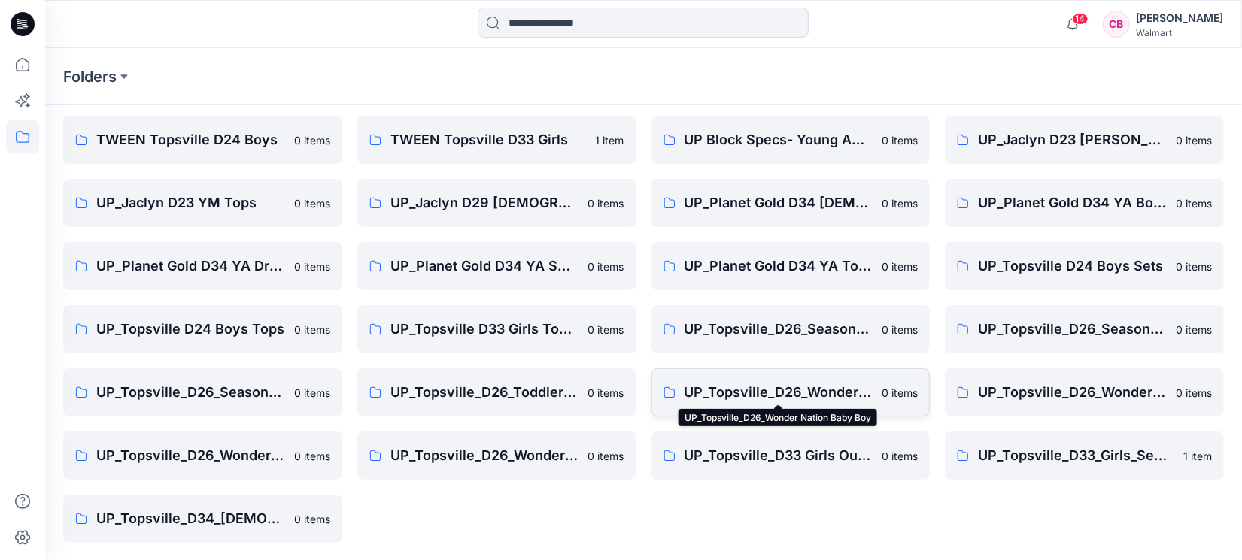
click at [780, 394] on p "UP_Topsville_D26_Wonder Nation Baby Boy" at bounding box center [779, 392] width 189 height 21
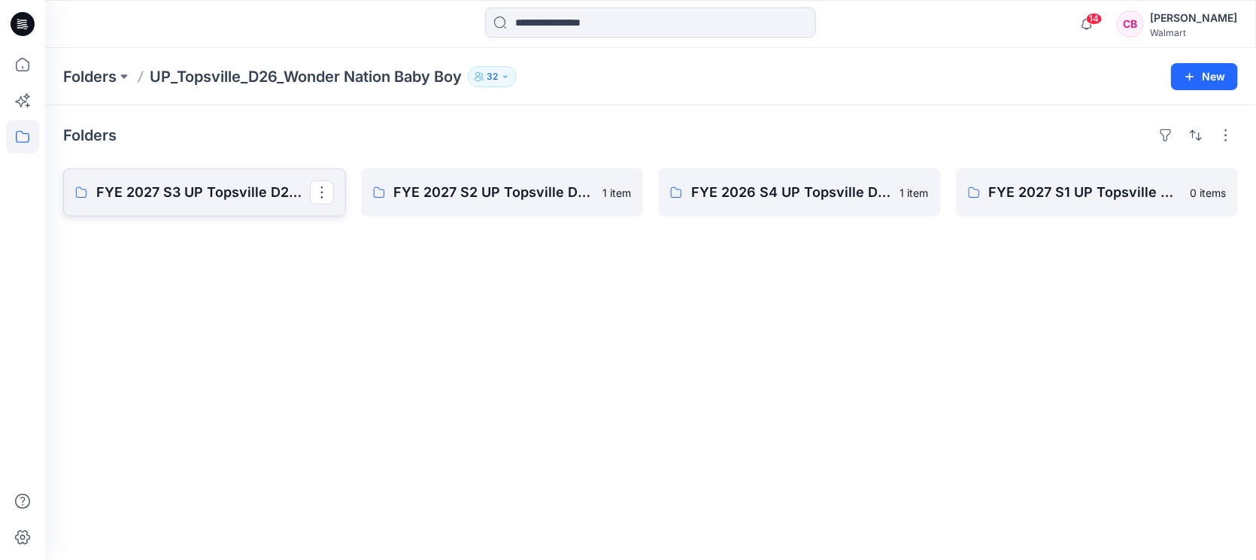
click at [150, 192] on p "FYE 2027 S3 UP Topsville D26 Baby Boy Wonder Nation" at bounding box center [203, 192] width 214 height 21
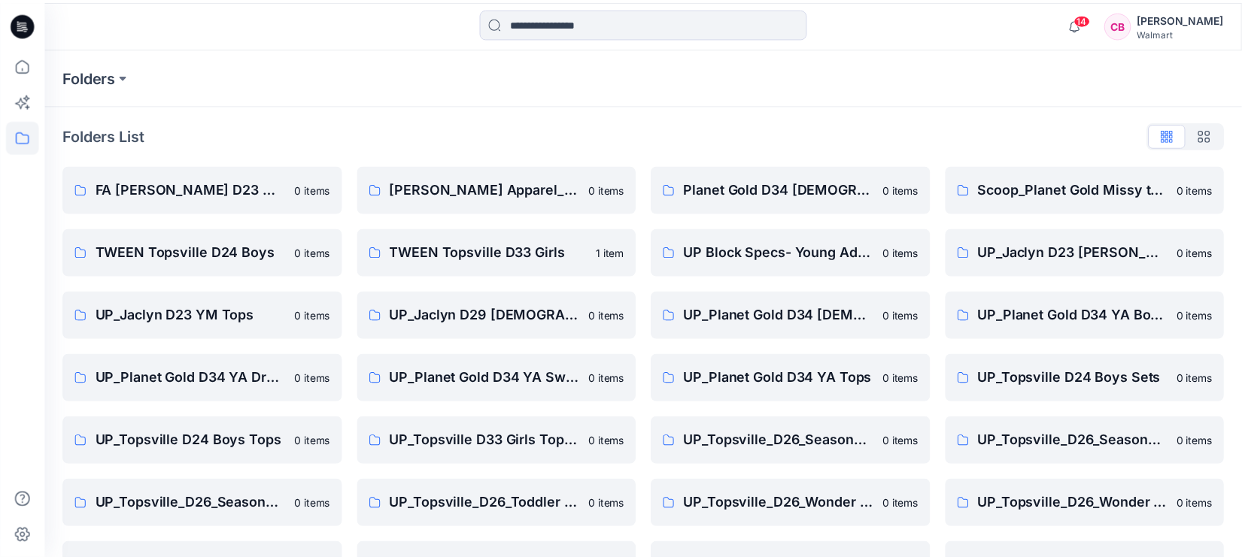
scroll to position [113, 0]
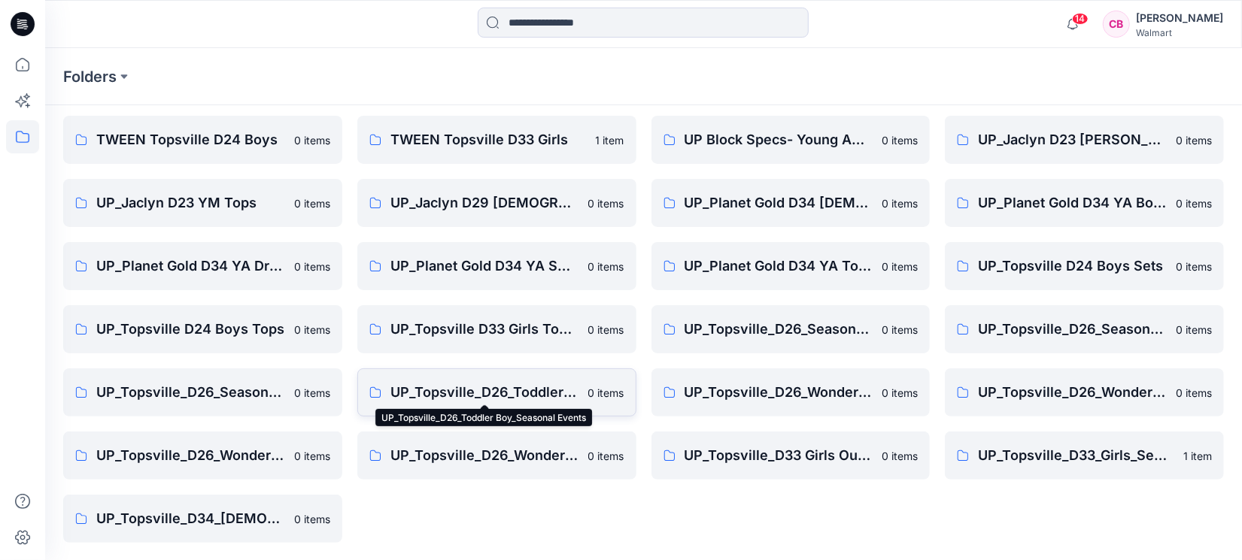
click at [517, 387] on p "UP_Topsville_D26_Toddler Boy_Seasonal Events" at bounding box center [484, 392] width 189 height 21
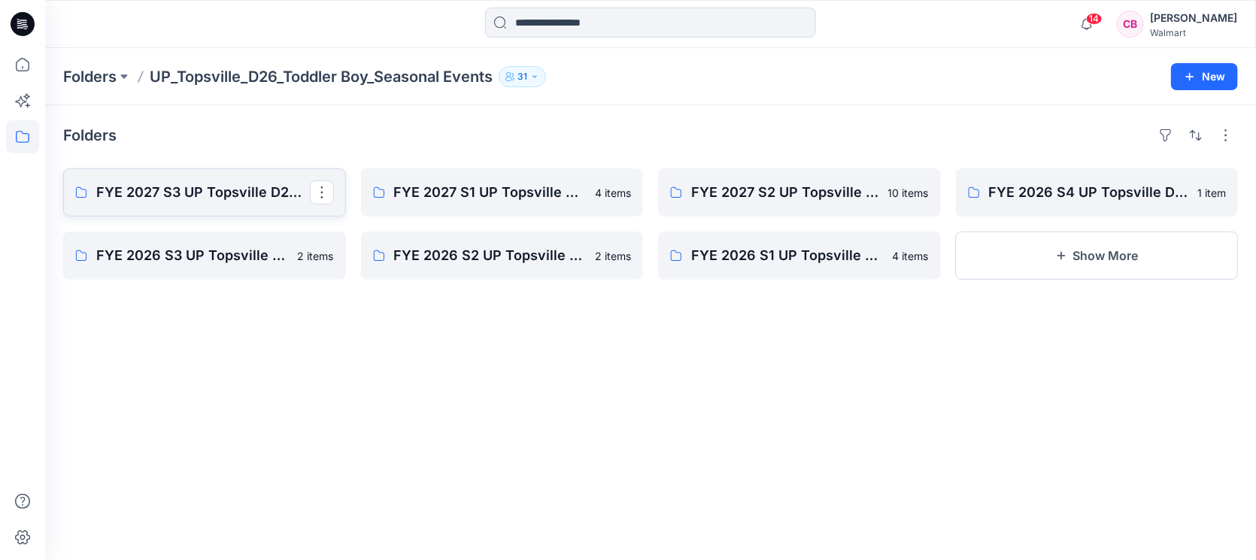
click at [193, 190] on p "FYE 2027 S3 UP Topsville D26 Toddler Boy Seasonal" at bounding box center [203, 192] width 214 height 21
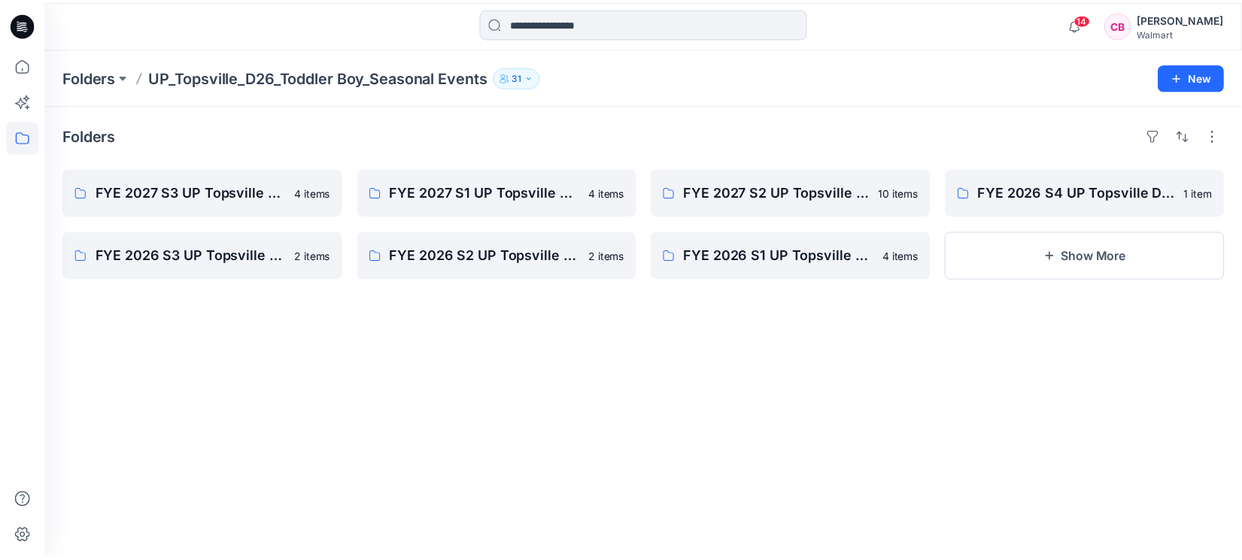
scroll to position [113, 0]
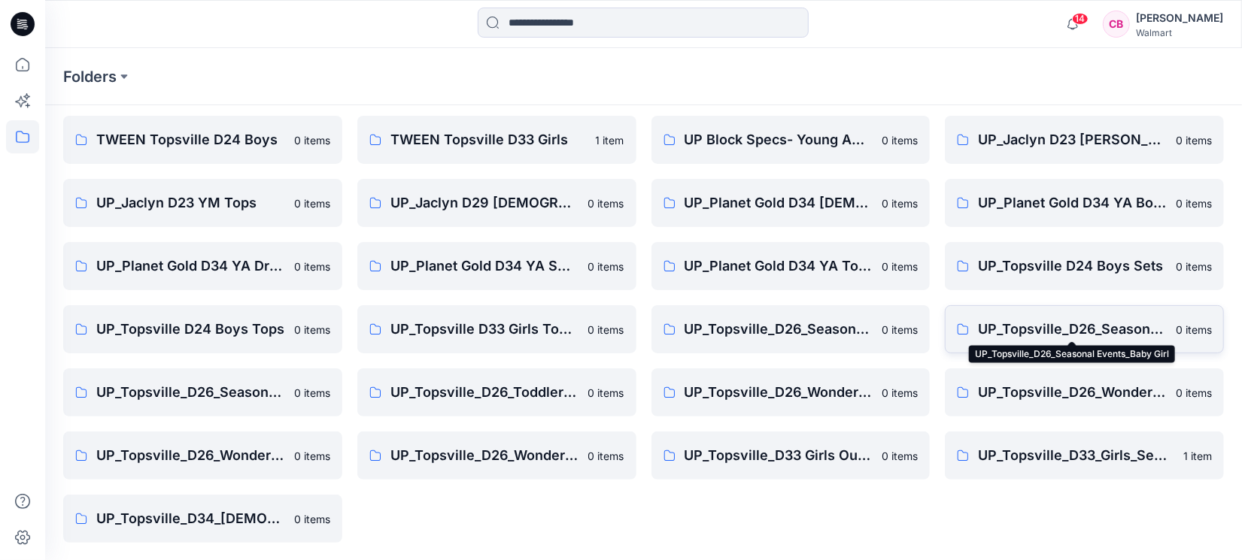
click at [1093, 331] on p "UP_Topsville_D26_Seasonal Events_Baby Girl" at bounding box center [1072, 329] width 189 height 21
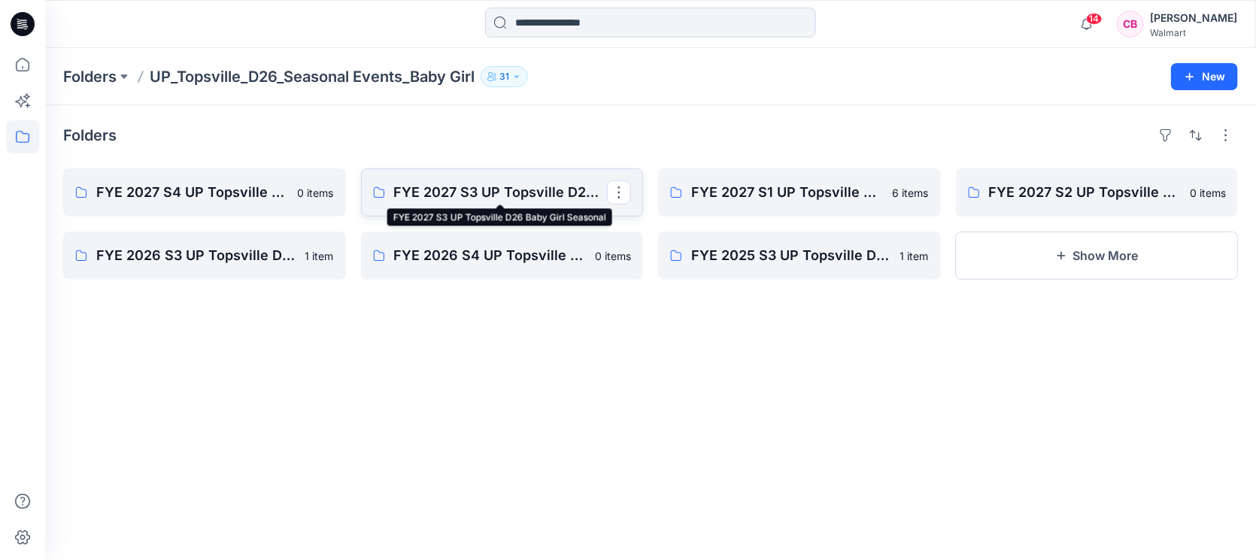
click at [483, 197] on p "FYE 2027 S3 UP Topsville D26 Baby Girl Seasonal" at bounding box center [501, 192] width 214 height 21
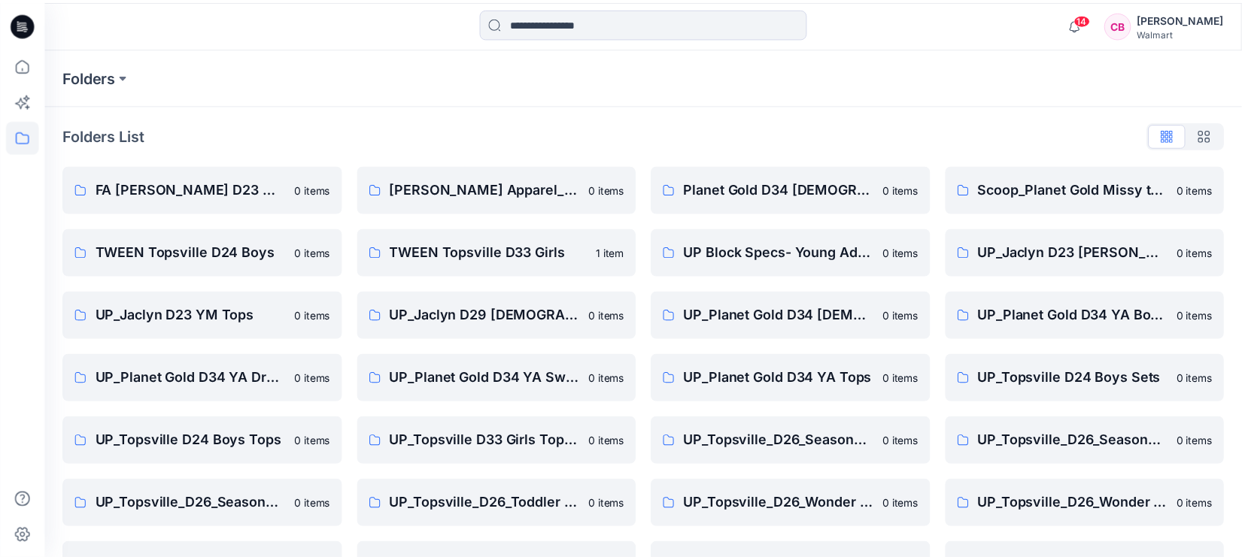
scroll to position [113, 0]
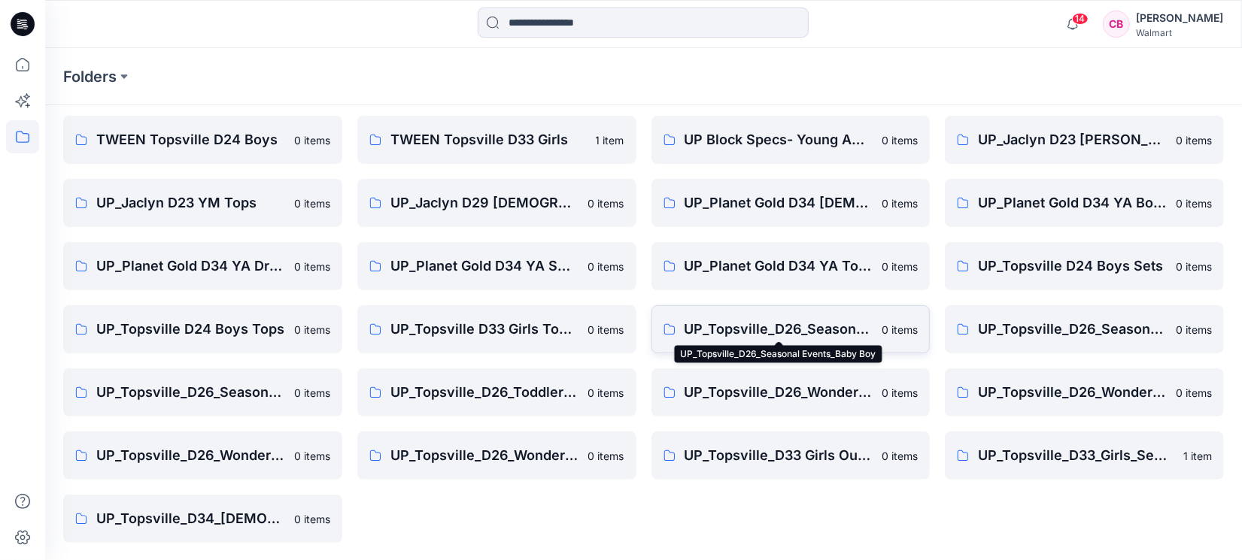
click at [808, 323] on p "UP_Topsville_D26_Seasonal Events_Baby Boy" at bounding box center [779, 329] width 189 height 21
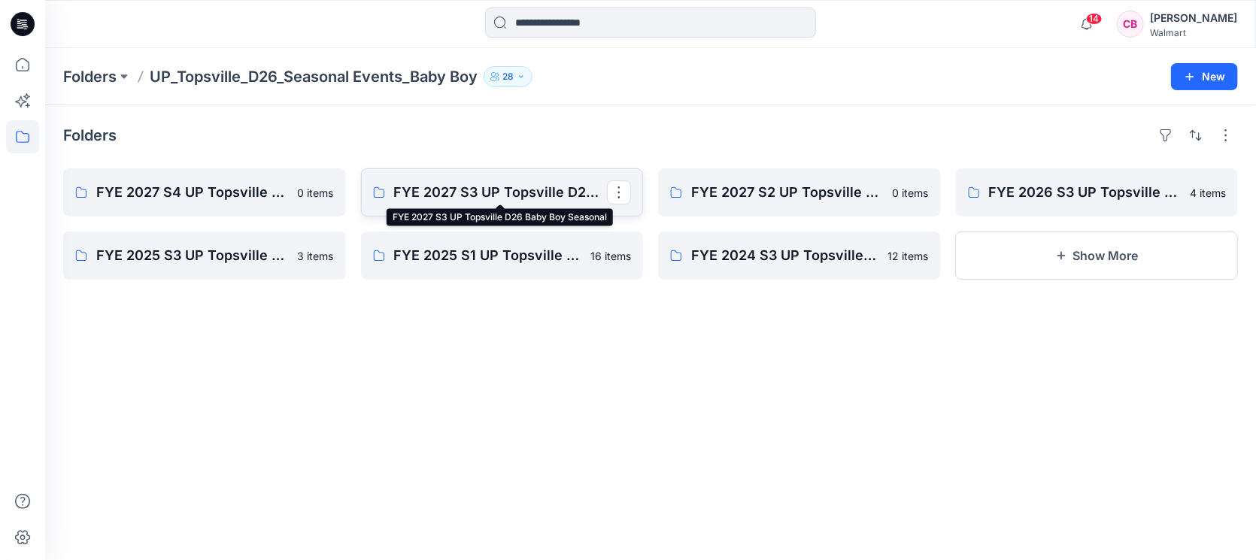
click at [444, 191] on p "FYE 2027 S3 UP Topsville D26 Baby Boy Seasonal" at bounding box center [501, 192] width 214 height 21
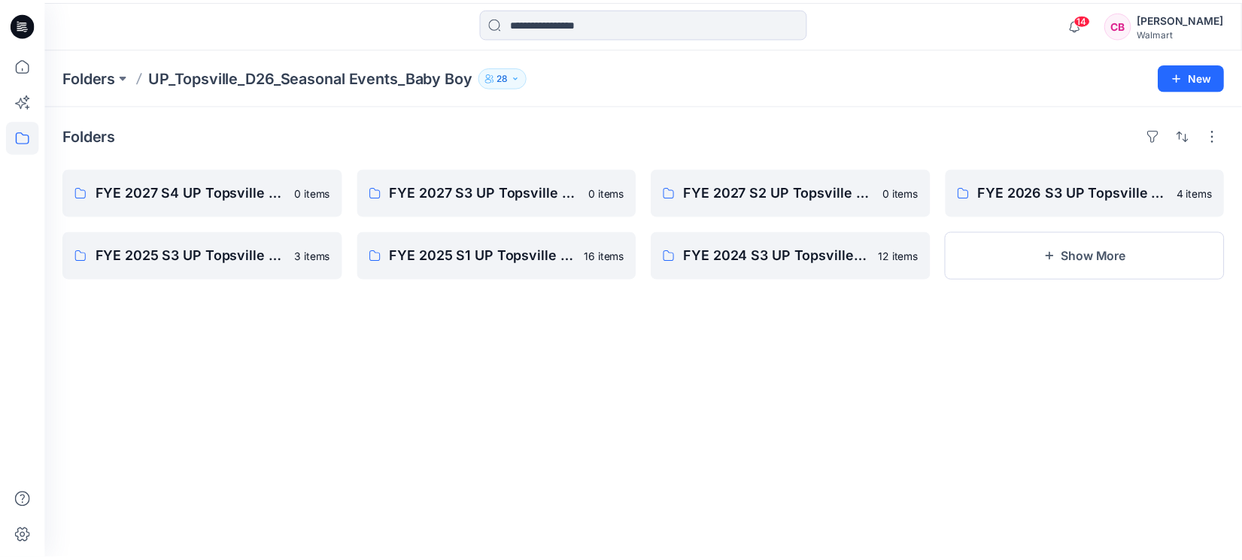
scroll to position [113, 0]
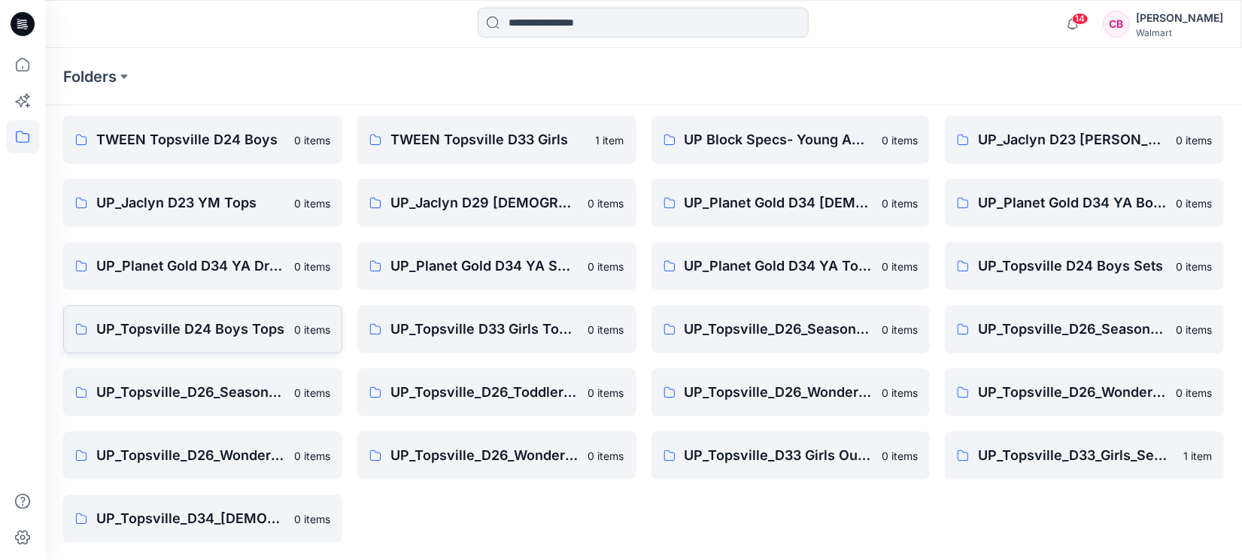
click at [179, 321] on p "UP_Topsville D24 Boys Tops" at bounding box center [190, 329] width 189 height 21
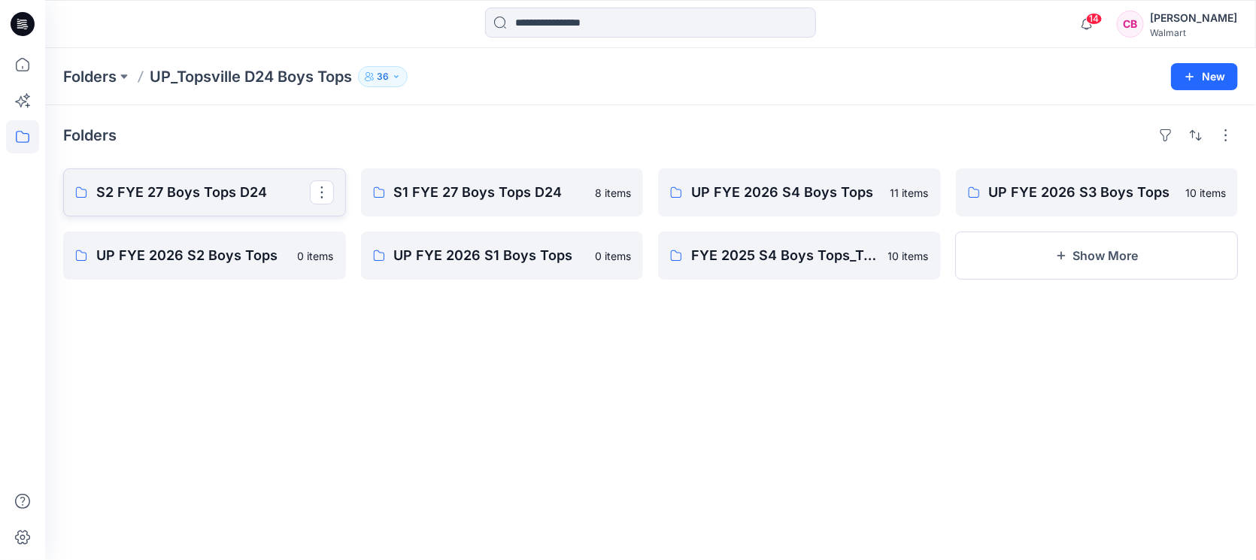
click at [177, 190] on p "S2 FYE 27 Boys Tops D24" at bounding box center [203, 192] width 214 height 21
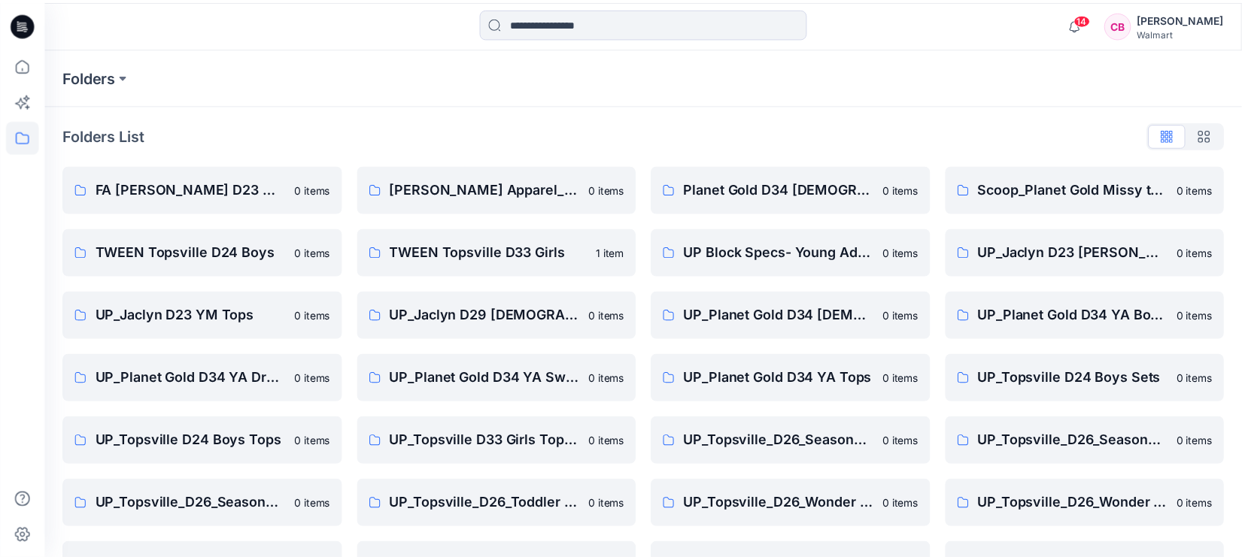
scroll to position [113, 0]
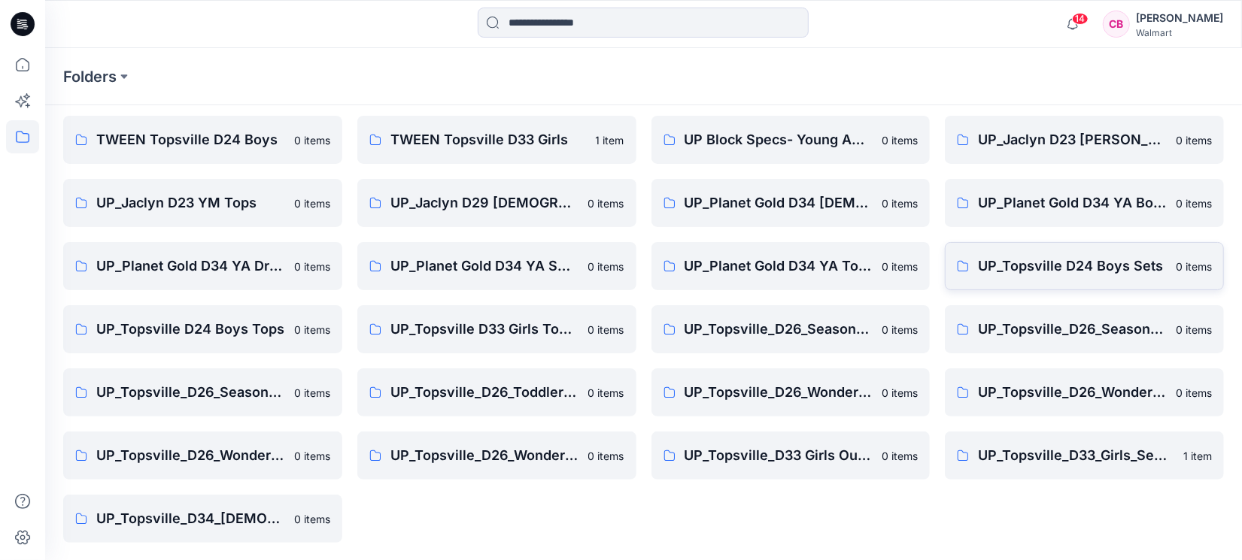
click at [1127, 267] on p "UP_Topsville D24 Boys Sets" at bounding box center [1072, 266] width 189 height 21
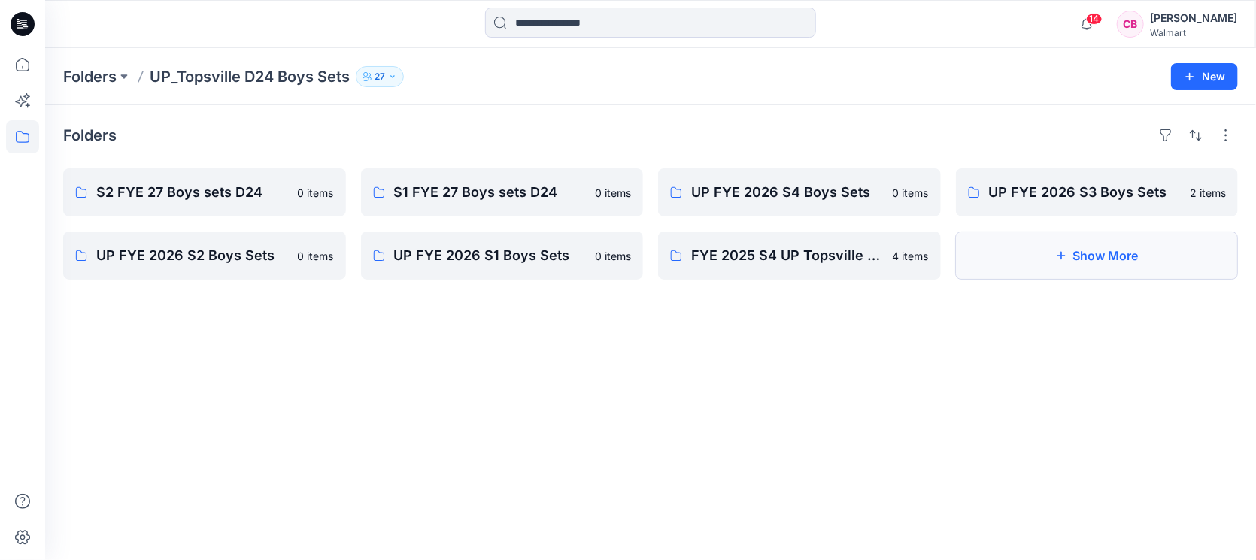
click at [1070, 252] on button "Show More" at bounding box center [1097, 256] width 283 height 48
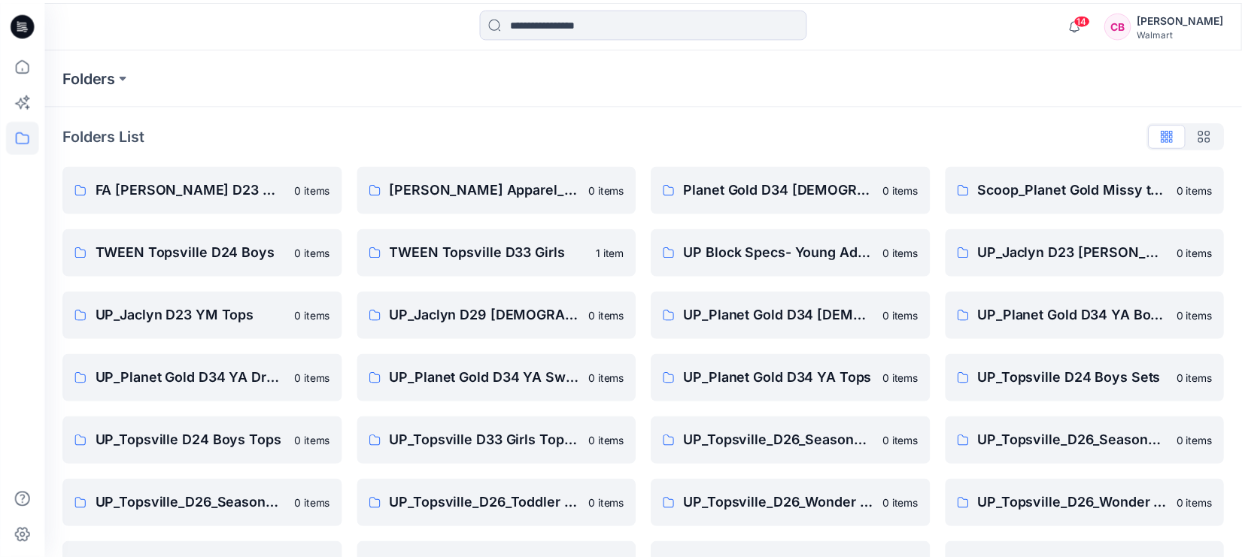
scroll to position [113, 0]
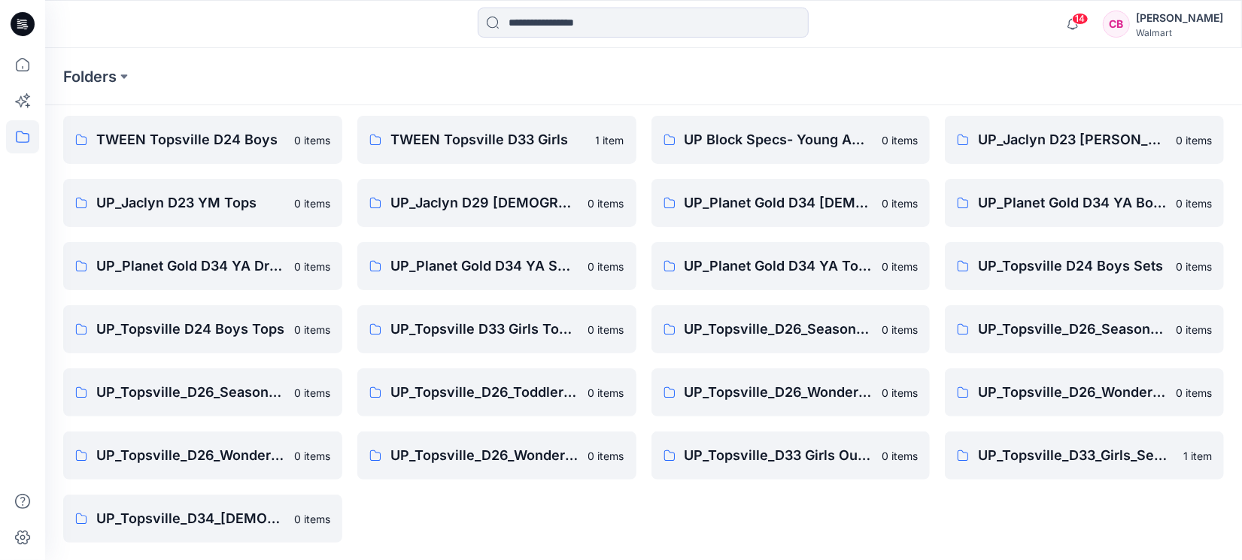
click at [1, 350] on div at bounding box center [22, 280] width 45 height 560
click at [442, 136] on p "TWEEN Topsville D33 Girls" at bounding box center [488, 139] width 196 height 21
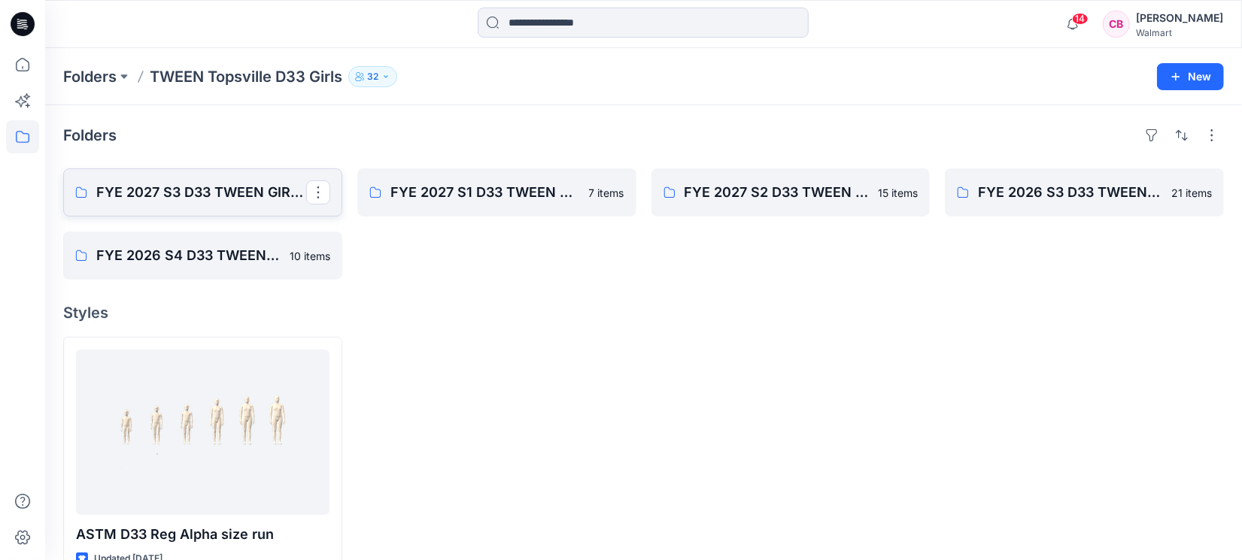
click at [172, 193] on p "FYE 2027 S3 D33 TWEEN GIRL TOPSVILLE" at bounding box center [201, 192] width 210 height 21
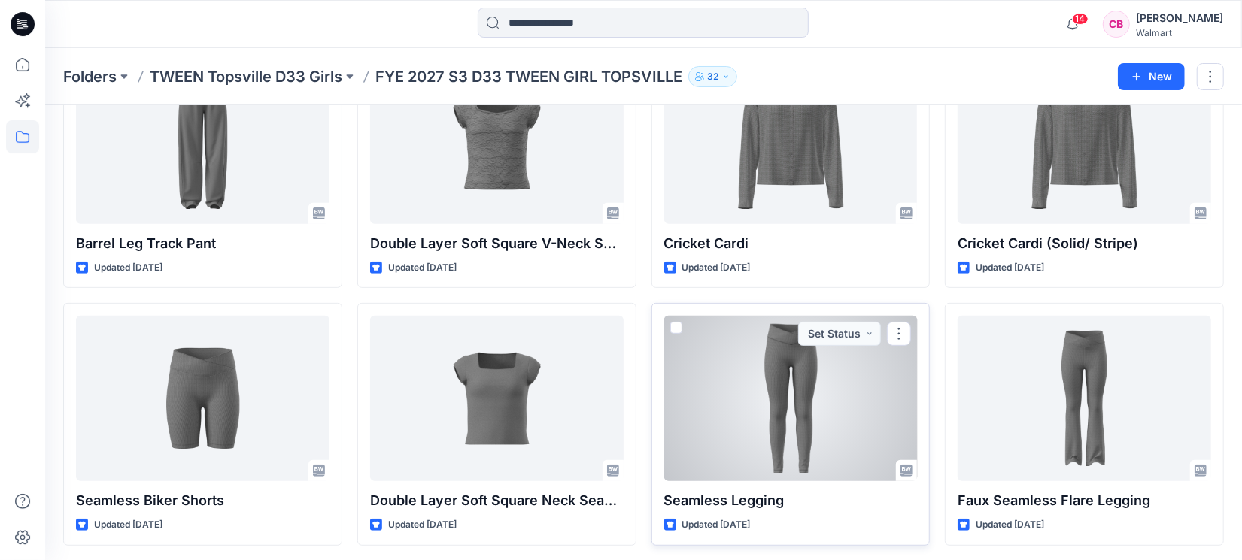
scroll to position [383, 0]
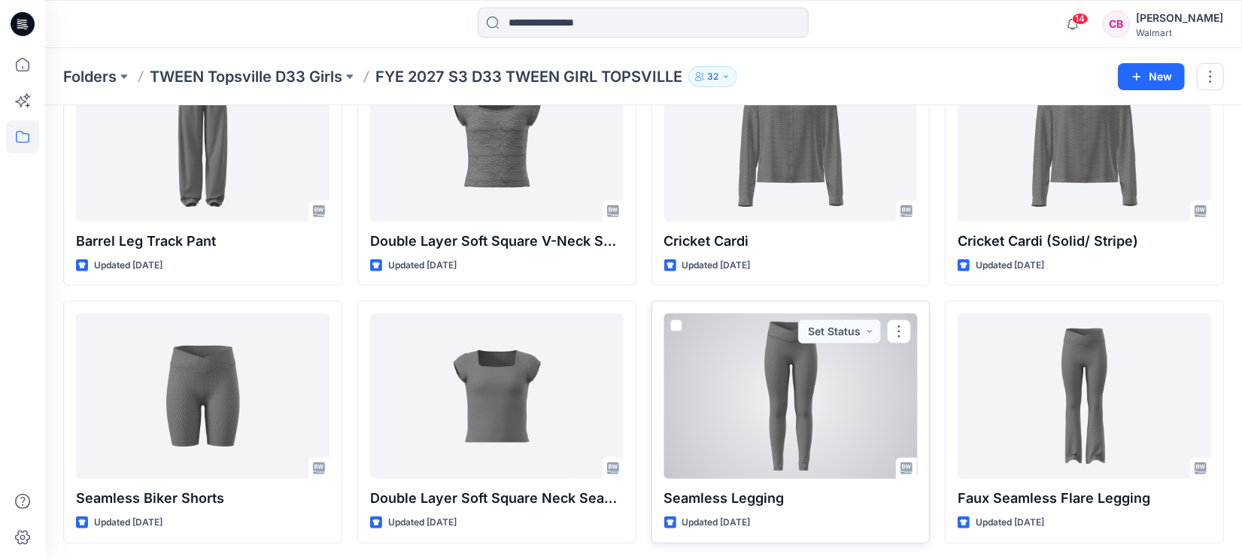
click at [762, 413] on div at bounding box center [791, 397] width 254 height 166
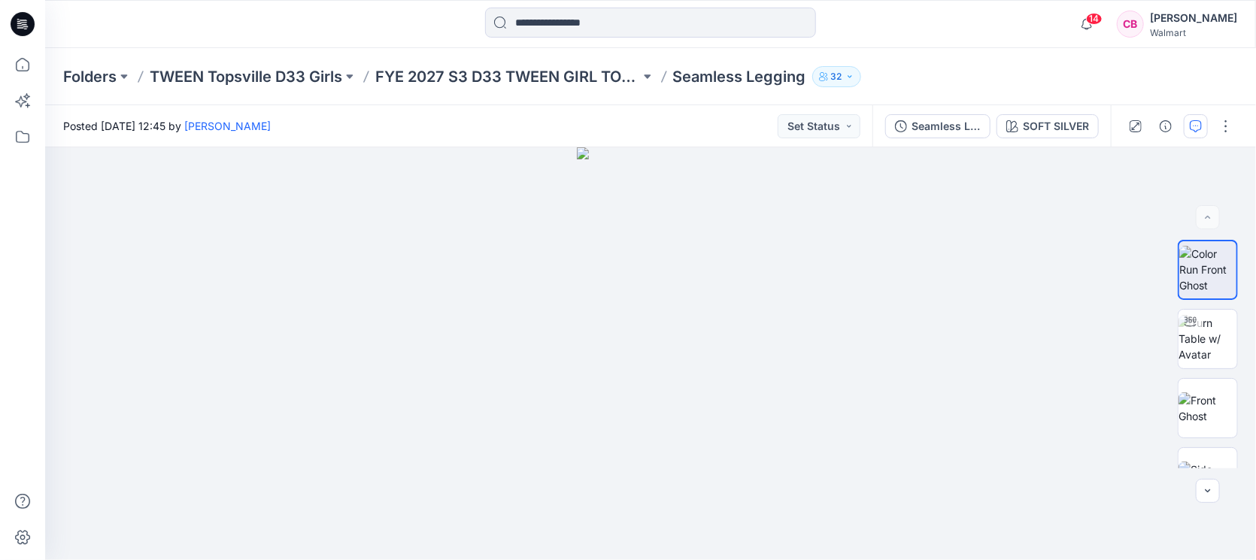
click at [1205, 126] on button "button" at bounding box center [1196, 126] width 24 height 24
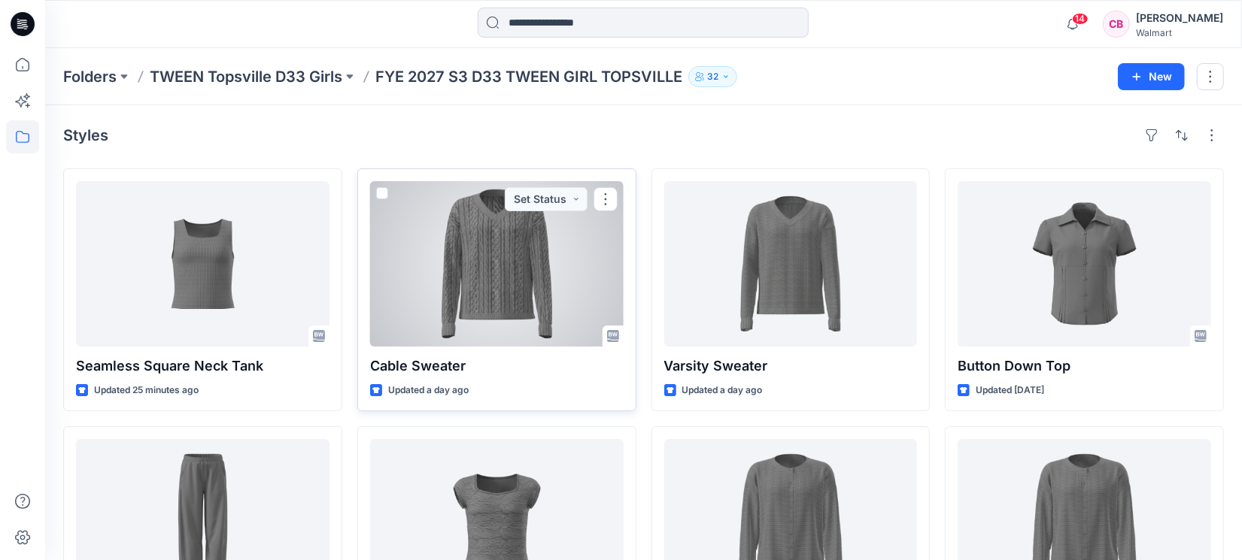
click at [466, 256] on div at bounding box center [497, 264] width 254 height 166
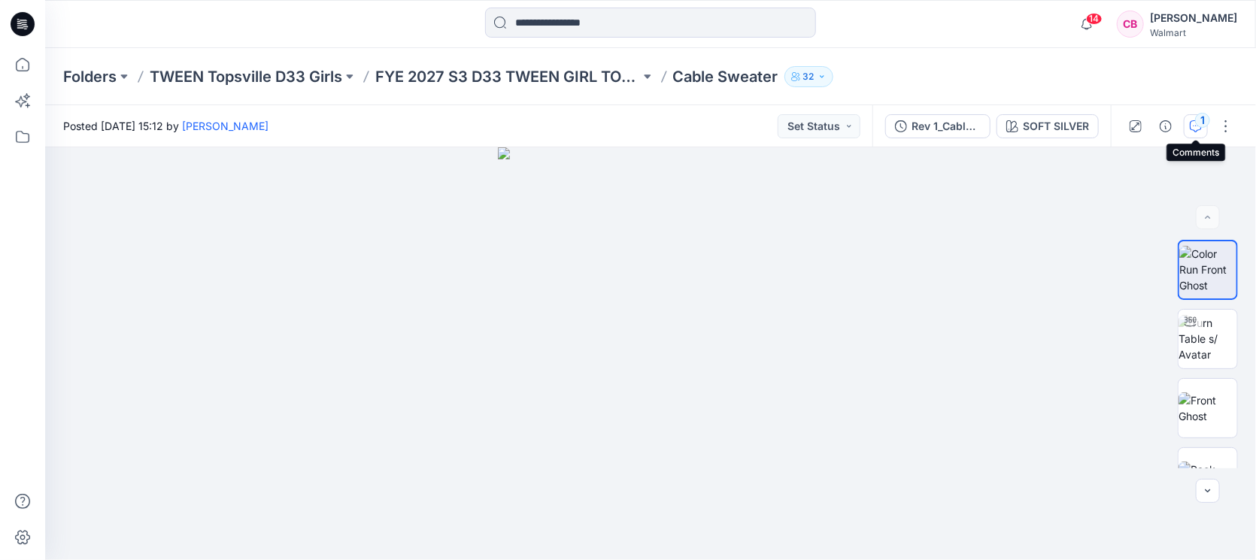
click at [1197, 126] on icon "button" at bounding box center [1196, 126] width 12 height 12
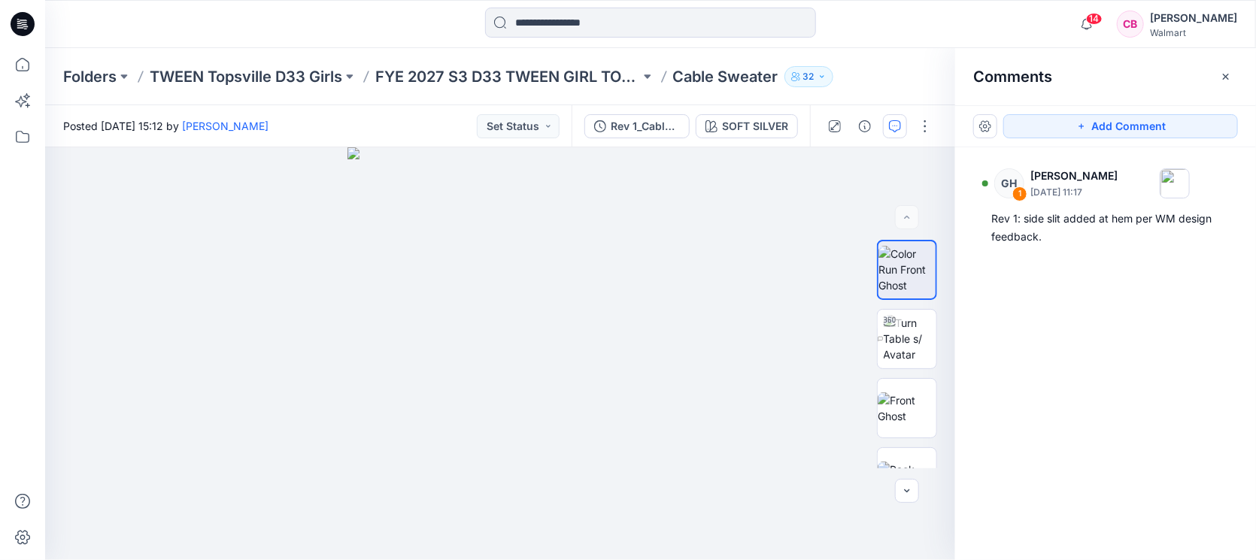
click at [1219, 82] on button "button" at bounding box center [1226, 77] width 24 height 24
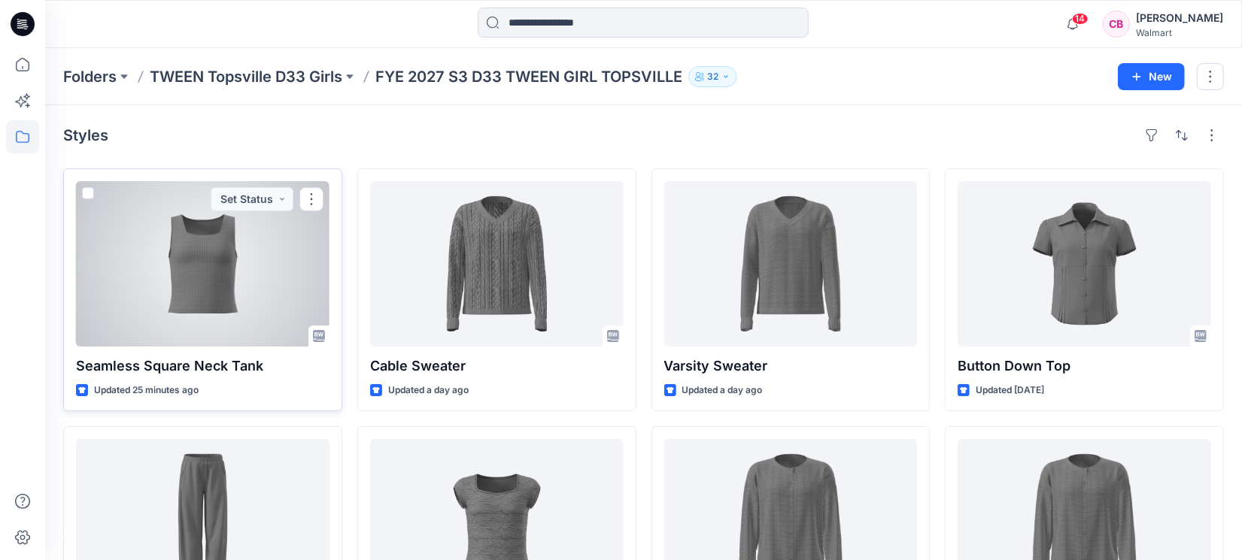
click at [175, 291] on div at bounding box center [203, 264] width 254 height 166
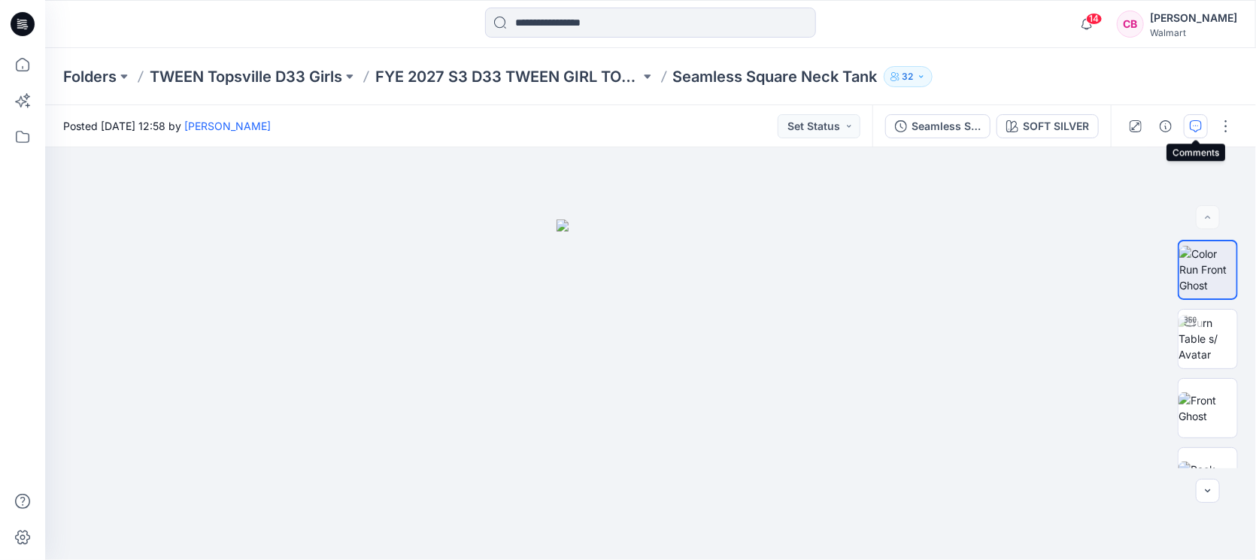
click at [1195, 129] on icon "button" at bounding box center [1196, 126] width 12 height 12
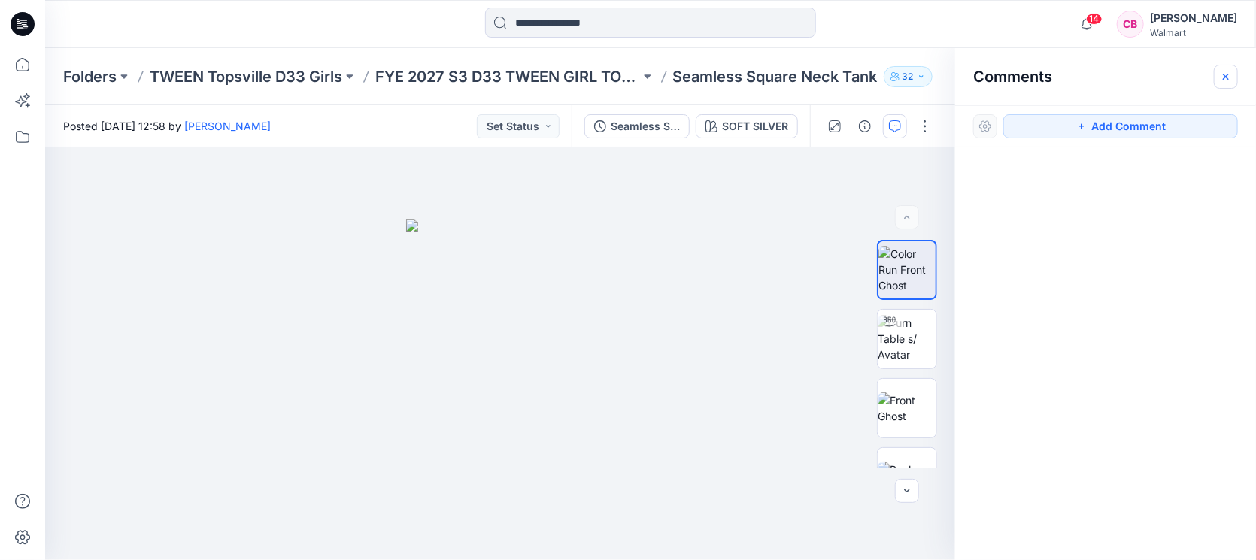
click at [1228, 66] on button "button" at bounding box center [1226, 77] width 24 height 24
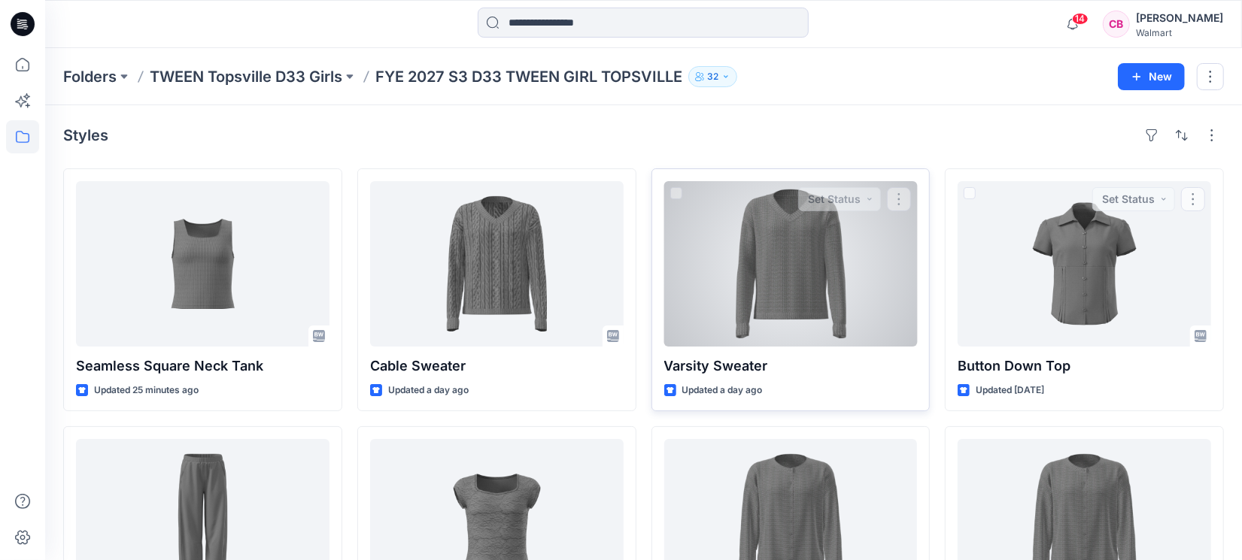
click at [787, 278] on div at bounding box center [791, 264] width 254 height 166
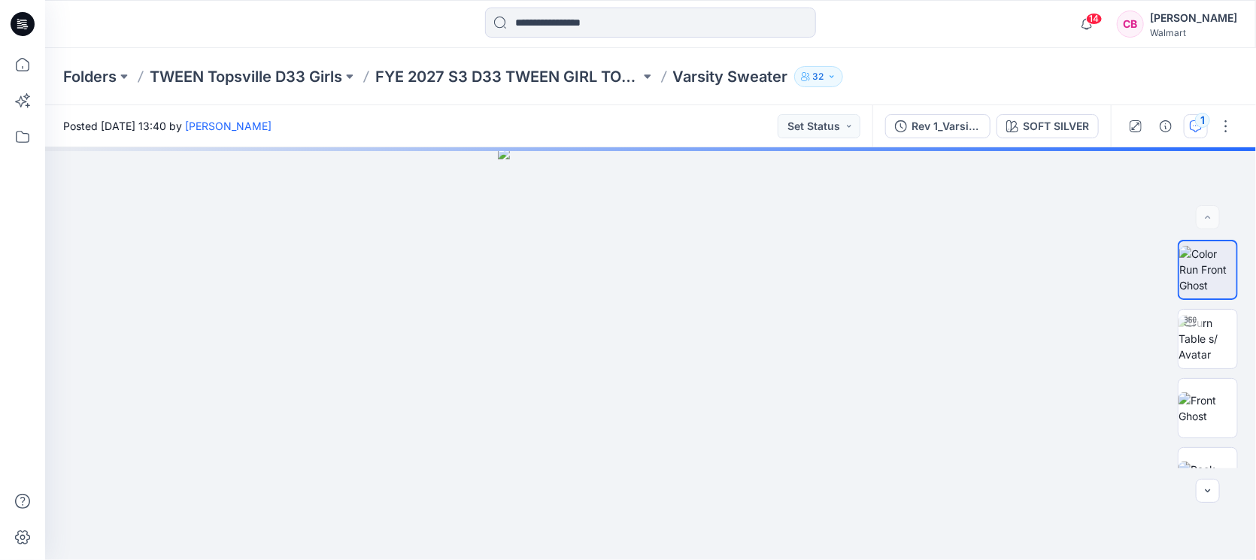
click at [1207, 126] on div "1" at bounding box center [1202, 120] width 15 height 15
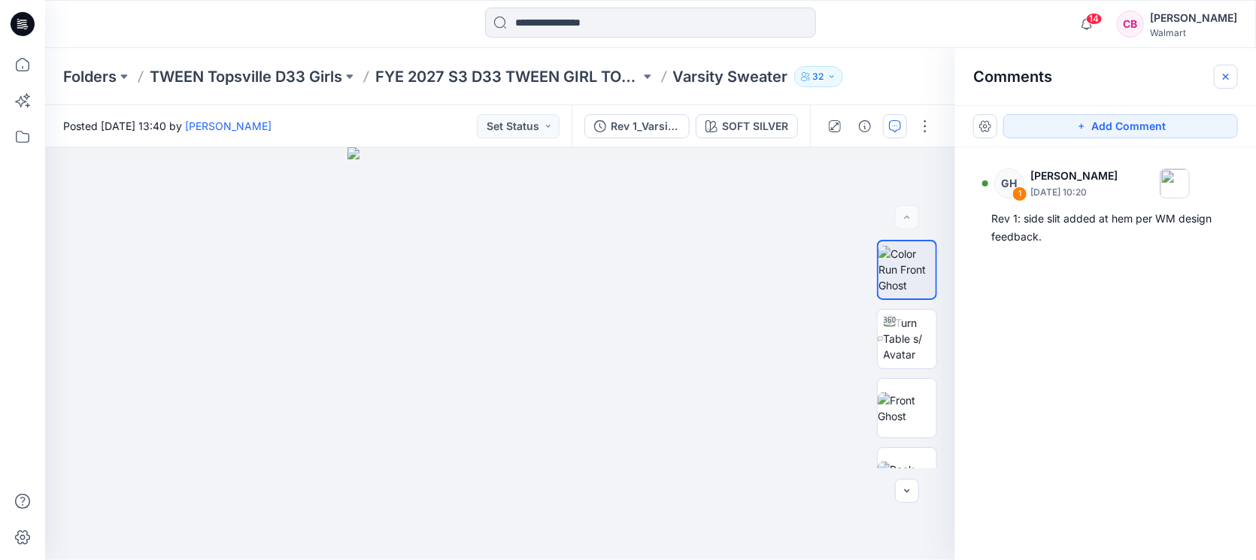
click at [1225, 79] on icon "button" at bounding box center [1226, 77] width 12 height 12
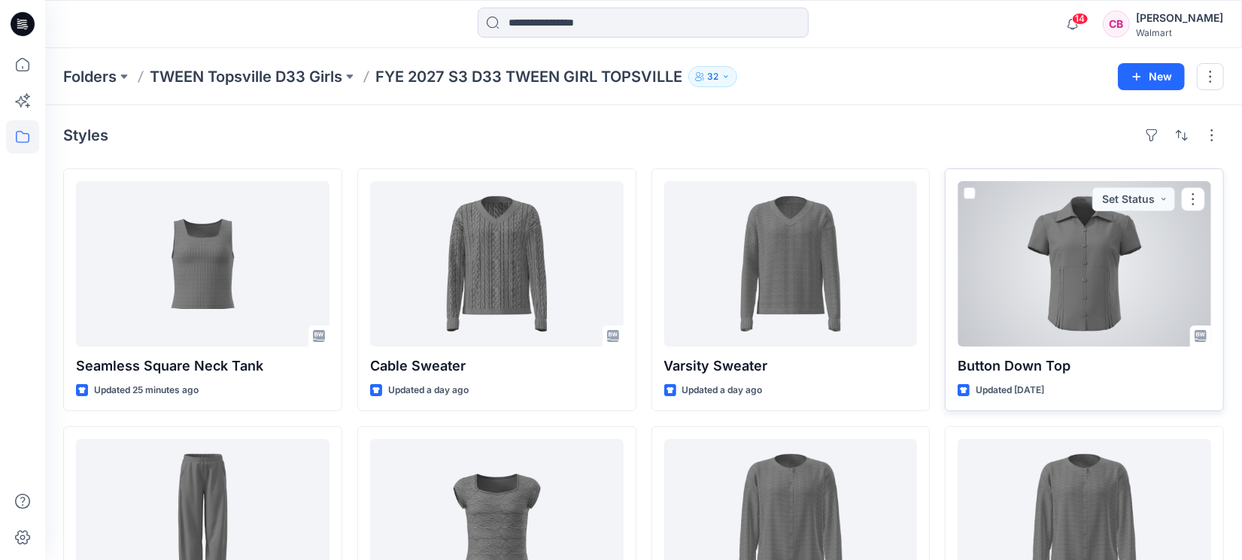
click at [1098, 286] on div at bounding box center [1085, 264] width 254 height 166
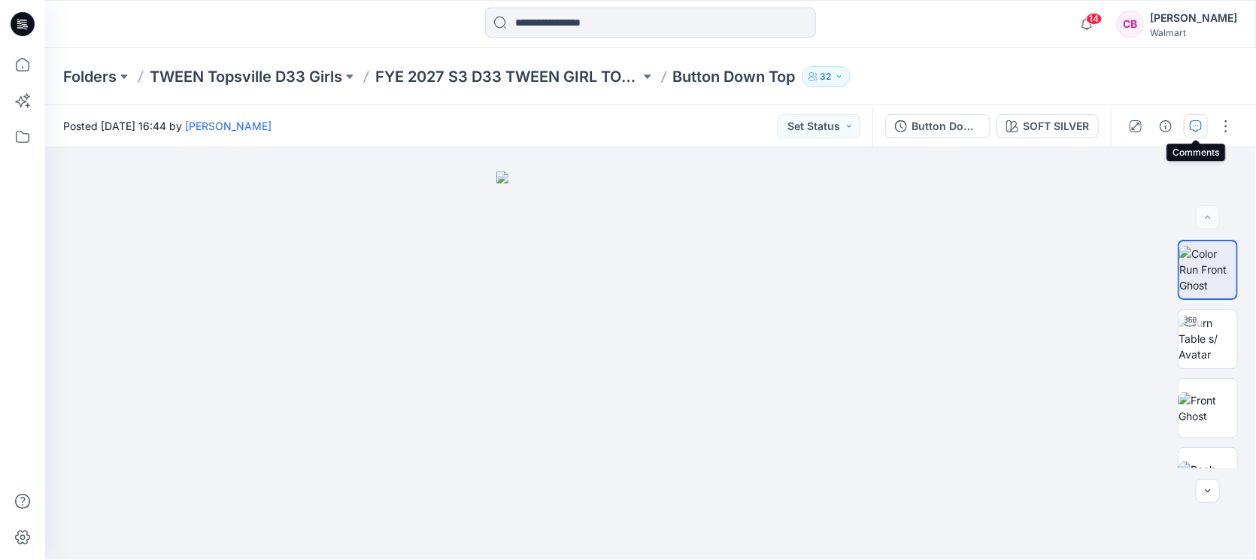
click at [1201, 126] on icon "button" at bounding box center [1196, 126] width 12 height 12
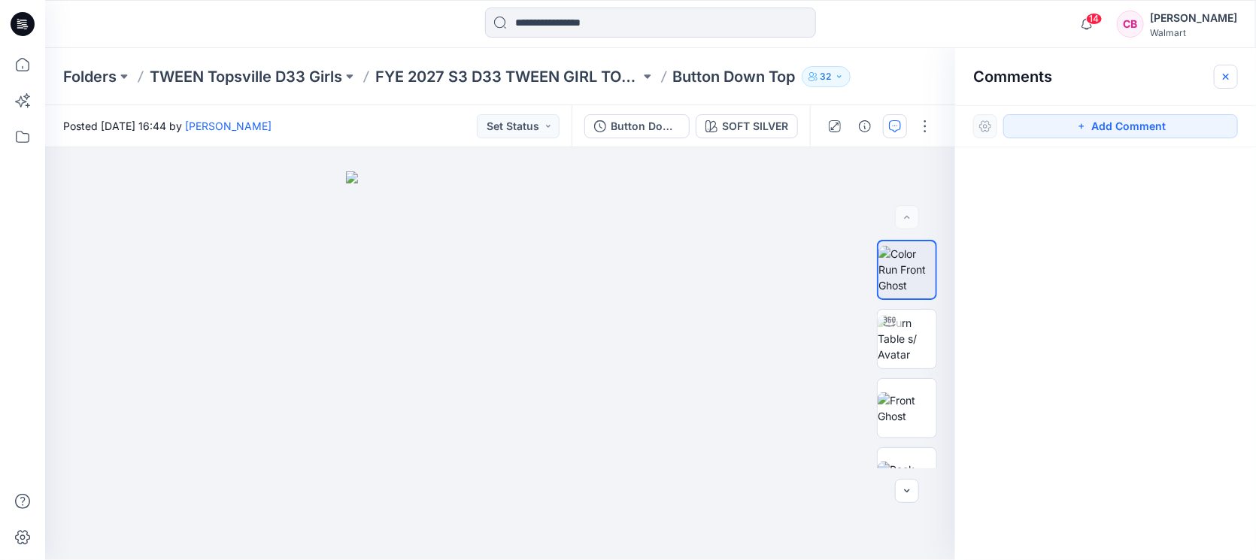
click at [1220, 77] on icon "button" at bounding box center [1226, 77] width 12 height 12
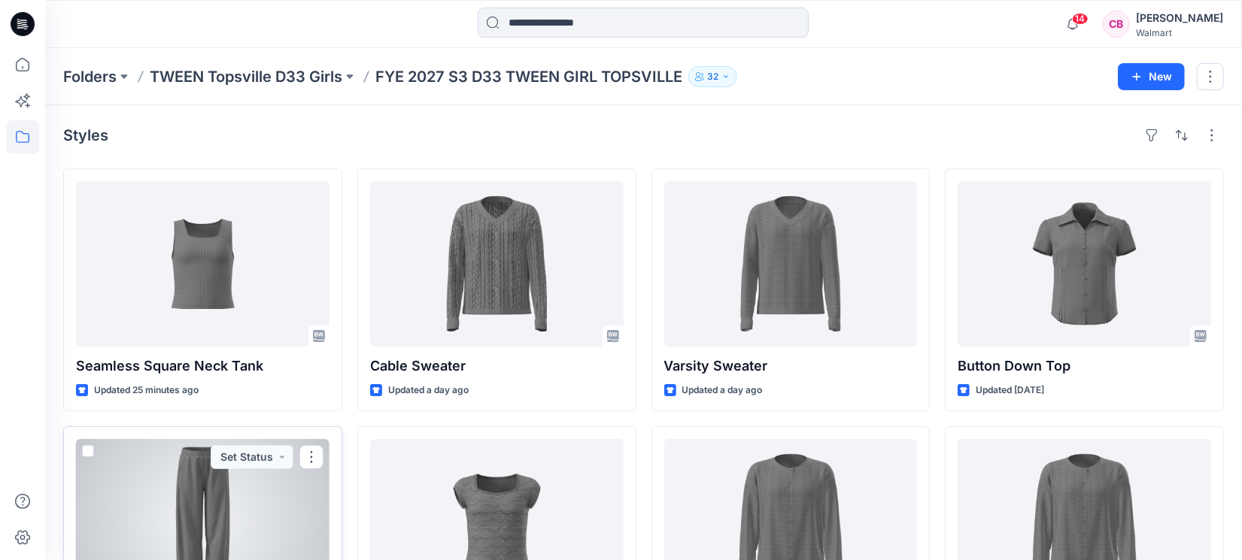
click at [183, 502] on div at bounding box center [203, 522] width 254 height 166
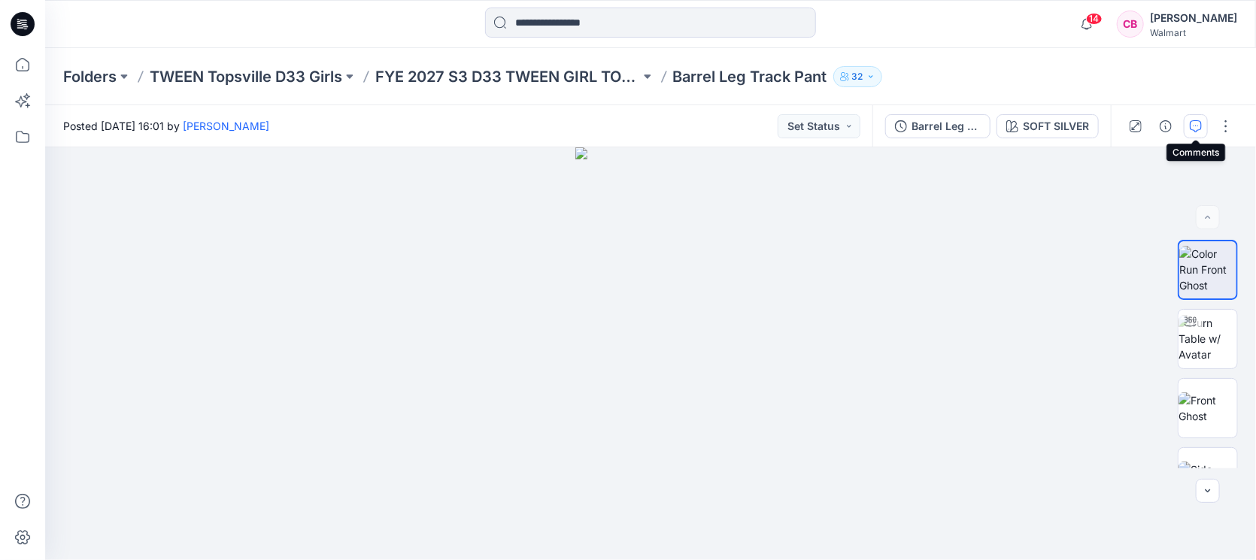
click at [1189, 126] on button "button" at bounding box center [1196, 126] width 24 height 24
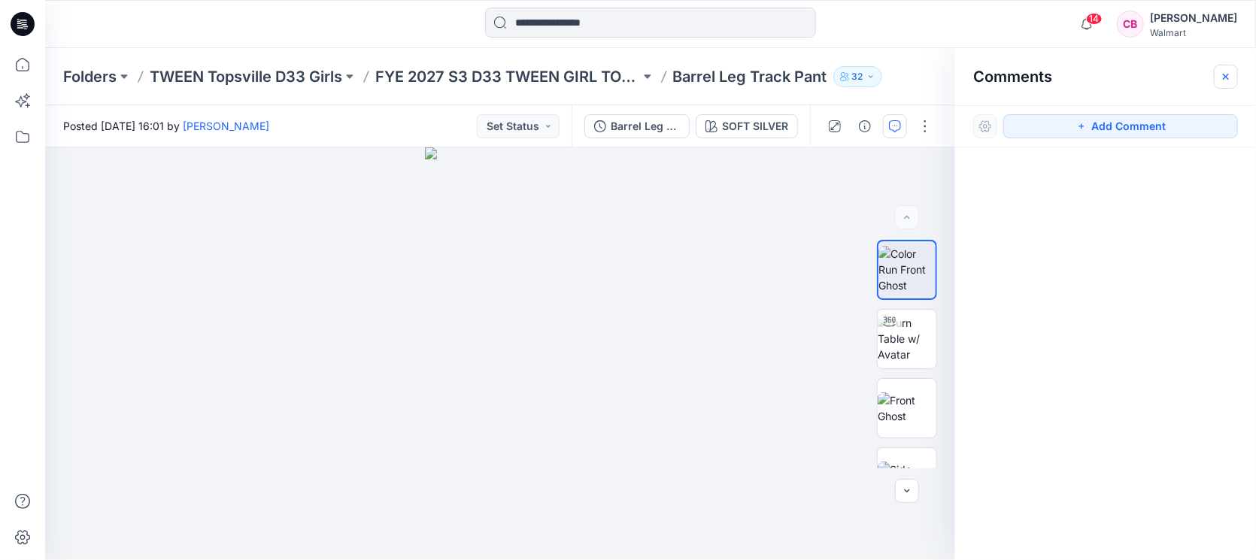
click at [1223, 83] on button "button" at bounding box center [1226, 77] width 24 height 24
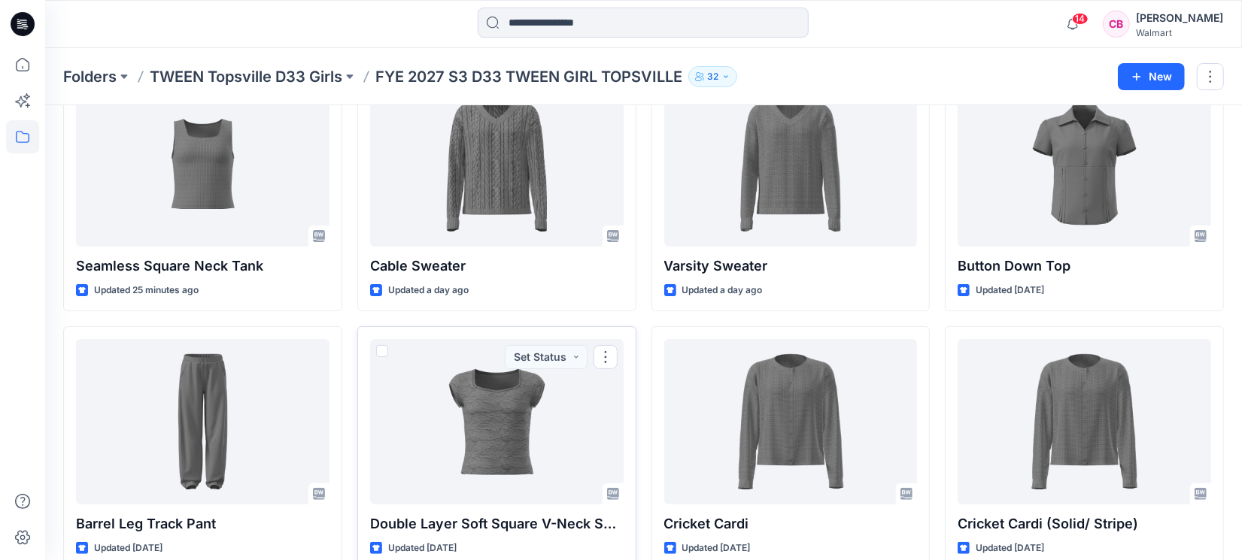
scroll to position [281, 0]
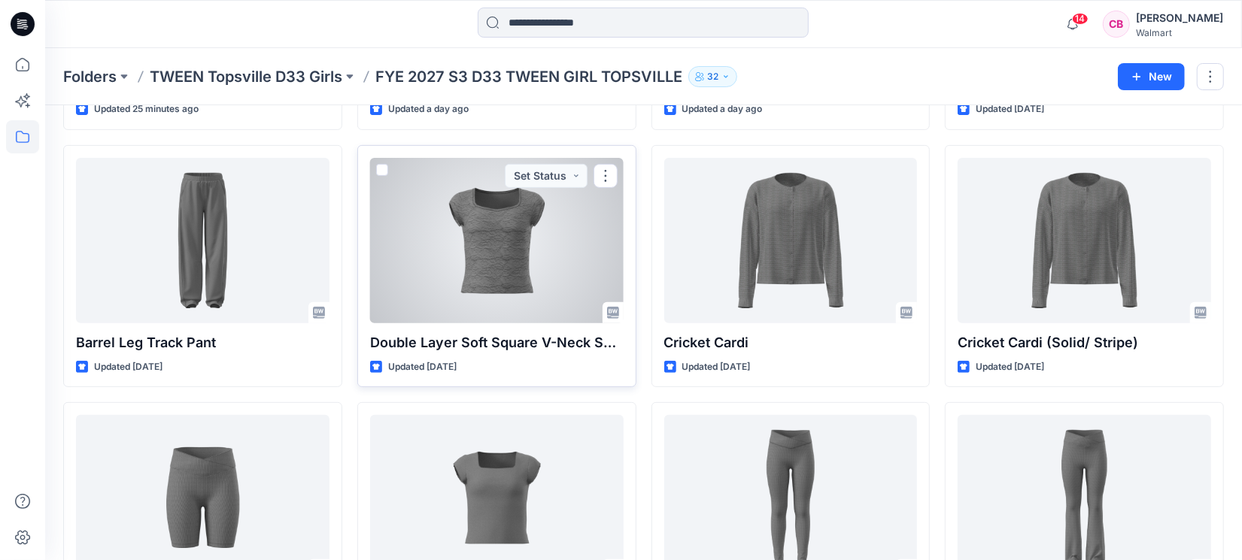
click at [494, 293] on div at bounding box center [497, 241] width 254 height 166
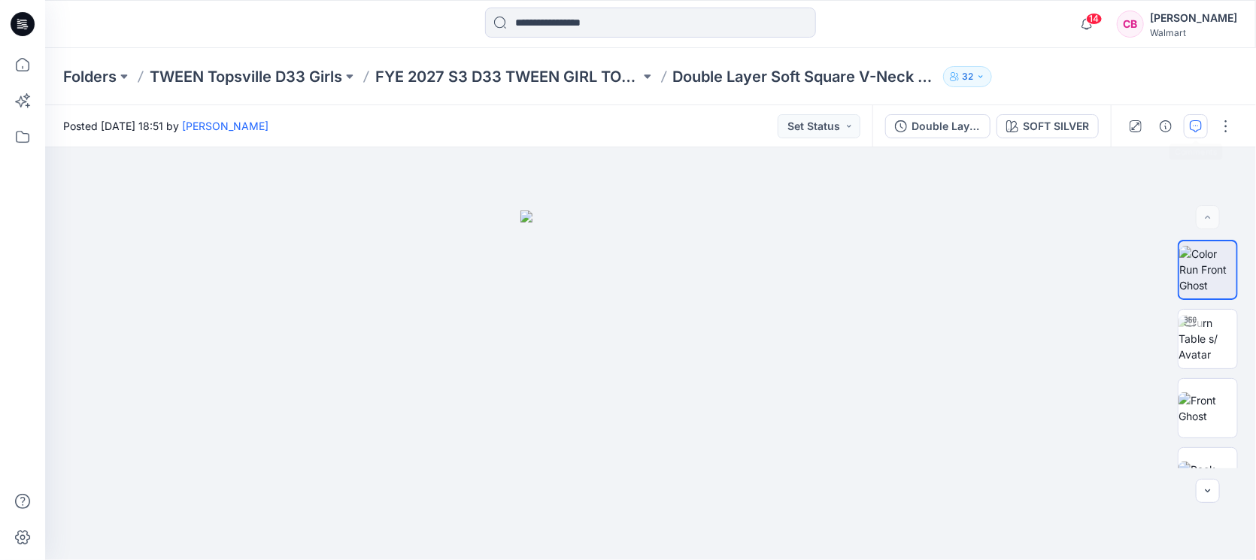
click at [1191, 125] on icon "button" at bounding box center [1196, 126] width 12 height 12
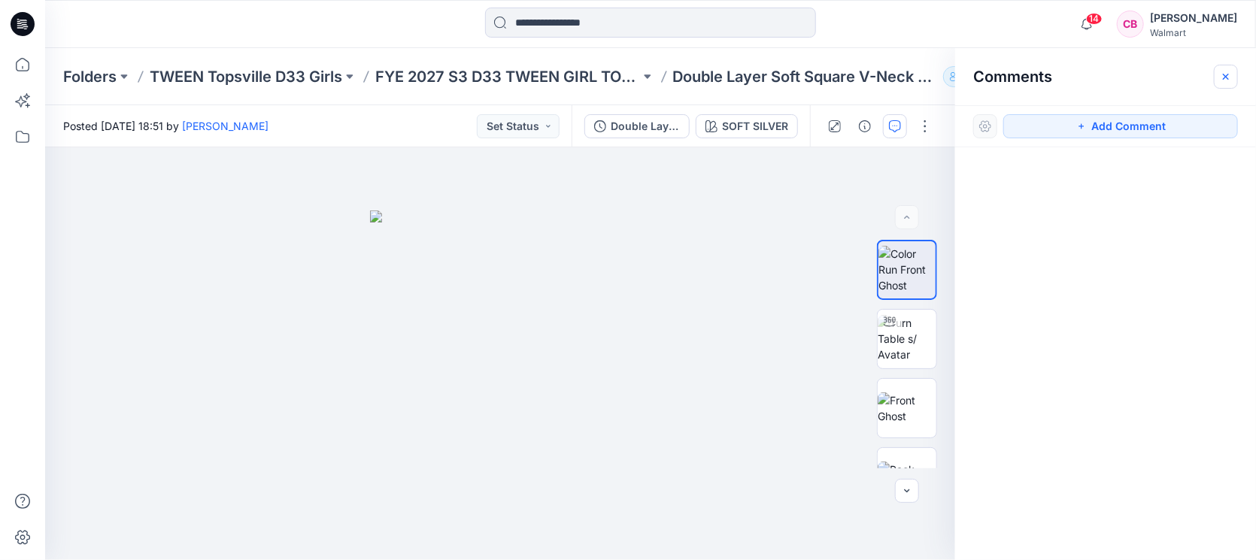
click at [1219, 80] on button "button" at bounding box center [1226, 77] width 24 height 24
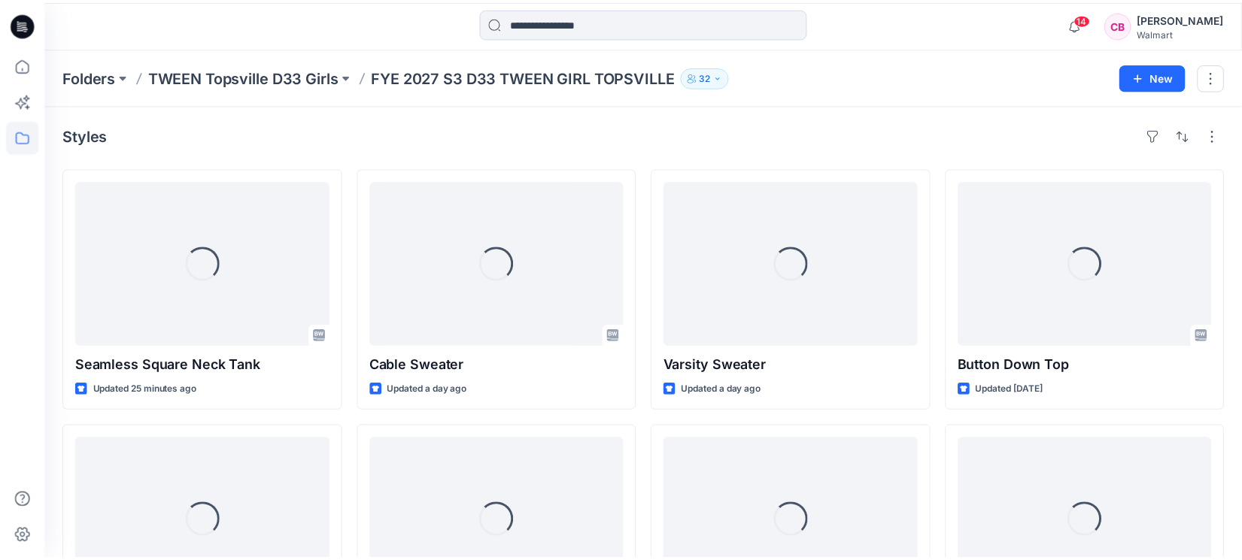
scroll to position [281, 0]
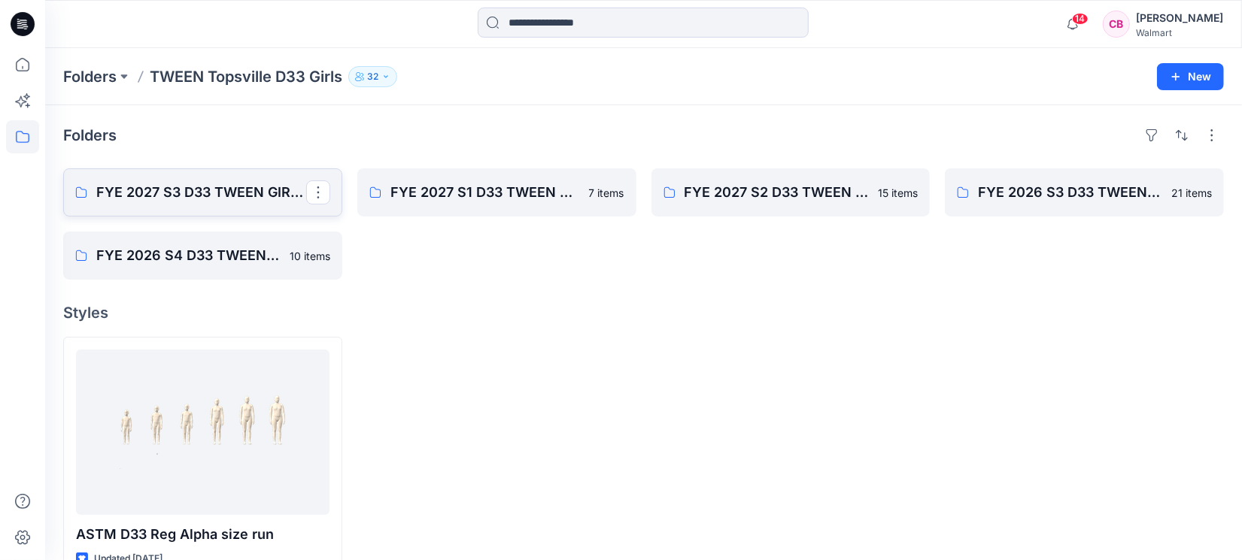
click at [151, 187] on p "FYE 2027 S3 D33 TWEEN GIRL TOPSVILLE" at bounding box center [201, 192] width 210 height 21
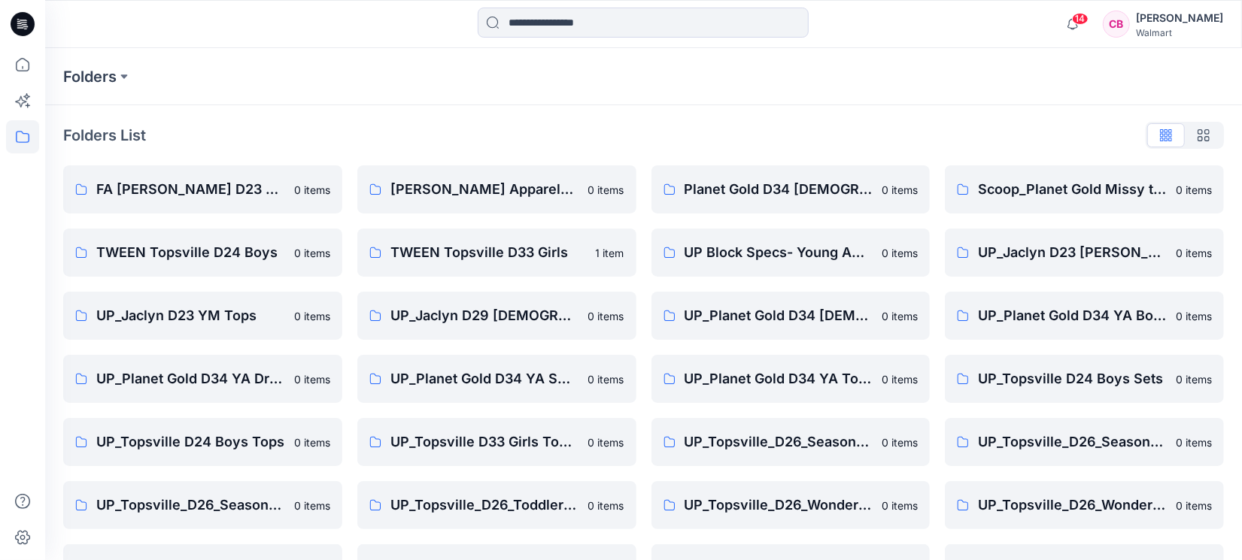
scroll to position [113, 0]
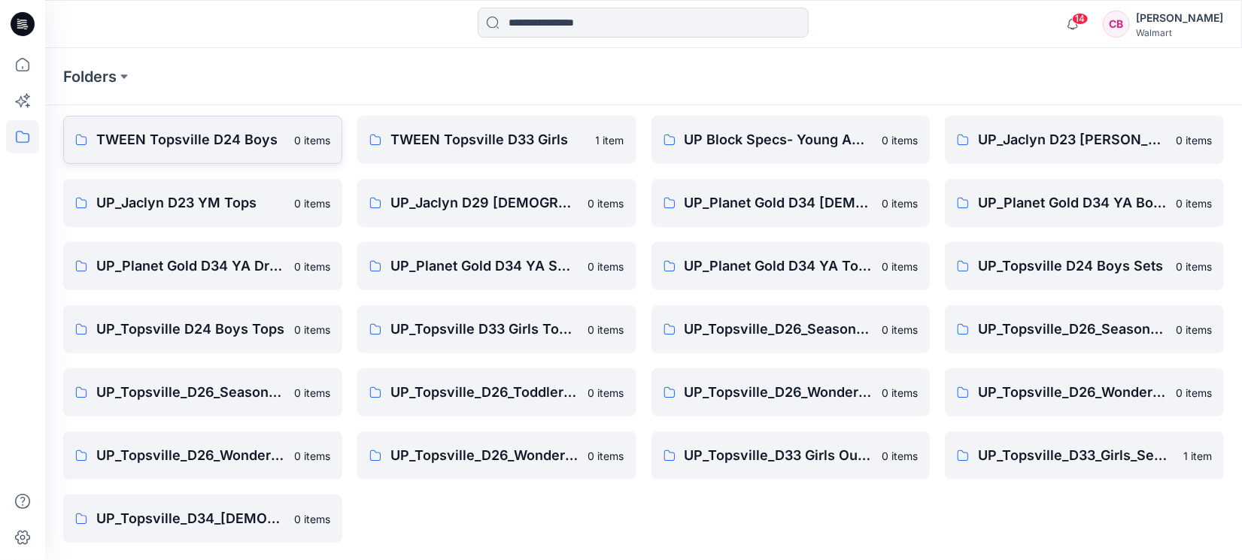
click at [198, 143] on p "TWEEN Topsville D24 Boys" at bounding box center [190, 139] width 189 height 21
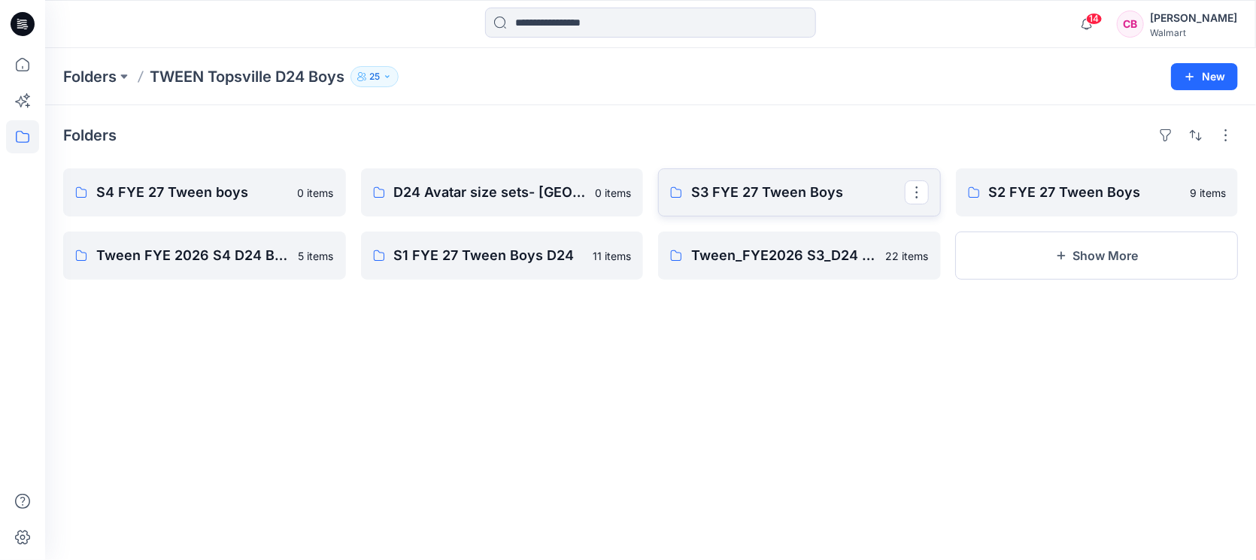
click at [727, 194] on p "S3 FYE 27 Tween Boys" at bounding box center [798, 192] width 214 height 21
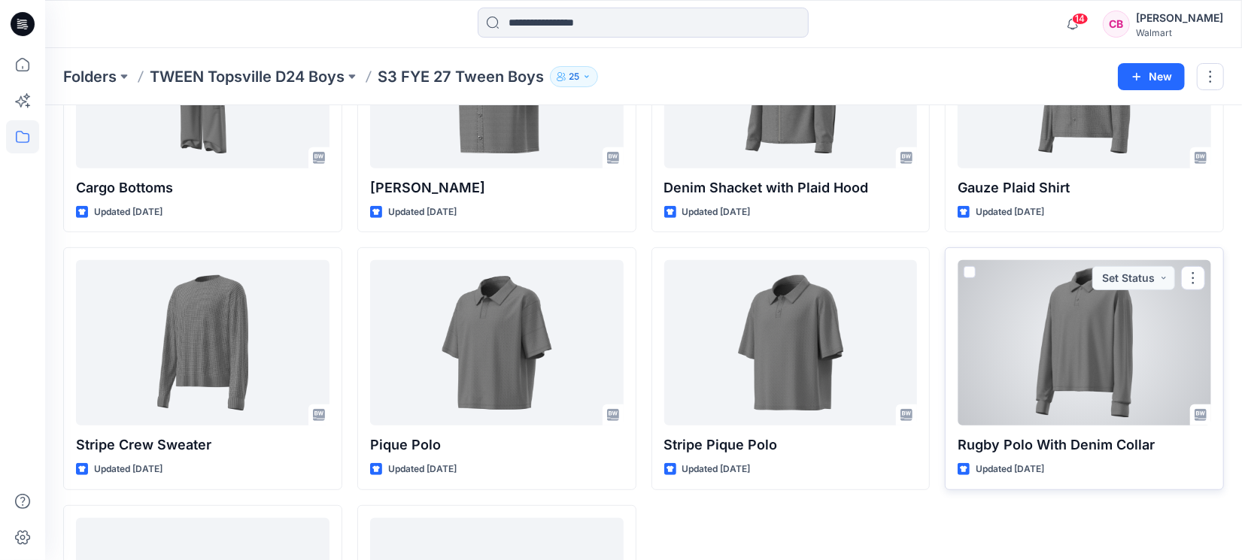
scroll to position [625, 0]
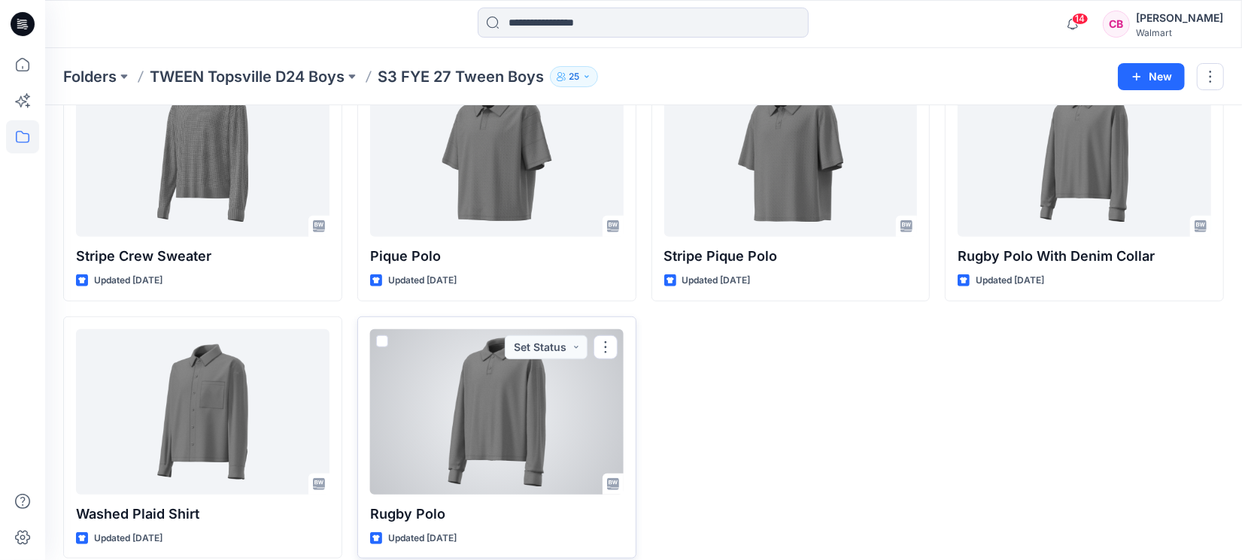
click at [506, 416] on div at bounding box center [497, 413] width 254 height 166
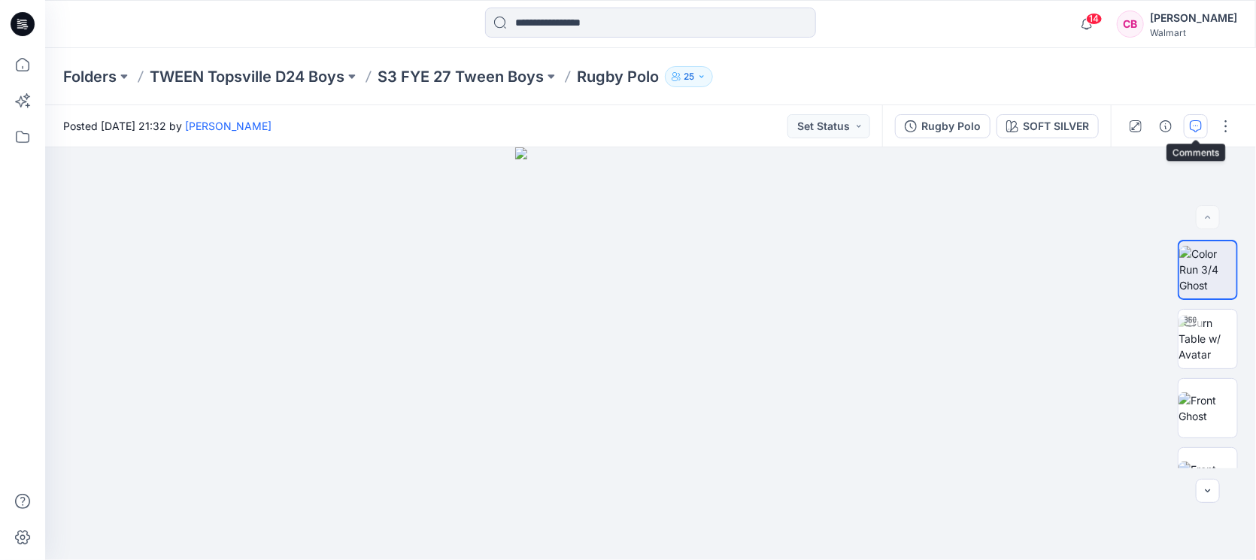
click at [1193, 123] on icon "button" at bounding box center [1196, 126] width 12 height 12
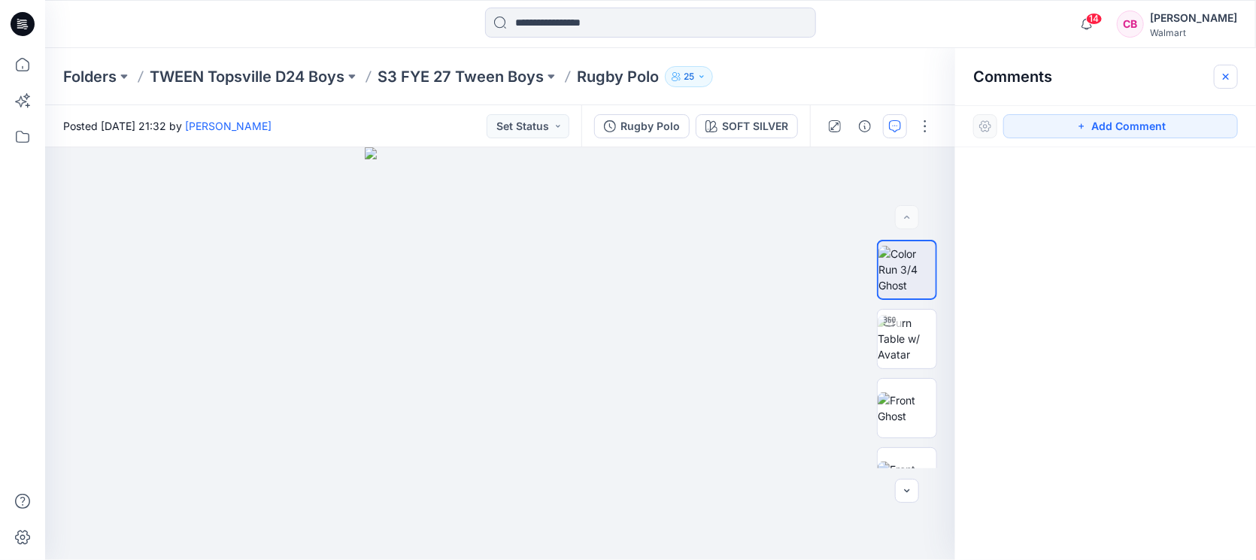
click at [1231, 77] on icon "button" at bounding box center [1226, 77] width 12 height 12
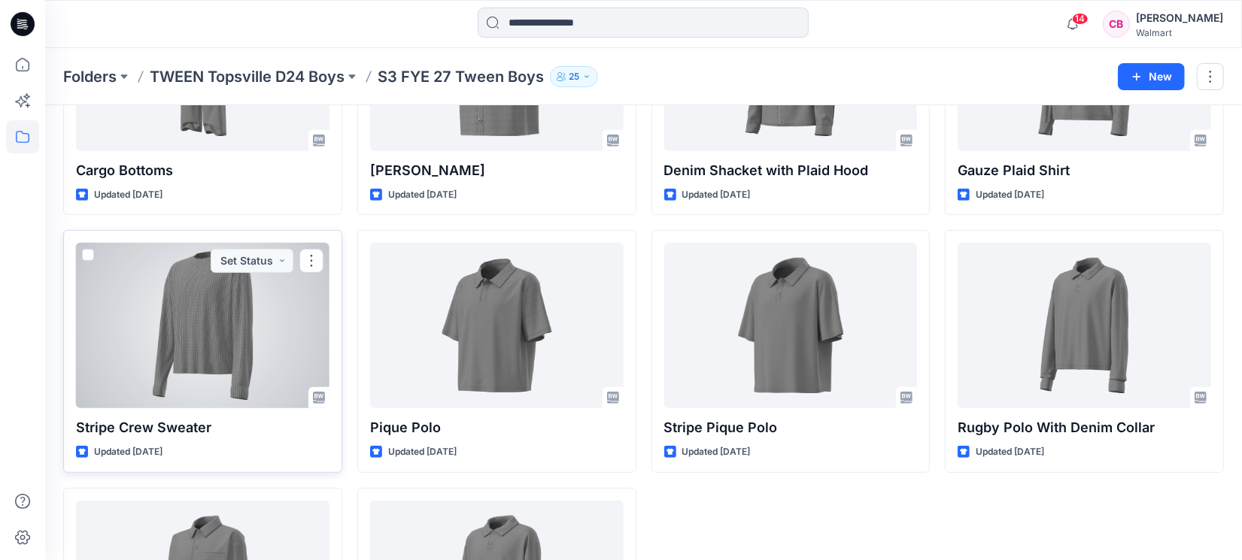
scroll to position [437, 0]
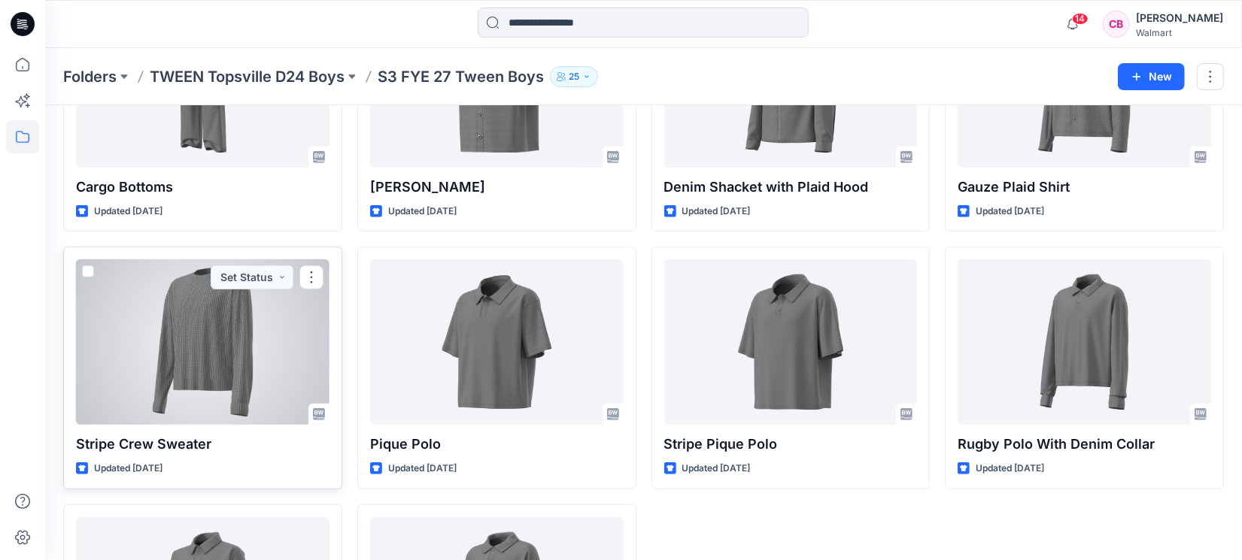
click at [211, 348] on div at bounding box center [203, 343] width 254 height 166
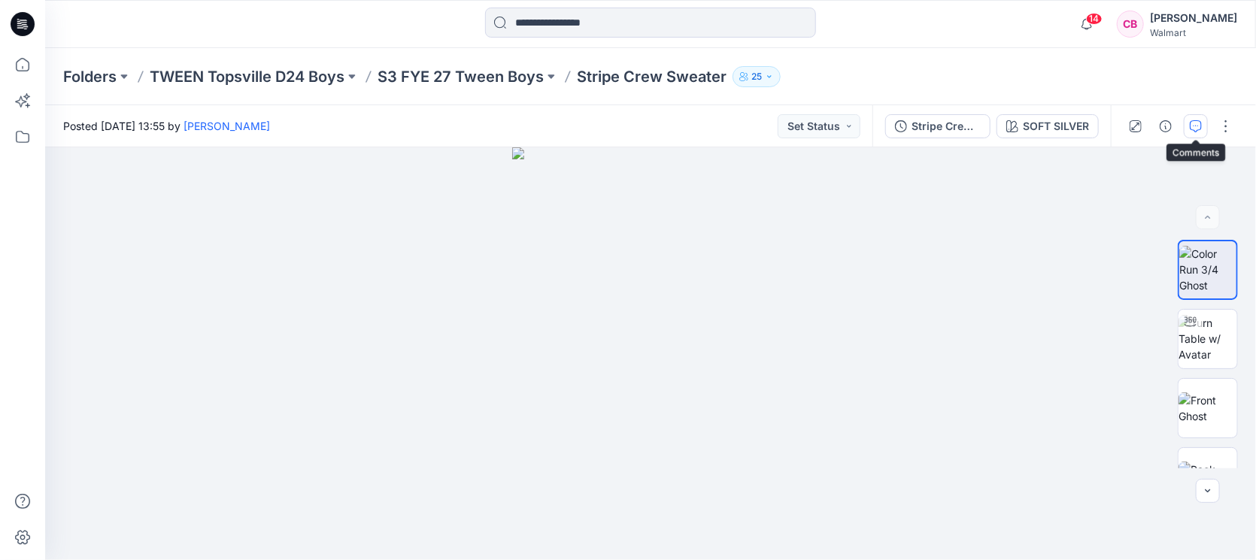
click at [1204, 126] on button "button" at bounding box center [1196, 126] width 24 height 24
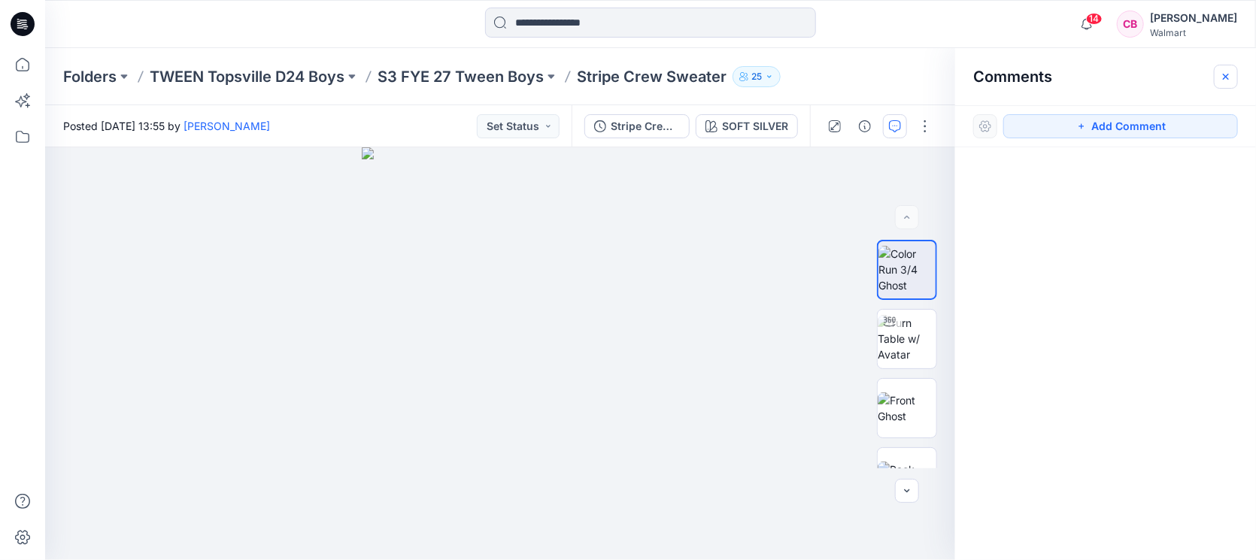
click at [1228, 80] on icon "button" at bounding box center [1226, 77] width 12 height 12
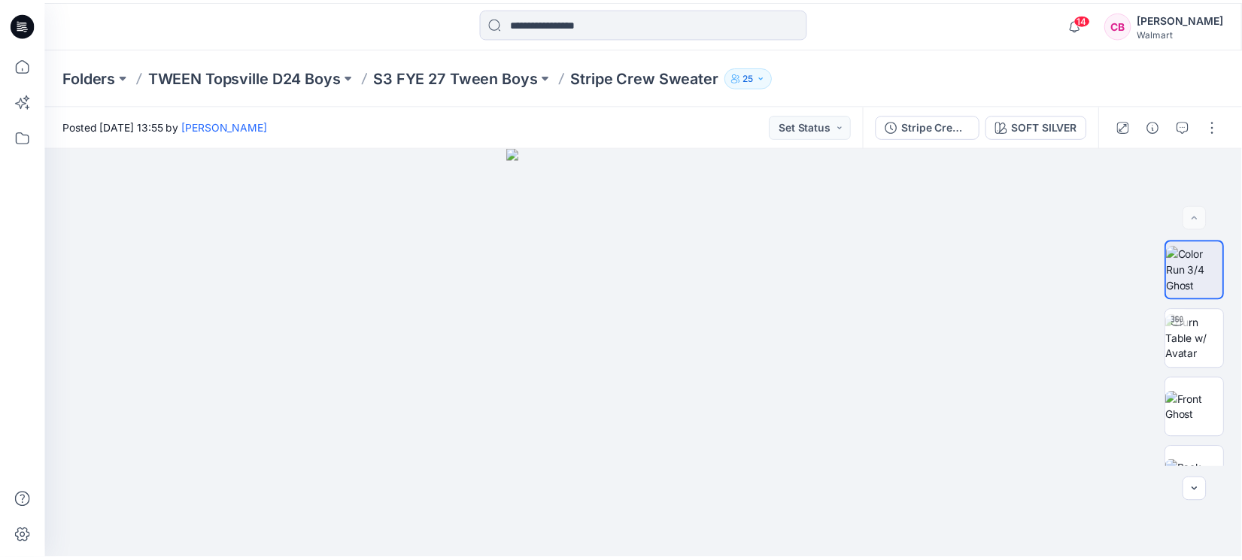
scroll to position [437, 0]
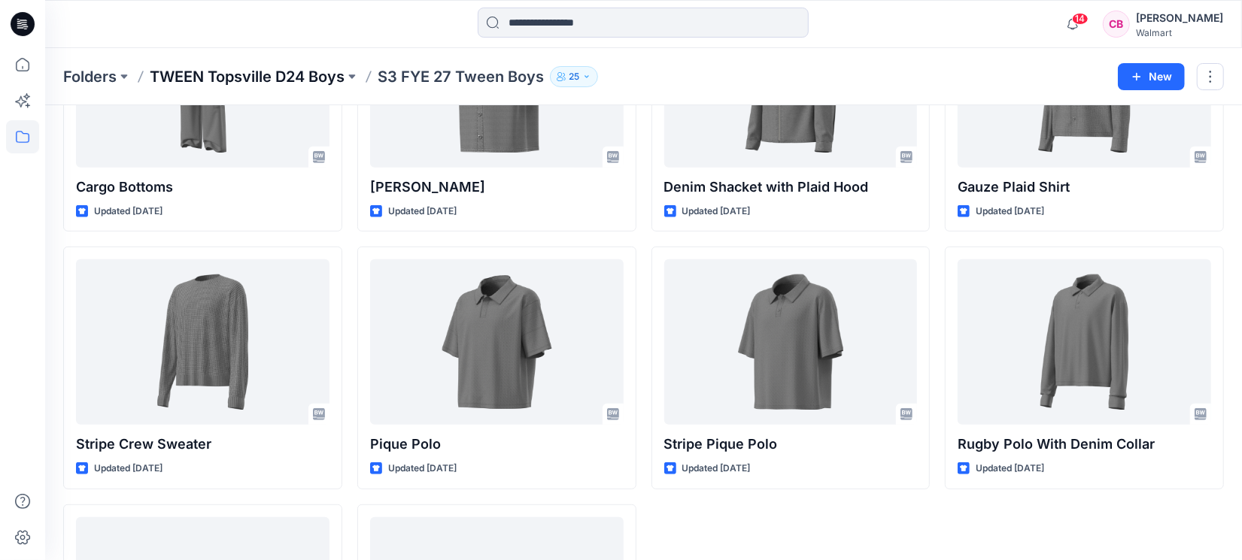
click at [265, 74] on p "TWEEN Topsville D24 Boys" at bounding box center [247, 76] width 195 height 21
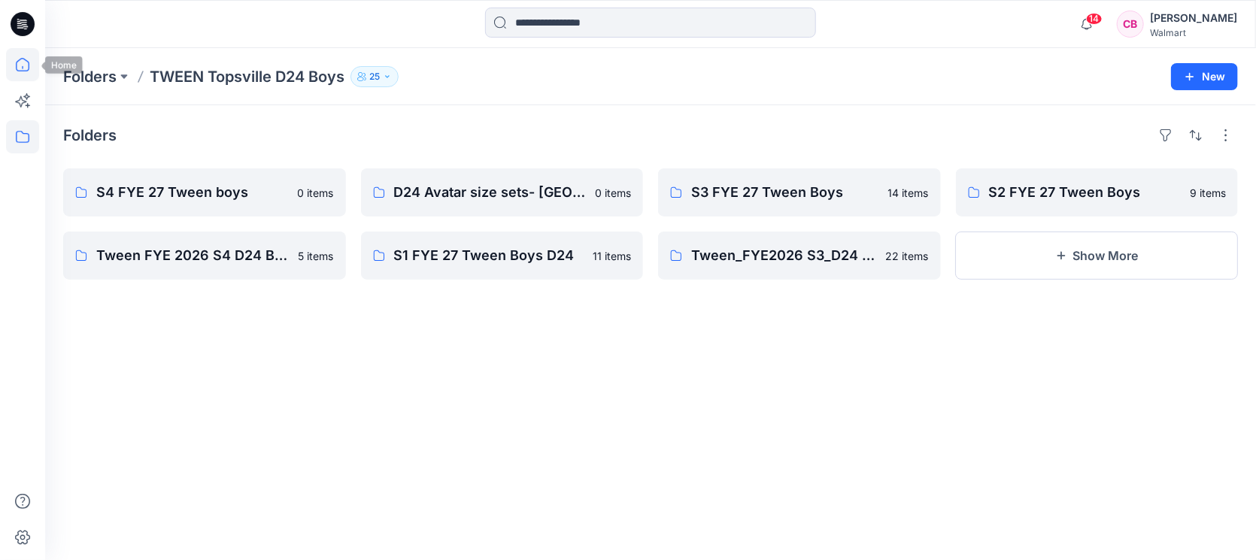
click at [17, 65] on icon at bounding box center [22, 64] width 33 height 33
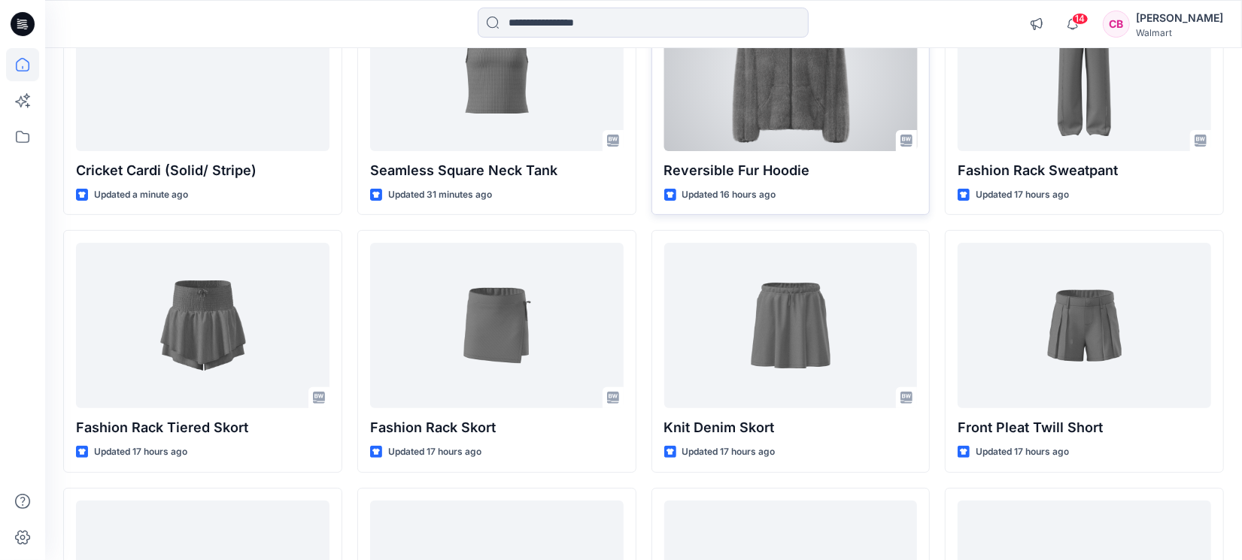
scroll to position [376, 0]
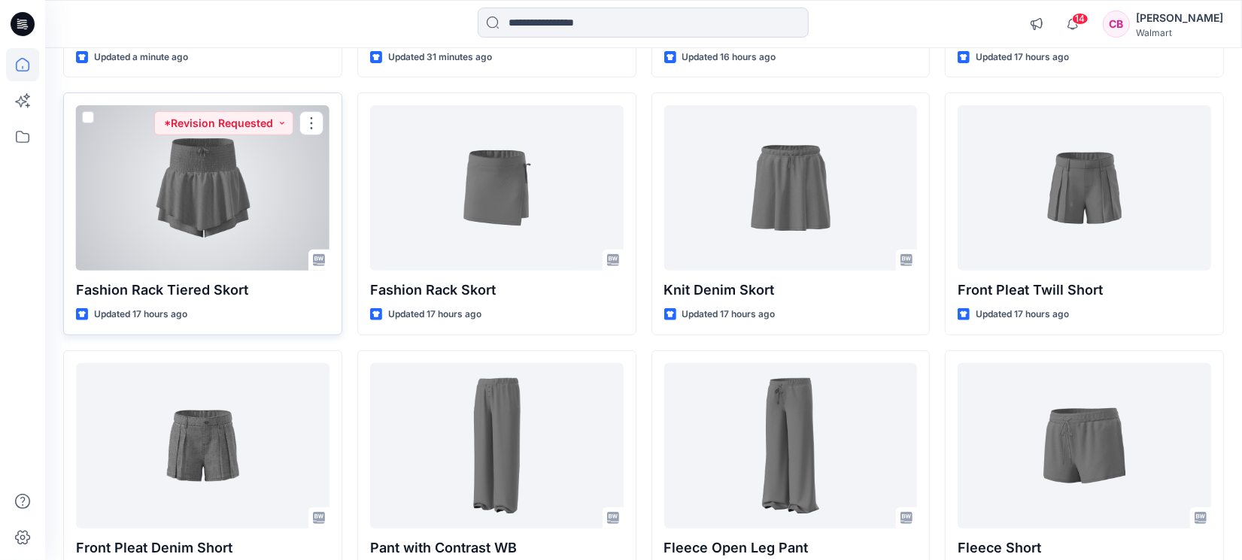
click at [174, 200] on div at bounding box center [203, 188] width 254 height 166
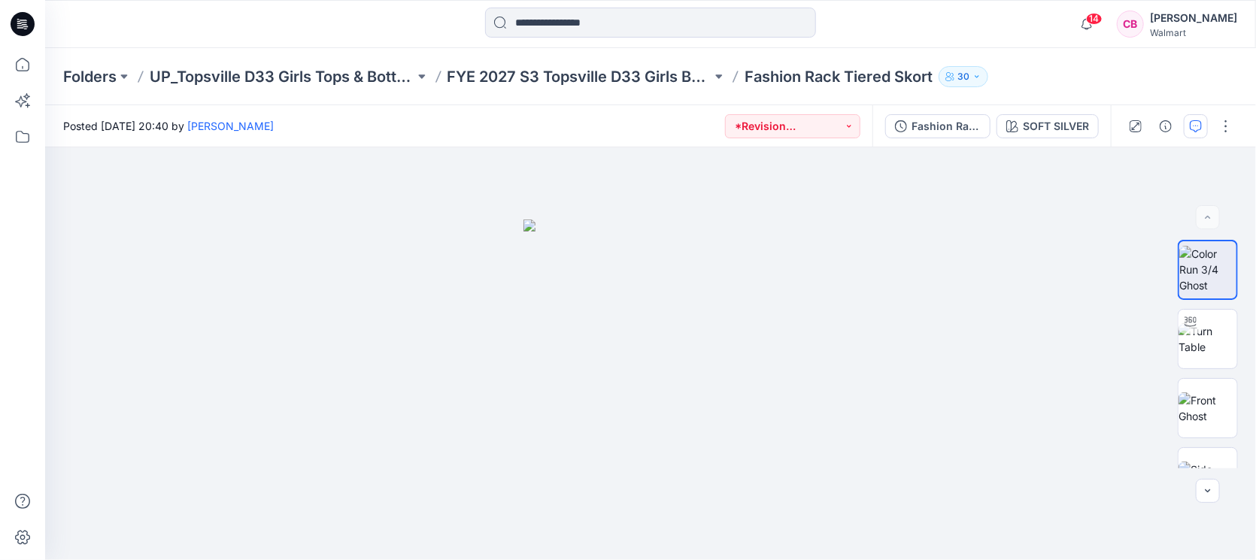
click at [1199, 125] on icon "button" at bounding box center [1196, 126] width 12 height 12
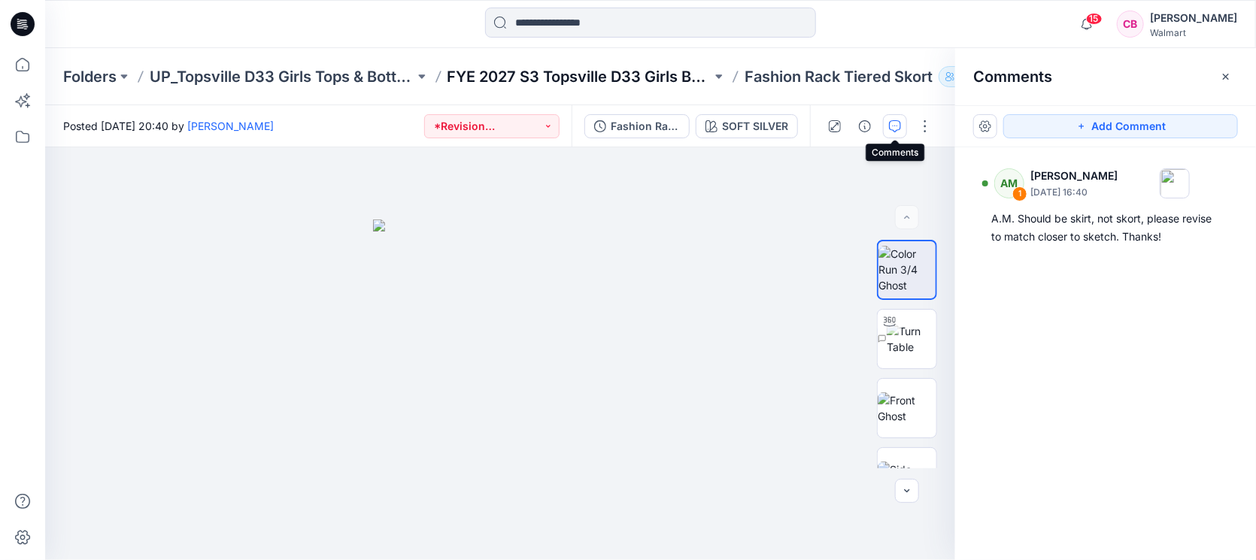
click at [530, 68] on p "FYE 2027 S3 Topsville D33 Girls Bottoms" at bounding box center [580, 76] width 265 height 21
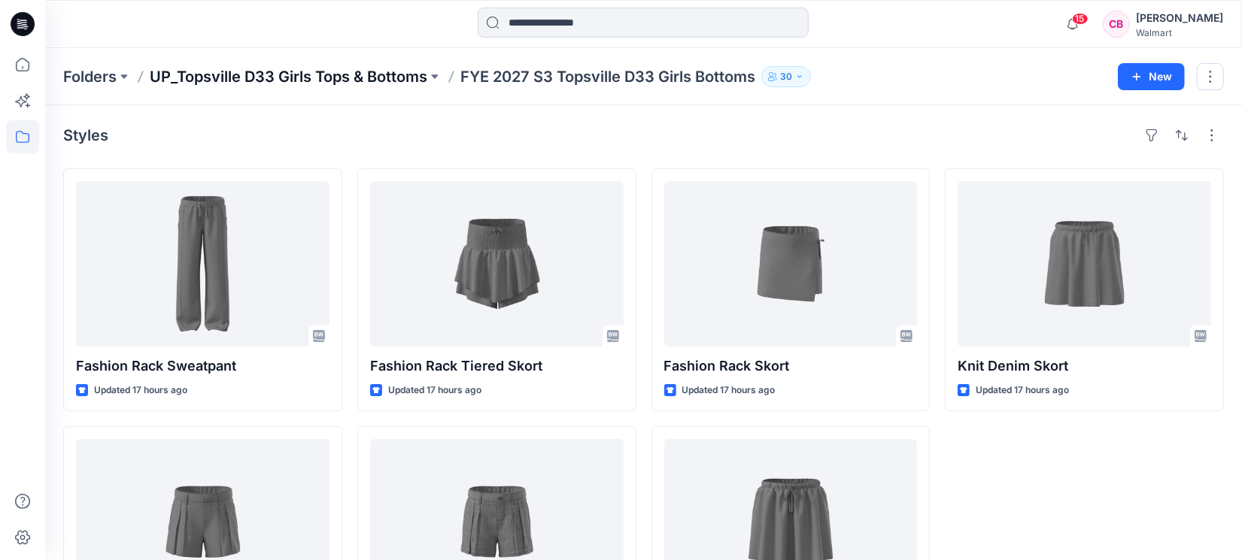
click at [347, 74] on p "UP_Topsville D33 Girls Tops & Bottoms" at bounding box center [289, 76] width 278 height 21
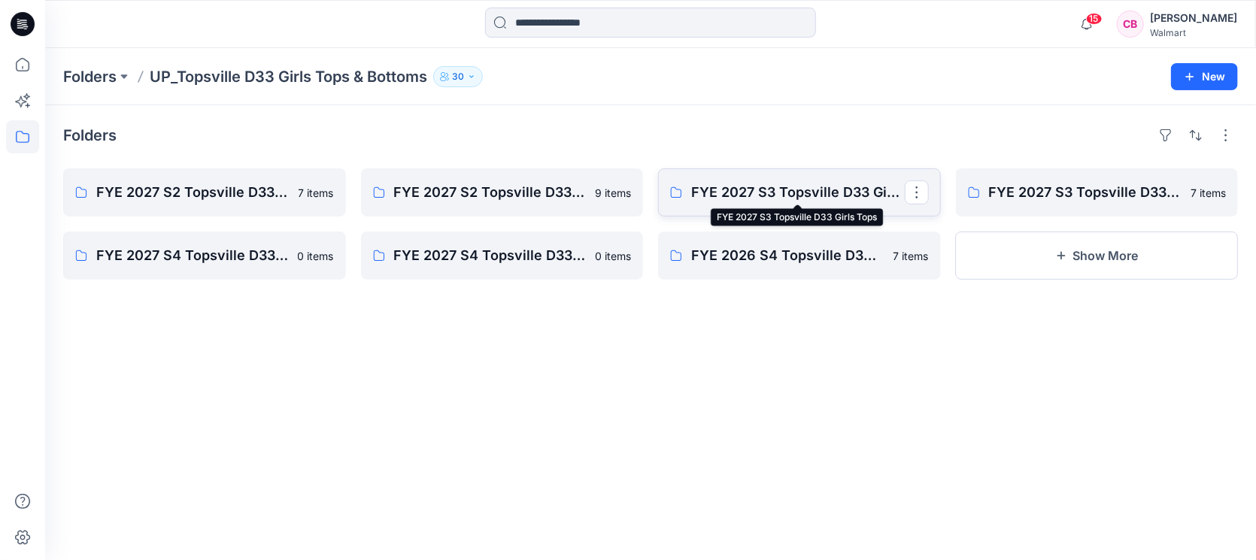
click at [764, 191] on p "FYE 2027 S3 Topsville D33 Girls Tops" at bounding box center [798, 192] width 214 height 21
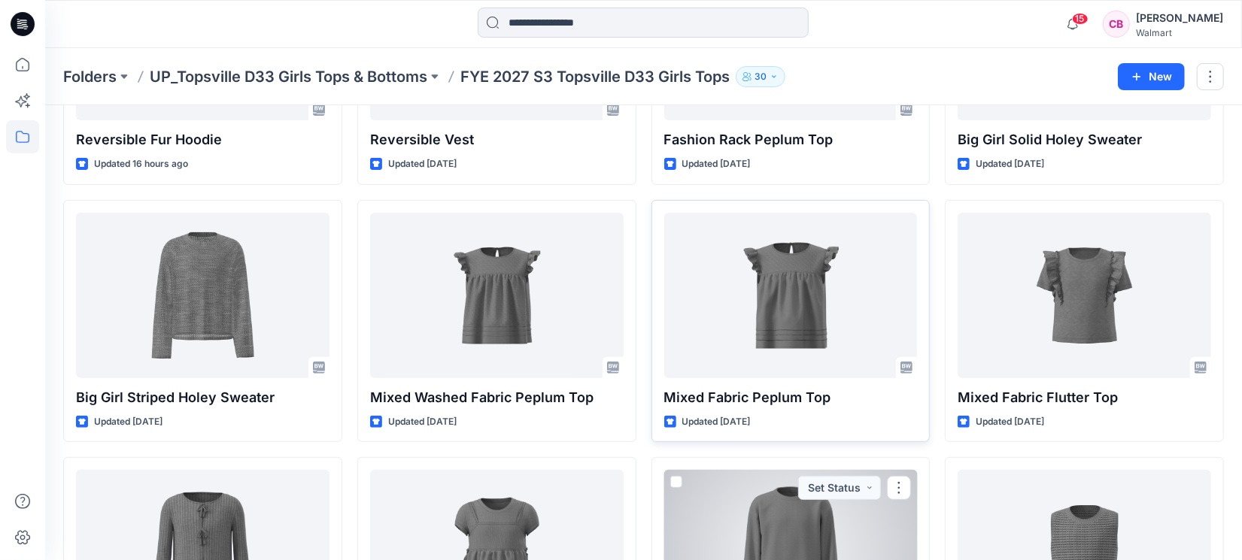
scroll to position [101, 0]
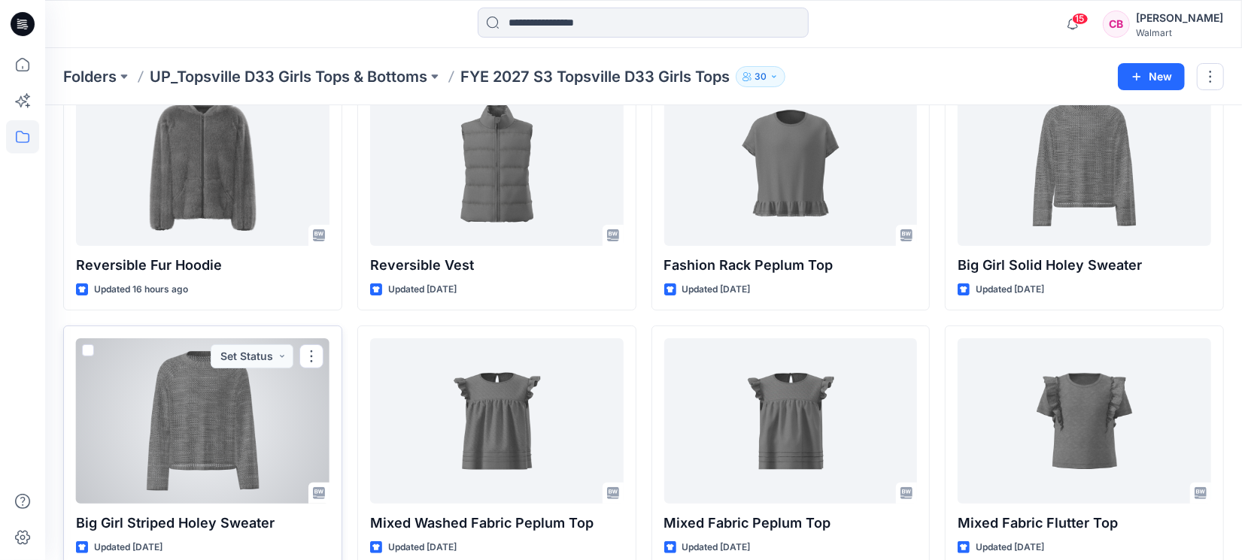
click at [156, 422] on div at bounding box center [203, 422] width 254 height 166
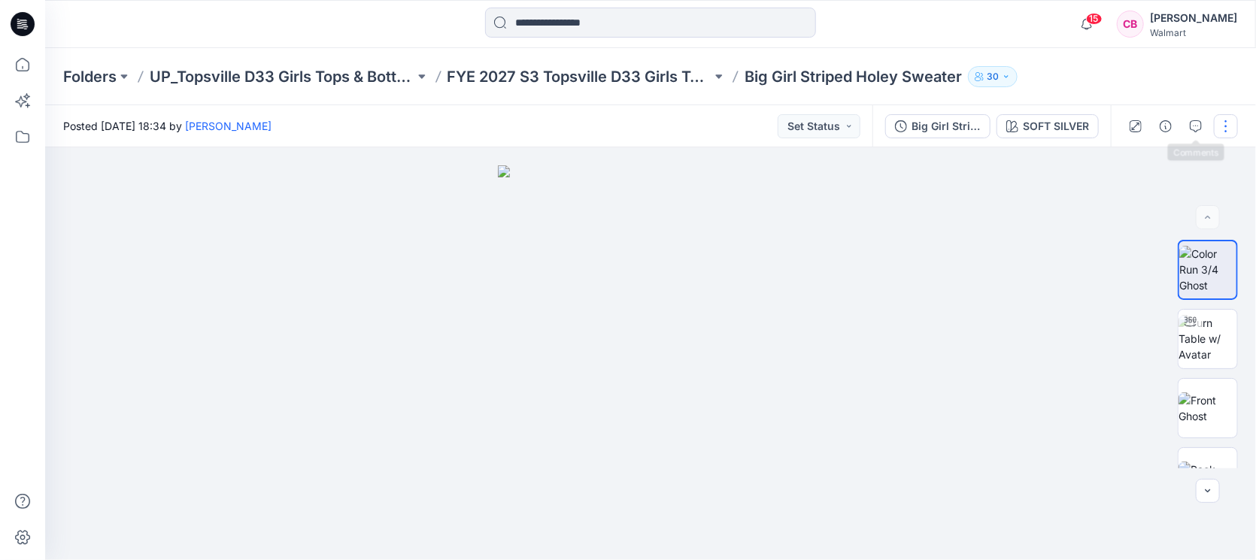
click at [1216, 121] on button "button" at bounding box center [1226, 126] width 24 height 24
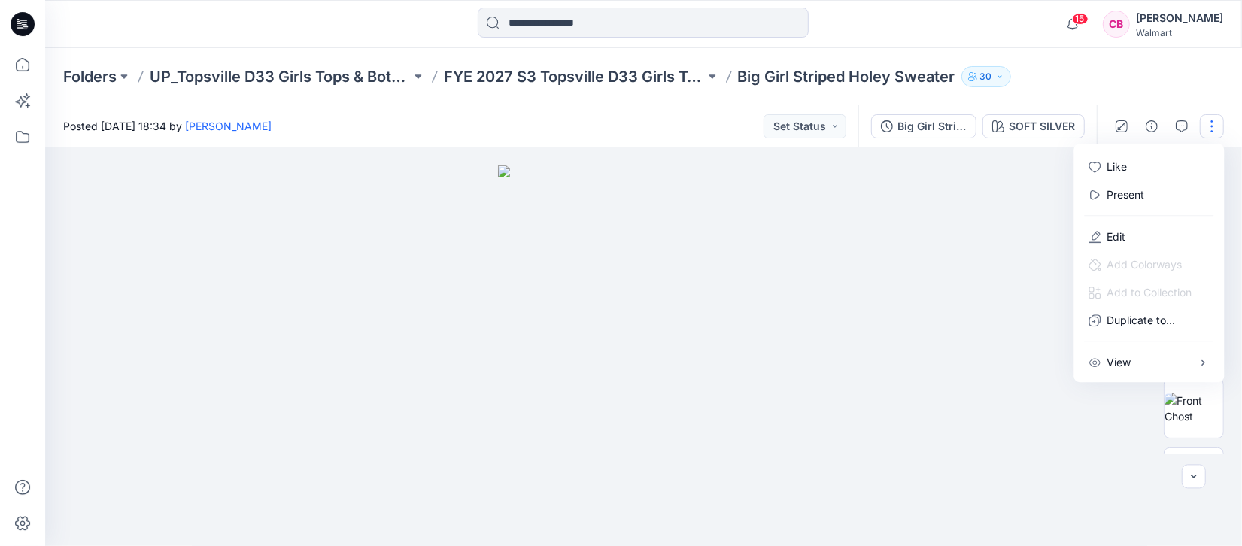
click at [1220, 122] on button "button" at bounding box center [1212, 126] width 24 height 24
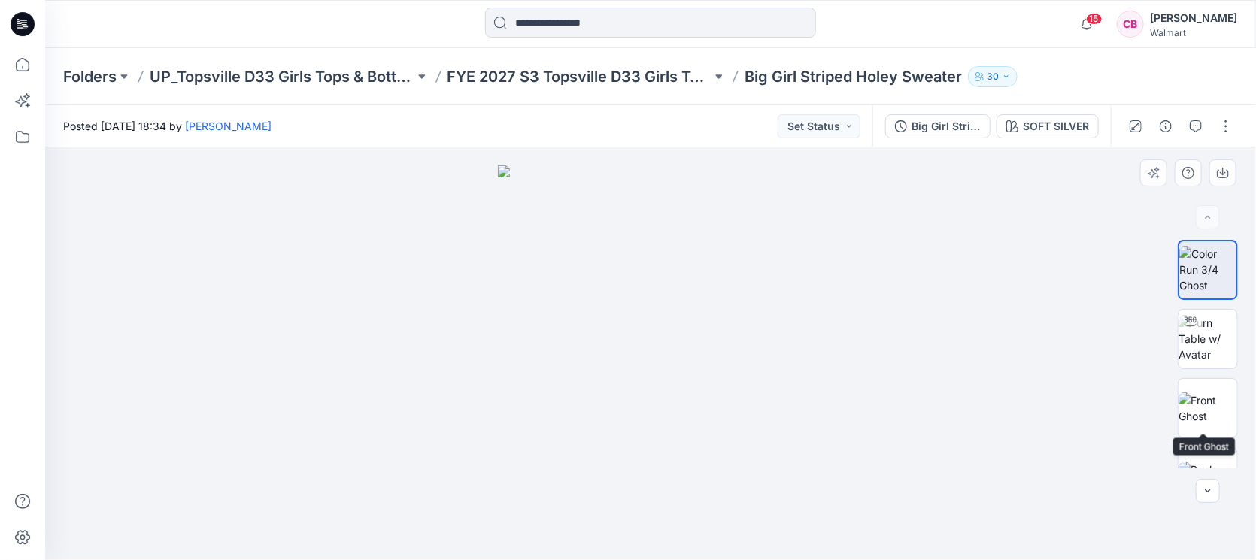
scroll to position [246, 0]
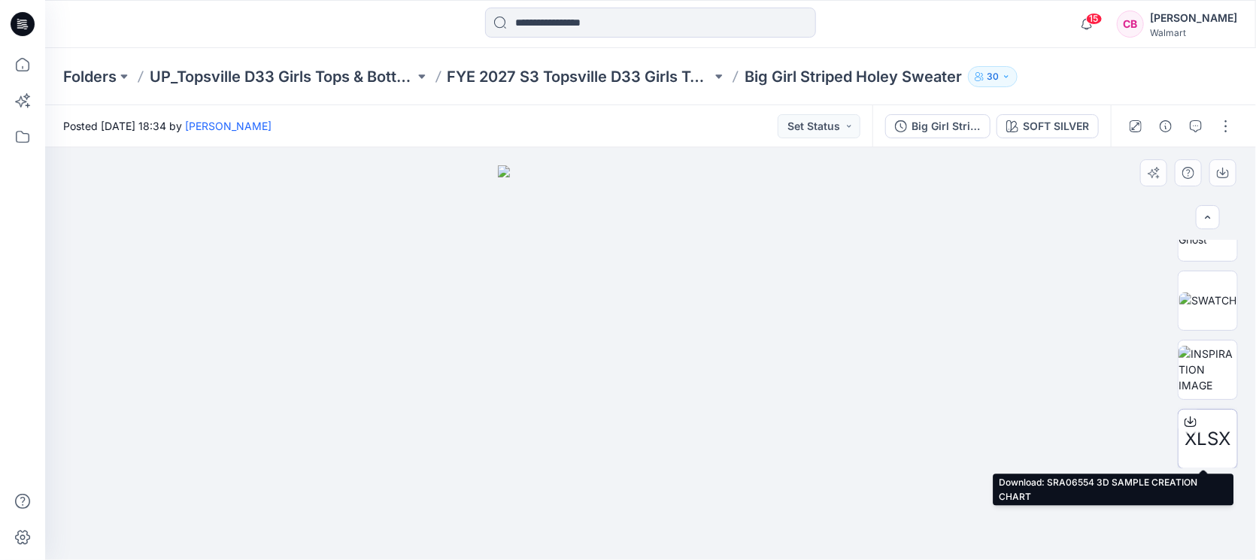
click at [1185, 420] on icon at bounding box center [1191, 422] width 12 height 12
